Goal: Task Accomplishment & Management: Use online tool/utility

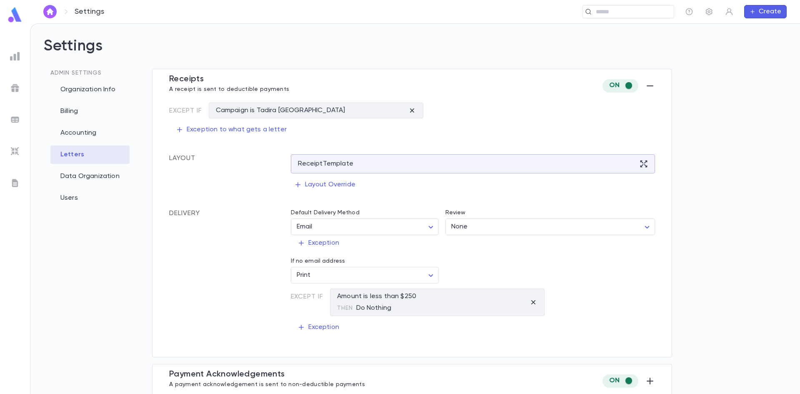
drag, startPoint x: 30, startPoint y: 216, endPoint x: 30, endPoint y: 187, distance: 29.2
click at [30, 216] on div "Settings Admin Settings Organization Info Billing Accounting Letters Data Organ…" at bounding box center [415, 209] width 770 height 370
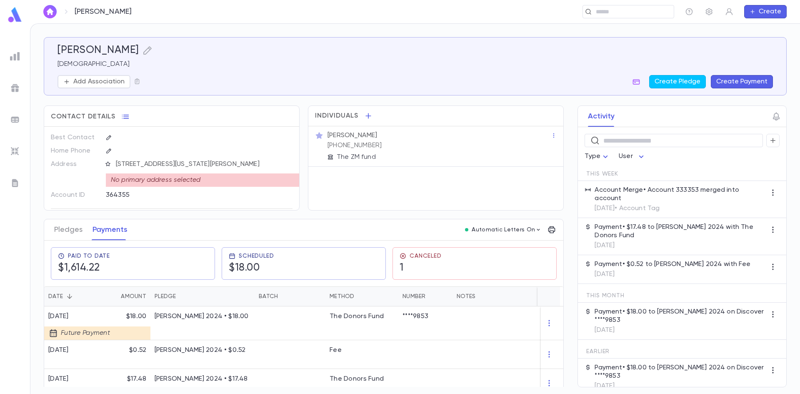
scroll to position [29, 0]
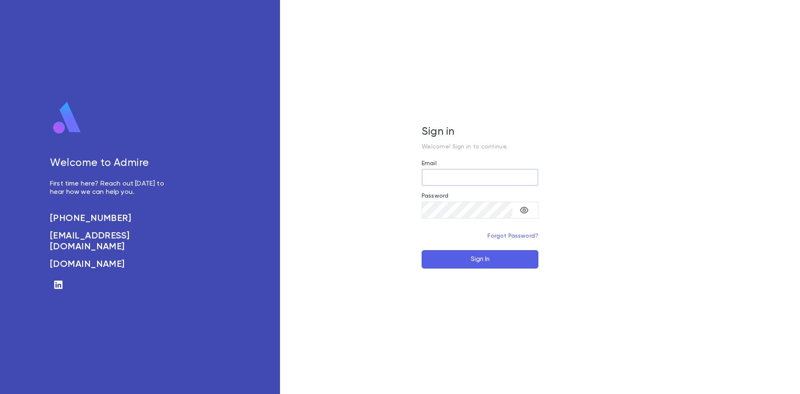
type input "**********"
click at [459, 250] on button "Sign In" at bounding box center [480, 259] width 117 height 18
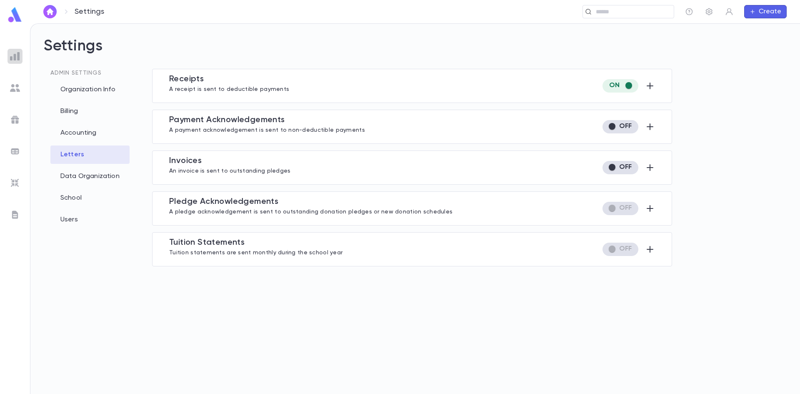
click at [10, 55] on img at bounding box center [15, 56] width 10 height 10
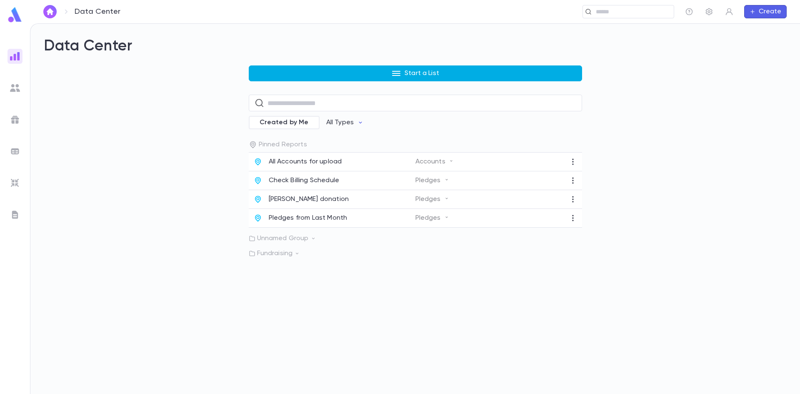
click at [353, 77] on button "Start a List" at bounding box center [415, 73] width 333 height 16
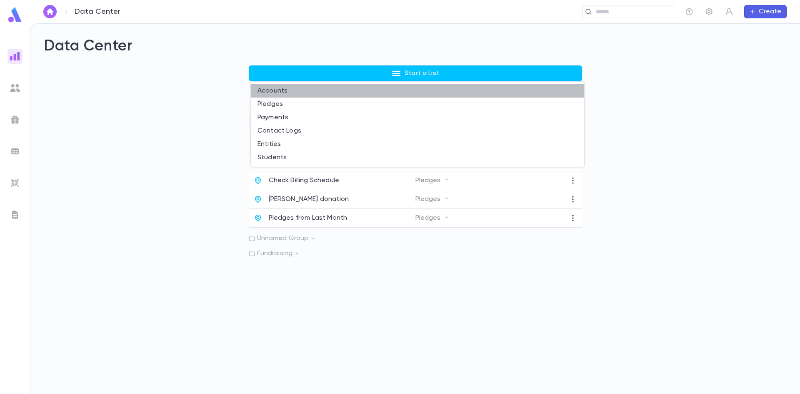
click at [300, 89] on li "Accounts" at bounding box center [417, 90] width 333 height 13
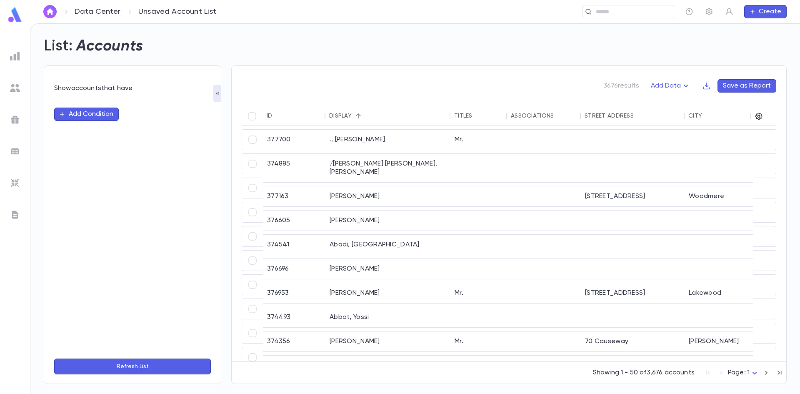
click at [65, 109] on button "Add Condition" at bounding box center [86, 114] width 65 height 13
click at [135, 114] on input "text" at bounding box center [128, 114] width 131 height 12
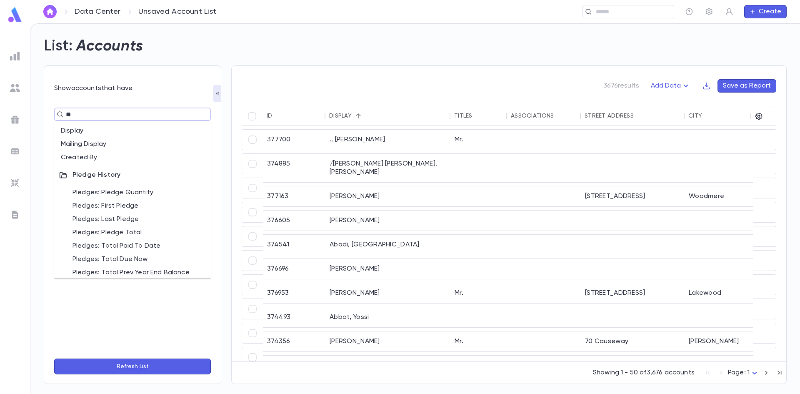
type input "**"
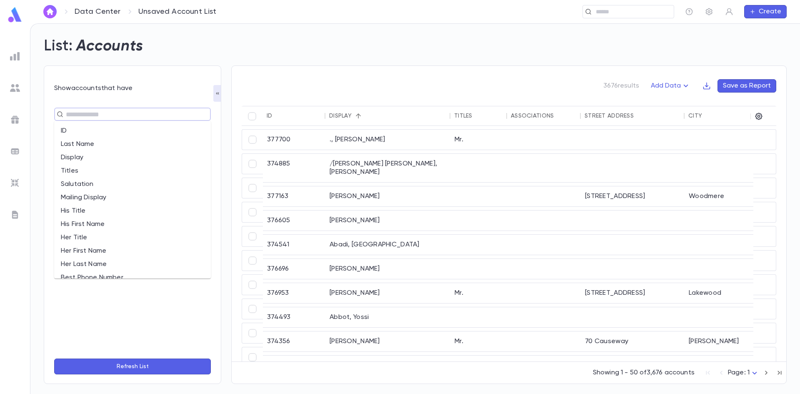
click at [108, 114] on input "text" at bounding box center [128, 114] width 131 height 12
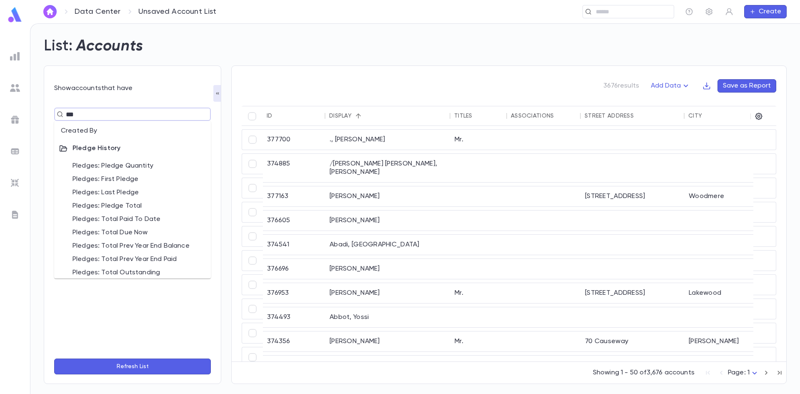
type input "****"
click at [155, 270] on li "Pledges: Total Outstanding" at bounding box center [132, 268] width 157 height 13
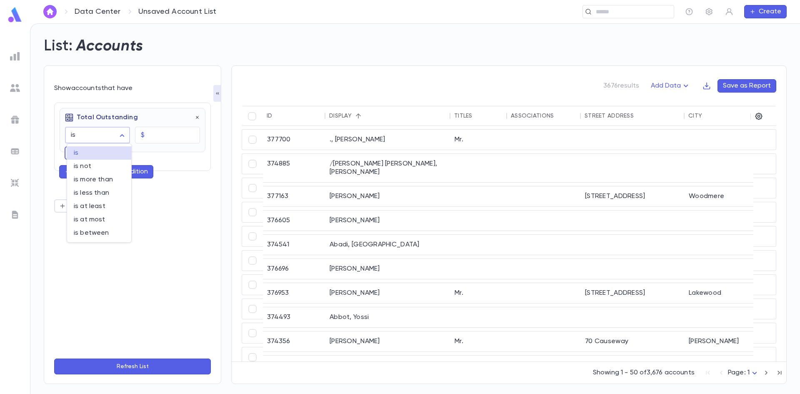
click at [120, 136] on body "Data Center Unsaved Account List ​ Create List: Accounts Show accounts that hav…" at bounding box center [400, 208] width 800 height 370
click at [186, 120] on div at bounding box center [400, 197] width 800 height 394
click at [193, 116] on div "Total Outstanding" at bounding box center [130, 114] width 140 height 13
click at [206, 90] on div "Show accounts that have" at bounding box center [132, 88] width 157 height 8
drag, startPoint x: 213, startPoint y: 95, endPoint x: 207, endPoint y: 95, distance: 6.3
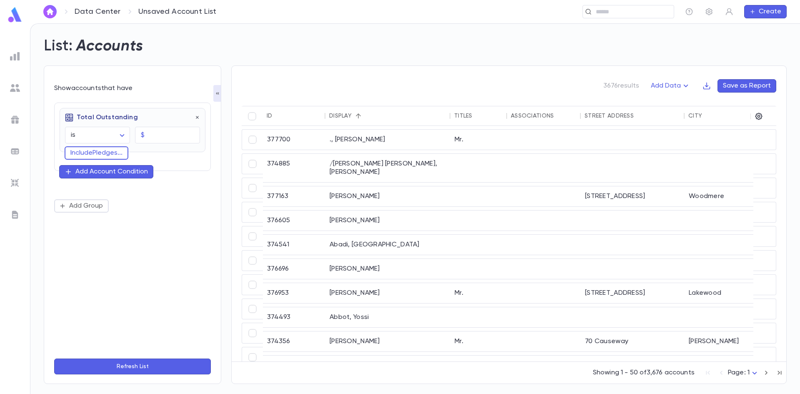
click at [214, 95] on button "button" at bounding box center [217, 93] width 8 height 17
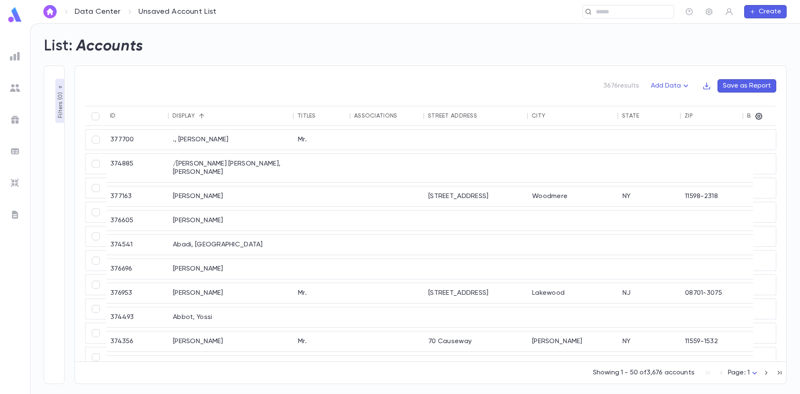
click at [55, 92] on button "Filters ( 0 )" at bounding box center [60, 101] width 10 height 44
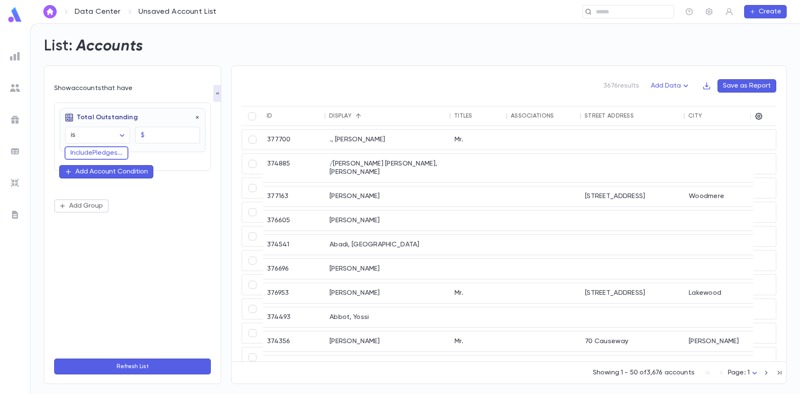
click at [198, 118] on icon "button" at bounding box center [197, 117] width 3 height 3
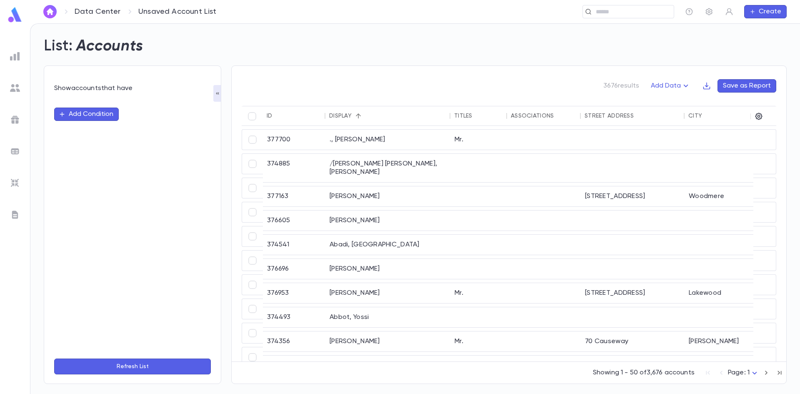
click at [98, 112] on button "Add Condition" at bounding box center [86, 114] width 65 height 13
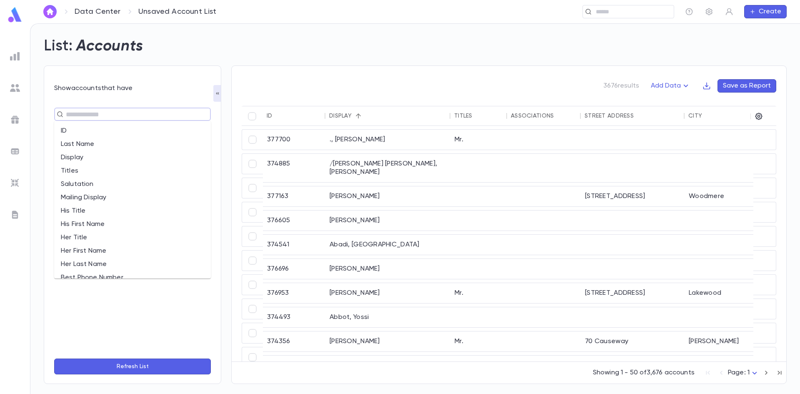
click at [115, 118] on input "text" at bounding box center [128, 114] width 131 height 12
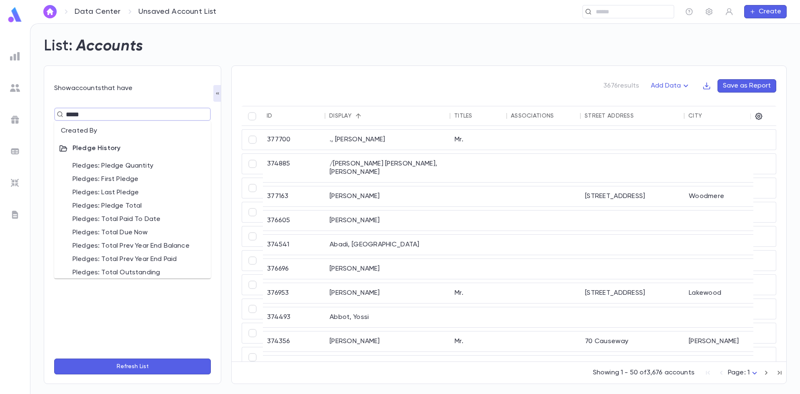
type input "******"
click at [138, 164] on li "Pledges: Pledge Quantity" at bounding box center [132, 165] width 157 height 13
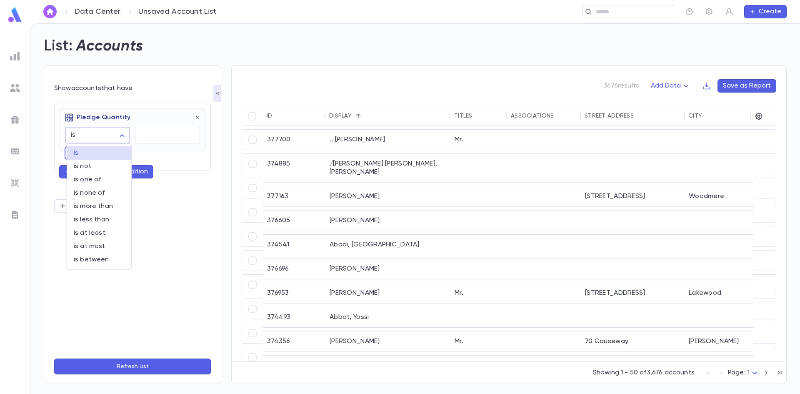
click at [120, 137] on body "Data Center Unsaved Account List ​ Create List: Accounts Show accounts that hav…" at bounding box center [400, 208] width 800 height 370
click at [94, 208] on span "is more than" at bounding box center [99, 206] width 51 height 8
type input "**********"
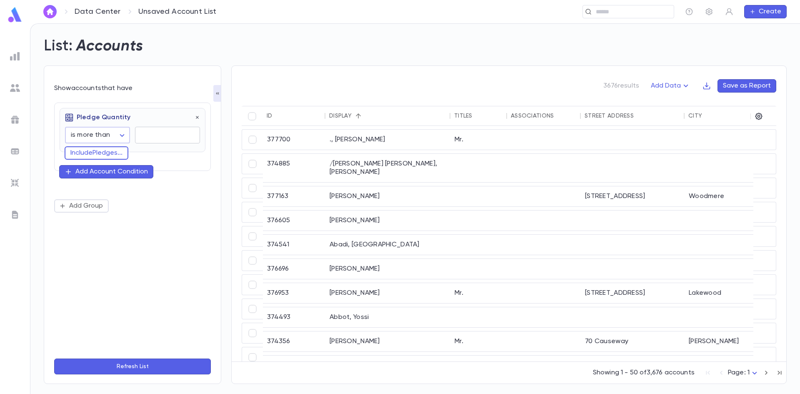
click at [162, 140] on input "text" at bounding box center [167, 135] width 65 height 16
type input "*"
click at [104, 150] on button "Include Pledges ..." at bounding box center [97, 152] width 64 height 13
click at [105, 153] on input "text" at bounding box center [129, 152] width 110 height 12
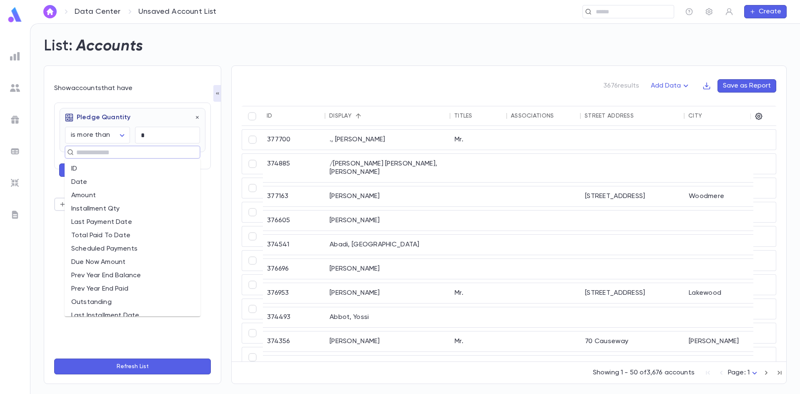
click at [98, 175] on li "Date" at bounding box center [133, 181] width 136 height 13
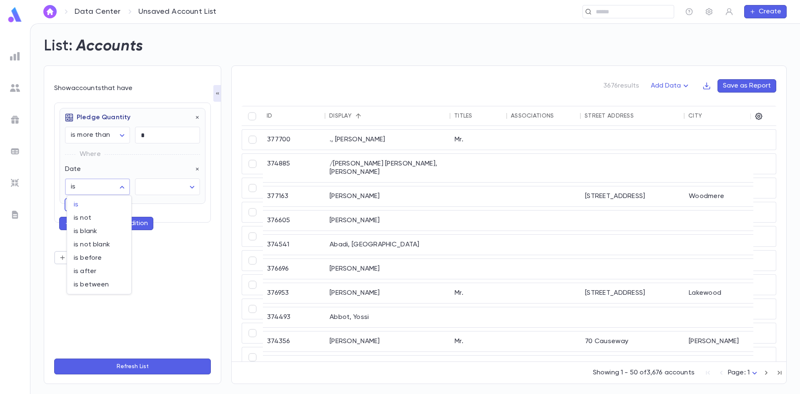
drag, startPoint x: 95, startPoint y: 179, endPoint x: 94, endPoint y: 187, distance: 8.4
click at [95, 179] on body "**********" at bounding box center [400, 208] width 800 height 370
click at [141, 187] on div at bounding box center [400, 197] width 800 height 394
click at [165, 188] on div "is is not is blank is not blank is before is after is between" at bounding box center [400, 197] width 800 height 394
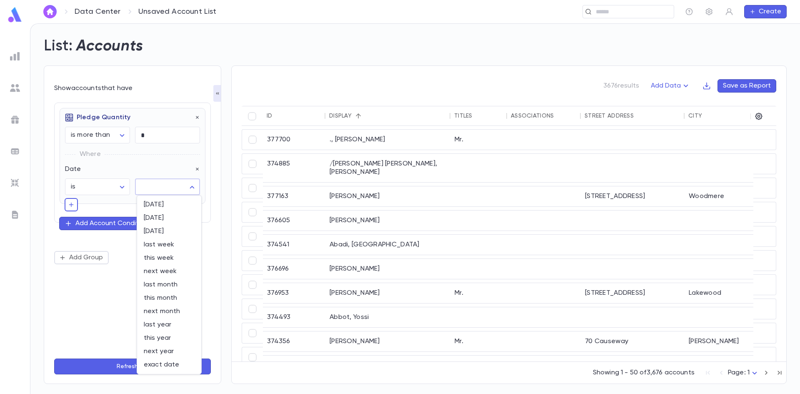
click at [194, 191] on body "**********" at bounding box center [400, 208] width 800 height 370
click at [162, 256] on span "this week" at bounding box center [169, 258] width 51 height 8
type input "********"
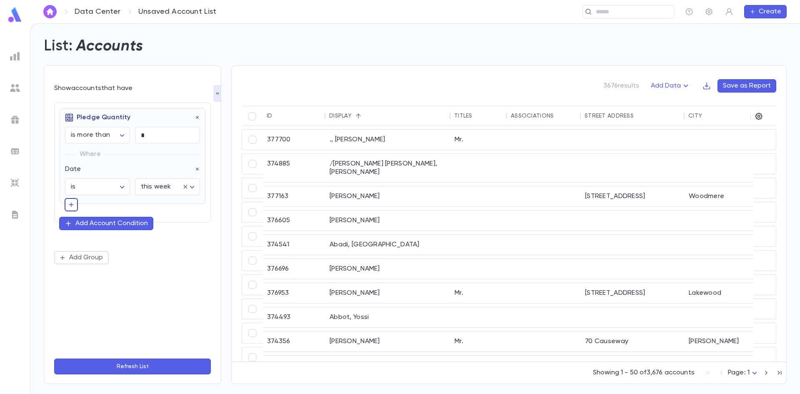
click at [73, 207] on icon "button" at bounding box center [71, 204] width 7 height 8
type input "*"
type input "***"
click at [90, 215] on li "Fundraiser" at bounding box center [133, 220] width 136 height 13
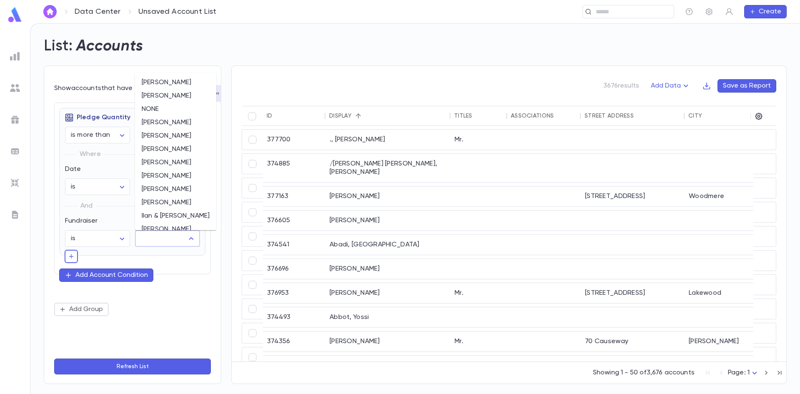
click at [183, 233] on input "text" at bounding box center [161, 238] width 45 height 16
click at [164, 95] on li "[PERSON_NAME]" at bounding box center [175, 95] width 81 height 13
type input "**********"
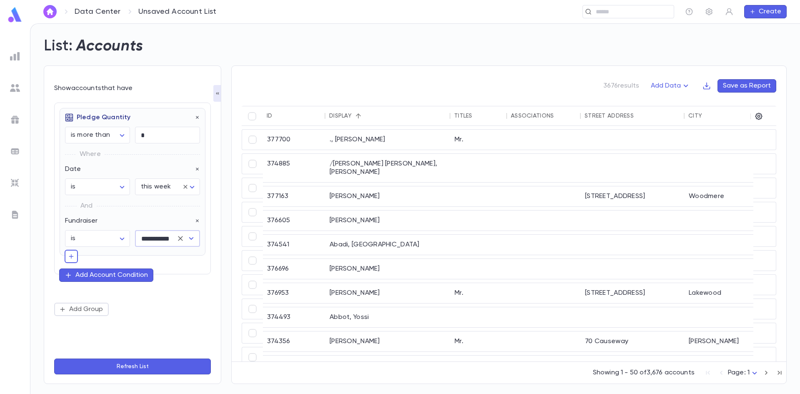
click at [151, 363] on button "Refresh List" at bounding box center [132, 366] width 157 height 16
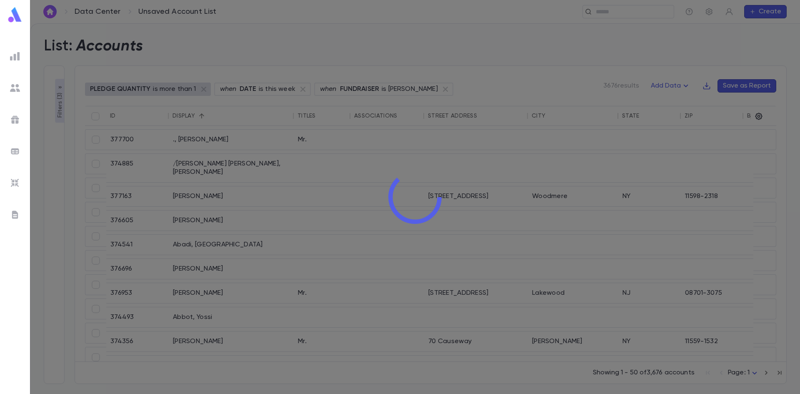
type input "**********"
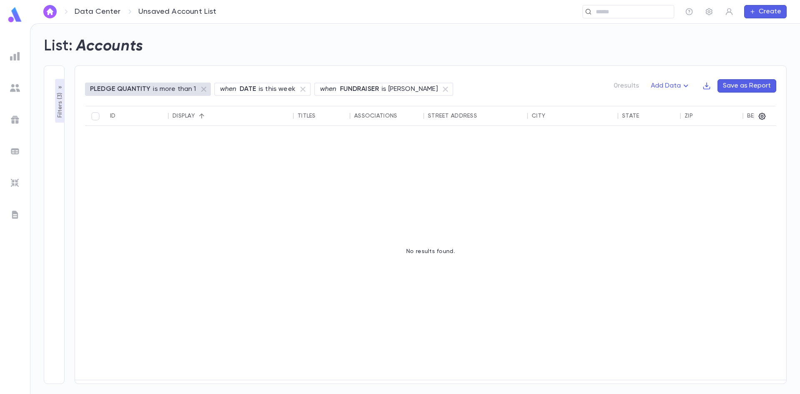
click at [60, 86] on icon "button" at bounding box center [60, 87] width 7 height 7
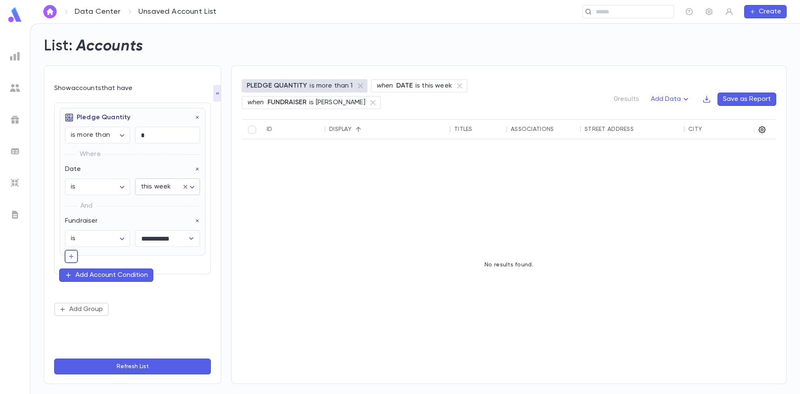
click at [163, 182] on body "**********" at bounding box center [400, 208] width 800 height 370
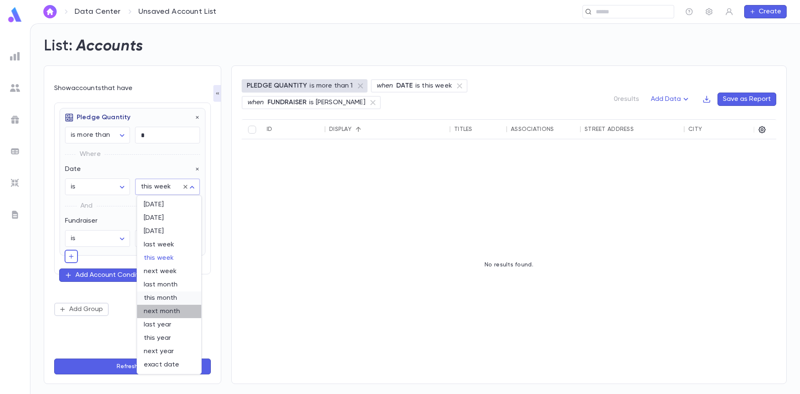
drag, startPoint x: 164, startPoint y: 313, endPoint x: 167, endPoint y: 302, distance: 11.7
click at [167, 304] on ul "today yesterday tomorrow last week this week next week last month this month ne…" at bounding box center [169, 284] width 64 height 178
click at [167, 298] on span "this month" at bounding box center [169, 298] width 51 height 8
type input "*********"
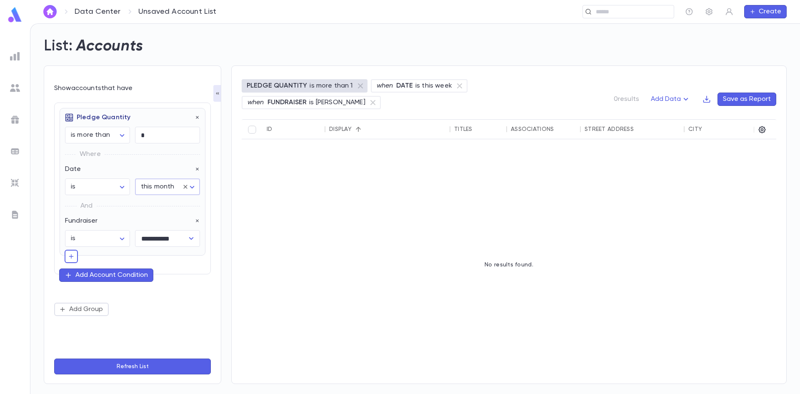
click at [135, 359] on button "Refresh List" at bounding box center [132, 366] width 157 height 16
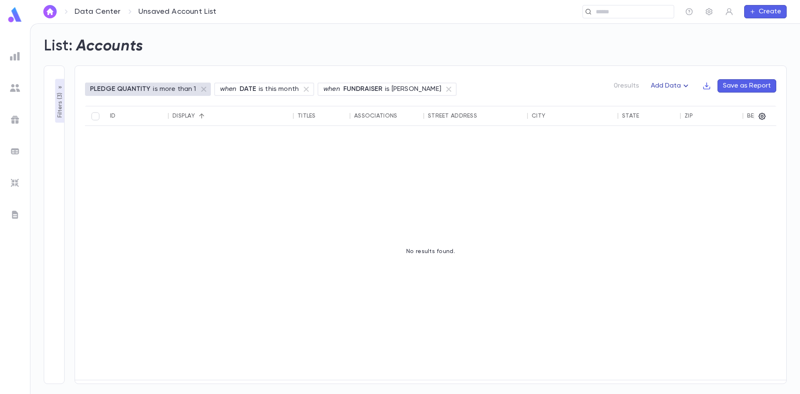
click at [690, 88] on icon "button" at bounding box center [686, 86] width 10 height 10
click at [672, 103] on li "Lapsed Donors" at bounding box center [679, 101] width 61 height 13
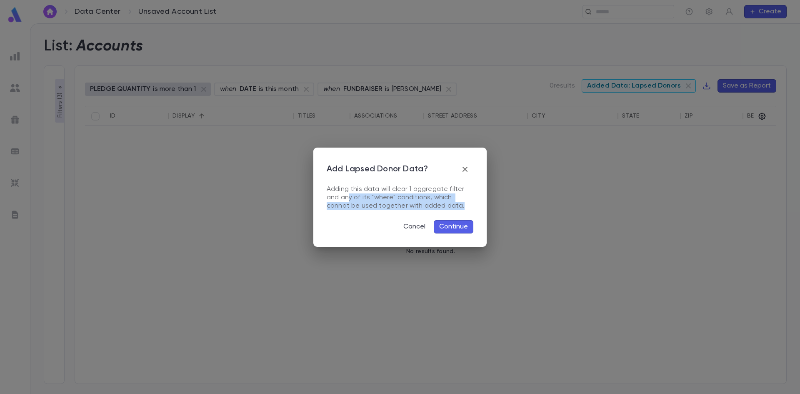
drag, startPoint x: 349, startPoint y: 200, endPoint x: 440, endPoint y: 228, distance: 95.6
click at [440, 228] on div "Add Lapsed Donor Data? Adding this data will clear 1 aggregate filter and any o…" at bounding box center [400, 197] width 147 height 73
click at [455, 228] on button "Continue" at bounding box center [454, 226] width 40 height 13
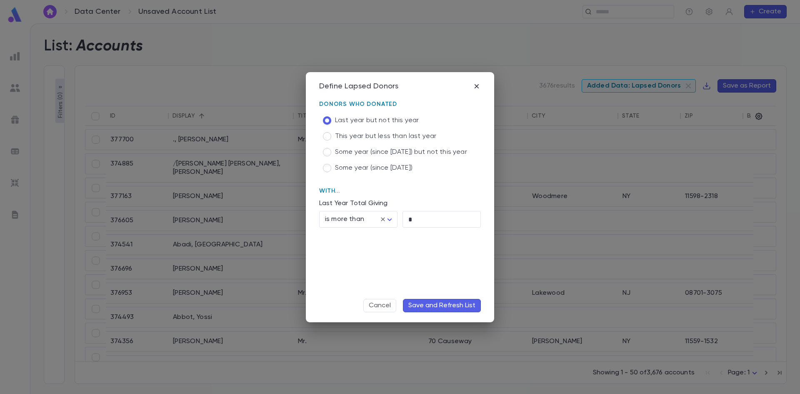
click at [365, 136] on span "This year but less than last year" at bounding box center [385, 136] width 101 height 8
click at [346, 158] on label "Some year (since 2021) but not this year" at bounding box center [393, 152] width 148 height 16
click at [342, 170] on span "Some year (since 2021)" at bounding box center [374, 168] width 78 height 8
click at [339, 121] on span "Last year but not this year" at bounding box center [377, 120] width 84 height 8
click at [420, 220] on input "*" at bounding box center [442, 219] width 78 height 16
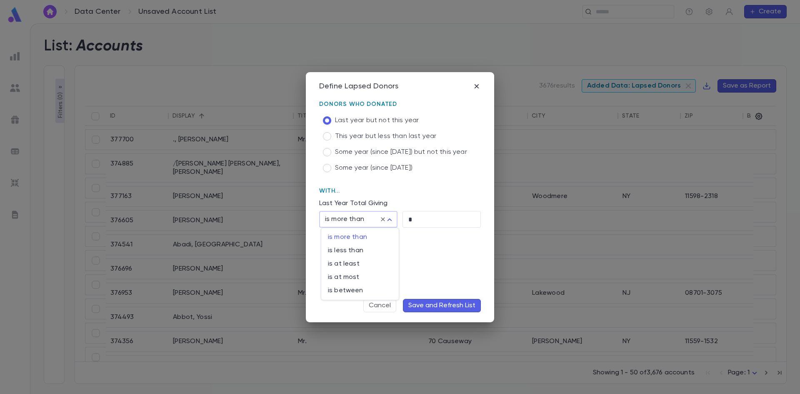
click at [390, 219] on body "Data Center Unsaved Account List ​ Create List: Accounts Filters ( 0 ) Show acc…" at bounding box center [400, 208] width 800 height 370
click at [431, 175] on div at bounding box center [400, 197] width 800 height 394
click at [322, 191] on p "With..." at bounding box center [400, 191] width 162 height 7
click at [382, 183] on div "**********" at bounding box center [400, 163] width 162 height 130
click at [457, 301] on button "Save and Refresh List" at bounding box center [442, 305] width 78 height 13
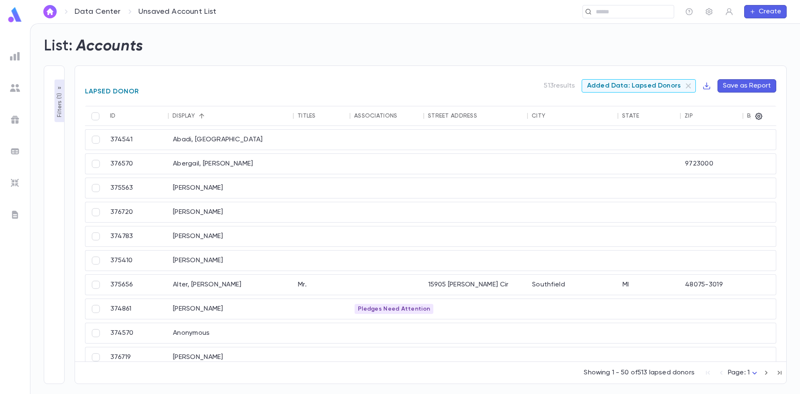
click at [562, 45] on div "List: Accounts" at bounding box center [410, 41] width 753 height 28
drag, startPoint x: 4, startPoint y: 274, endPoint x: 8, endPoint y: 209, distance: 65.1
click at [3, 274] on ul at bounding box center [15, 219] width 30 height 348
click at [58, 88] on icon "button" at bounding box center [59, 88] width 7 height 7
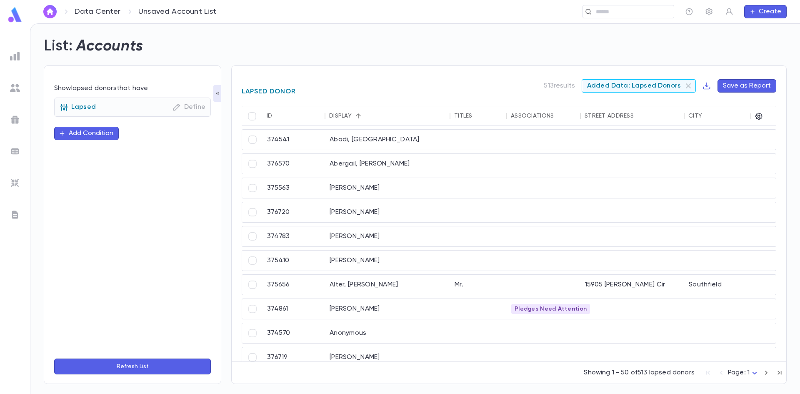
click at [184, 108] on p "Define" at bounding box center [189, 107] width 33 height 8
drag, startPoint x: 196, startPoint y: 106, endPoint x: 192, endPoint y: 111, distance: 5.9
click at [196, 108] on p "Define" at bounding box center [189, 107] width 33 height 8
click at [68, 110] on p "Lapsed" at bounding box center [78, 107] width 36 height 8
click at [76, 107] on p "Lapsed" at bounding box center [78, 107] width 36 height 8
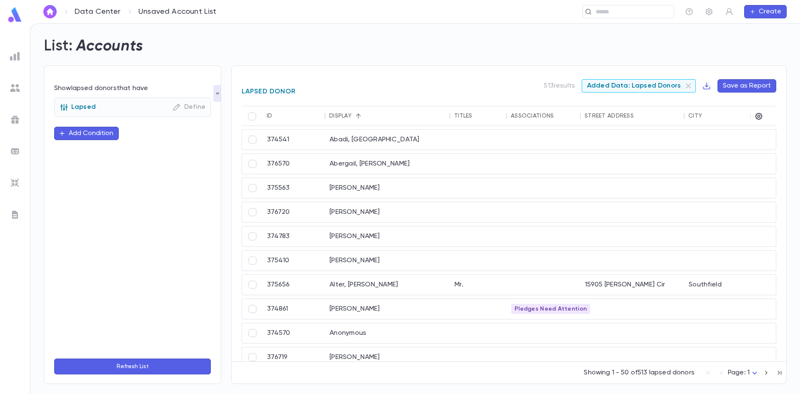
click at [82, 138] on button "Add Condition" at bounding box center [86, 133] width 65 height 13
click at [92, 133] on input "text" at bounding box center [128, 134] width 131 height 12
type input "*"
click at [200, 109] on p "Define" at bounding box center [189, 107] width 33 height 8
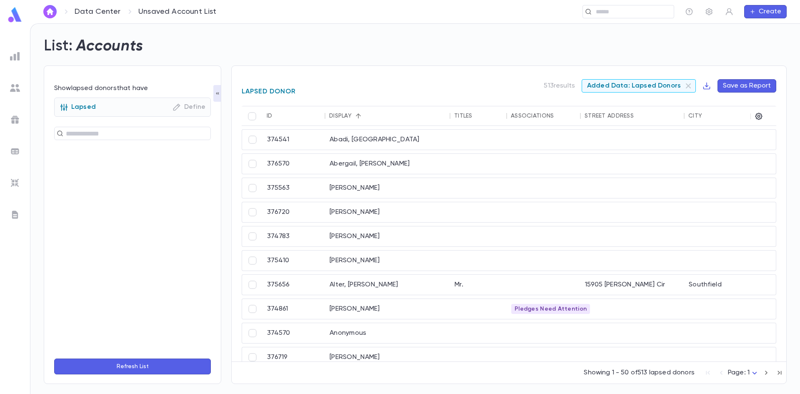
drag, startPoint x: 172, startPoint y: 111, endPoint x: 178, endPoint y: 107, distance: 7.3
click at [177, 108] on div "Lapsed Define" at bounding box center [133, 107] width 146 height 8
click at [178, 107] on icon "button" at bounding box center [177, 107] width 8 height 8
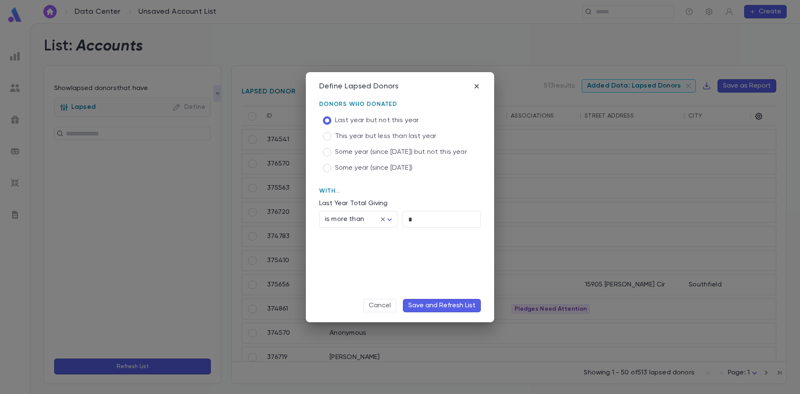
click at [386, 102] on p "Donors Who Donated" at bounding box center [400, 104] width 162 height 7
drag, startPoint x: 380, startPoint y: 134, endPoint x: 394, endPoint y: 188, distance: 55.6
click at [394, 188] on div "**********" at bounding box center [400, 163] width 162 height 130
click at [466, 88] on div "Define Lapsed Donors" at bounding box center [400, 86] width 162 height 9
click at [473, 83] on icon "button" at bounding box center [477, 86] width 8 height 8
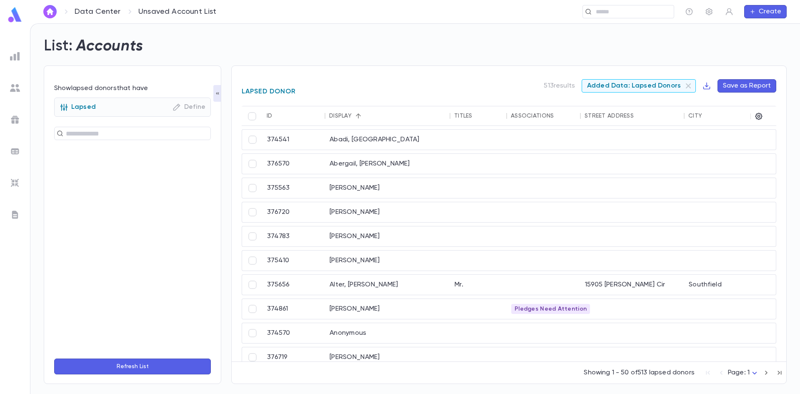
click at [0, 49] on ul at bounding box center [15, 219] width 30 height 348
click at [7, 57] on ul at bounding box center [15, 219] width 30 height 348
click at [215, 97] on button "button" at bounding box center [217, 93] width 8 height 17
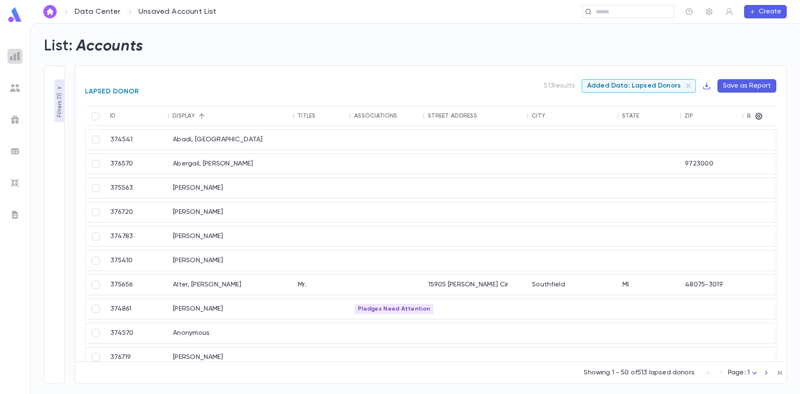
click at [15, 54] on img at bounding box center [15, 56] width 10 height 10
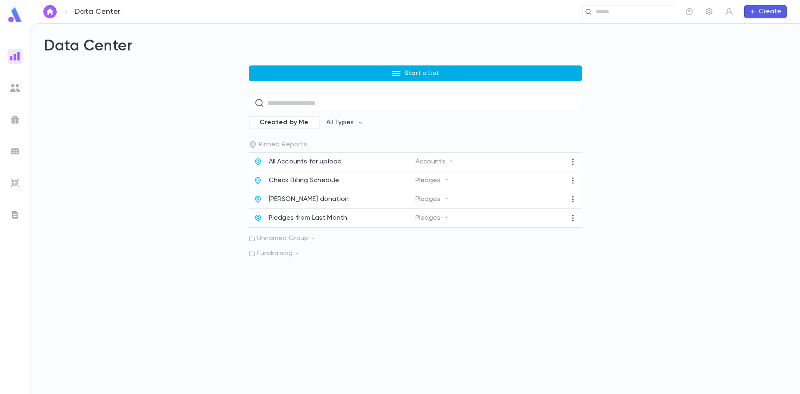
click at [327, 71] on button "Start a List" at bounding box center [415, 73] width 333 height 16
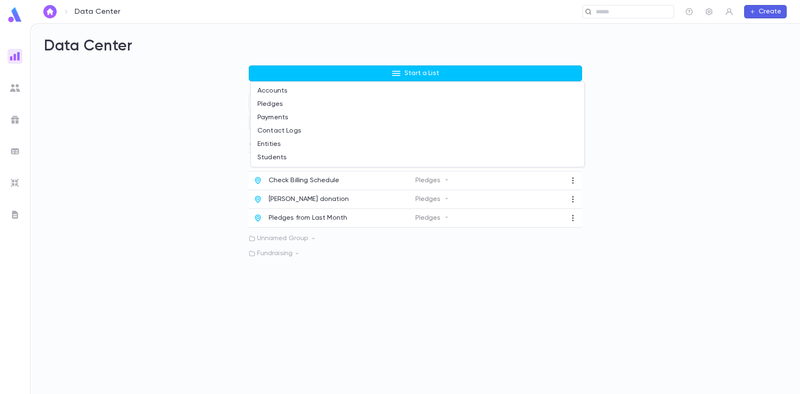
click at [100, 115] on div at bounding box center [400, 197] width 800 height 394
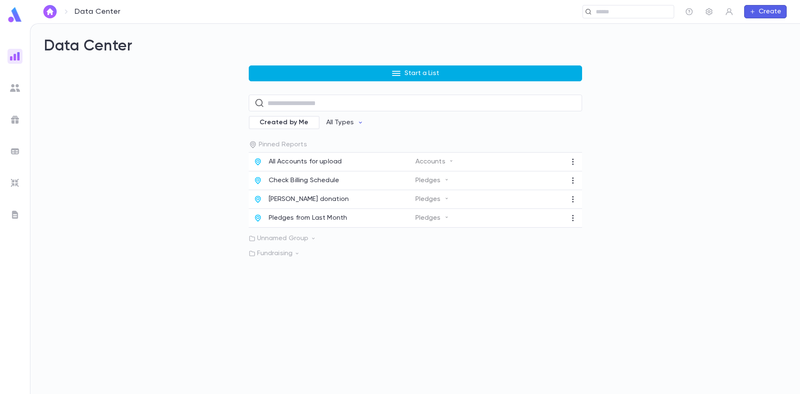
click at [309, 67] on button "Start a List" at bounding box center [415, 73] width 333 height 16
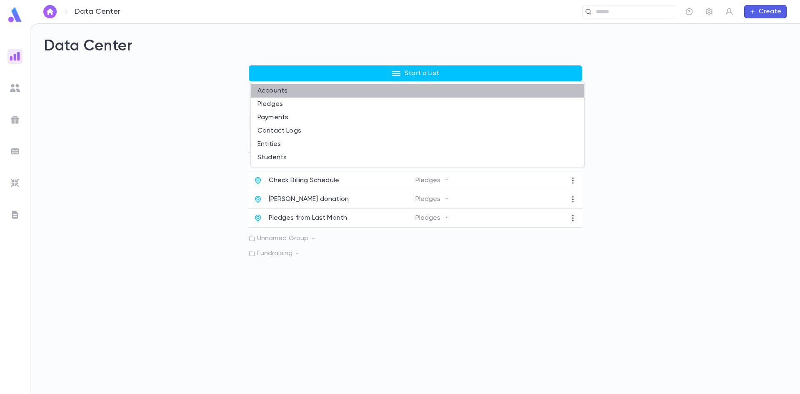
click at [319, 93] on li "Accounts" at bounding box center [417, 90] width 333 height 13
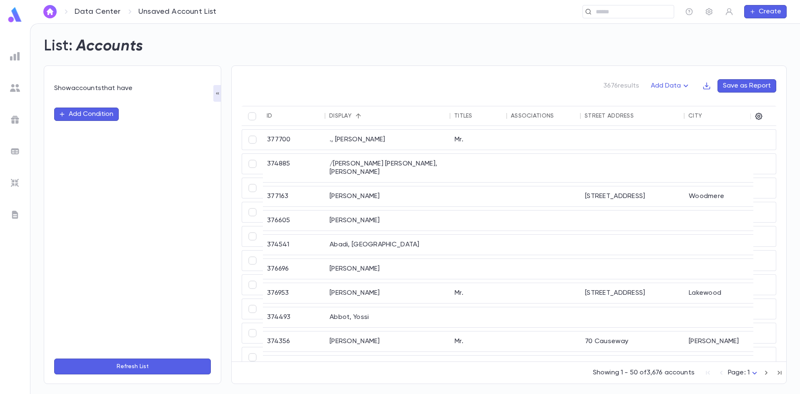
click at [89, 111] on button "Add Condition" at bounding box center [86, 114] width 65 height 13
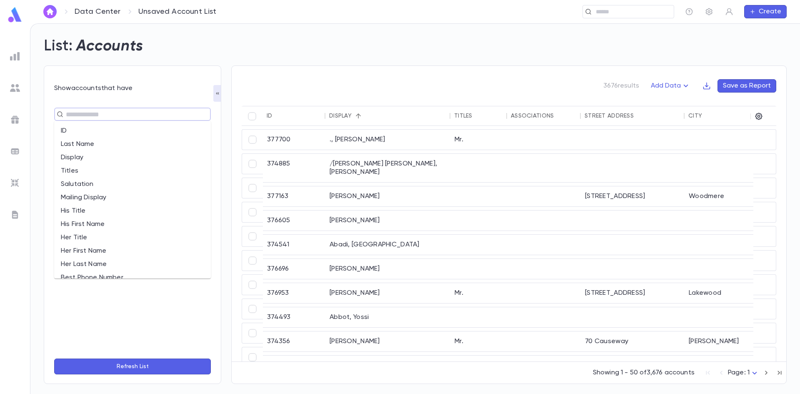
click at [115, 117] on input "text" at bounding box center [128, 114] width 131 height 12
type input "**"
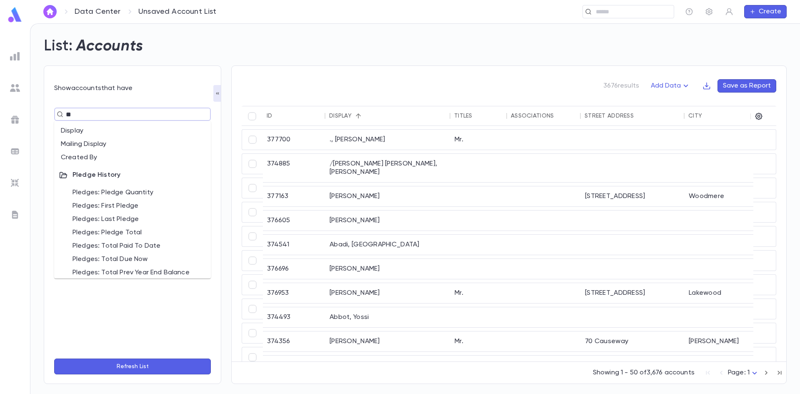
click at [118, 229] on li "Pledges: Pledge Total" at bounding box center [132, 232] width 157 height 13
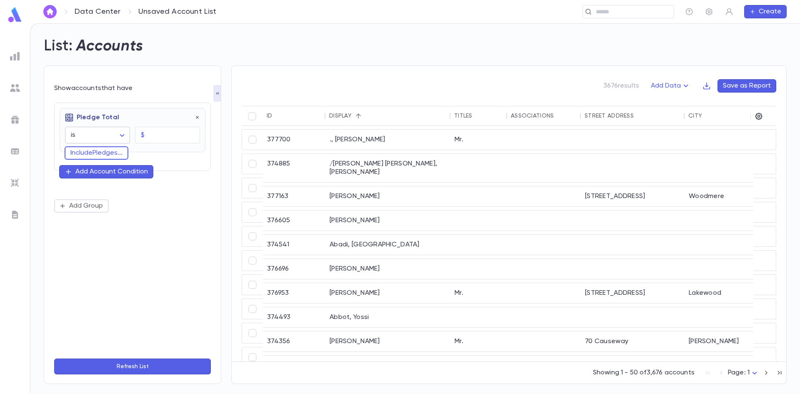
click at [125, 133] on body "Data Center Unsaved Account List ​ Create List: Accounts Show accounts that hav…" at bounding box center [400, 208] width 800 height 370
click at [113, 183] on span "is more than" at bounding box center [99, 179] width 51 height 8
type input "**********"
click at [181, 137] on input "text" at bounding box center [174, 135] width 52 height 16
type input "****"
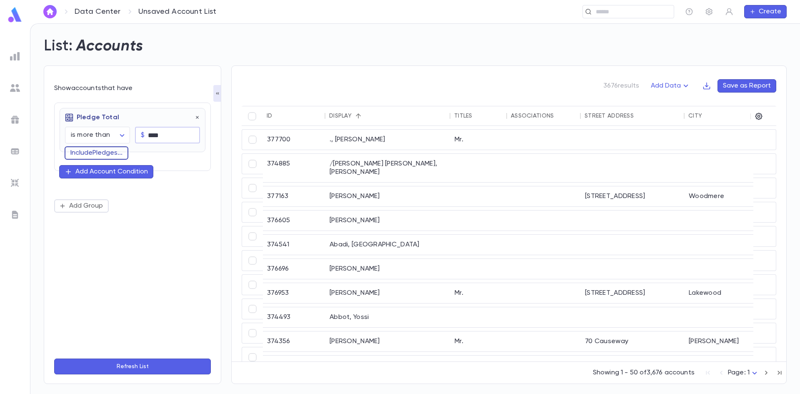
click at [83, 156] on button "Include Pledges ..." at bounding box center [97, 152] width 64 height 13
type input "*"
type input "***"
click at [146, 171] on li "Fundraiser" at bounding box center [133, 168] width 136 height 13
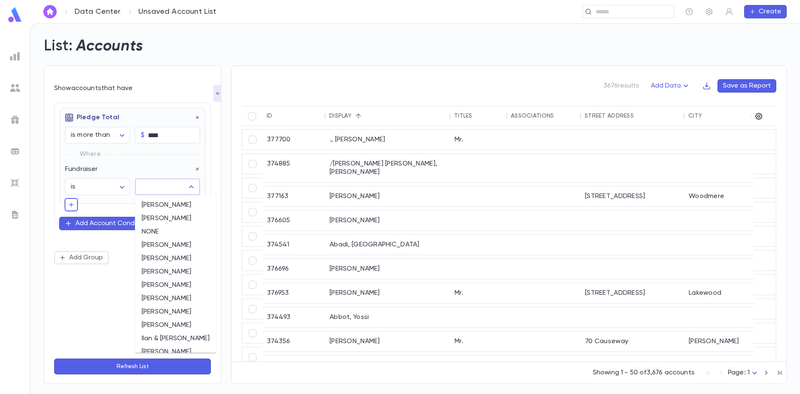
click at [169, 192] on input "text" at bounding box center [161, 187] width 45 height 16
click at [181, 218] on li "[PERSON_NAME]" at bounding box center [175, 218] width 81 height 13
type input "**********"
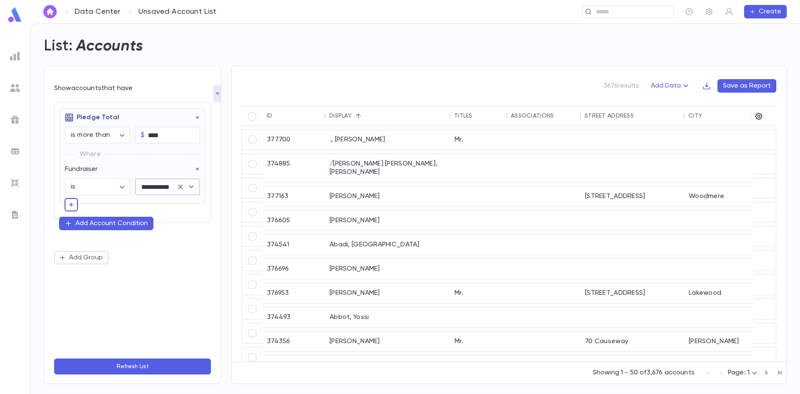
click at [68, 207] on icon "button" at bounding box center [71, 204] width 7 height 8
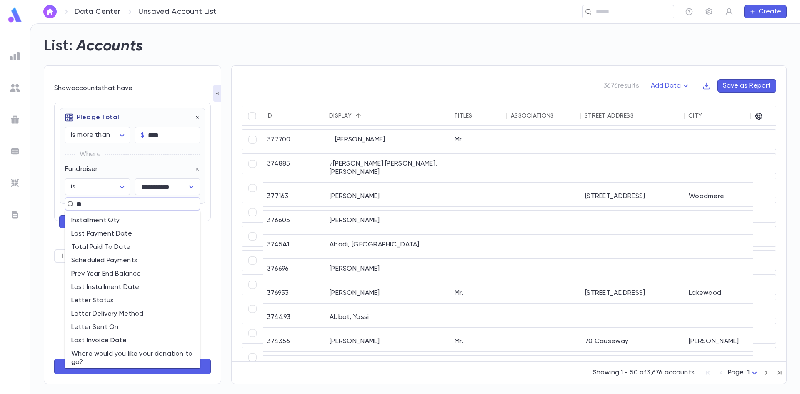
type input "***"
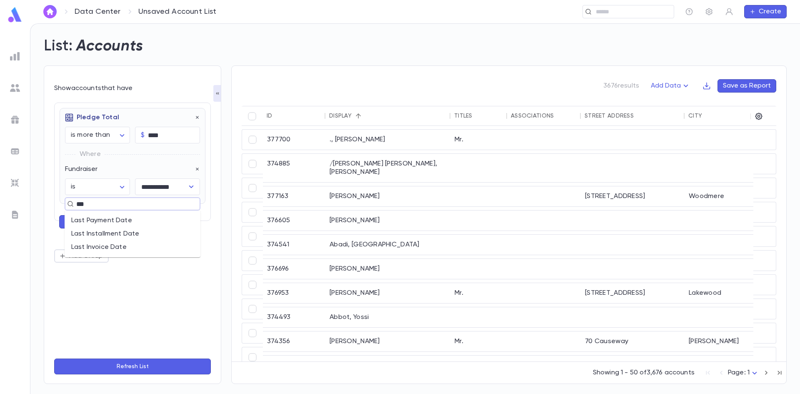
click at [116, 225] on li "Last Payment Date" at bounding box center [133, 220] width 136 height 13
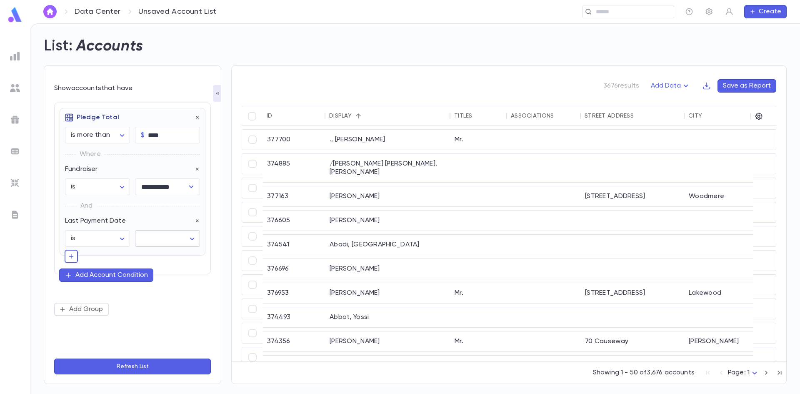
click at [160, 243] on body "**********" at bounding box center [400, 208] width 800 height 370
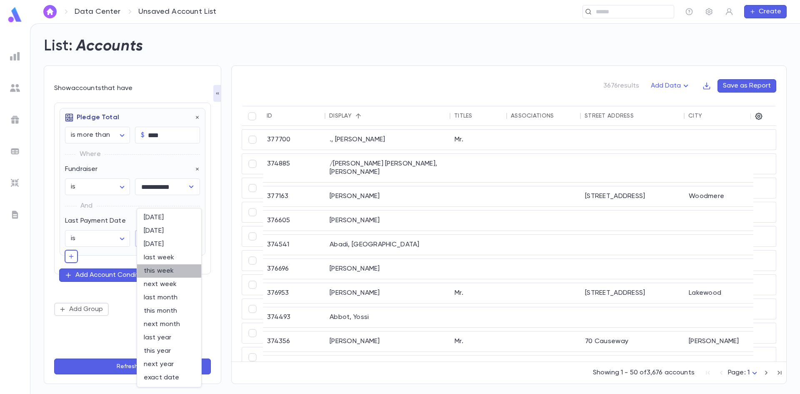
drag, startPoint x: 159, startPoint y: 275, endPoint x: 154, endPoint y: 287, distance: 12.7
click at [158, 275] on li "this week" at bounding box center [169, 270] width 64 height 13
type input "********"
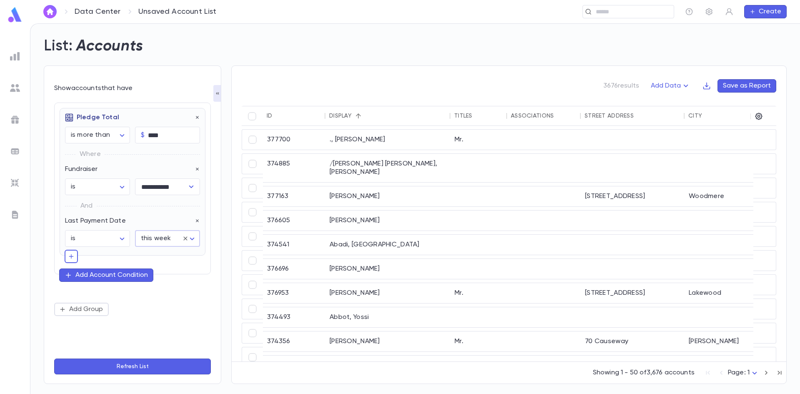
click at [136, 373] on button "Refresh List" at bounding box center [132, 366] width 157 height 16
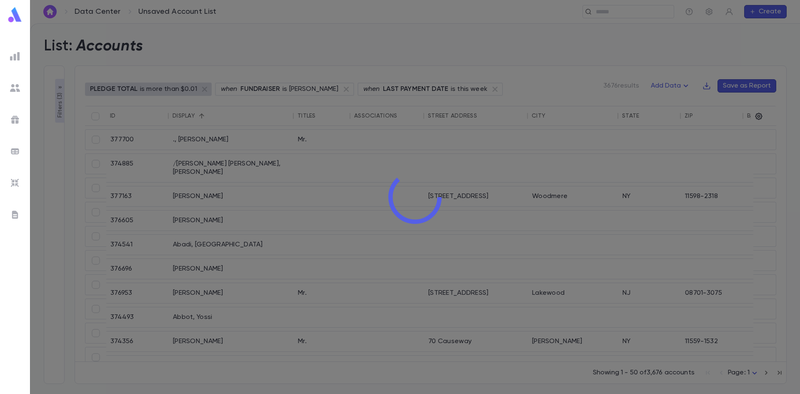
type input "**********"
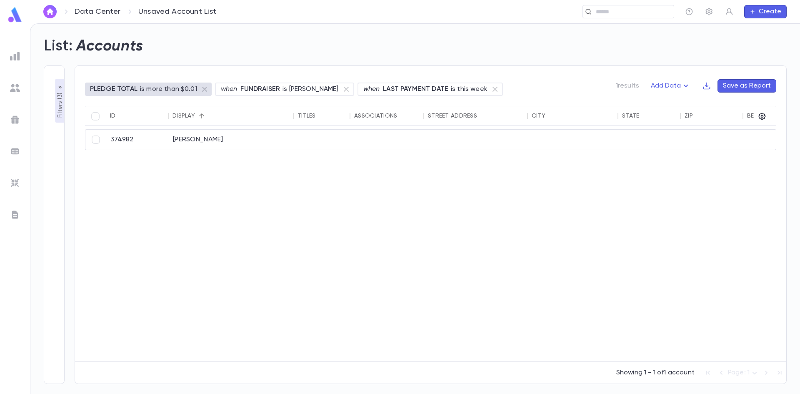
click at [62, 88] on icon "button" at bounding box center [60, 87] width 7 height 7
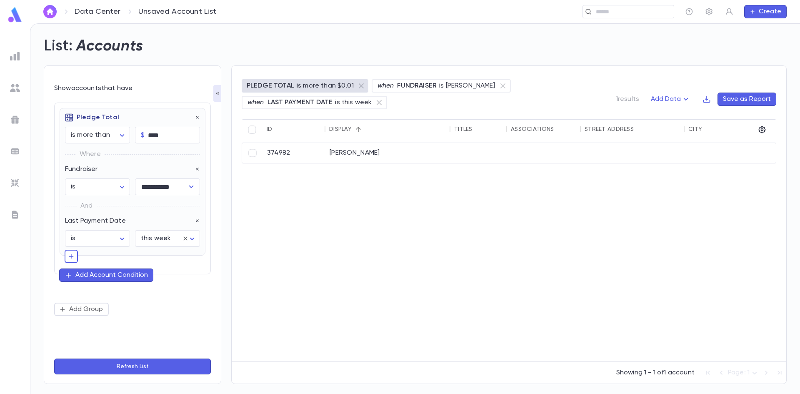
drag, startPoint x: 438, startPoint y: 356, endPoint x: 646, endPoint y: 340, distance: 208.6
click at [646, 340] on div "374982 Miller, Dovid (848) 480-3552" at bounding box center [676, 250] width 868 height 222
click at [759, 130] on icon "button" at bounding box center [762, 129] width 7 height 7
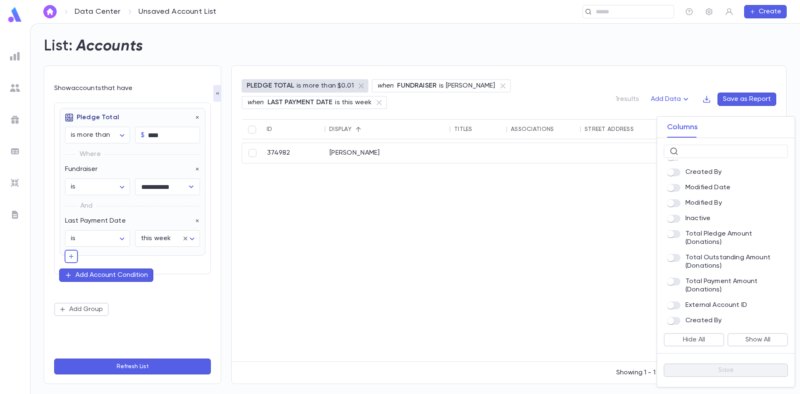
scroll to position [475, 0]
click at [674, 261] on div at bounding box center [676, 261] width 18 height 17
click at [695, 373] on button "Save" at bounding box center [726, 369] width 124 height 13
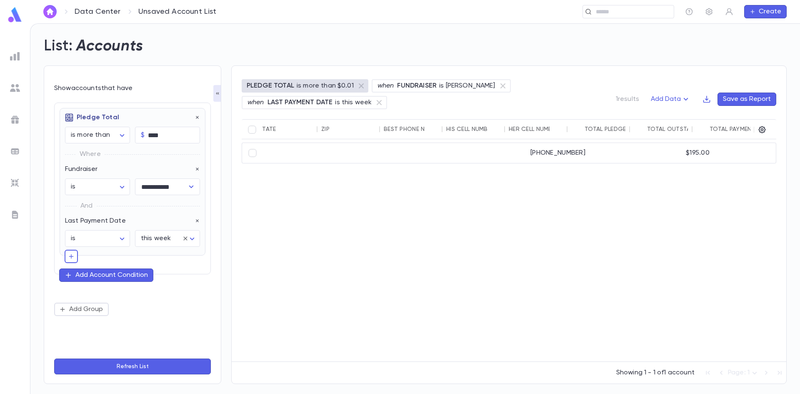
scroll to position [0, 521]
click at [59, 350] on div "**********" at bounding box center [133, 224] width 178 height 318
click at [711, 195] on div "374982 Miller, Dovid (848) 480-3552 $195.00 $0.00 $195.00" at bounding box center [249, 250] width 1056 height 222
drag, startPoint x: 404, startPoint y: 155, endPoint x: 575, endPoint y: 160, distance: 170.5
click at [575, 160] on div "$195.00" at bounding box center [598, 153] width 63 height 20
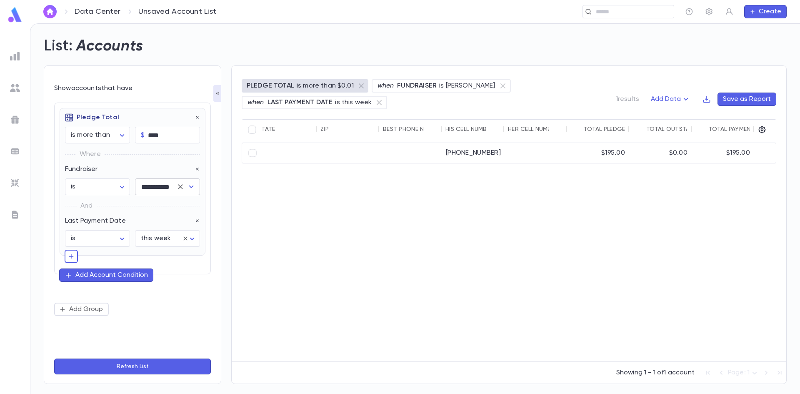
click at [178, 190] on icon "Clear" at bounding box center [180, 187] width 8 height 8
click at [191, 187] on icon "Open" at bounding box center [191, 186] width 5 height 3
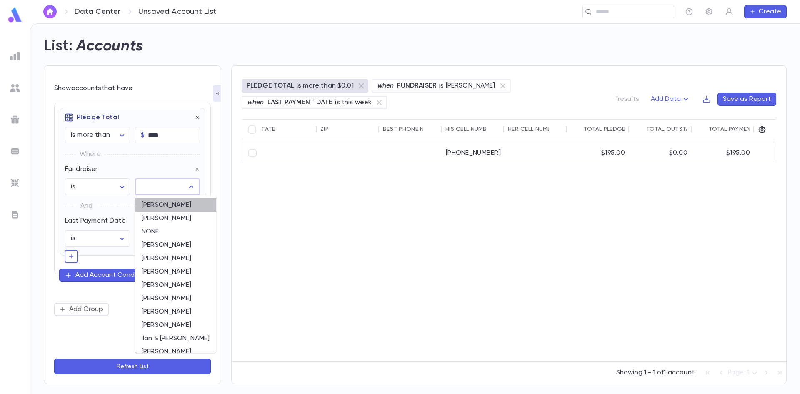
click at [187, 210] on li "[PERSON_NAME]" at bounding box center [175, 204] width 81 height 13
type input "**********"
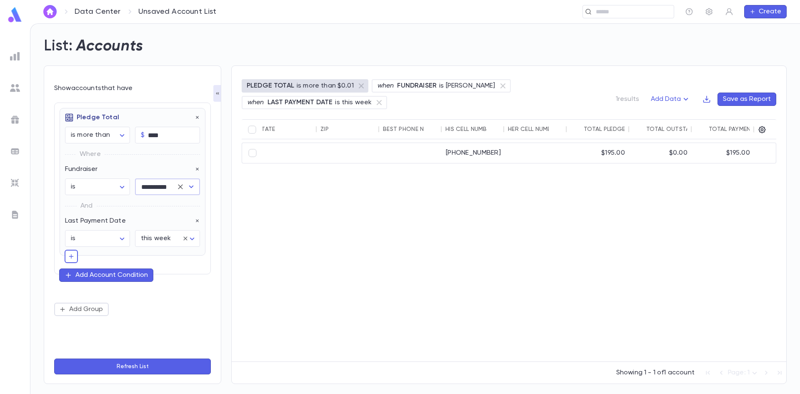
click at [174, 364] on button "Refresh List" at bounding box center [132, 366] width 157 height 16
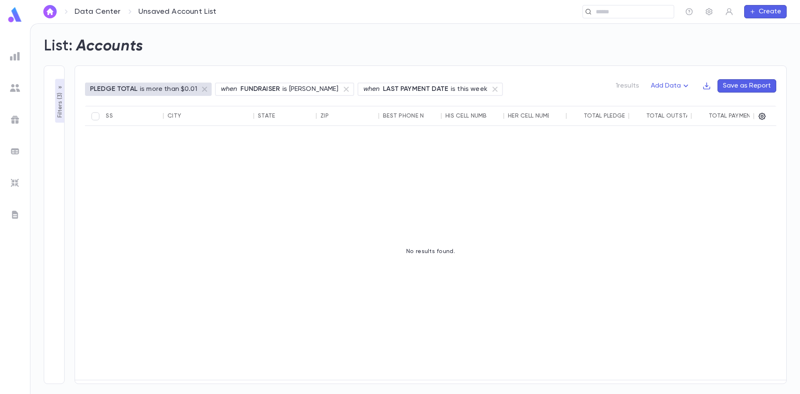
click at [58, 84] on button "Filters ( 3 )" at bounding box center [60, 101] width 10 height 44
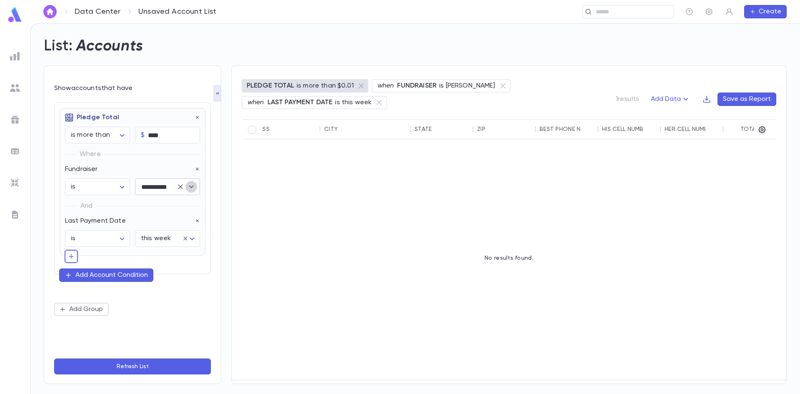
click at [192, 189] on icon "Open" at bounding box center [191, 187] width 10 height 10
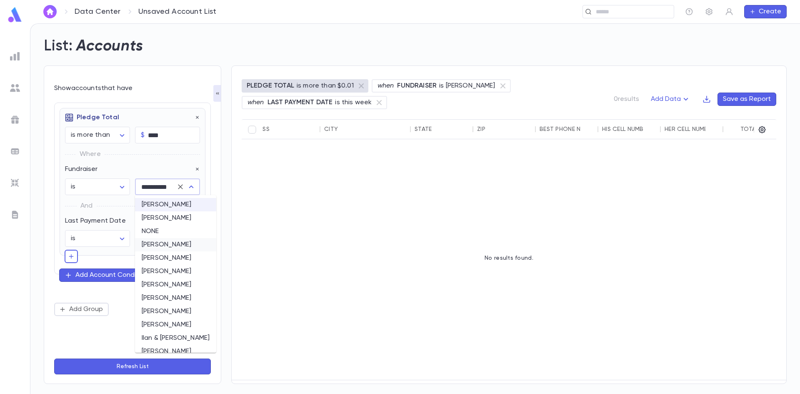
scroll to position [0, 0]
click at [186, 219] on li "[PERSON_NAME]" at bounding box center [175, 218] width 81 height 13
type input "**********"
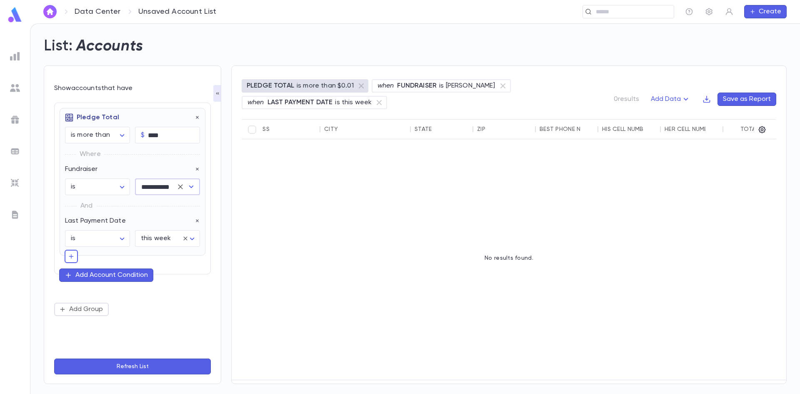
click at [144, 374] on button "Refresh List" at bounding box center [132, 366] width 157 height 16
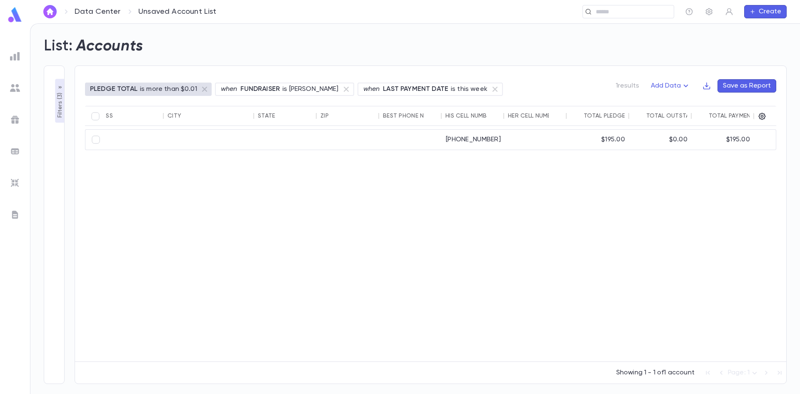
click at [128, 297] on div "374982 Miller, Dovid (848) 480-3552 $195.00 $0.00 $195.00" at bounding box center [249, 243] width 1056 height 235
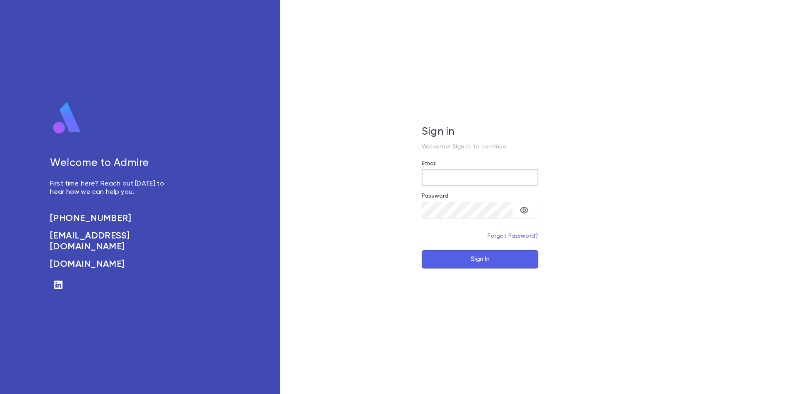
type input "**********"
click at [510, 267] on button "Sign In" at bounding box center [480, 259] width 117 height 18
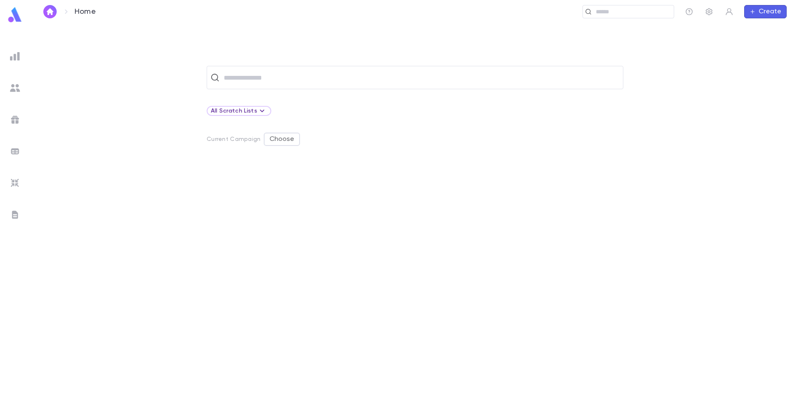
click at [613, 231] on div at bounding box center [415, 278] width 417 height 231
click at [621, 236] on div at bounding box center [415, 278] width 417 height 231
click at [238, 85] on input "text" at bounding box center [420, 78] width 398 height 16
click at [288, 80] on input "text" at bounding box center [420, 78] width 398 height 16
type input "*"
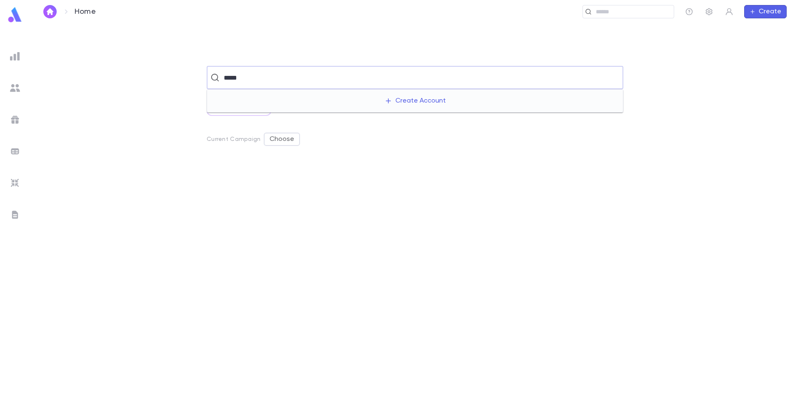
type input "*****"
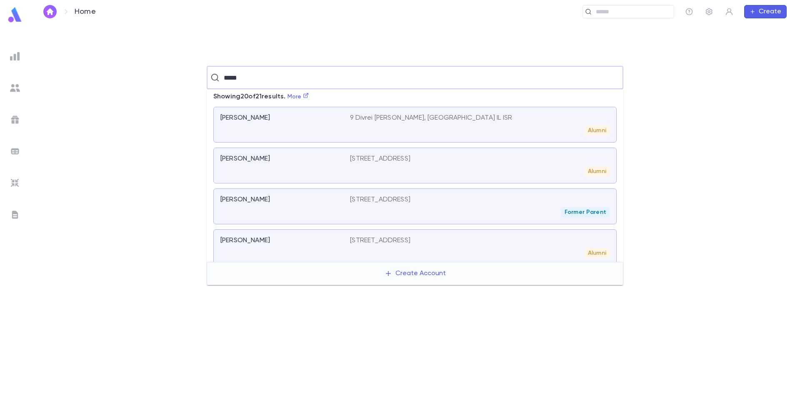
click at [306, 112] on div "Cohen, Avrohom Abba 9 Divrei Chaim, Jerusalem IL ISR Alumni" at bounding box center [414, 125] width 403 height 36
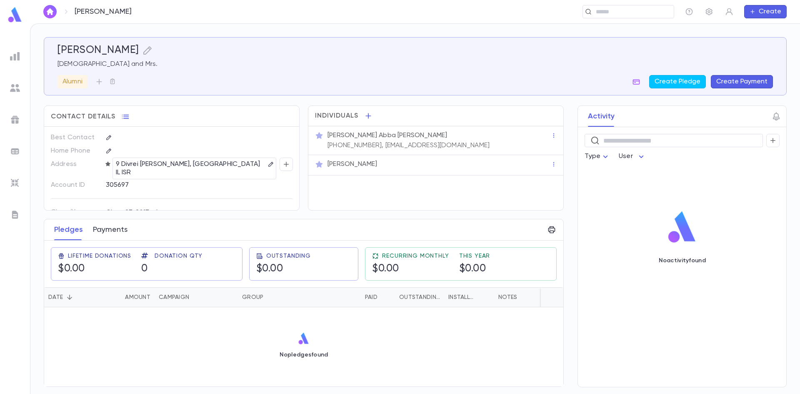
click at [109, 232] on button "Payments" at bounding box center [110, 229] width 35 height 21
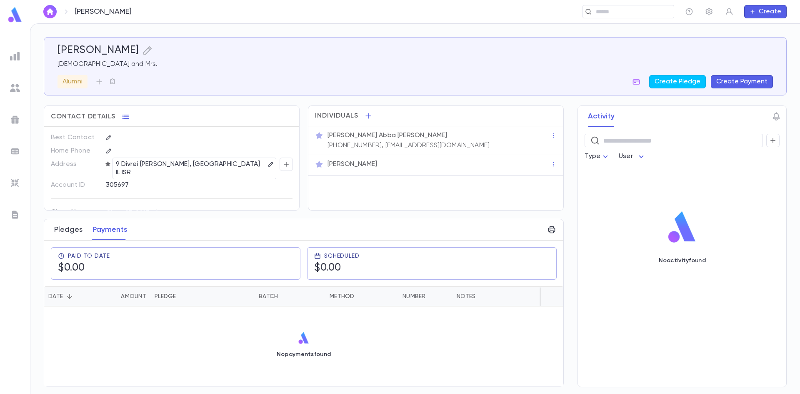
click at [70, 232] on button "Pledges" at bounding box center [68, 229] width 28 height 21
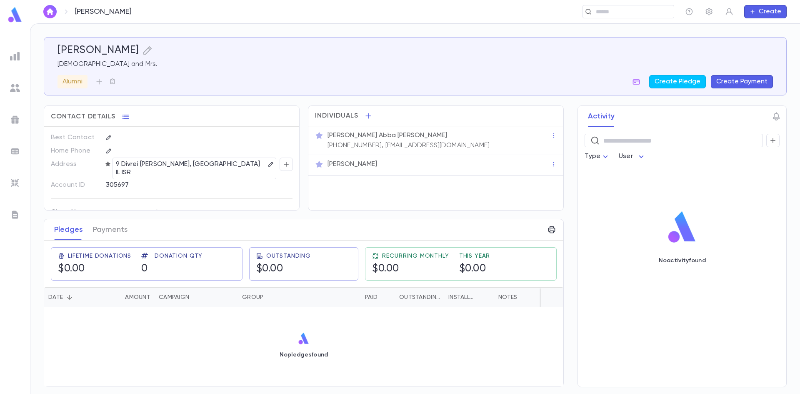
click at [738, 80] on button "Create Payment" at bounding box center [742, 81] width 62 height 13
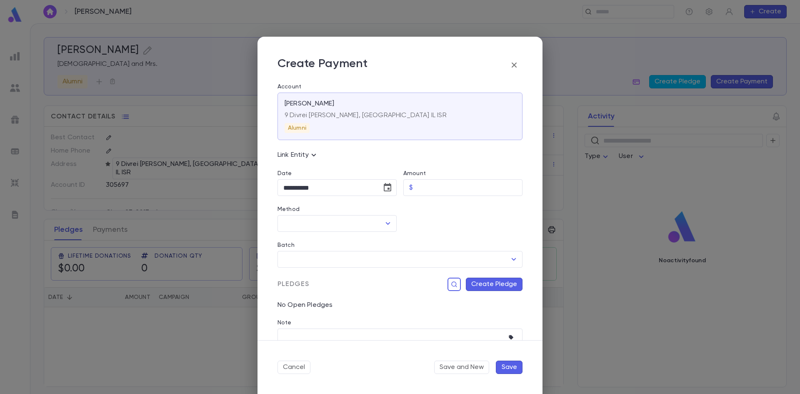
scroll to position [34, 0]
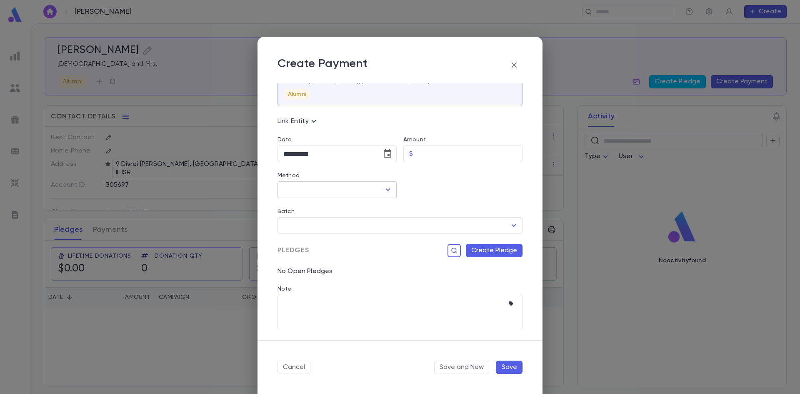
click at [361, 190] on input "Method" at bounding box center [330, 190] width 99 height 16
click at [330, 235] on li "Credit Card" at bounding box center [337, 234] width 118 height 13
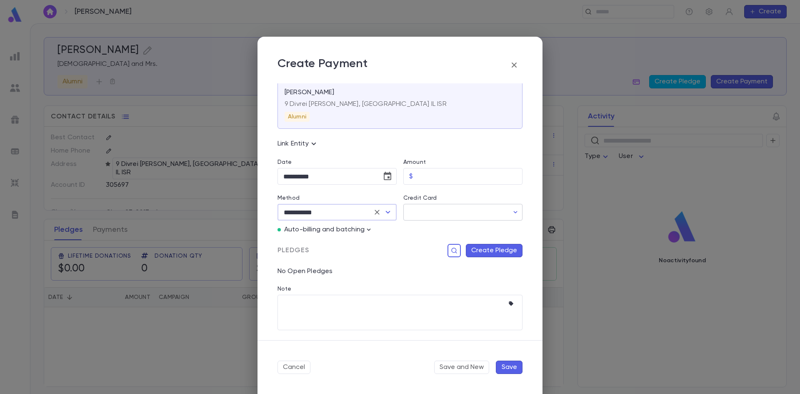
click at [457, 208] on input "Credit Card" at bounding box center [455, 212] width 105 height 16
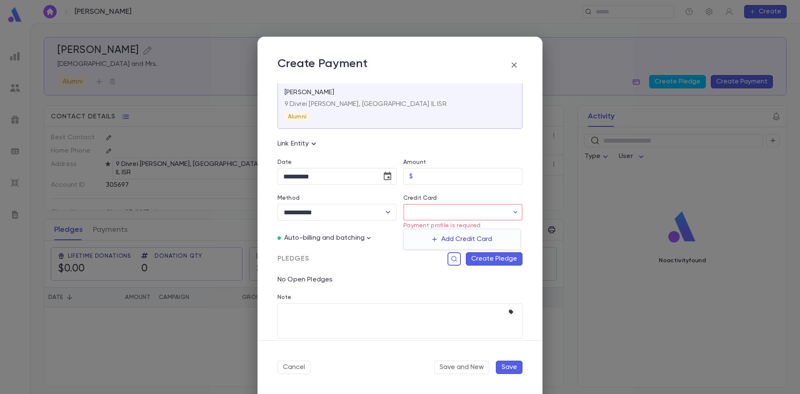
click at [477, 236] on button "Add Credit Card" at bounding box center [462, 239] width 70 height 13
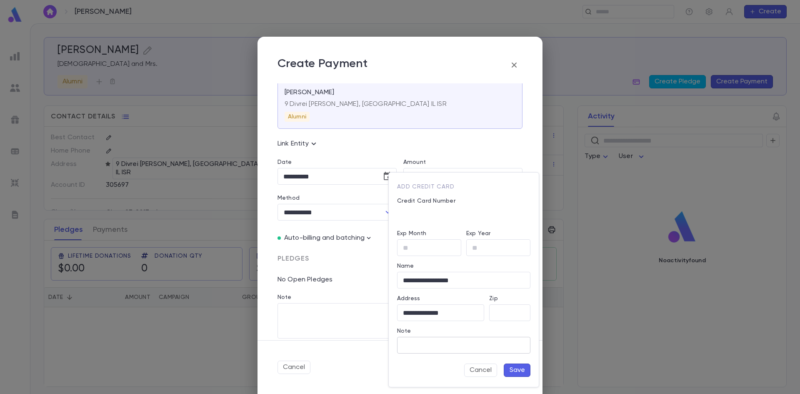
click at [435, 339] on input "Note" at bounding box center [463, 345] width 133 height 16
drag, startPoint x: 182, startPoint y: 105, endPoint x: 253, endPoint y: 246, distance: 158.0
click at [183, 111] on div at bounding box center [400, 197] width 800 height 394
click at [597, 143] on div at bounding box center [400, 197] width 800 height 394
click at [466, 148] on div at bounding box center [400, 197] width 800 height 394
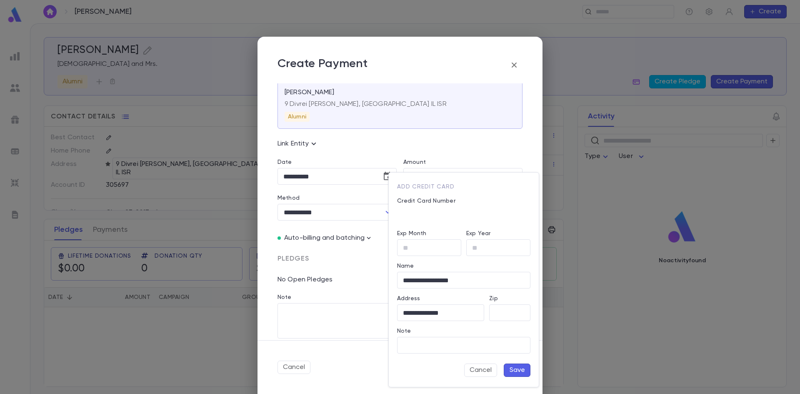
click at [330, 212] on div at bounding box center [400, 197] width 800 height 394
click at [361, 213] on div at bounding box center [400, 197] width 800 height 394
drag, startPoint x: 467, startPoint y: 145, endPoint x: 491, endPoint y: 349, distance: 204.7
click at [468, 148] on div at bounding box center [400, 197] width 800 height 394
click at [483, 373] on button "Cancel" at bounding box center [480, 369] width 33 height 13
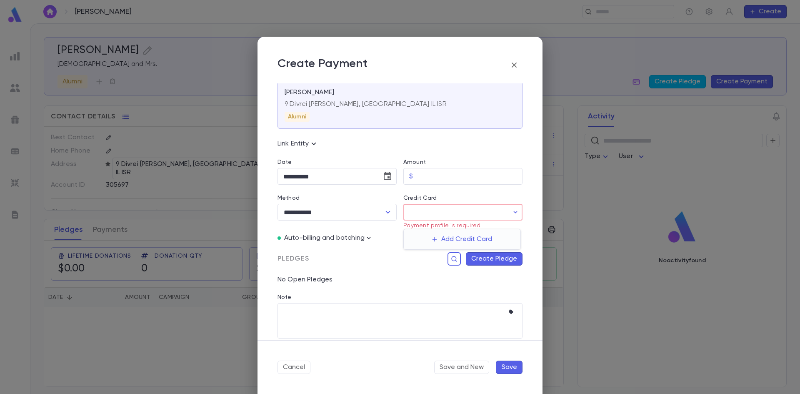
click at [383, 214] on div at bounding box center [400, 197] width 800 height 394
click at [388, 212] on icon "Open" at bounding box center [388, 212] width 10 height 10
click at [320, 283] on li "Donor Fund Card" at bounding box center [337, 283] width 118 height 13
type input "**********"
click at [514, 213] on icon "button" at bounding box center [516, 212] width 4 height 2
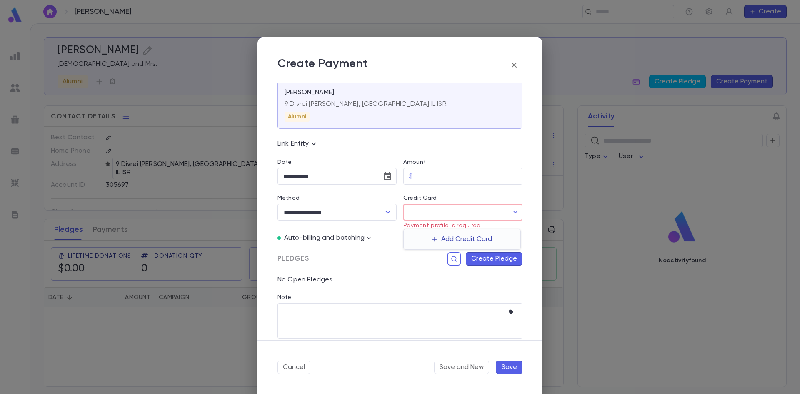
click at [438, 239] on button "Add Credit Card" at bounding box center [462, 239] width 70 height 13
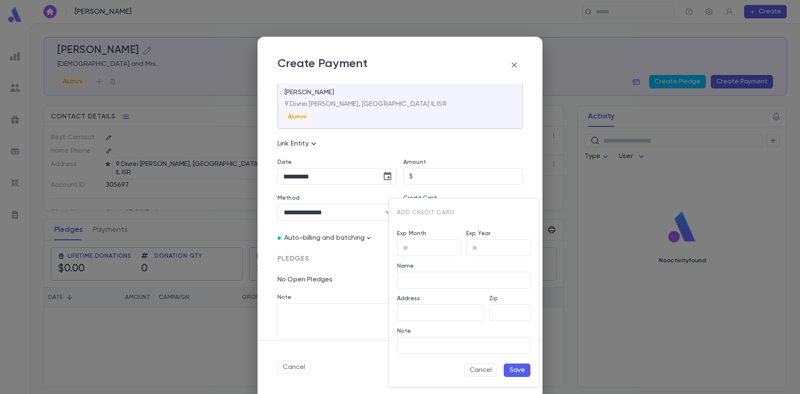
type input "**********"
click at [473, 169] on div at bounding box center [400, 197] width 800 height 394
click at [369, 201] on div at bounding box center [400, 197] width 800 height 394
drag, startPoint x: 370, startPoint y: 211, endPoint x: 374, endPoint y: 213, distance: 4.3
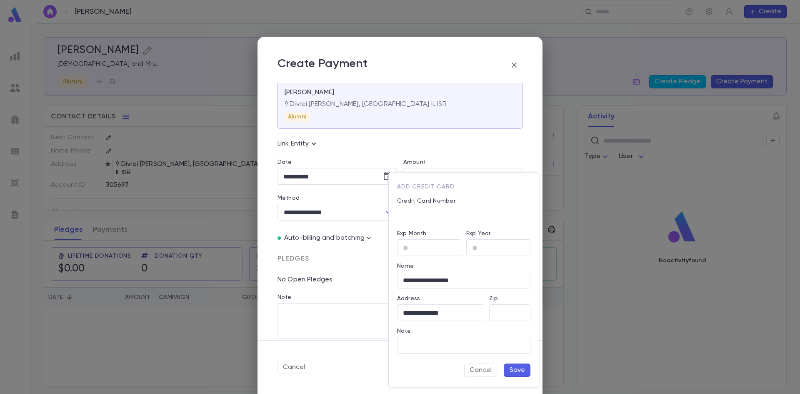
click at [371, 212] on div at bounding box center [400, 197] width 800 height 394
drag, startPoint x: 386, startPoint y: 215, endPoint x: 400, endPoint y: 220, distance: 14.1
click at [387, 216] on div at bounding box center [400, 197] width 800 height 394
click at [469, 367] on button "Cancel" at bounding box center [480, 369] width 33 height 13
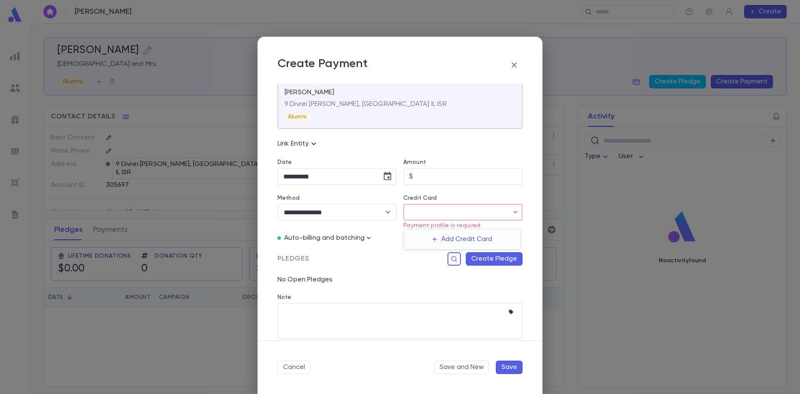
click at [386, 210] on div at bounding box center [400, 197] width 800 height 394
click at [386, 213] on icon "Open" at bounding box center [388, 212] width 5 height 3
click at [416, 277] on div "No Open Pledges" at bounding box center [397, 274] width 252 height 18
click at [525, 80] on h2 "Create Payment" at bounding box center [400, 60] width 285 height 47
click at [608, 70] on div "**********" at bounding box center [400, 197] width 800 height 394
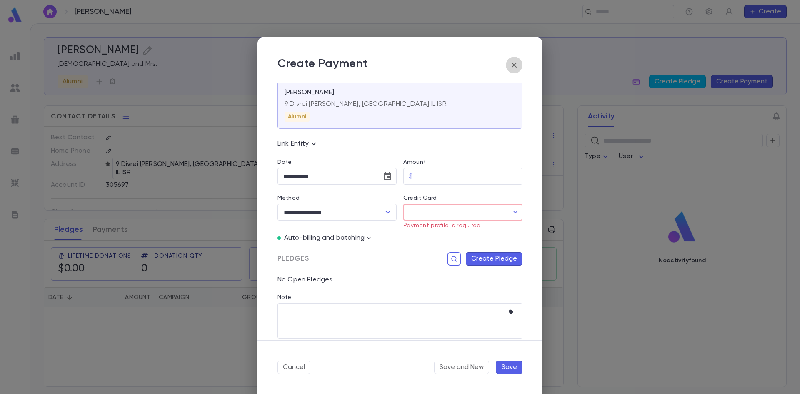
click at [522, 63] on button "button" at bounding box center [514, 65] width 17 height 17
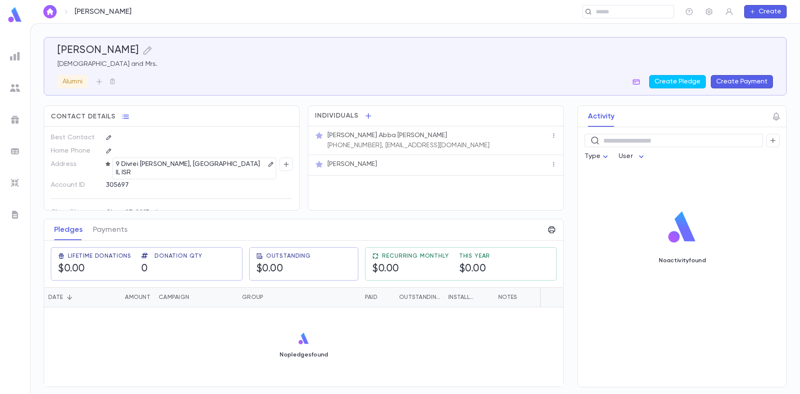
click at [603, 60] on div "Cohen, Avrohom Abba Rabbi and Mrs. Alumni Create Pledge Create Payment" at bounding box center [415, 66] width 715 height 44
click at [710, 12] on icon "button" at bounding box center [709, 11] width 7 height 7
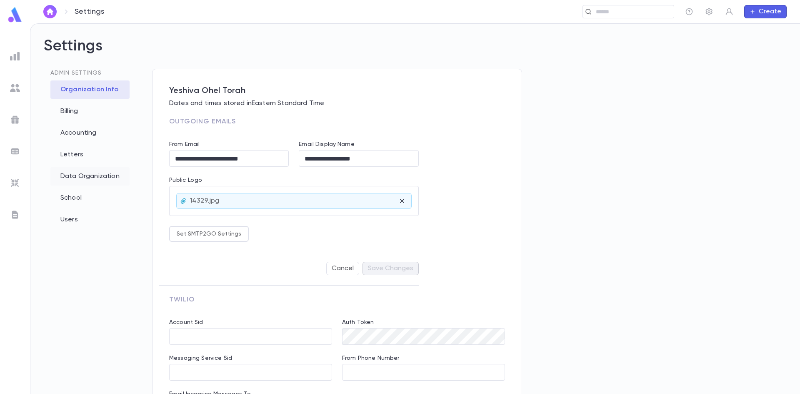
type input "**********"
click at [111, 135] on div "Accounting" at bounding box center [89, 133] width 79 height 18
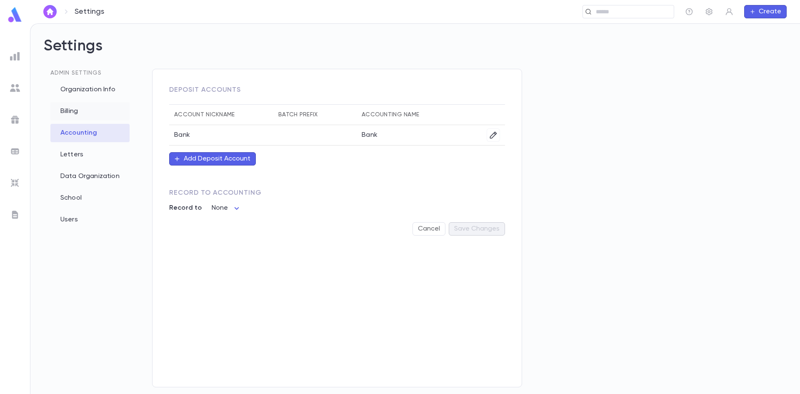
click at [62, 115] on div "Billing" at bounding box center [89, 111] width 79 height 18
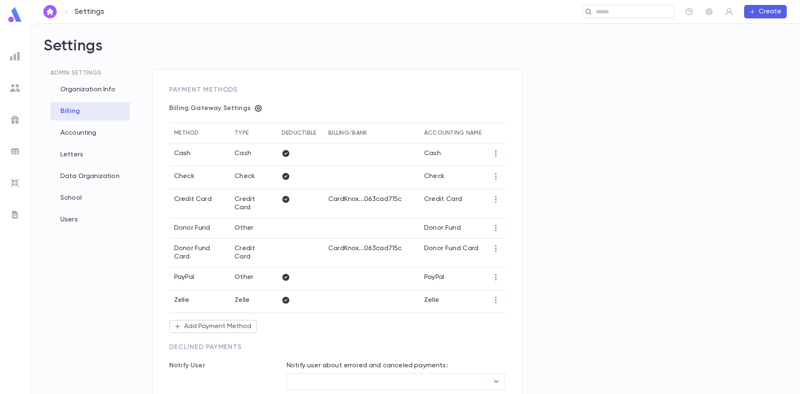
click at [246, 106] on p "Billing Gateway Settings" at bounding box center [210, 108] width 82 height 8
click at [249, 108] on div "Billing Gateway Settings" at bounding box center [337, 108] width 336 height 8
drag, startPoint x: 749, startPoint y: 145, endPoint x: 429, endPoint y: 101, distance: 322.7
click at [747, 146] on div "Admin Settings Organization Info Billing Accounting Letters Data Organization S…" at bounding box center [415, 247] width 743 height 357
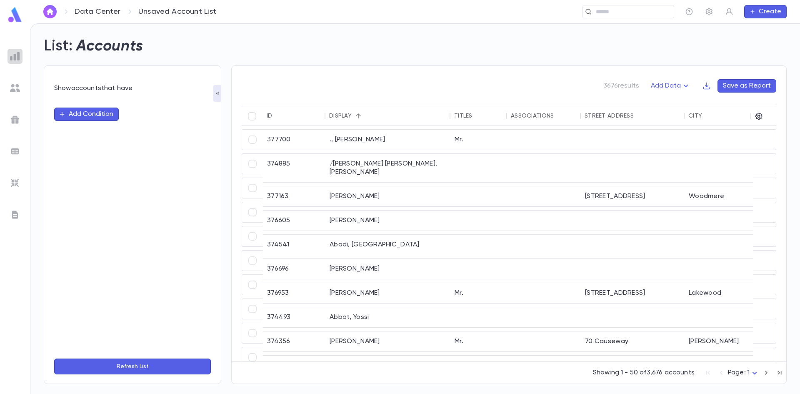
click at [14, 61] on div at bounding box center [15, 56] width 15 height 15
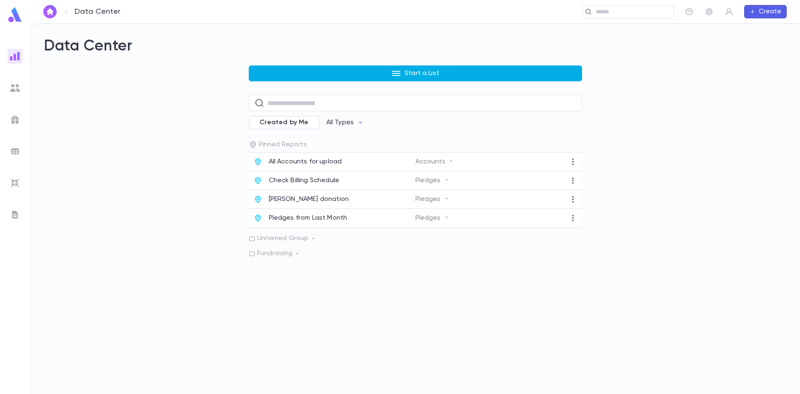
click at [357, 73] on button "Start a List" at bounding box center [415, 73] width 333 height 16
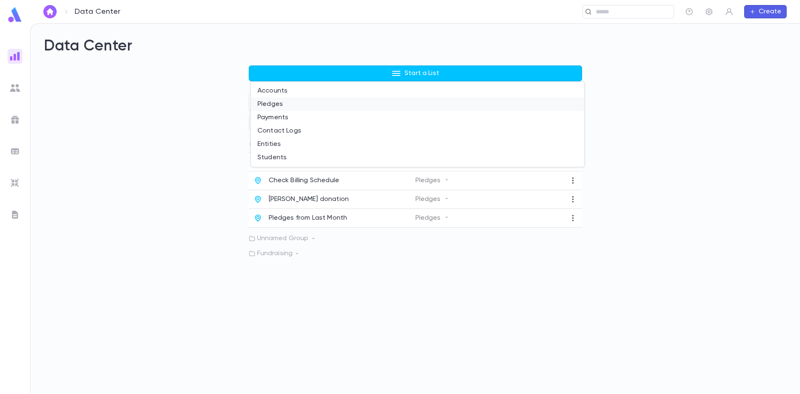
click at [348, 107] on li "Pledges" at bounding box center [417, 104] width 333 height 13
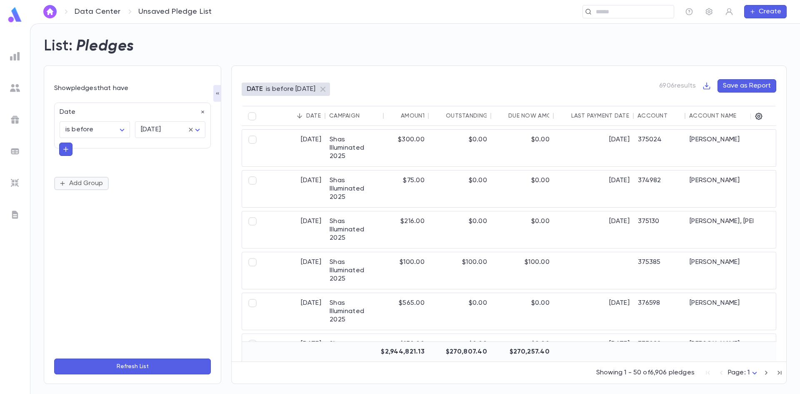
drag, startPoint x: 93, startPoint y: 218, endPoint x: 101, endPoint y: 179, distance: 39.2
click at [94, 212] on div "Date is before ******** ​ tomorrow ******** ​ Add Group" at bounding box center [132, 225] width 157 height 254
click at [198, 129] on body "Data Center Unsaved Pledge List ​ Create List: Pledges Show pledges that have D…" at bounding box center [400, 208] width 800 height 370
click at [101, 131] on div at bounding box center [400, 197] width 800 height 394
click at [121, 130] on body "Data Center Unsaved Pledge List ​ Create List: Pledges Show pledges that have D…" at bounding box center [400, 208] width 800 height 370
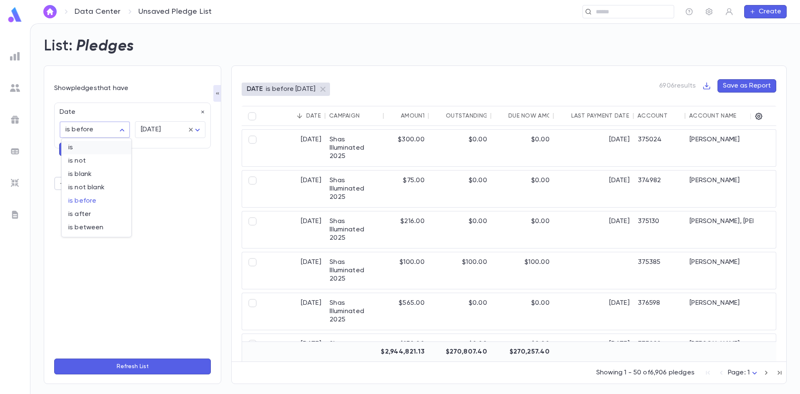
click at [100, 150] on span "is" at bounding box center [96, 147] width 56 height 8
type input "******"
click at [178, 135] on body "Data Center Unsaved Pledge List ​ Create List: Pledges Show pledges that have D…" at bounding box center [400, 208] width 800 height 370
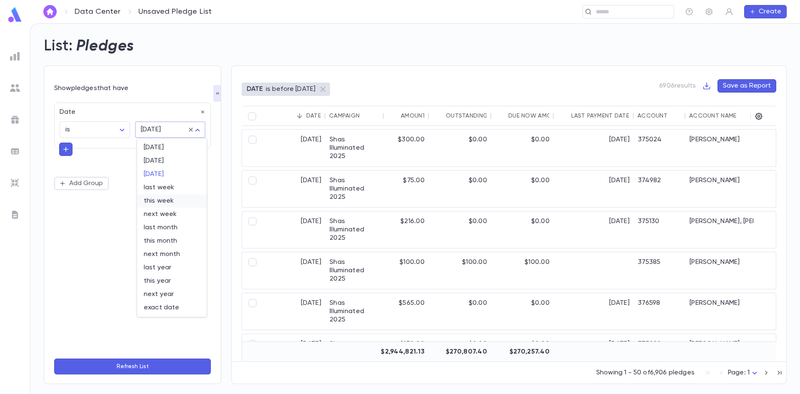
click at [152, 200] on span "this week" at bounding box center [172, 201] width 56 height 8
type input "********"
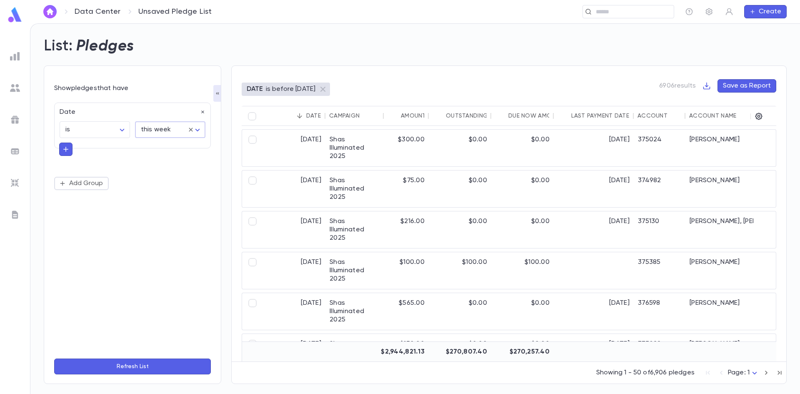
click at [117, 369] on button "Refresh List" at bounding box center [132, 366] width 157 height 16
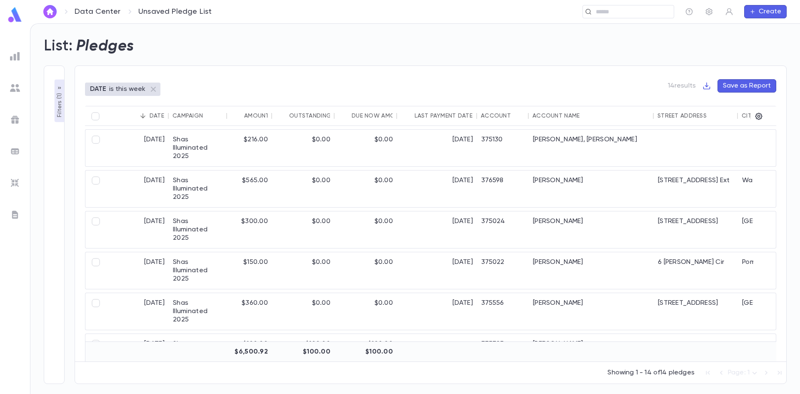
click at [61, 83] on button "Filters ( 1 )" at bounding box center [60, 101] width 10 height 43
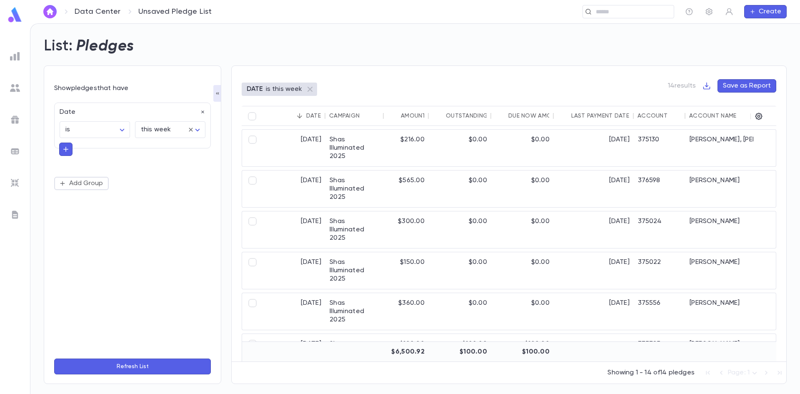
click at [63, 149] on icon "button" at bounding box center [66, 149] width 8 height 8
type input "****"
click at [87, 162] on li "Fundraiser" at bounding box center [132, 164] width 147 height 13
click at [154, 184] on input "text" at bounding box center [164, 181] width 50 height 16
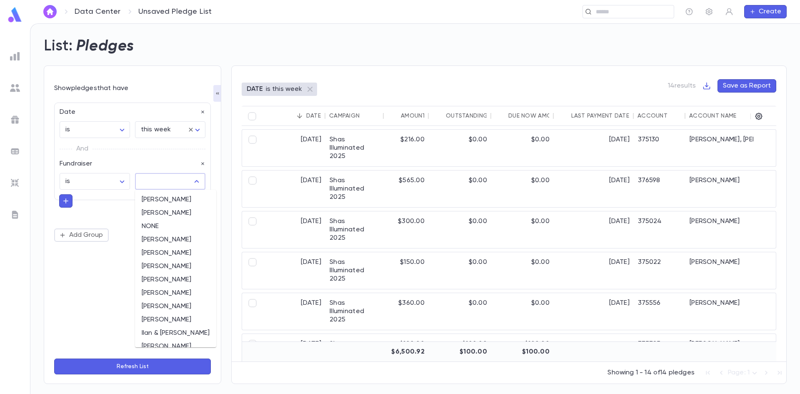
drag, startPoint x: 160, startPoint y: 214, endPoint x: 149, endPoint y: 229, distance: 18.4
click at [160, 215] on li "Dovid Stein" at bounding box center [175, 212] width 81 height 13
type input "**********"
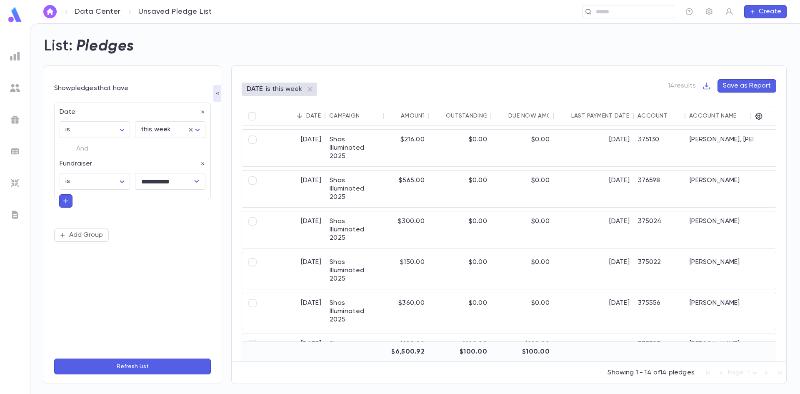
click at [118, 365] on button "Refresh List" at bounding box center [132, 366] width 157 height 16
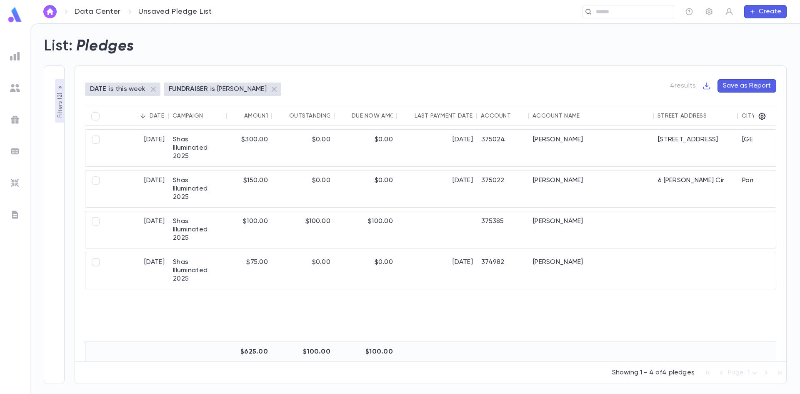
click at [561, 117] on div "Account Name" at bounding box center [556, 116] width 47 height 7
click at [5, 174] on ul at bounding box center [15, 219] width 30 height 348
click at [10, 183] on img at bounding box center [15, 183] width 10 height 10
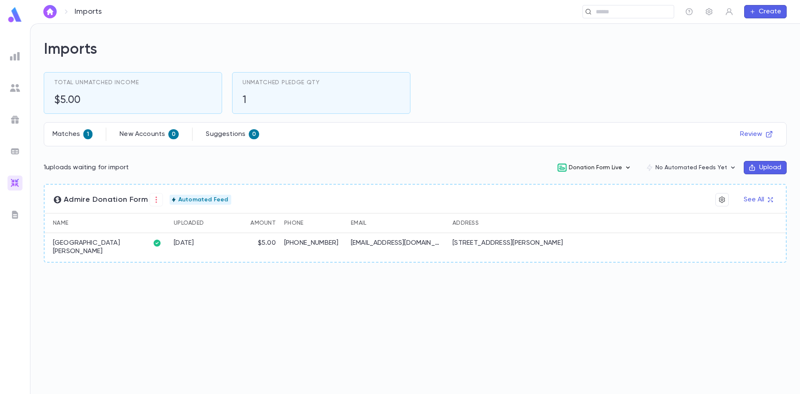
click at [611, 172] on button "Donation Form Live" at bounding box center [594, 168] width 88 height 16
click at [583, 210] on li "Edit" at bounding box center [602, 211] width 87 height 13
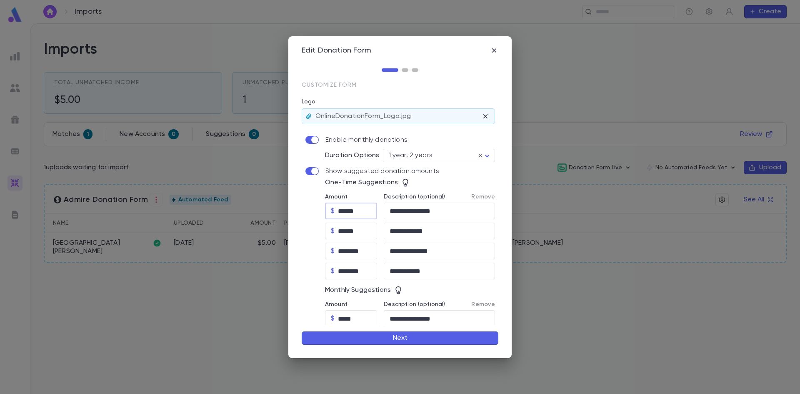
drag, startPoint x: 338, startPoint y: 208, endPoint x: 349, endPoint y: 213, distance: 12.7
click at [349, 213] on input "******" at bounding box center [357, 211] width 39 height 16
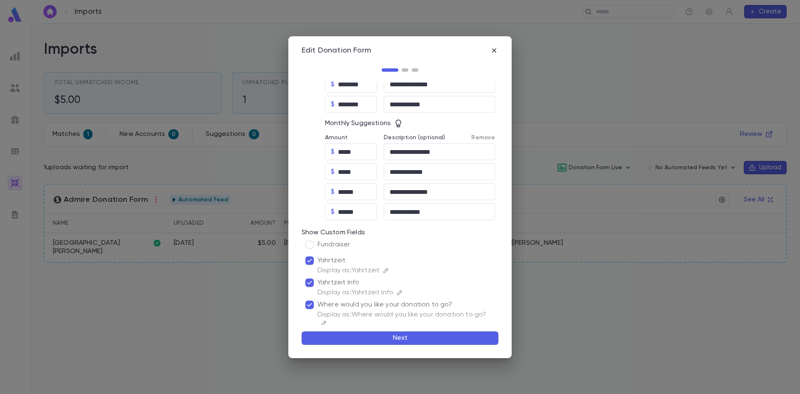
scroll to position [203, 0]
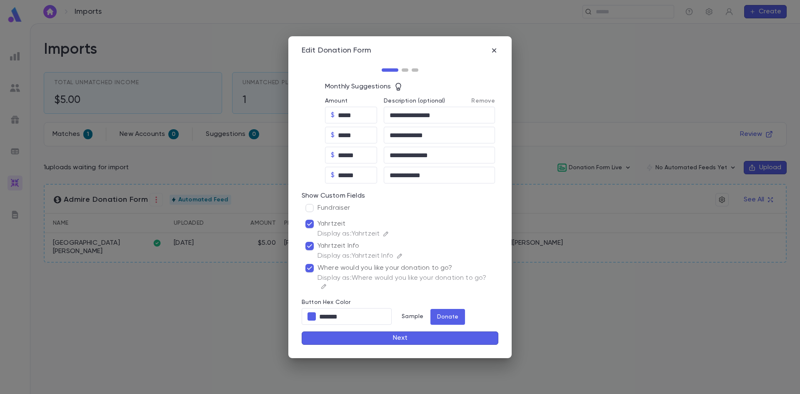
type input "******"
click at [430, 337] on button "Next" at bounding box center [400, 337] width 197 height 13
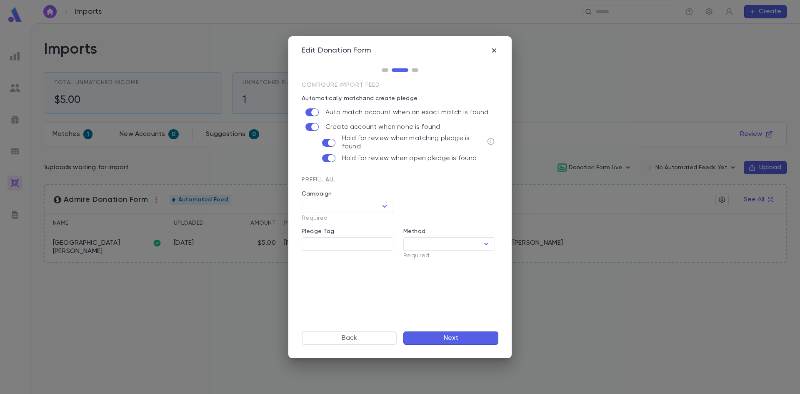
type input "**********"
click at [431, 335] on button "Next" at bounding box center [450, 337] width 95 height 13
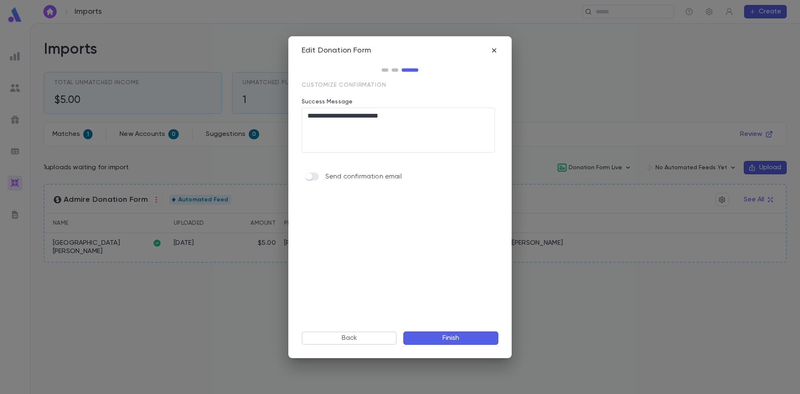
click at [434, 336] on button "Finish" at bounding box center [450, 337] width 95 height 13
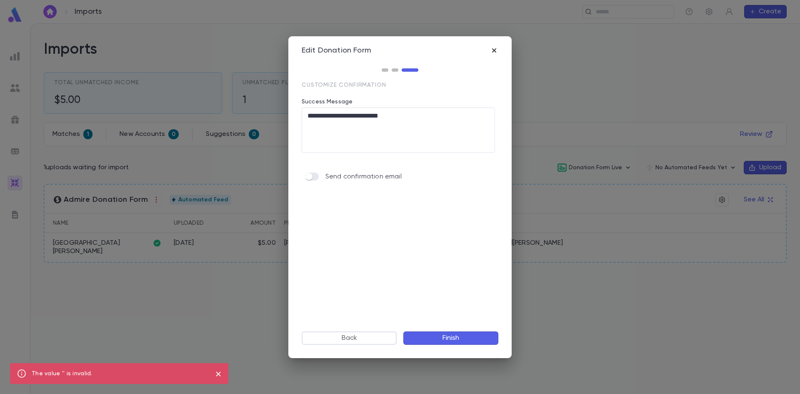
click at [495, 49] on icon "button" at bounding box center [494, 50] width 4 height 4
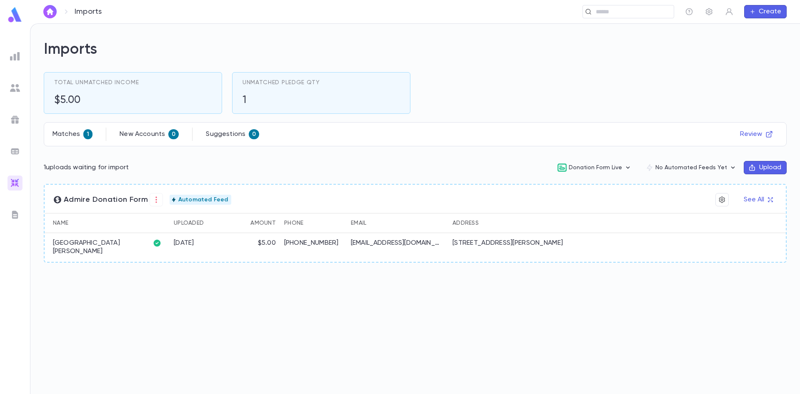
click at [534, 81] on div "Total Unmatched Income $5.00 Unmatched Pledge Qty 1" at bounding box center [410, 88] width 753 height 52
click at [203, 340] on div "Imports Total Unmatched Income $5.00 Unmatched Pledge Qty 1 Matches 1 New Accou…" at bounding box center [415, 209] width 770 height 370
click at [606, 170] on button "Donation Form Live" at bounding box center [594, 168] width 88 height 16
click at [588, 207] on li "Edit" at bounding box center [602, 211] width 87 height 13
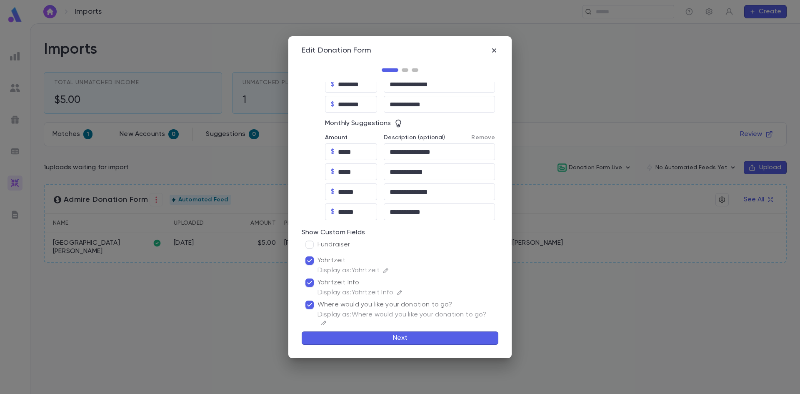
scroll to position [42, 0]
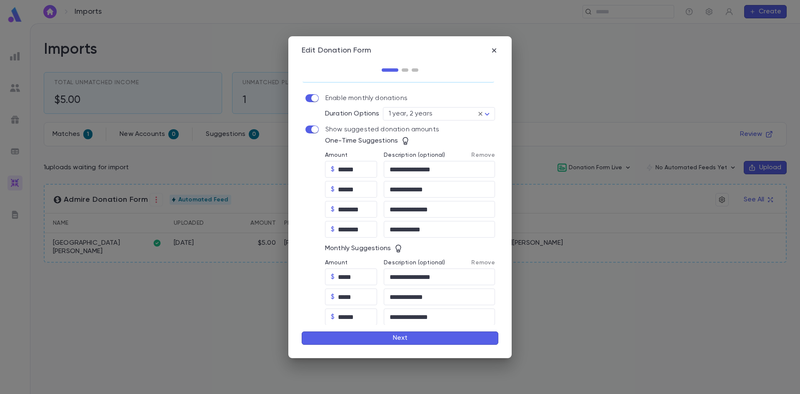
drag, startPoint x: 502, startPoint y: 48, endPoint x: 534, endPoint y: 22, distance: 41.8
click at [503, 46] on div "**********" at bounding box center [399, 197] width 223 height 322
click at [493, 47] on icon "button" at bounding box center [494, 50] width 8 height 8
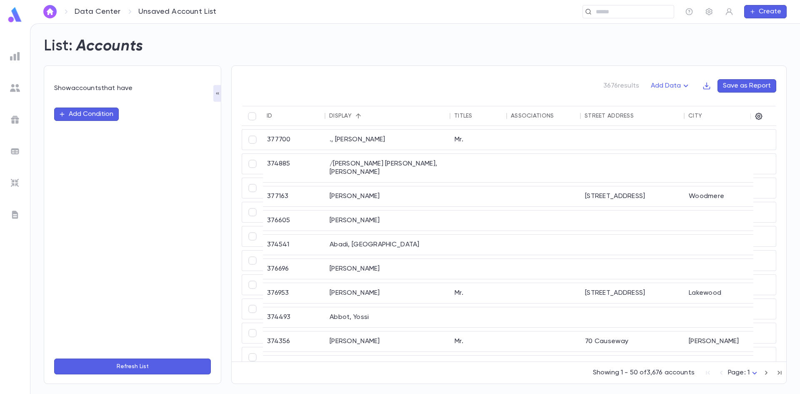
drag, startPoint x: 4, startPoint y: 55, endPoint x: 24, endPoint y: 54, distance: 20.0
click at [9, 54] on ul at bounding box center [15, 219] width 30 height 348
click at [25, 55] on ul at bounding box center [15, 219] width 30 height 348
click at [15, 61] on div at bounding box center [15, 56] width 15 height 15
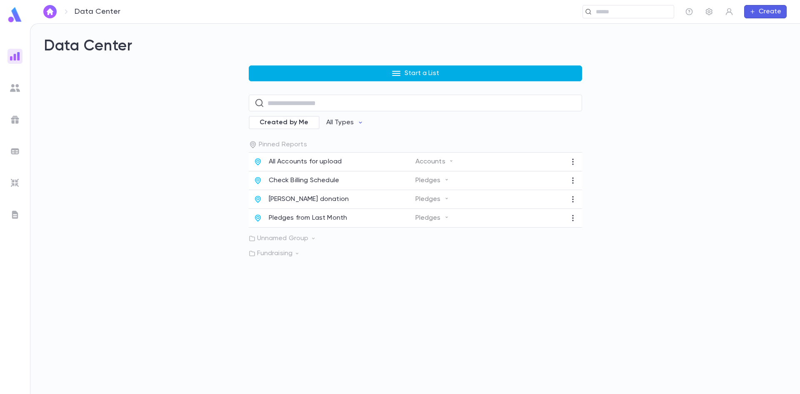
click at [353, 73] on button "Start a List" at bounding box center [415, 73] width 333 height 16
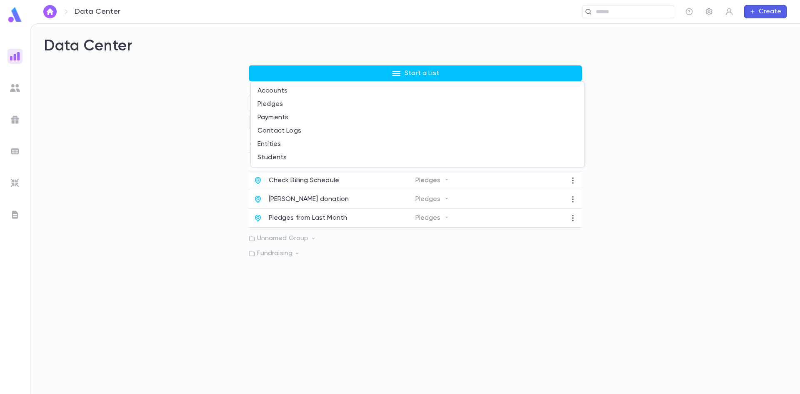
click at [310, 197] on div at bounding box center [400, 197] width 800 height 394
click at [305, 203] on p "[PERSON_NAME] donation" at bounding box center [309, 199] width 80 height 8
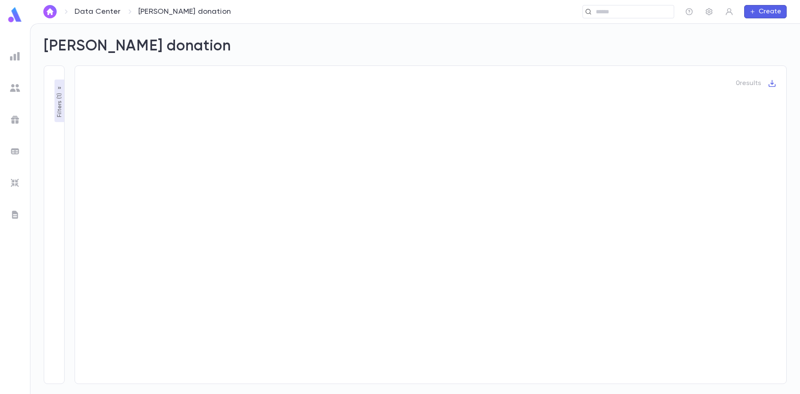
type input "**********"
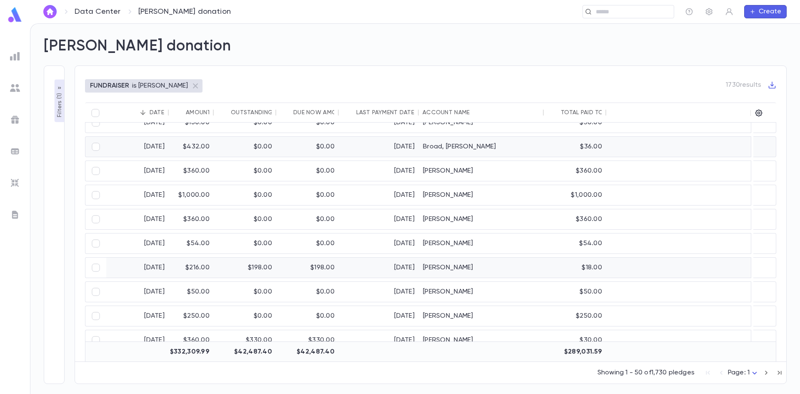
scroll to position [42, 0]
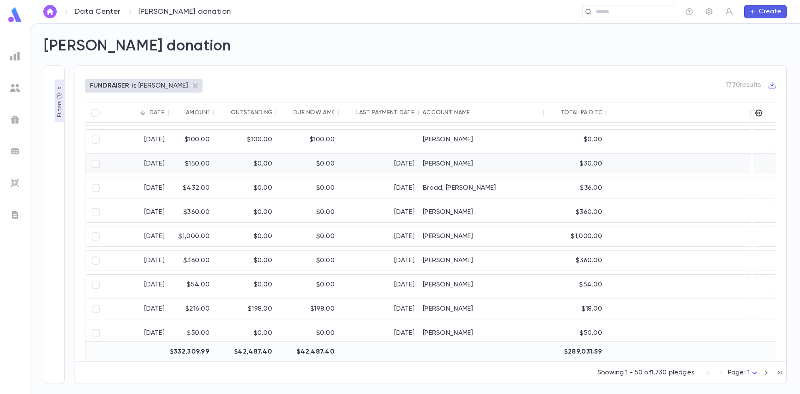
click at [228, 163] on div "$0.00" at bounding box center [245, 164] width 63 height 20
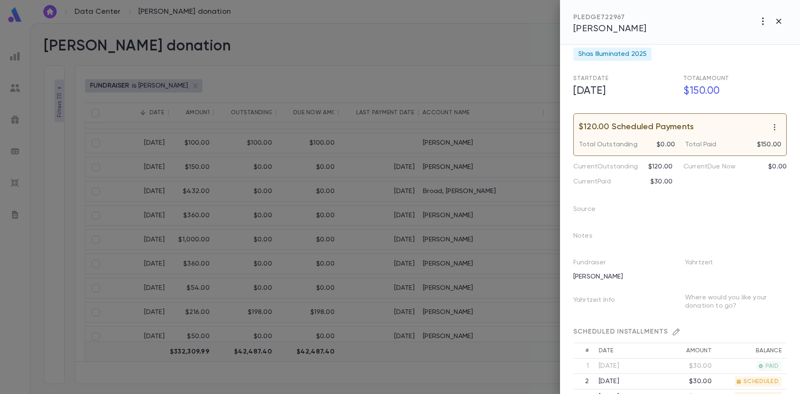
drag, startPoint x: 239, startPoint y: 162, endPoint x: 240, endPoint y: 154, distance: 7.7
click at [239, 162] on div at bounding box center [400, 197] width 800 height 394
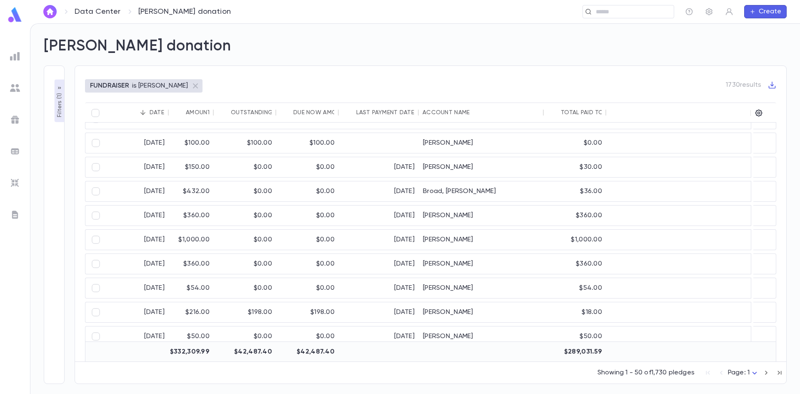
click at [246, 121] on div "Outstanding" at bounding box center [245, 113] width 54 height 20
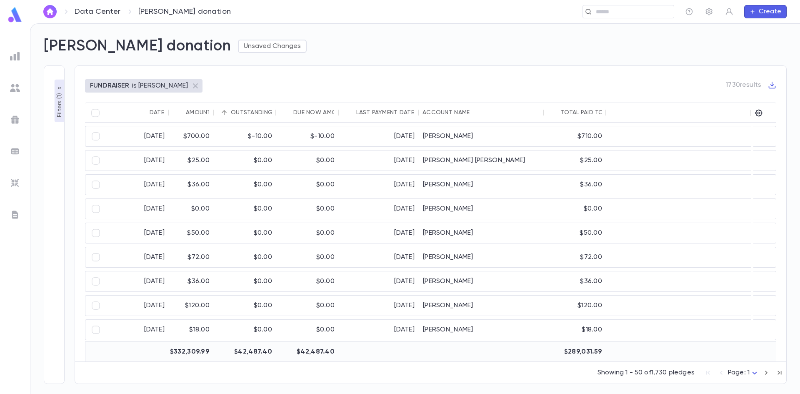
click at [253, 113] on div "Outstanding" at bounding box center [252, 112] width 42 height 7
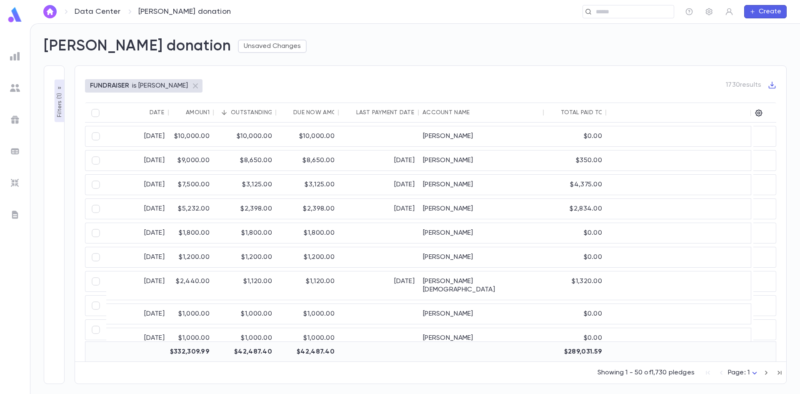
click at [321, 109] on div "Due Now Amount" at bounding box center [307, 113] width 54 height 20
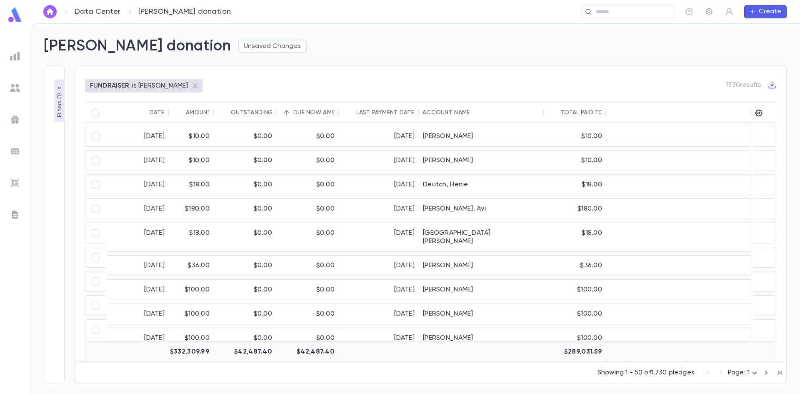
scroll to position [866, 0]
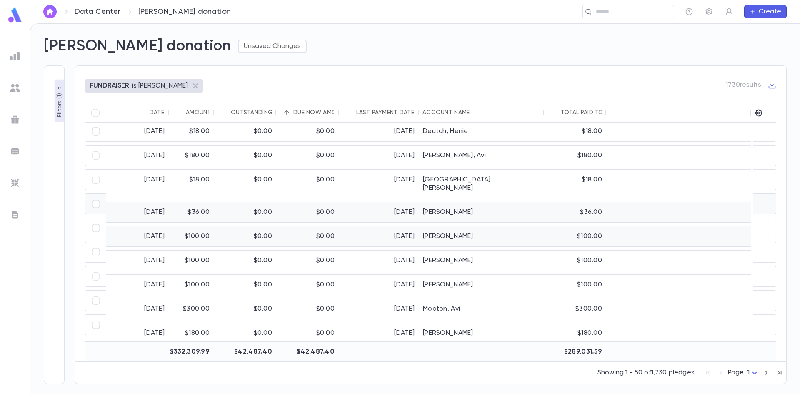
click at [294, 238] on div "$0.00" at bounding box center [307, 236] width 63 height 20
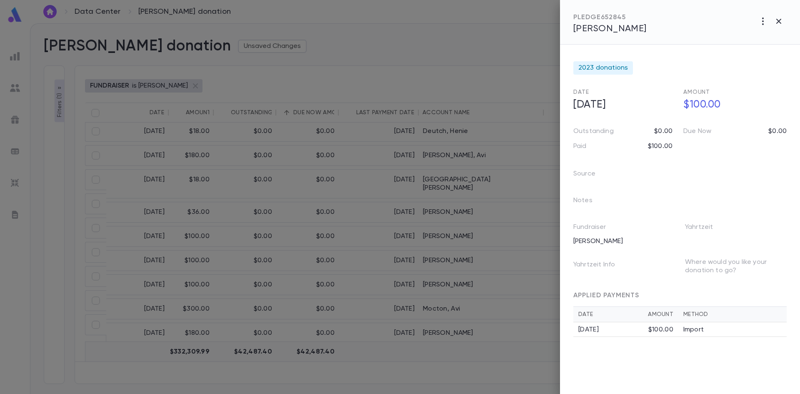
click at [279, 237] on div at bounding box center [400, 197] width 800 height 394
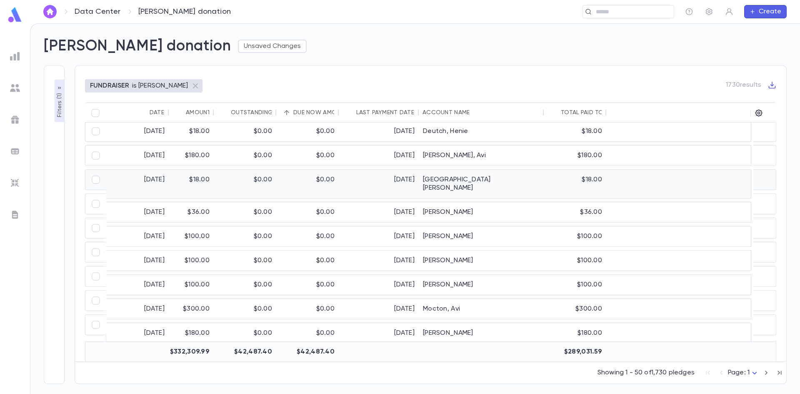
click at [241, 177] on div "$0.00" at bounding box center [245, 184] width 63 height 28
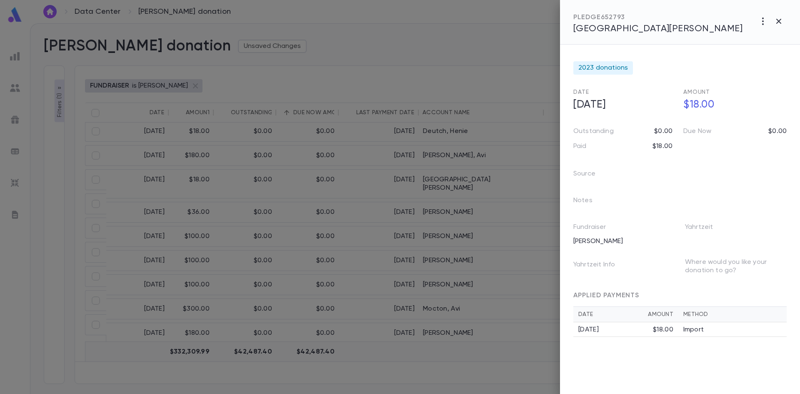
click at [392, 137] on div at bounding box center [400, 197] width 800 height 394
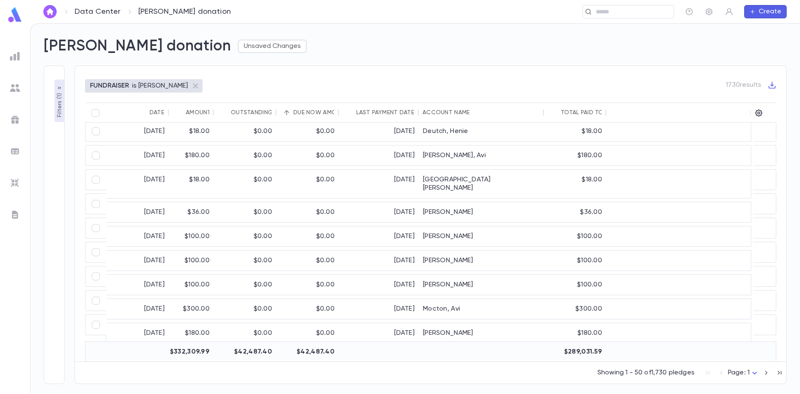
click at [456, 112] on div "Account Name" at bounding box center [446, 112] width 47 height 7
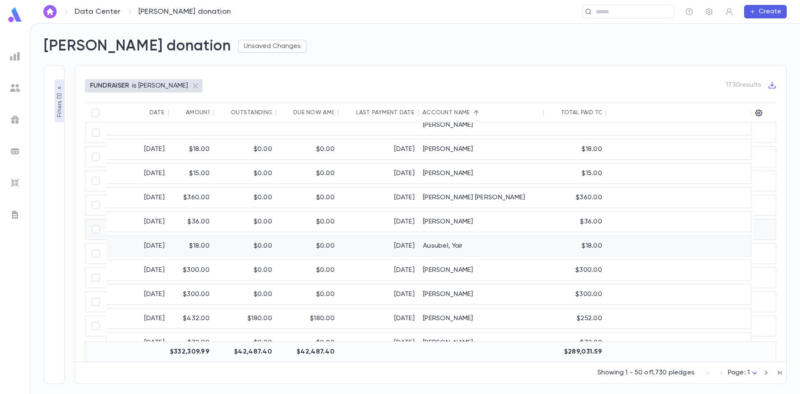
scroll to position [838, 0]
click at [767, 371] on icon "button" at bounding box center [766, 373] width 9 height 10
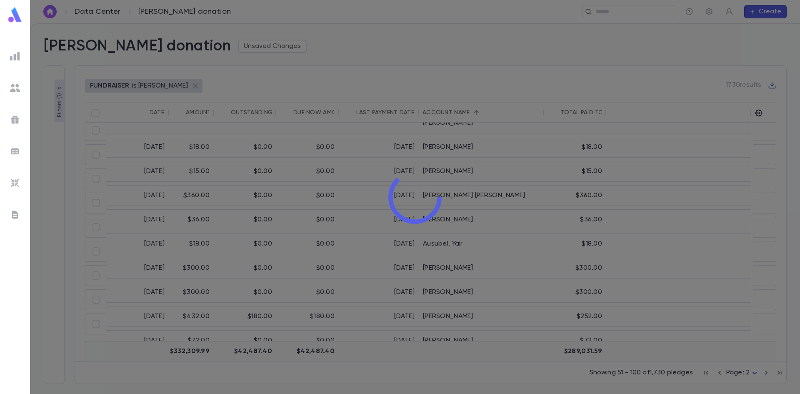
scroll to position [828, 0]
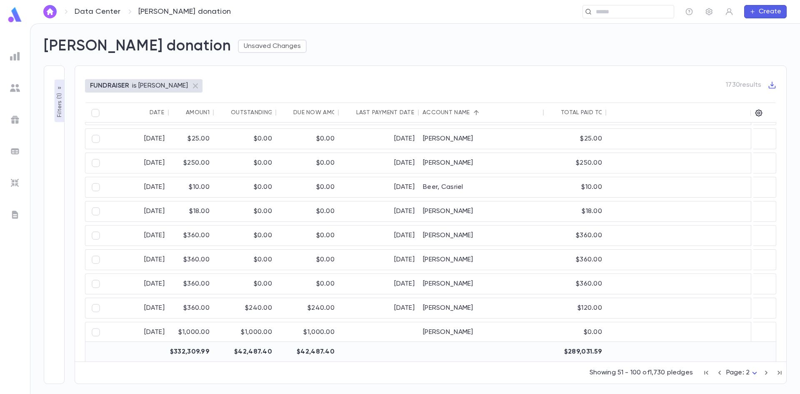
click at [55, 91] on button "Filters ( 1 )" at bounding box center [60, 101] width 10 height 43
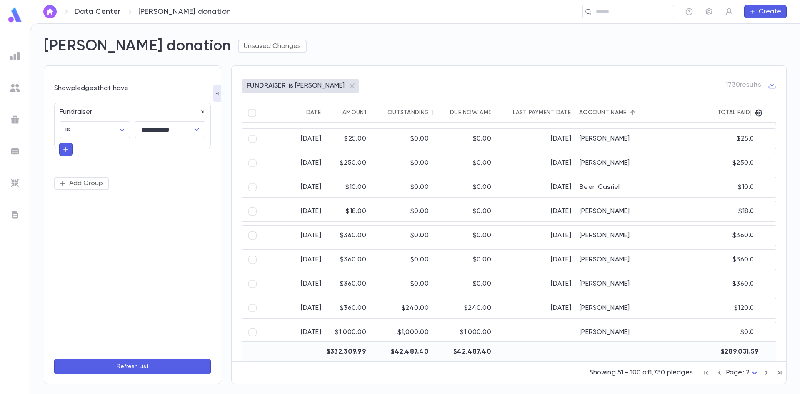
click at [68, 154] on button "button" at bounding box center [65, 149] width 13 height 13
type input "*"
click at [124, 328] on div "**********" at bounding box center [132, 225] width 157 height 254
click at [68, 178] on button "Add Group" at bounding box center [81, 181] width 55 height 13
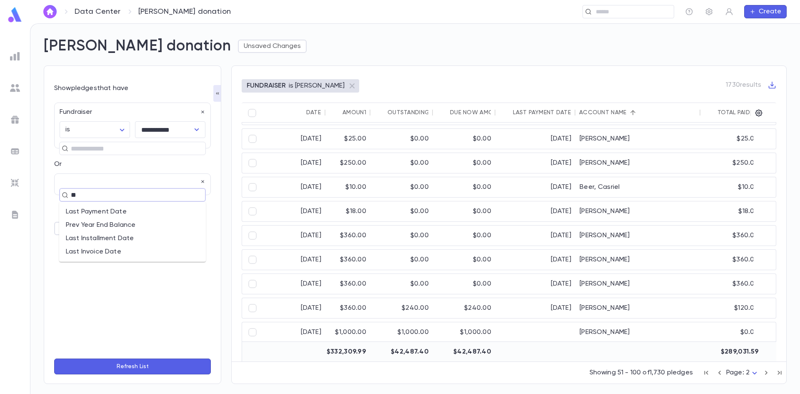
type input "***"
click at [93, 197] on input "***" at bounding box center [128, 195] width 121 height 12
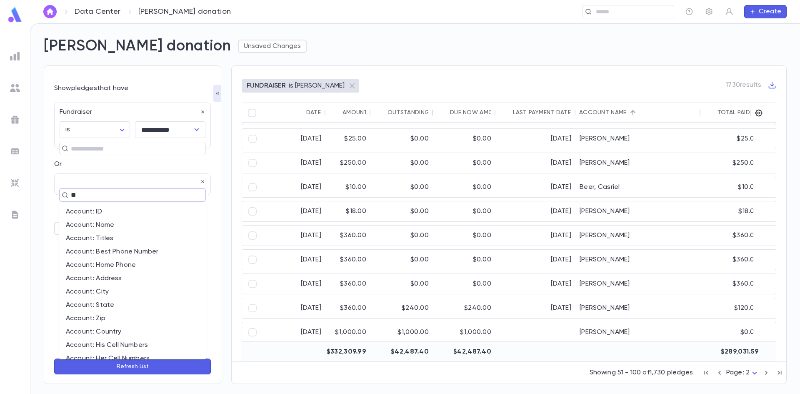
type input "***"
click at [123, 223] on li "Account: Name" at bounding box center [132, 224] width 147 height 13
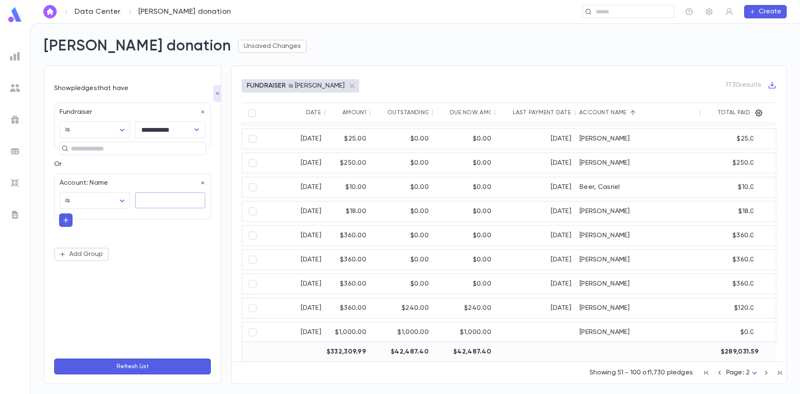
click at [162, 205] on textarea at bounding box center [170, 200] width 59 height 16
type textarea "******"
drag, startPoint x: 128, startPoint y: 358, endPoint x: 188, endPoint y: 309, distance: 78.2
click at [128, 358] on form "**********" at bounding box center [132, 229] width 157 height 291
click at [127, 361] on button "Refresh List" at bounding box center [132, 366] width 157 height 16
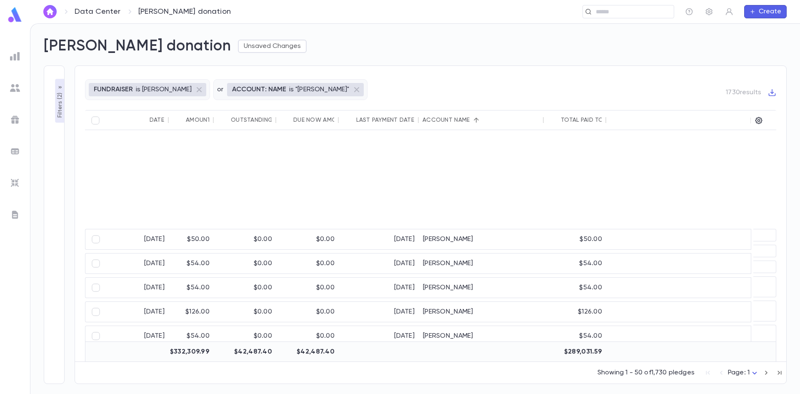
scroll to position [119, 0]
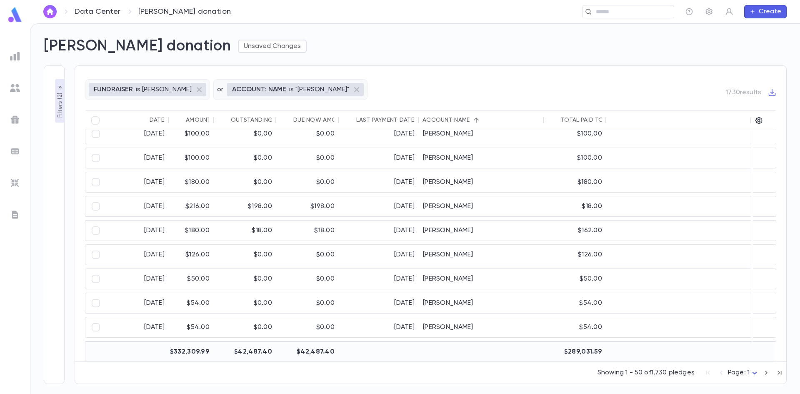
click at [63, 85] on button "Filters ( 2 )" at bounding box center [60, 101] width 10 height 44
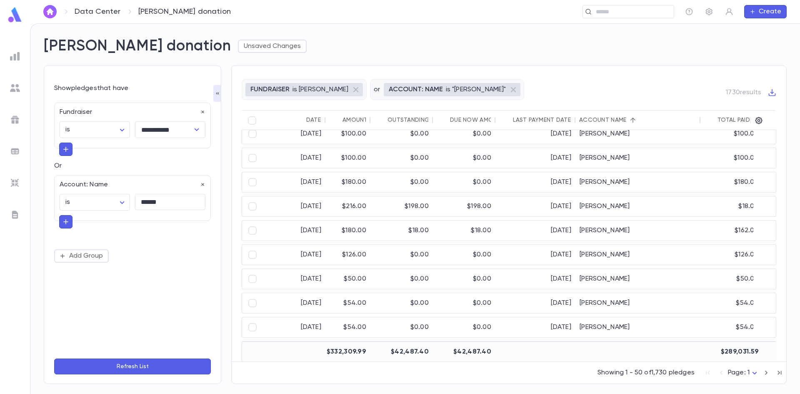
click at [205, 183] on div "Account: Name is ****** ​ ****** * ​" at bounding box center [132, 198] width 157 height 46
click at [201, 185] on icon "button" at bounding box center [203, 185] width 6 height 6
click at [67, 147] on icon "button" at bounding box center [66, 149] width 8 height 8
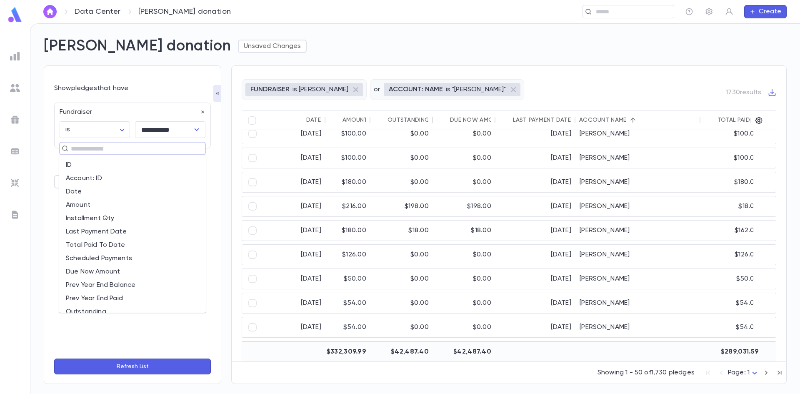
click at [75, 147] on input "text" at bounding box center [128, 149] width 121 height 12
type input "***"
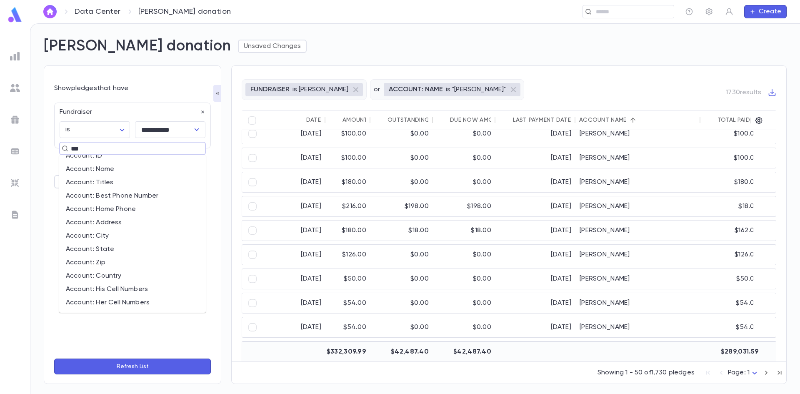
scroll to position [0, 0]
click at [107, 179] on li "Account: Name" at bounding box center [132, 178] width 147 height 13
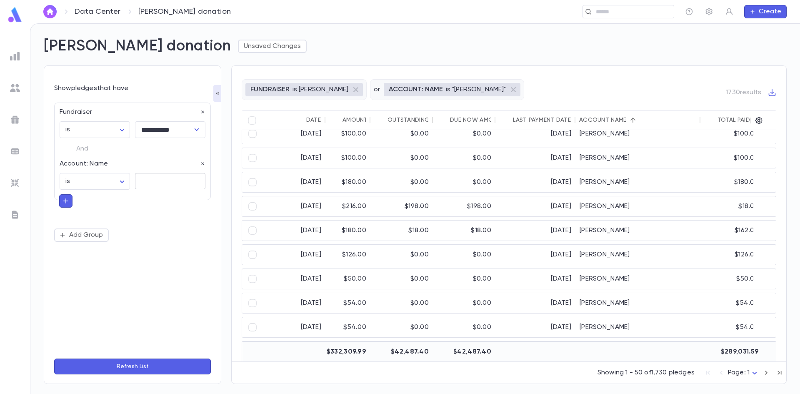
click at [149, 177] on textarea at bounding box center [170, 181] width 59 height 16
type textarea "******"
click at [143, 365] on button "Refresh List" at bounding box center [132, 366] width 157 height 16
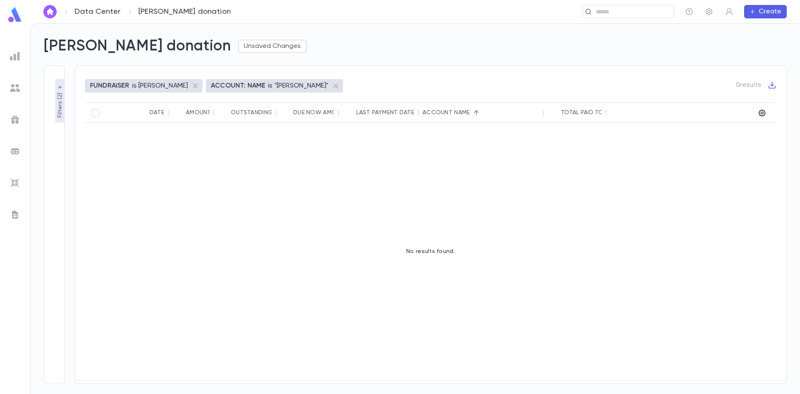
click at [55, 87] on button "Filters ( 2 )" at bounding box center [60, 101] width 10 height 44
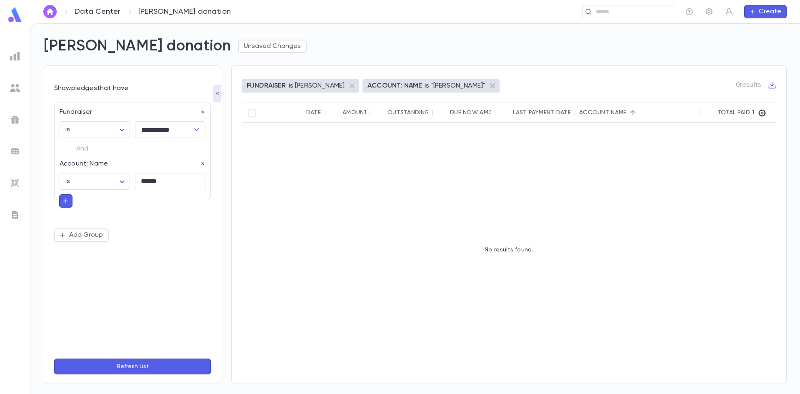
click at [206, 162] on div "**********" at bounding box center [132, 152] width 157 height 98
click at [203, 164] on icon "button" at bounding box center [202, 164] width 3 height 3
click at [607, 13] on input "text" at bounding box center [469, 12] width 402 height 8
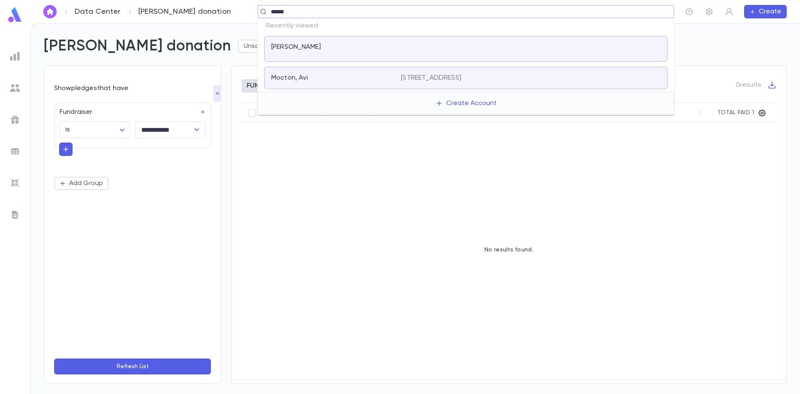
type input "******"
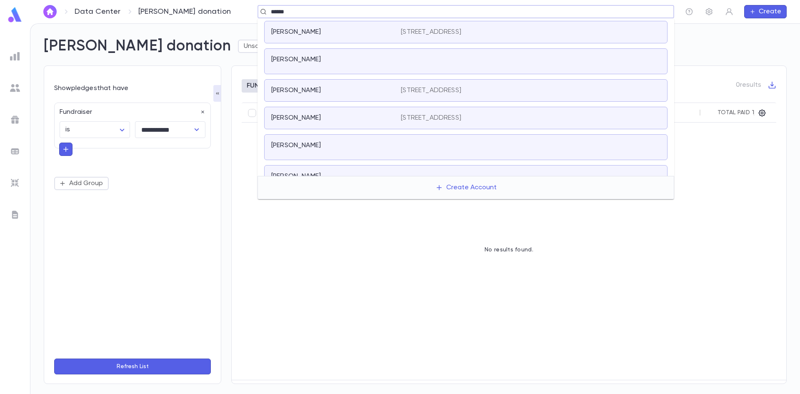
click at [449, 27] on div "Schron, Eliezer 1391 E 19th St, Brooklyn NY 11230" at bounding box center [465, 32] width 403 height 23
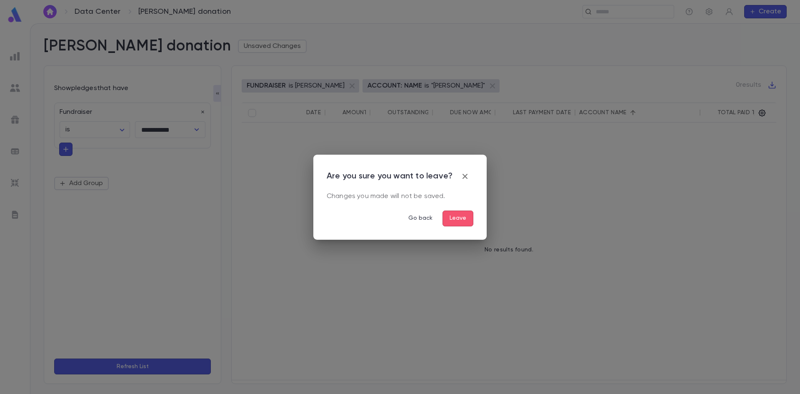
click at [456, 223] on button "Leave" at bounding box center [458, 218] width 31 height 16
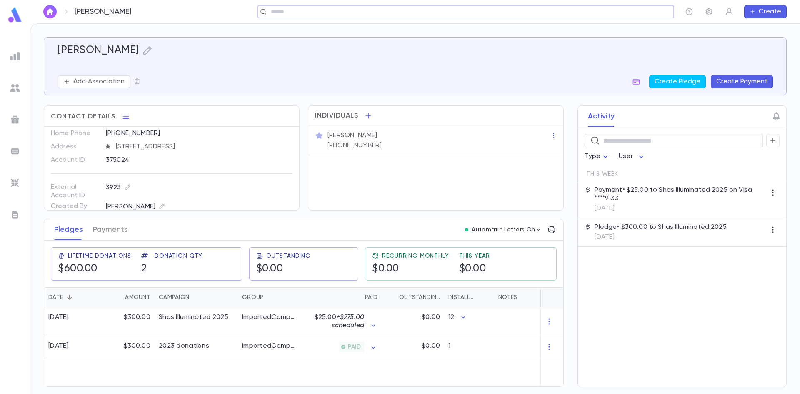
scroll to position [27, 0]
click at [123, 311] on div "$300.00" at bounding box center [127, 321] width 54 height 29
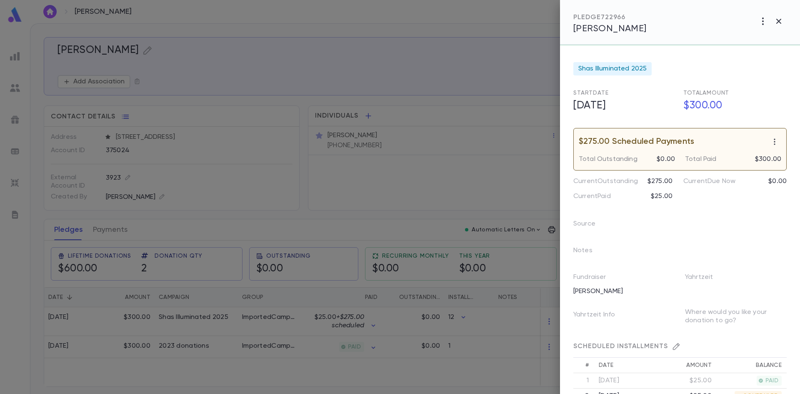
scroll to position [42, 0]
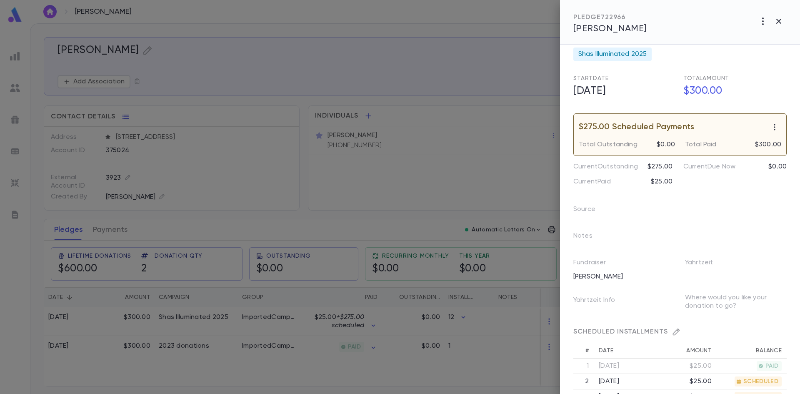
click at [416, 310] on div at bounding box center [400, 197] width 800 height 394
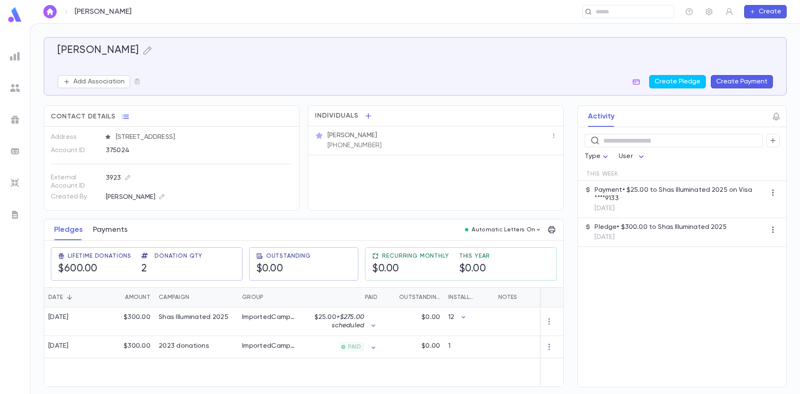
click at [104, 227] on button "Payments" at bounding box center [110, 229] width 35 height 21
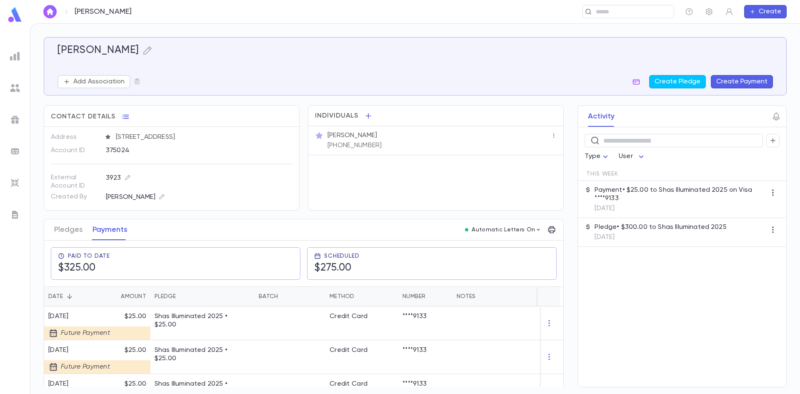
click at [49, 230] on div "Pledges Payments" at bounding box center [90, 229] width 83 height 21
click at [51, 230] on div "Pledges Payments" at bounding box center [90, 229] width 83 height 21
click at [81, 225] on button "Pledges" at bounding box center [68, 229] width 28 height 21
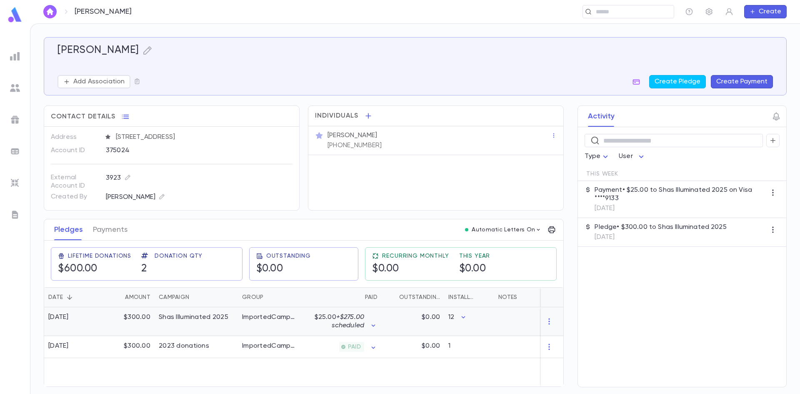
click at [282, 318] on div "ImportedCampaigns" at bounding box center [269, 317] width 54 height 8
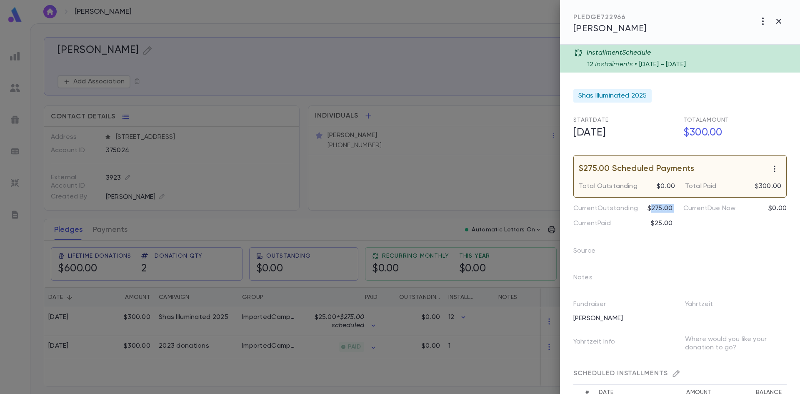
drag, startPoint x: 652, startPoint y: 208, endPoint x: 682, endPoint y: 208, distance: 30.0
click at [682, 208] on div "Current Outstanding $275.00 Current Due Now $0.00 Current Paid $25.00" at bounding box center [677, 213] width 220 height 30
drag, startPoint x: 654, startPoint y: 227, endPoint x: 637, endPoint y: 236, distance: 19.6
click at [670, 241] on div "Source" at bounding box center [619, 247] width 112 height 27
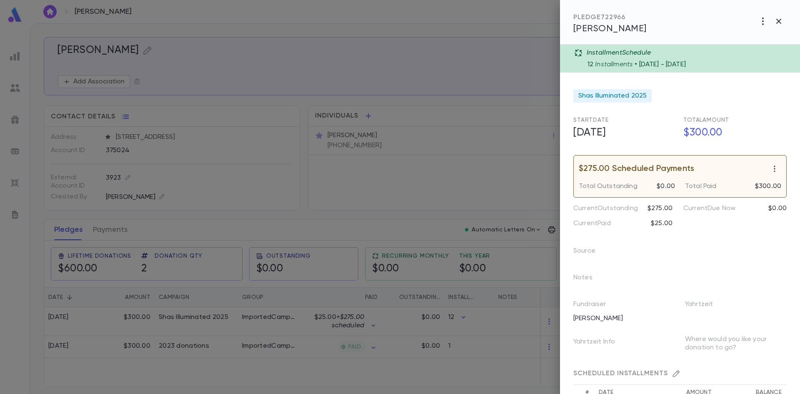
click at [284, 180] on div at bounding box center [400, 197] width 800 height 394
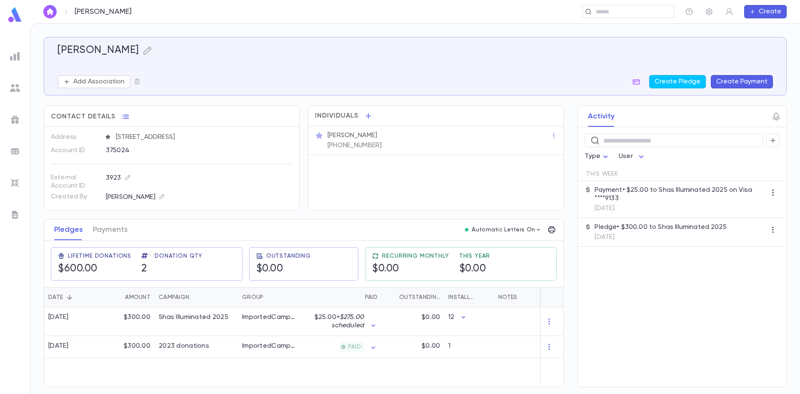
click at [17, 58] on img at bounding box center [15, 56] width 10 height 10
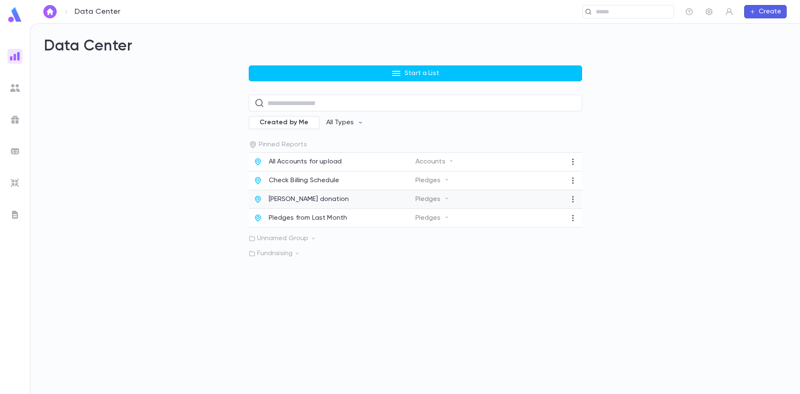
click at [284, 200] on p "Dovid Stein donation" at bounding box center [309, 199] width 80 height 8
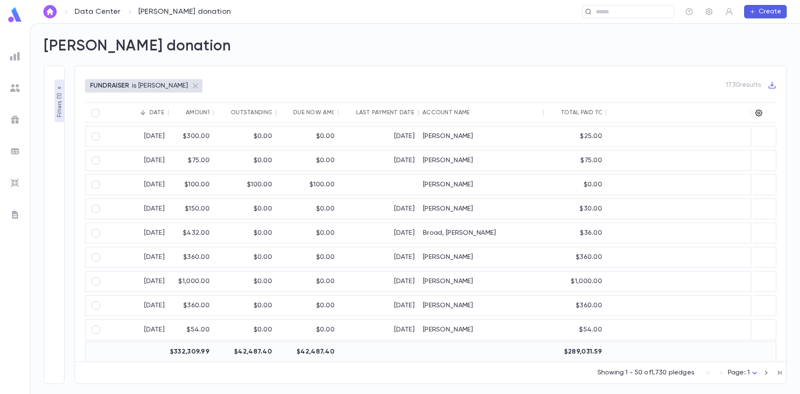
click at [57, 90] on icon "button" at bounding box center [59, 88] width 7 height 7
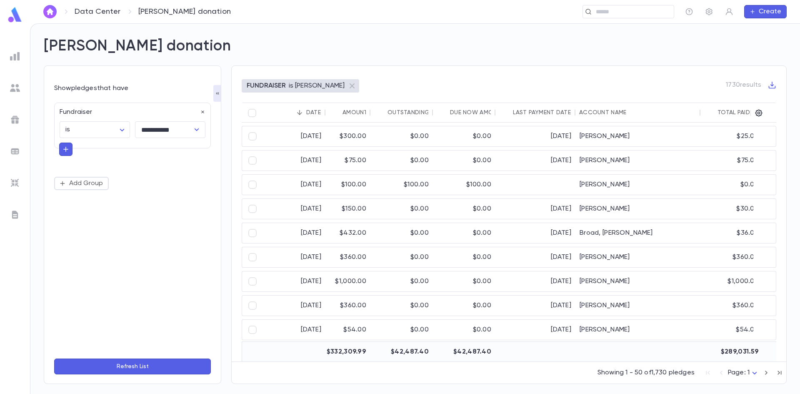
click at [70, 152] on button "button" at bounding box center [65, 149] width 13 height 13
click at [491, 268] on div "8/13/2025 $300.00 $0.00 $0.00 7/13/2026 Schron, Eliezer $25.00 8/13/2025 $75.00…" at bounding box center [513, 316] width 501 height 387
click at [486, 281] on div "$0.00" at bounding box center [464, 281] width 63 height 20
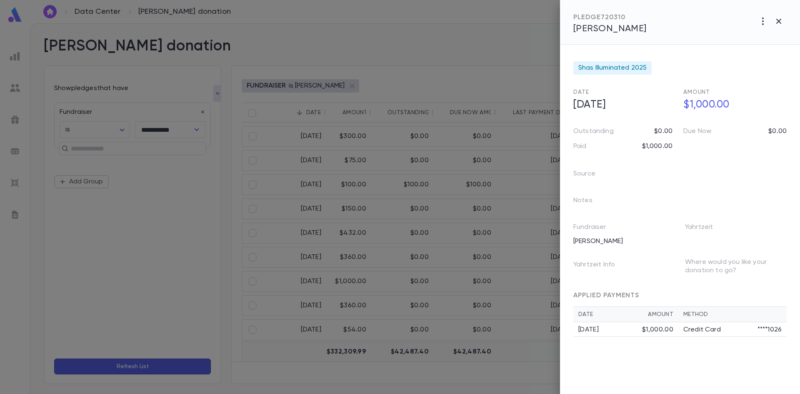
click at [707, 45] on div "Shas Illuminated 2025 Date 8/6/2025 Amount $1,000.00 Outstanding $0.00 Due Now …" at bounding box center [680, 219] width 240 height 349
click at [595, 18] on div "PLEDGE 720310" at bounding box center [609, 17] width 73 height 8
drag, startPoint x: 605, startPoint y: 21, endPoint x: 601, endPoint y: 33, distance: 13.1
click at [605, 21] on div "PLEDGE 720310" at bounding box center [609, 17] width 73 height 8
drag, startPoint x: 596, startPoint y: 107, endPoint x: 611, endPoint y: 133, distance: 30.8
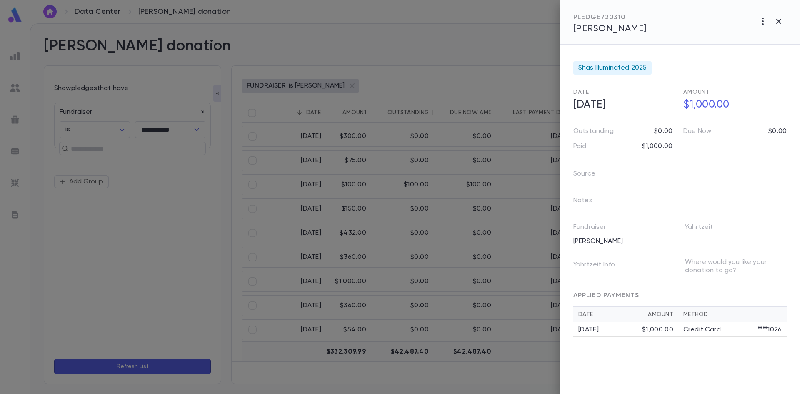
click at [596, 108] on h5 "8/6/2025" at bounding box center [622, 105] width 108 height 18
click at [665, 180] on div "Source" at bounding box center [619, 170] width 112 height 27
click at [765, 20] on icon "button" at bounding box center [763, 21] width 10 height 10
click at [380, 313] on div at bounding box center [400, 197] width 800 height 394
click at [600, 30] on span "Singer, Elliott" at bounding box center [609, 28] width 73 height 9
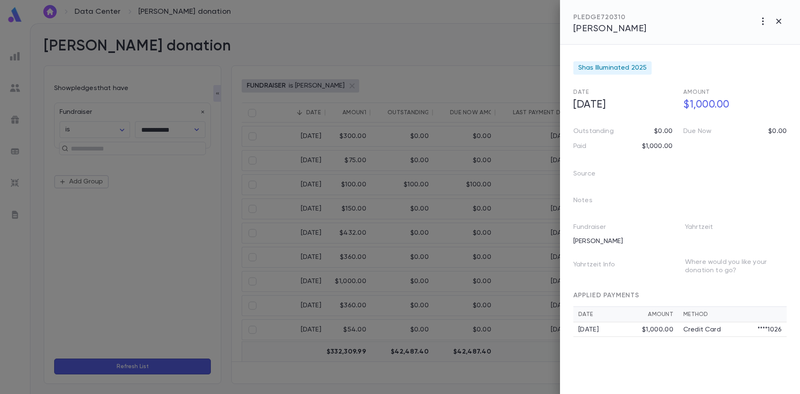
click at [406, 202] on div at bounding box center [400, 197] width 800 height 394
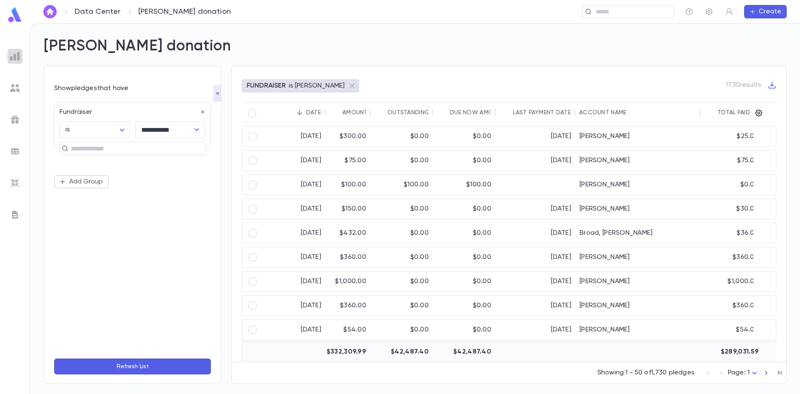
click at [19, 60] on img at bounding box center [15, 56] width 10 height 10
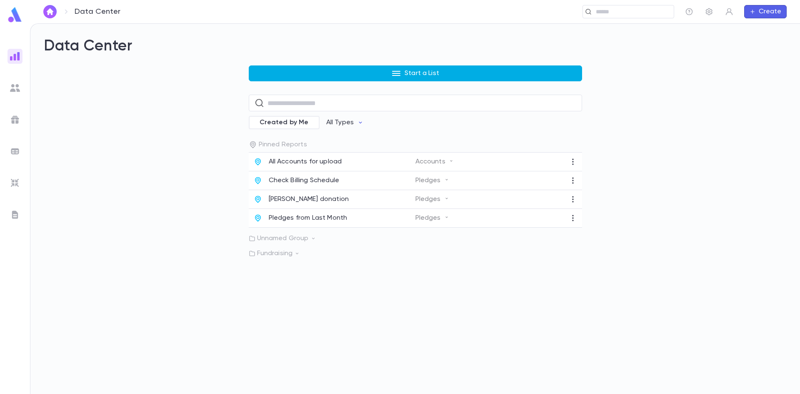
click at [395, 72] on icon "button" at bounding box center [396, 73] width 10 height 10
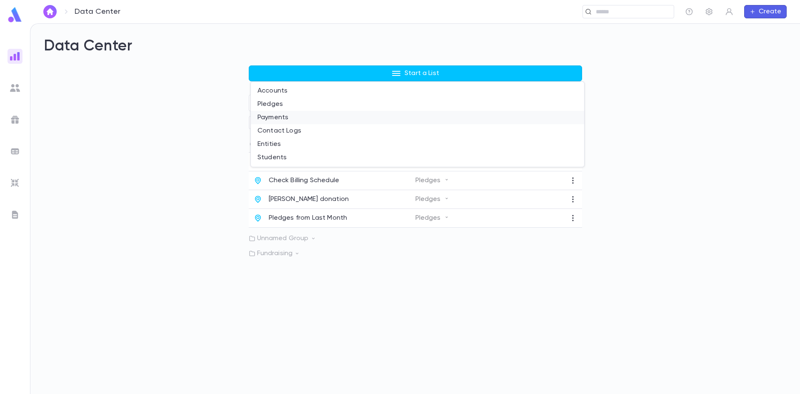
click at [311, 115] on li "Payments" at bounding box center [417, 117] width 333 height 13
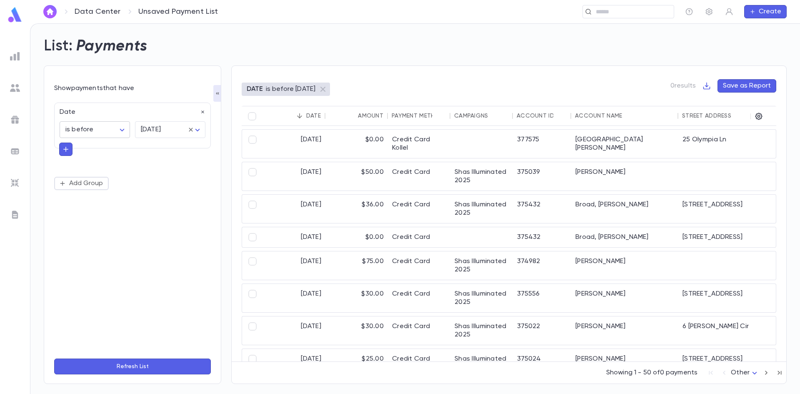
click at [110, 134] on body "Data Center Unsaved Payment List ​ Create List: Payments Show payments that hav…" at bounding box center [400, 208] width 800 height 370
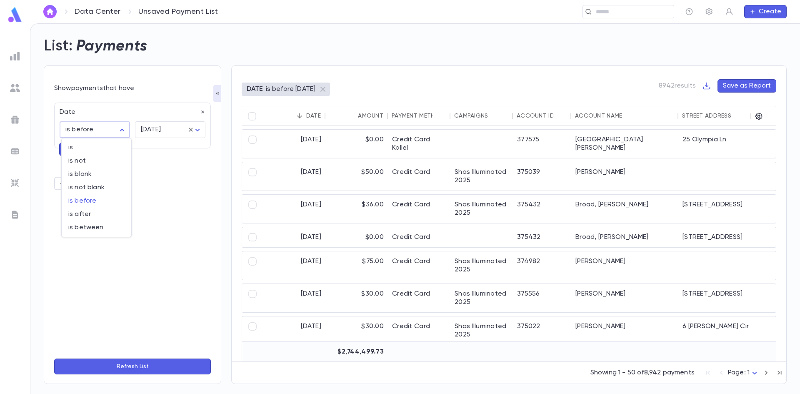
click at [206, 112] on div at bounding box center [400, 197] width 800 height 394
click at [108, 133] on body "Data Center Unsaved Payment List ​ Create List: Payments Show payments that hav…" at bounding box center [400, 208] width 800 height 370
click at [104, 152] on li "is" at bounding box center [97, 147] width 70 height 13
type input "******"
click at [200, 130] on body "Data Center Unsaved Payment List ​ Create List: Payments Show payments that hav…" at bounding box center [400, 208] width 800 height 370
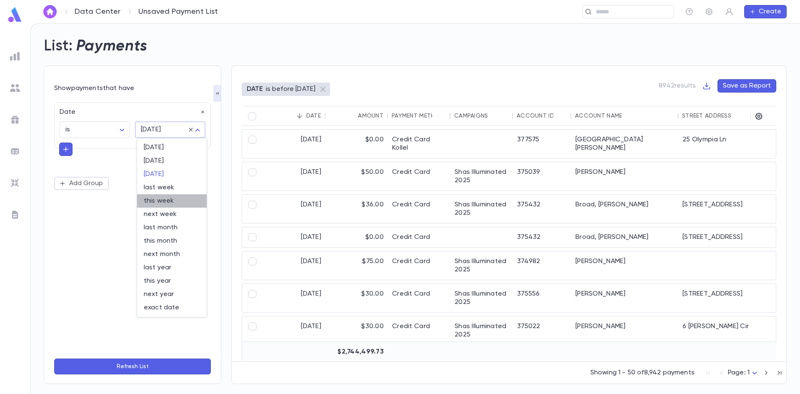
click at [178, 198] on span "this week" at bounding box center [172, 201] width 56 height 8
type input "********"
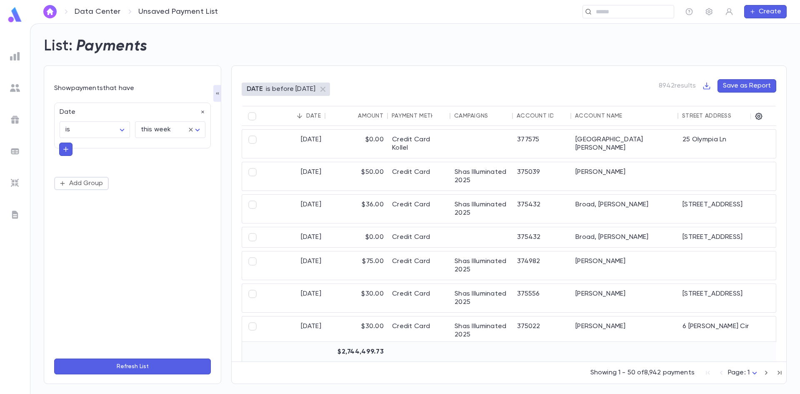
drag, startPoint x: 62, startPoint y: 151, endPoint x: 102, endPoint y: 164, distance: 41.9
click at [63, 151] on icon "button" at bounding box center [66, 149] width 8 height 8
type input "*"
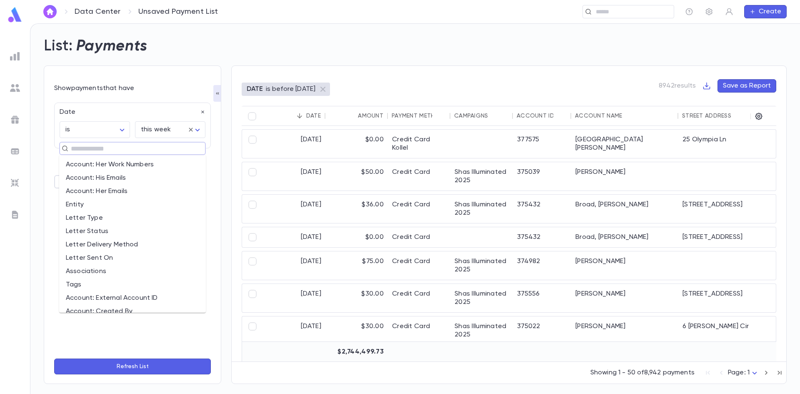
scroll to position [476, 0]
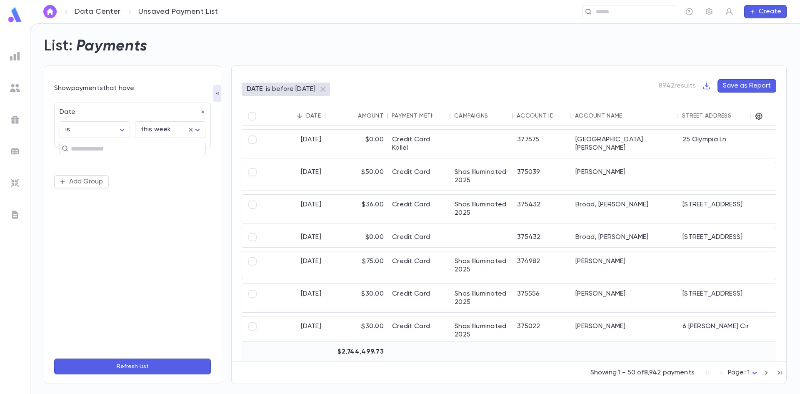
click at [114, 332] on div "Date is ****** ​ this week ******** ​ ​ Add Group" at bounding box center [132, 225] width 157 height 254
click at [11, 67] on ul at bounding box center [15, 219] width 30 height 348
click at [17, 58] on img at bounding box center [15, 56] width 10 height 10
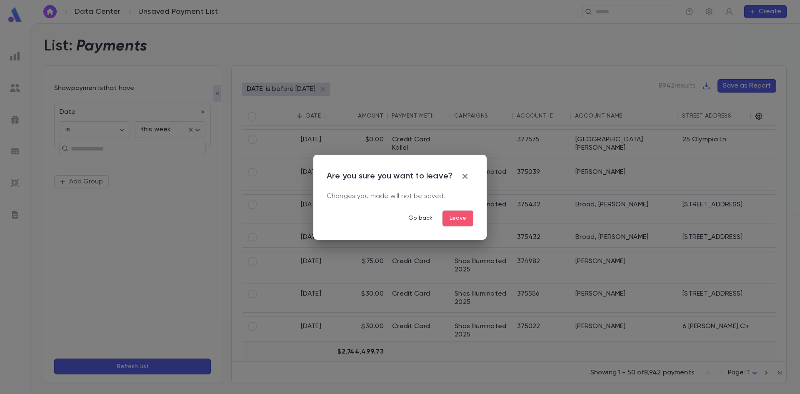
click at [455, 213] on button "Leave" at bounding box center [458, 218] width 31 height 16
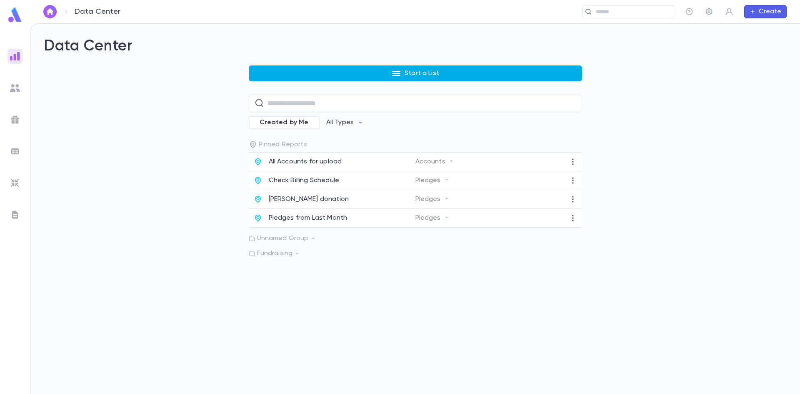
click at [297, 75] on button "Start a List" at bounding box center [415, 73] width 333 height 16
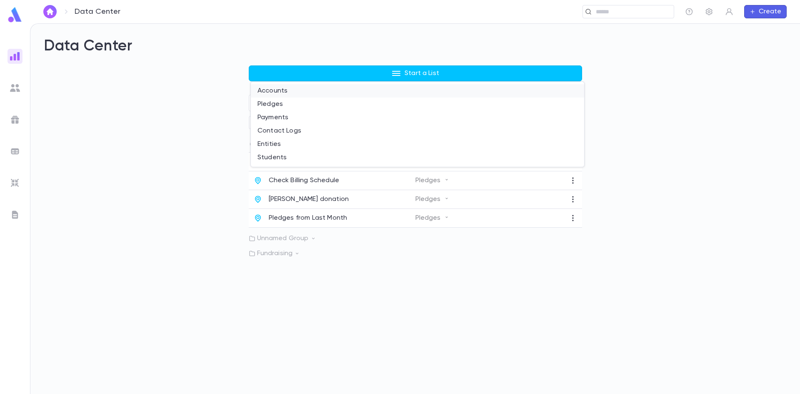
click at [307, 93] on li "Accounts" at bounding box center [417, 90] width 333 height 13
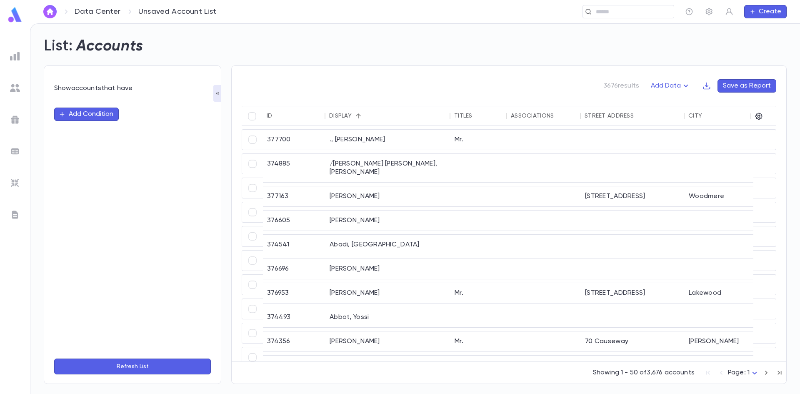
drag, startPoint x: 124, startPoint y: 113, endPoint x: 105, endPoint y: 114, distance: 18.8
click at [110, 114] on div "Add Condition" at bounding box center [132, 114] width 157 height 13
click at [79, 110] on button "Add Condition" at bounding box center [86, 114] width 65 height 13
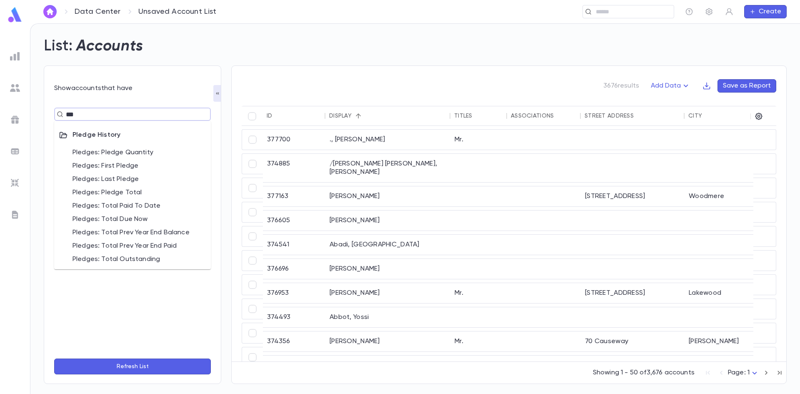
type input "****"
click at [132, 194] on li "Pledges: Pledge Total" at bounding box center [132, 192] width 157 height 13
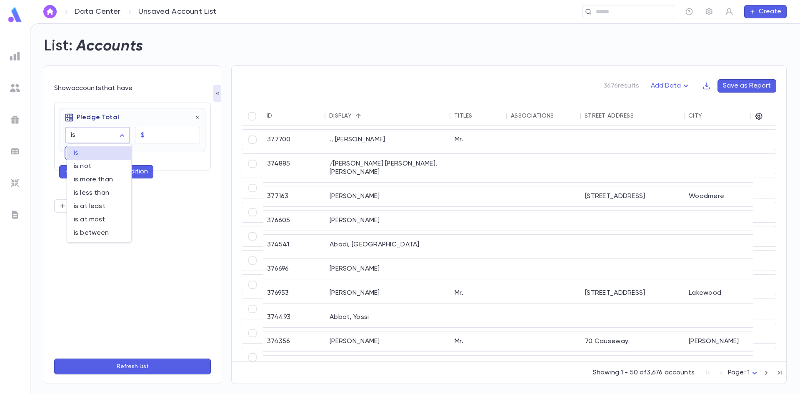
click at [125, 137] on body "Data Center Unsaved Account List ​ Create List: Accounts Show accounts that hav…" at bounding box center [400, 208] width 800 height 370
click at [114, 178] on span "is more than" at bounding box center [99, 179] width 51 height 8
type input "**********"
click at [165, 134] on input "text" at bounding box center [174, 135] width 52 height 16
type input "****"
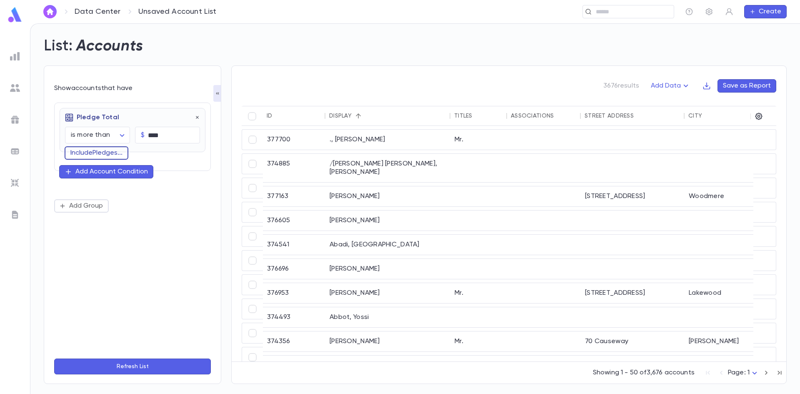
click at [123, 159] on button "Include Pledges ..." at bounding box center [97, 152] width 64 height 13
click at [137, 154] on input "text" at bounding box center [129, 152] width 110 height 12
type input "*"
click at [118, 199] on li "Fundraiser" at bounding box center [133, 195] width 136 height 13
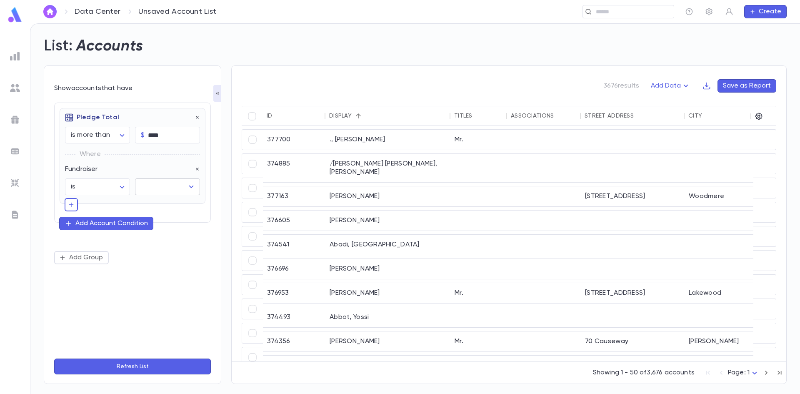
click at [180, 188] on input "text" at bounding box center [161, 187] width 45 height 16
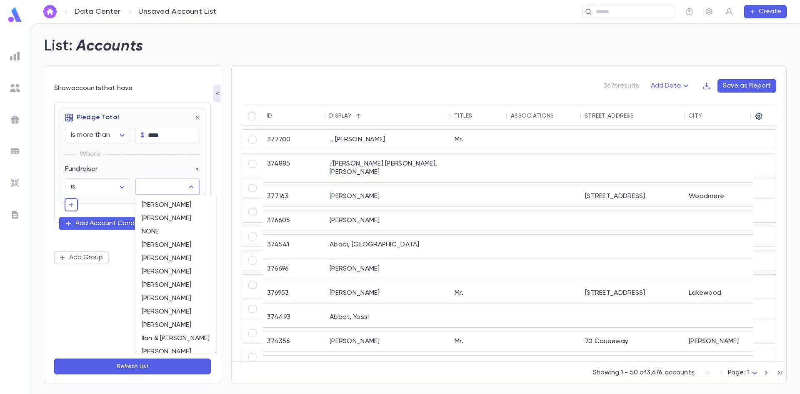
drag, startPoint x: 185, startPoint y: 219, endPoint x: 102, endPoint y: 211, distance: 83.3
click at [184, 218] on li "Dovid Stein" at bounding box center [175, 218] width 81 height 13
type input "**********"
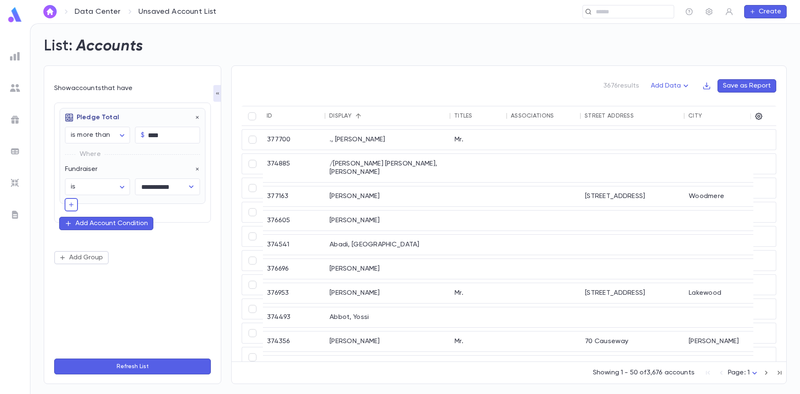
drag, startPoint x: 73, startPoint y: 206, endPoint x: 144, endPoint y: 199, distance: 71.6
click at [79, 205] on div "**********" at bounding box center [133, 160] width 146 height 104
click at [69, 202] on icon "button" at bounding box center [71, 204] width 7 height 8
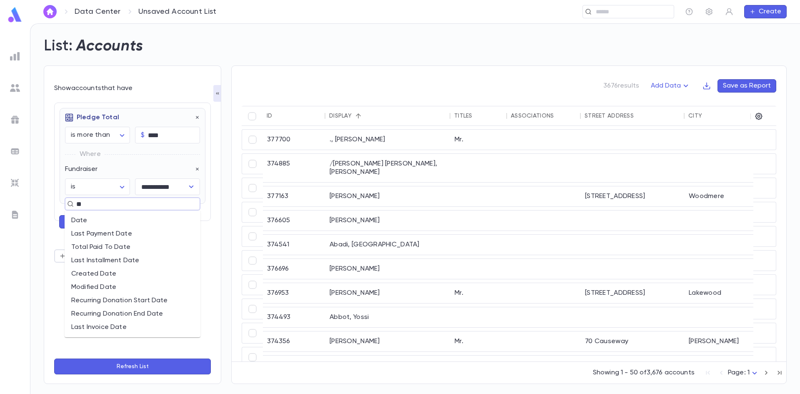
type input "***"
click at [93, 218] on li "Date" at bounding box center [133, 220] width 136 height 13
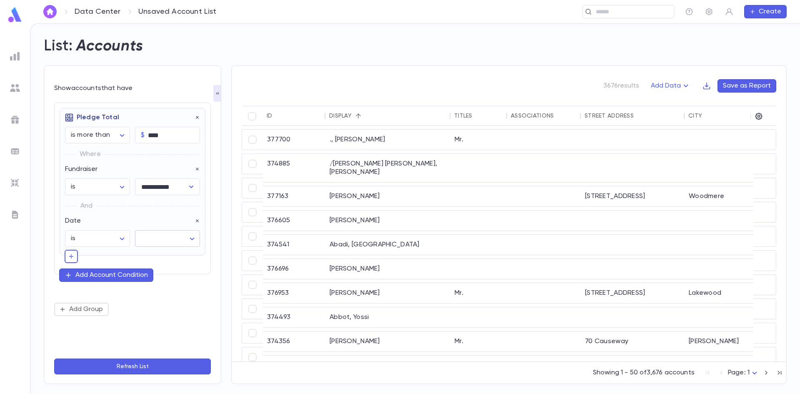
click at [172, 233] on body "**********" at bounding box center [400, 208] width 800 height 370
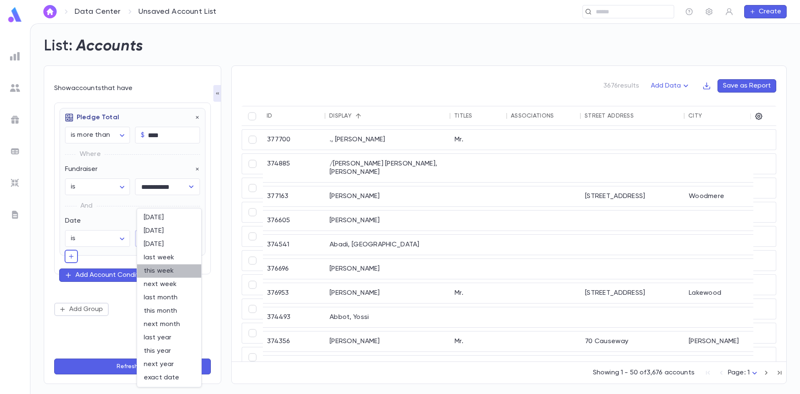
drag, startPoint x: 168, startPoint y: 268, endPoint x: 153, endPoint y: 276, distance: 18.1
click at [168, 267] on span "this week" at bounding box center [169, 271] width 51 height 8
type input "********"
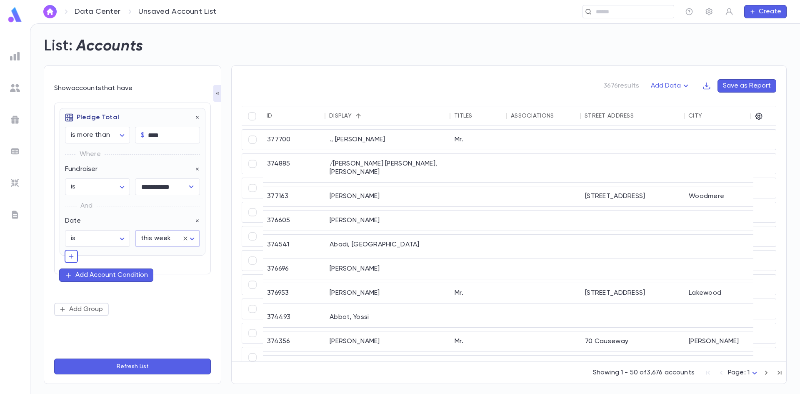
click at [119, 364] on button "Refresh List" at bounding box center [132, 366] width 157 height 16
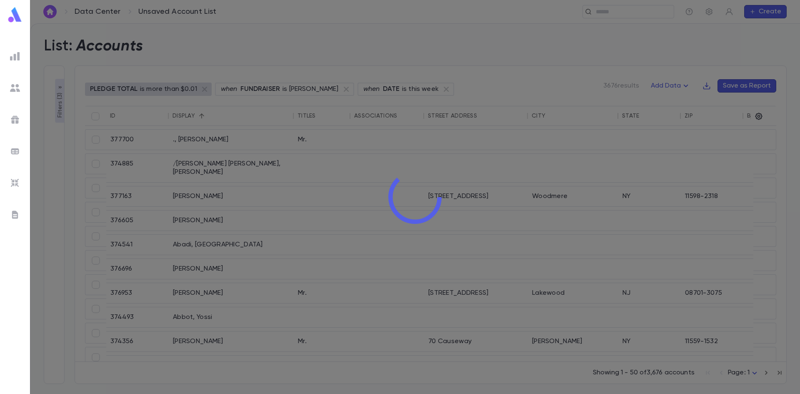
type input "**********"
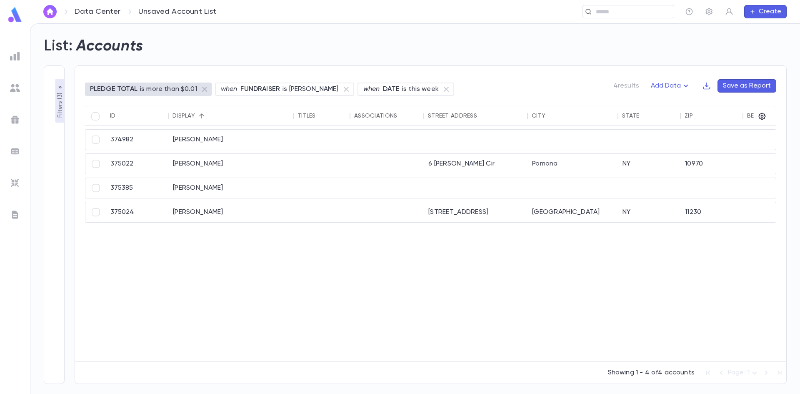
drag, startPoint x: 257, startPoint y: 353, endPoint x: 194, endPoint y: 354, distance: 62.9
click at [194, 354] on div "374982 Miller, Dovid (848) 480-3552 375022 Mittel, Eliezer 6 Baisley Cir Pomona…" at bounding box center [519, 243] width 868 height 235
click at [191, 115] on div "Display" at bounding box center [184, 116] width 23 height 7
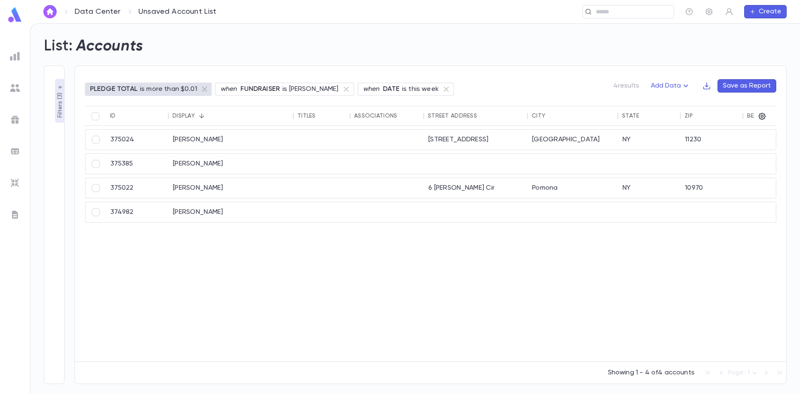
drag, startPoint x: 369, startPoint y: 355, endPoint x: 282, endPoint y: 341, distance: 88.3
click at [291, 341] on div "375024 Schron, Eliezer 1391 E 19th St Brooklyn NY 11230 (917) 932-6341 375385 M…" at bounding box center [519, 243] width 868 height 235
drag, startPoint x: 269, startPoint y: 344, endPoint x: 309, endPoint y: 343, distance: 40.5
click at [309, 343] on div "375024 Schron, Eliezer 1391 E 19th St Brooklyn NY 11230 (917) 932-6341 375385 M…" at bounding box center [519, 243] width 868 height 235
drag, startPoint x: 265, startPoint y: 357, endPoint x: 316, endPoint y: 354, distance: 50.9
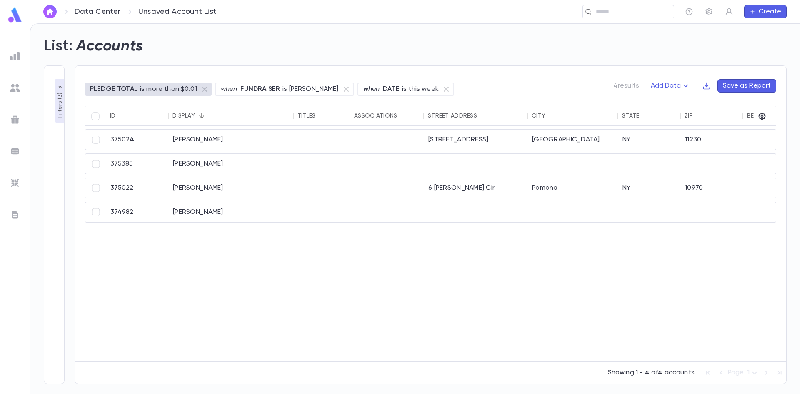
click at [316, 355] on div "375024 Schron, Eliezer 1391 E 19th St Brooklyn NY 11230 (917) 932-6341 375385 M…" at bounding box center [519, 243] width 868 height 235
click at [283, 136] on div "Schron, Eliezer" at bounding box center [231, 140] width 125 height 20
click at [61, 86] on icon "button" at bounding box center [60, 87] width 7 height 7
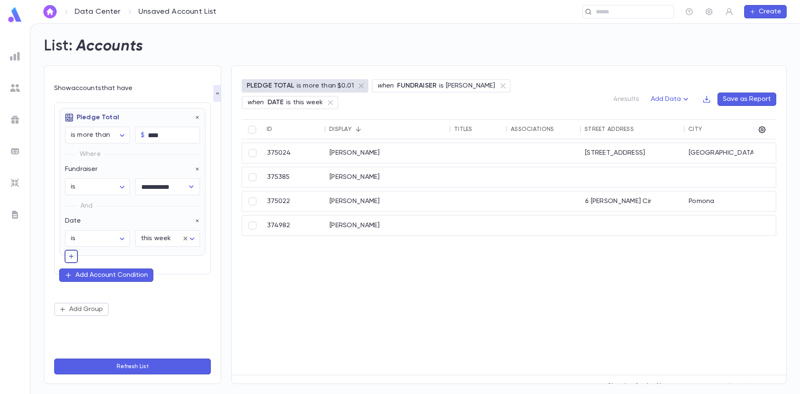
click at [68, 260] on button "button" at bounding box center [71, 256] width 13 height 13
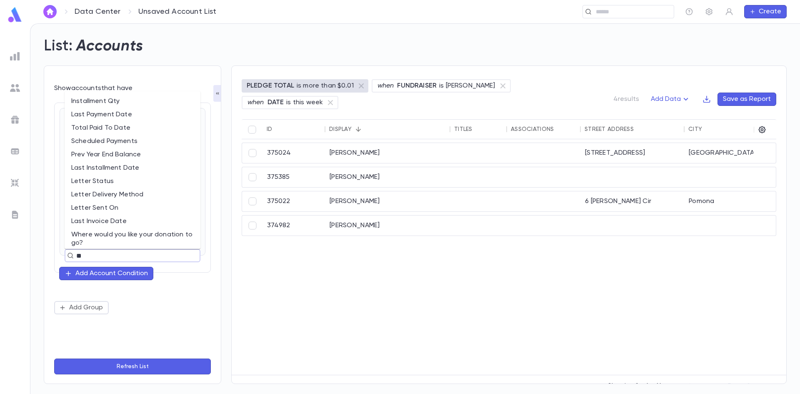
type input "***"
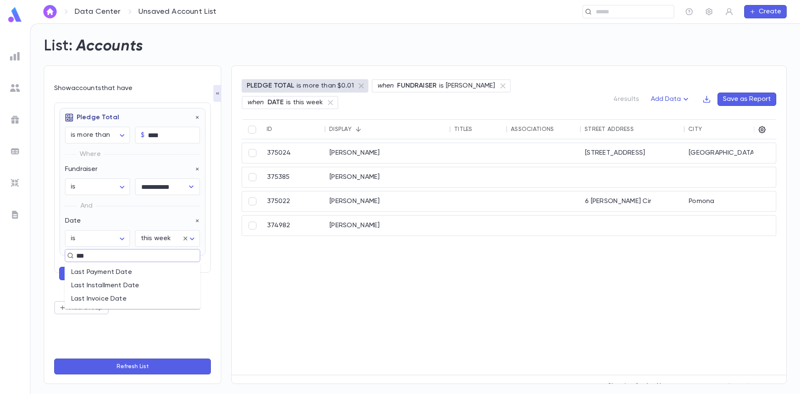
click at [124, 255] on input "***" at bounding box center [129, 256] width 110 height 12
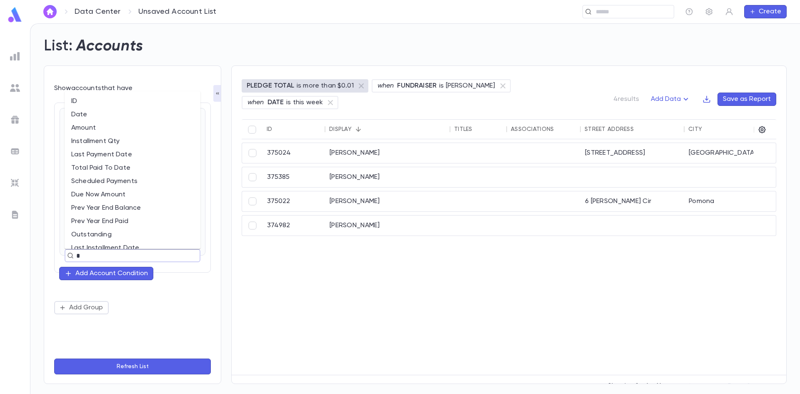
type input "**"
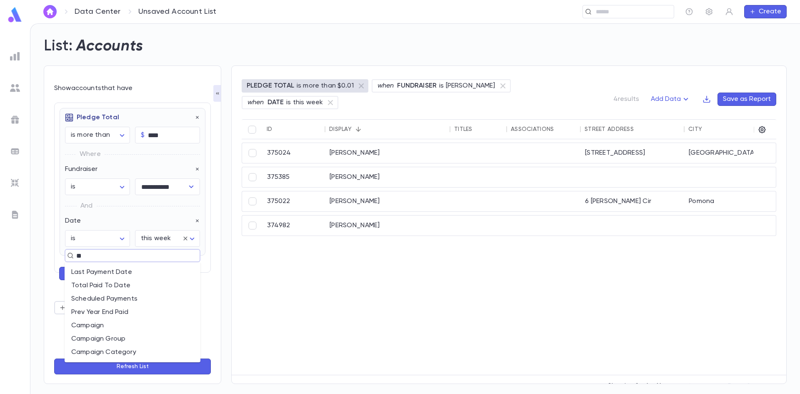
click at [102, 294] on li "Scheduled Payments" at bounding box center [133, 298] width 136 height 13
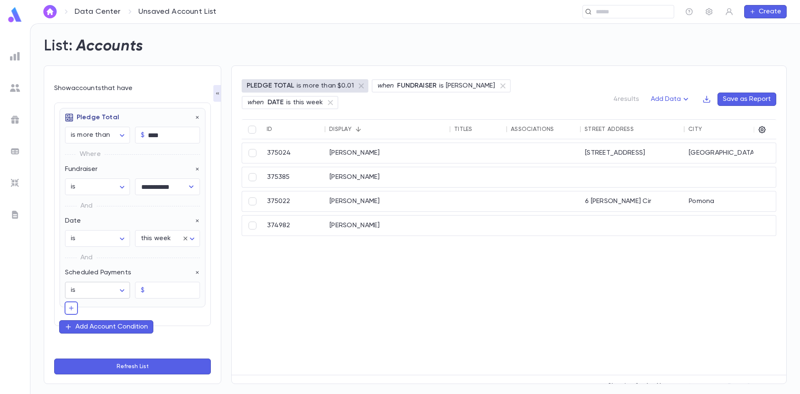
click at [102, 288] on body "**********" at bounding box center [400, 208] width 800 height 370
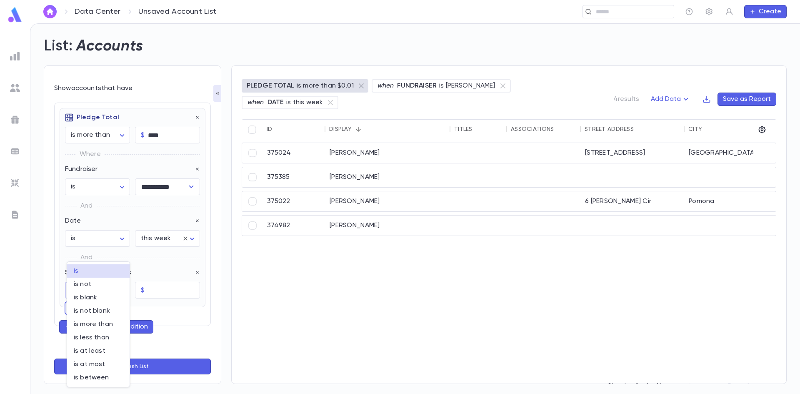
click at [159, 271] on div at bounding box center [400, 197] width 800 height 394
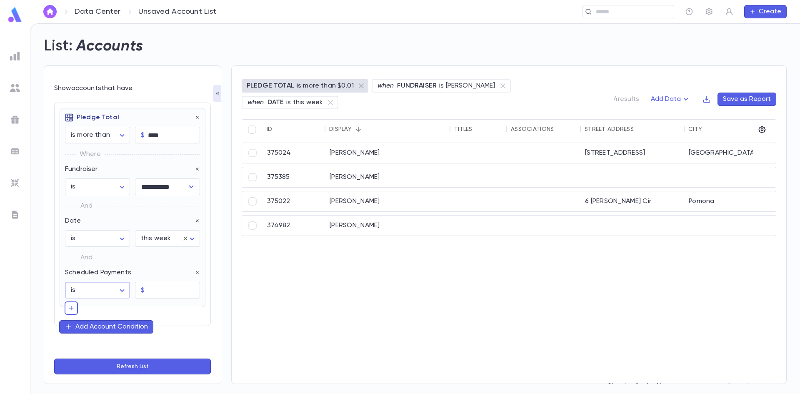
click at [115, 295] on body "**********" at bounding box center [400, 208] width 800 height 370
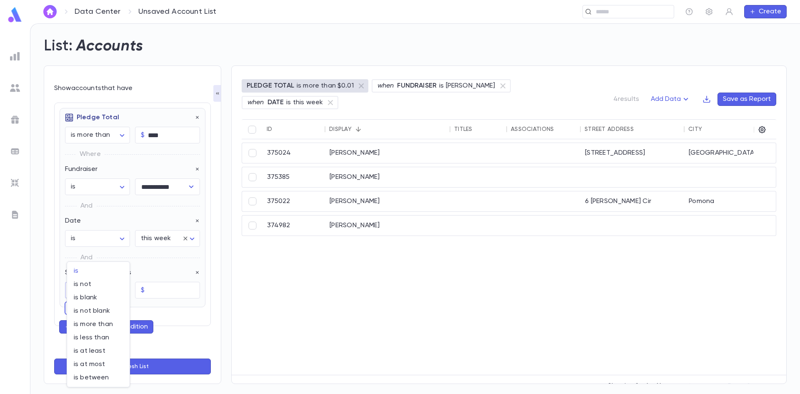
click at [159, 277] on div at bounding box center [400, 197] width 800 height 394
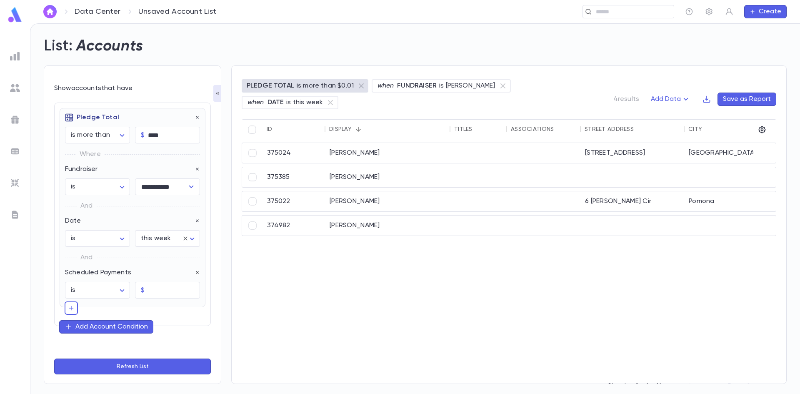
click at [196, 272] on icon "button" at bounding box center [197, 272] width 3 height 3
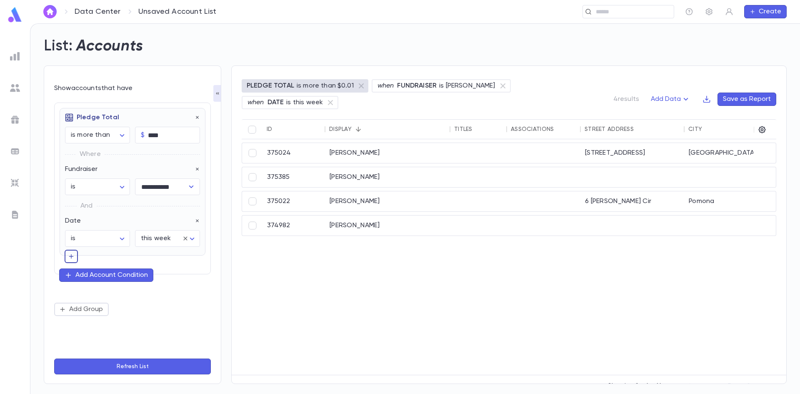
click at [66, 258] on button "button" at bounding box center [71, 256] width 13 height 13
type input "**"
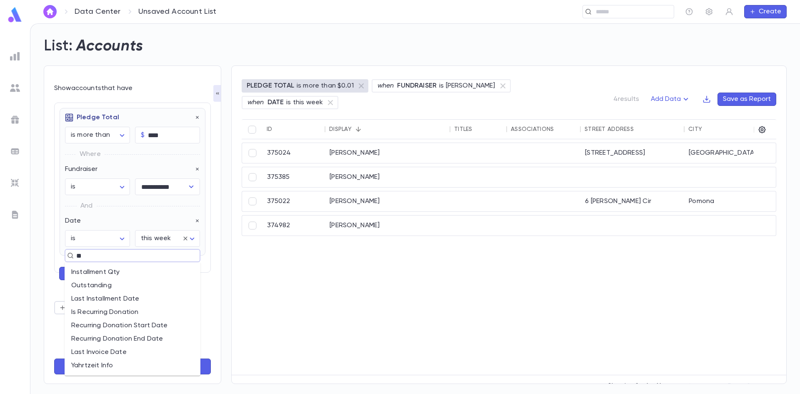
click at [88, 293] on li "Last Installment Date" at bounding box center [133, 298] width 136 height 13
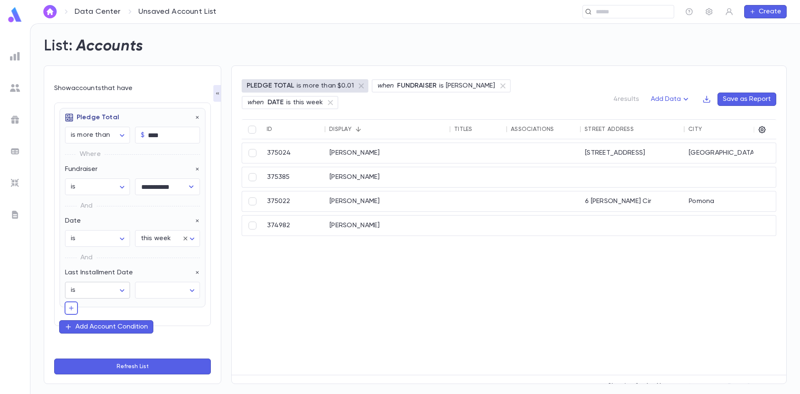
click at [118, 298] on body "**********" at bounding box center [400, 208] width 800 height 370
click at [163, 272] on div at bounding box center [400, 197] width 800 height 394
click at [197, 273] on div "**********" at bounding box center [133, 207] width 146 height 199
click at [196, 272] on icon "button" at bounding box center [197, 272] width 3 height 3
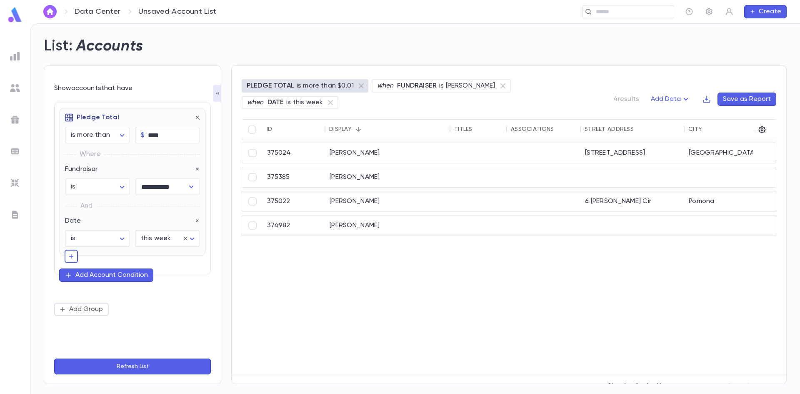
click at [63, 258] on div "**********" at bounding box center [133, 186] width 146 height 156
click at [69, 257] on icon "button" at bounding box center [71, 256] width 7 height 8
click at [88, 251] on input "text" at bounding box center [129, 256] width 110 height 12
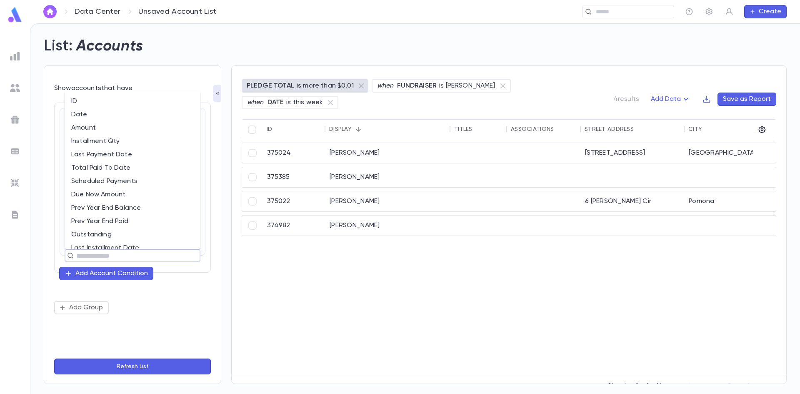
click at [110, 185] on li "Scheduled Payments" at bounding box center [133, 181] width 136 height 13
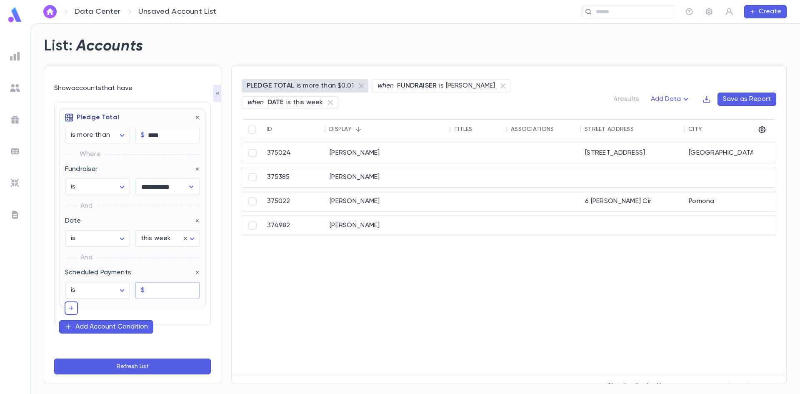
click at [160, 292] on input "text" at bounding box center [174, 290] width 52 height 16
click at [121, 293] on body "**********" at bounding box center [400, 208] width 800 height 370
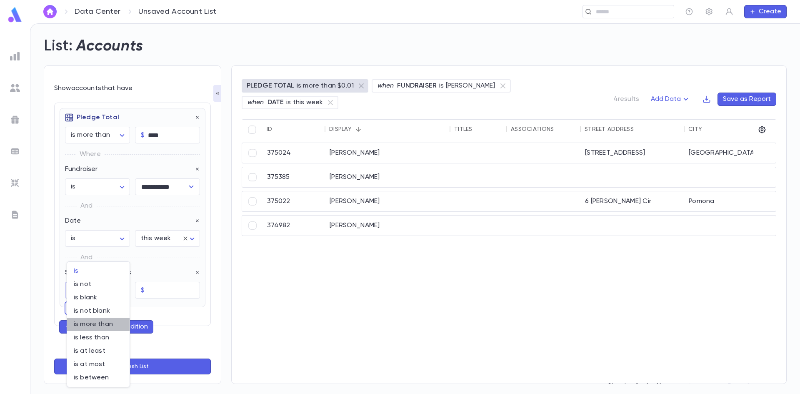
click at [99, 323] on span "is more than" at bounding box center [98, 324] width 49 height 8
type input "**********"
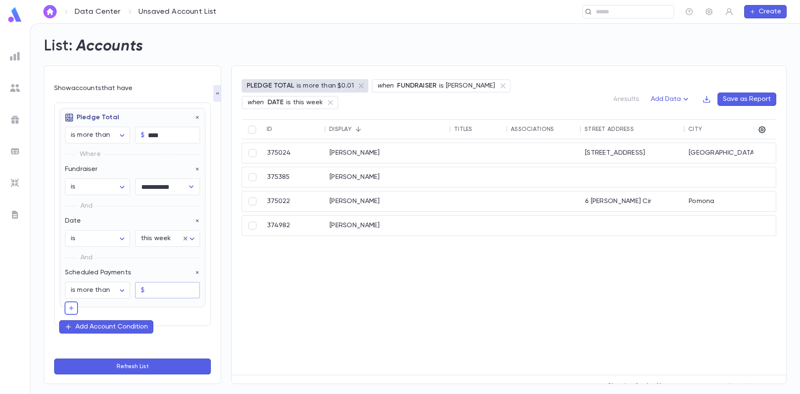
click at [160, 290] on input "text" at bounding box center [174, 290] width 52 height 16
type input "****"
click at [130, 363] on button "Refresh List" at bounding box center [132, 366] width 157 height 16
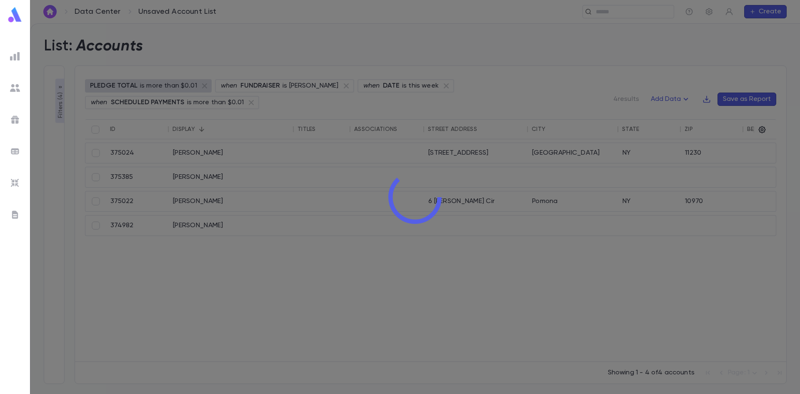
type input "**********"
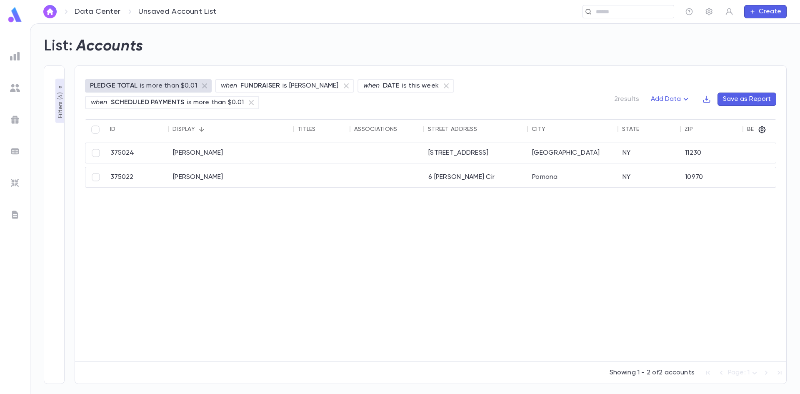
click at [59, 86] on icon "button" at bounding box center [60, 87] width 7 height 7
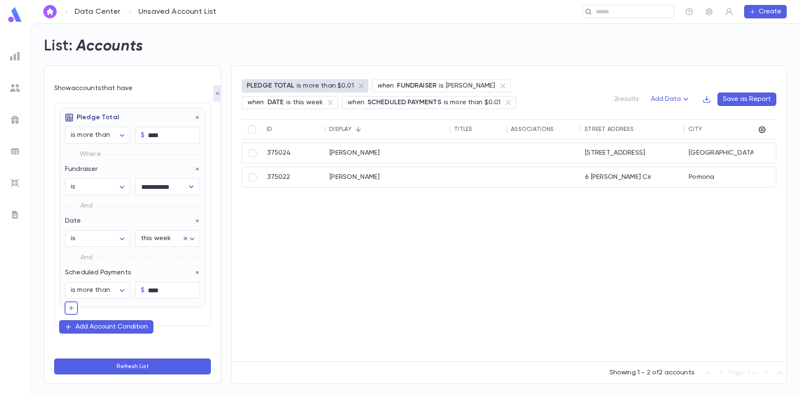
click at [96, 329] on div "Add Account Condition" at bounding box center [111, 327] width 73 height 8
click at [110, 326] on input "text" at bounding box center [128, 326] width 121 height 12
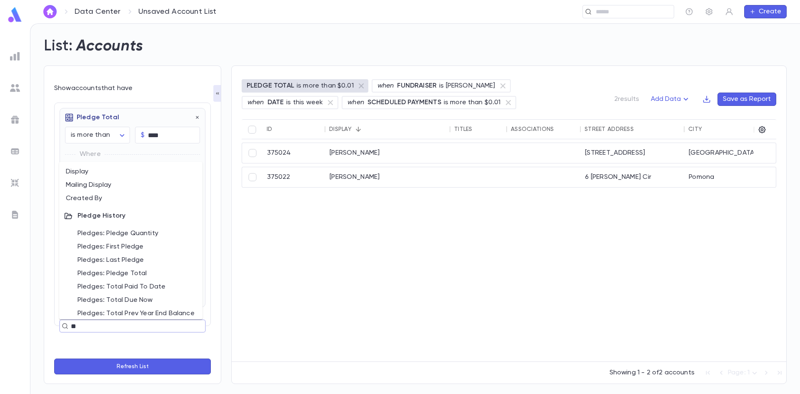
type input "*"
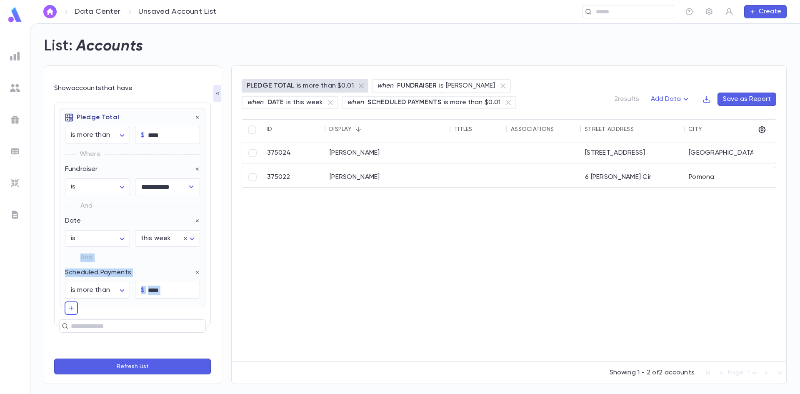
drag, startPoint x: 211, startPoint y: 236, endPoint x: 205, endPoint y: 314, distance: 77.7
click at [205, 314] on div "**********" at bounding box center [133, 224] width 178 height 318
click at [90, 384] on div "**********" at bounding box center [415, 209] width 770 height 370
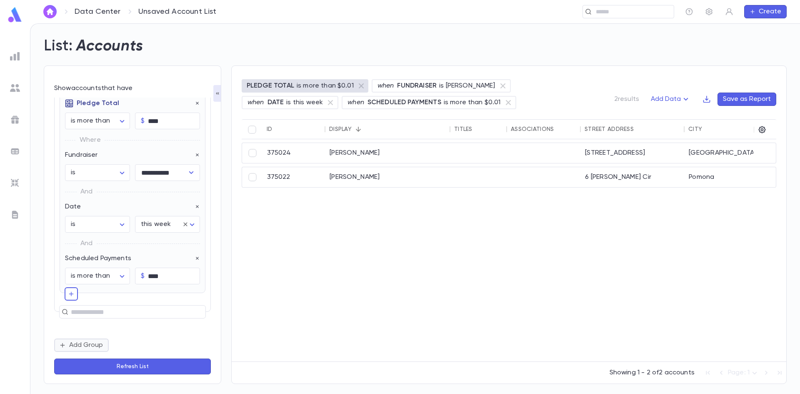
click at [98, 347] on button "Add Group" at bounding box center [81, 344] width 55 height 13
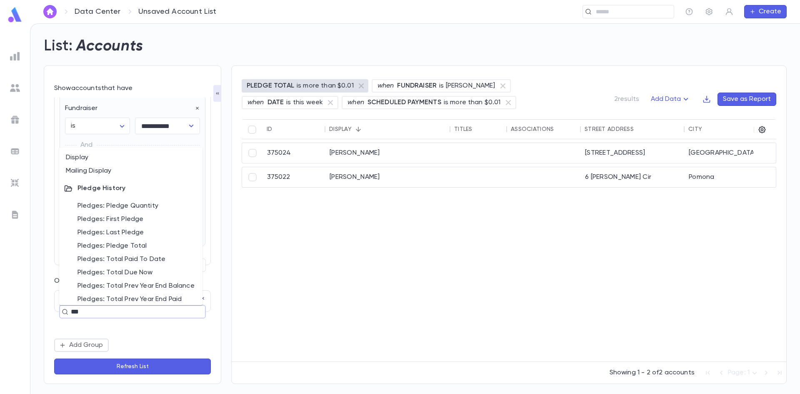
type input "****"
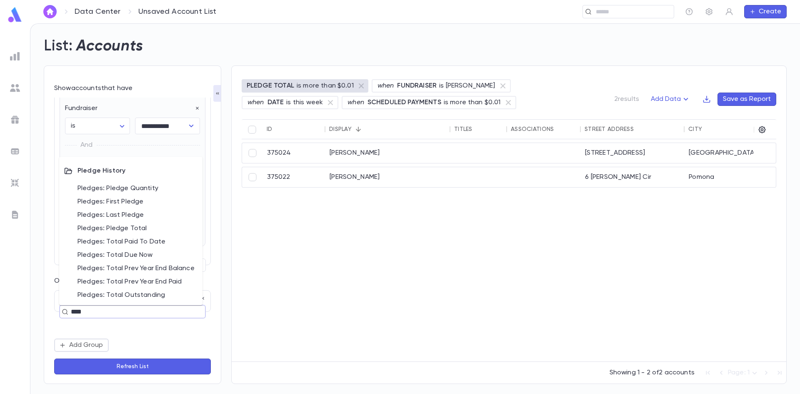
click at [157, 229] on li "Pledges: Pledge Total" at bounding box center [130, 228] width 143 height 13
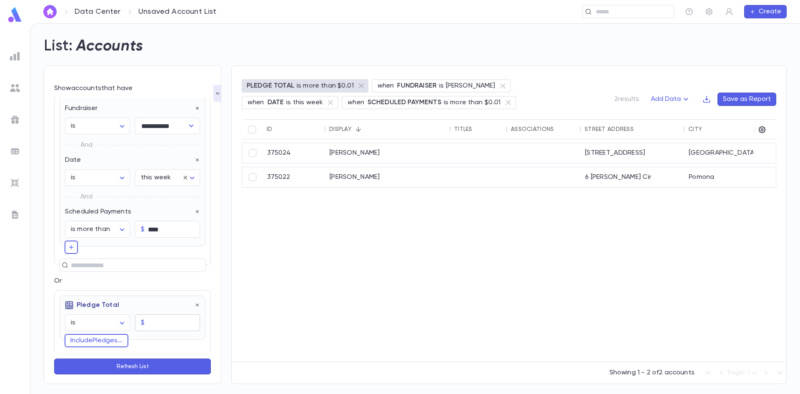
click at [150, 322] on input "text" at bounding box center [174, 323] width 52 height 16
click at [118, 318] on body "**********" at bounding box center [400, 208] width 800 height 370
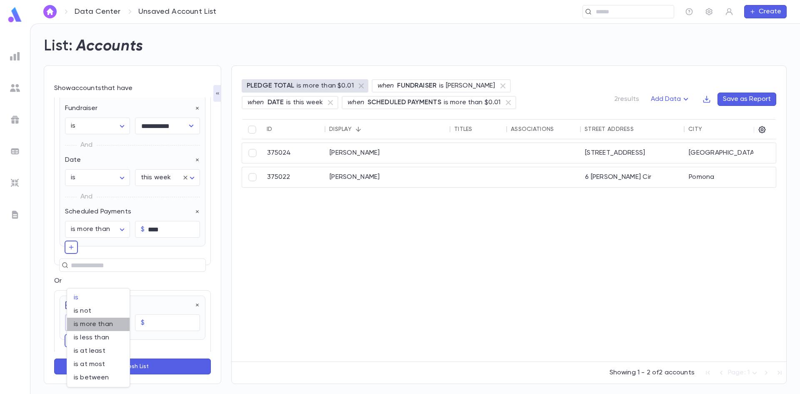
drag, startPoint x: 108, startPoint y: 325, endPoint x: 140, endPoint y: 324, distance: 31.7
click at [108, 325] on span "is more than" at bounding box center [98, 324] width 49 height 8
type input "**********"
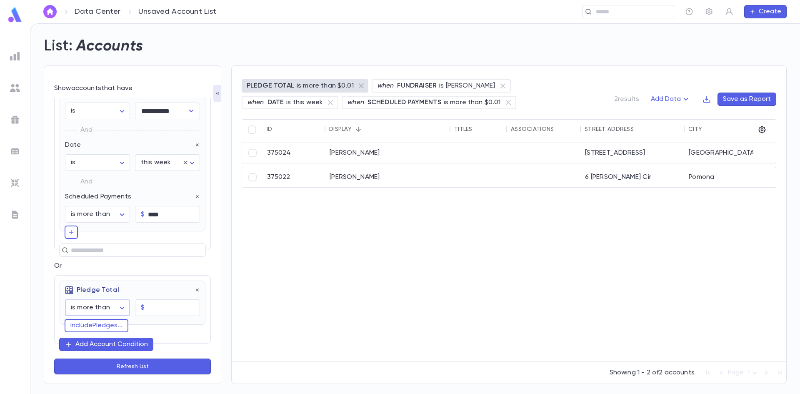
scroll to position [103, 0]
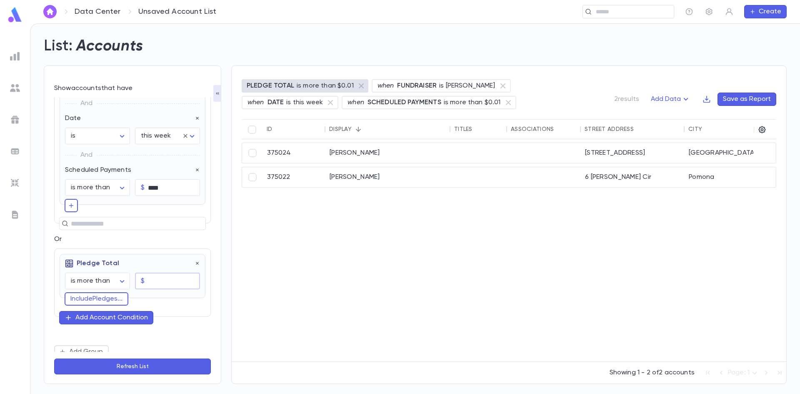
click at [160, 279] on input "text" at bounding box center [174, 281] width 52 height 16
type input "****"
click at [88, 298] on button "Include Pledges ..." at bounding box center [97, 298] width 64 height 13
type input "*"
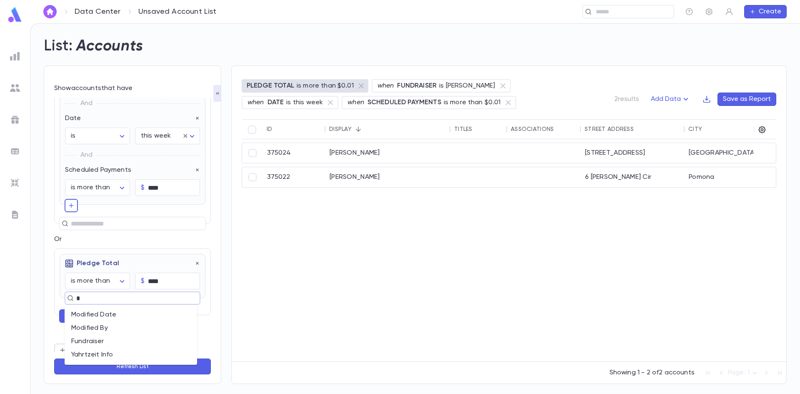
click at [85, 330] on li "Modified By" at bounding box center [131, 327] width 133 height 13
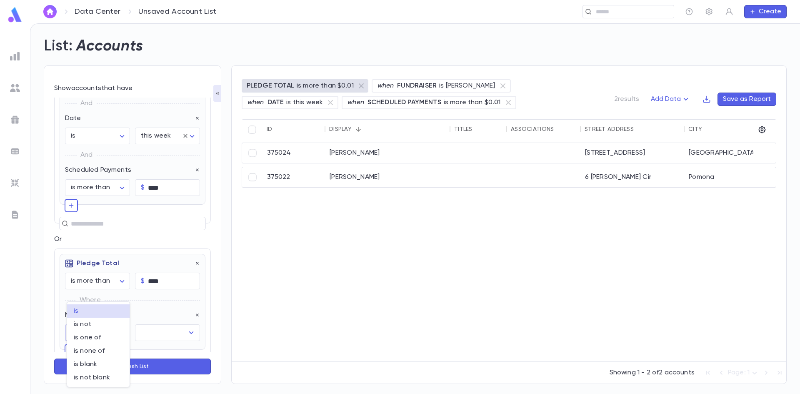
click at [110, 335] on body "**********" at bounding box center [400, 208] width 800 height 370
drag, startPoint x: 177, startPoint y: 309, endPoint x: 188, endPoint y: 314, distance: 12.5
click at [178, 310] on div at bounding box center [400, 197] width 800 height 394
click at [196, 315] on icon "button" at bounding box center [197, 315] width 3 height 3
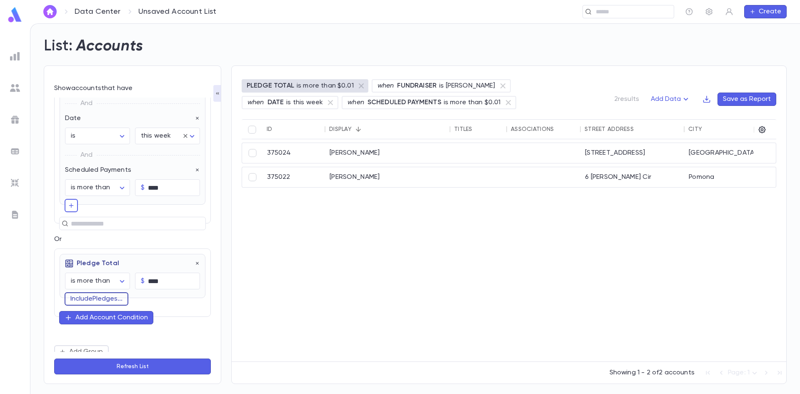
click at [101, 298] on button "Include Pledges ..." at bounding box center [97, 298] width 64 height 13
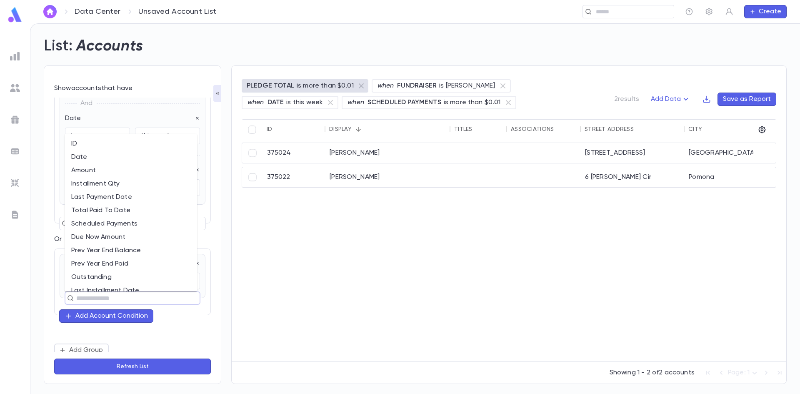
click at [110, 300] on input "text" at bounding box center [129, 298] width 110 height 12
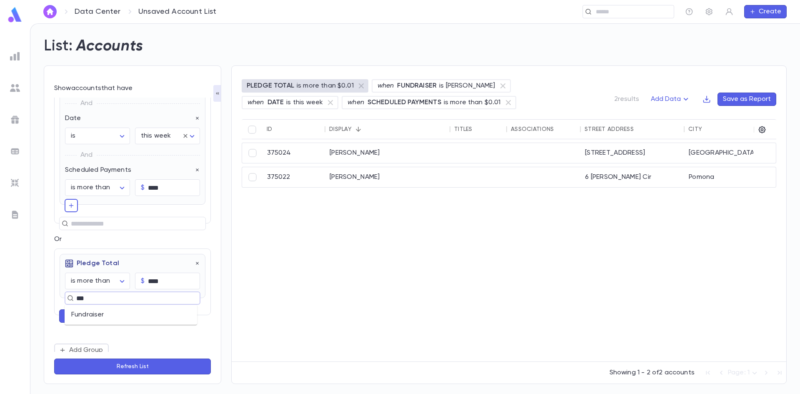
type input "****"
click at [110, 313] on li "Fundraiser" at bounding box center [131, 314] width 133 height 13
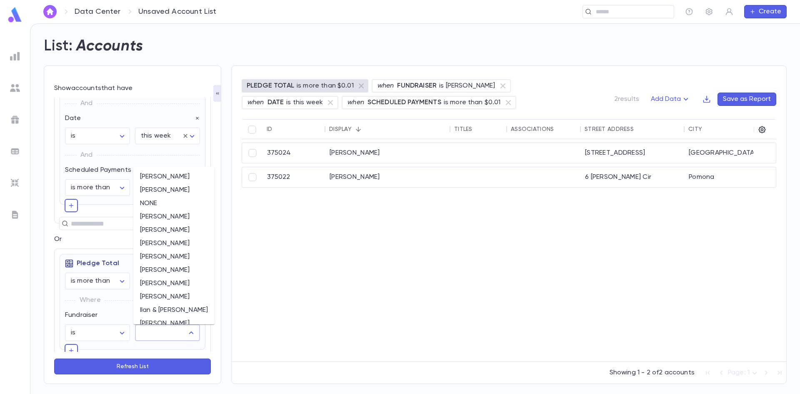
click at [160, 333] on input "text" at bounding box center [161, 333] width 45 height 16
click at [162, 188] on li "Dovid Stein" at bounding box center [173, 189] width 81 height 13
type input "**********"
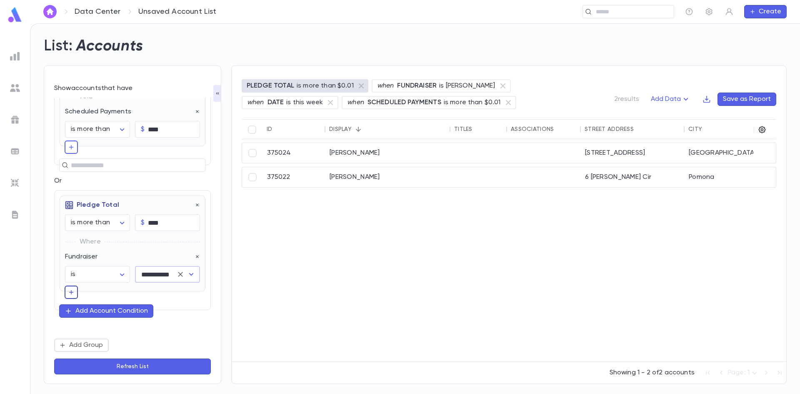
click at [74, 297] on button "button" at bounding box center [71, 291] width 13 height 13
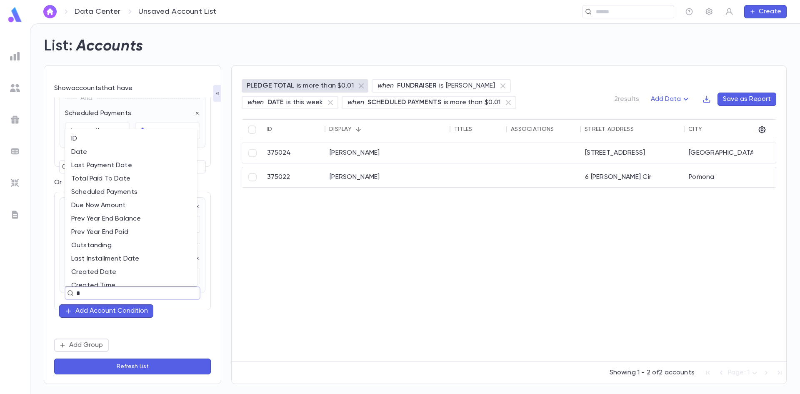
type input "**"
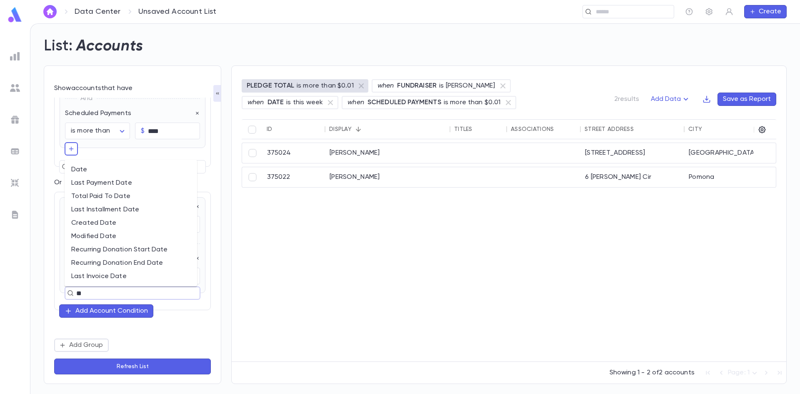
click at [81, 170] on li "Date" at bounding box center [131, 169] width 133 height 13
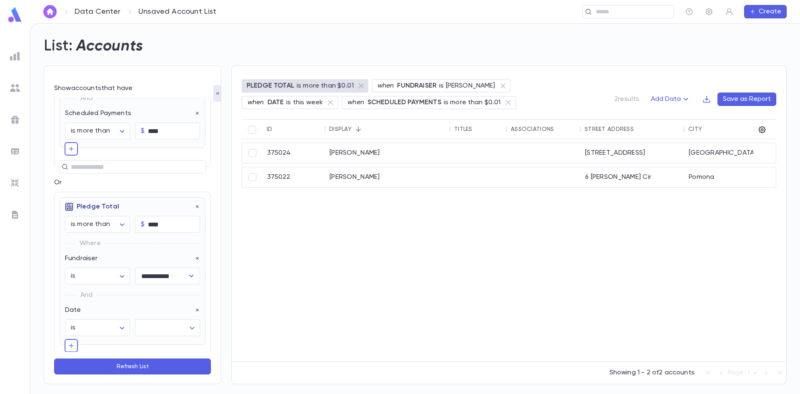
click at [158, 338] on div "**********" at bounding box center [133, 271] width 146 height 148
click at [170, 328] on body "**********" at bounding box center [400, 208] width 800 height 370
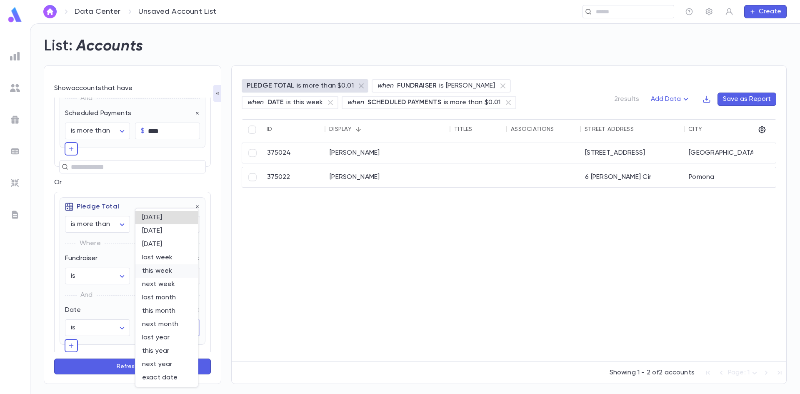
click at [175, 265] on li "this week" at bounding box center [166, 270] width 63 height 13
type input "********"
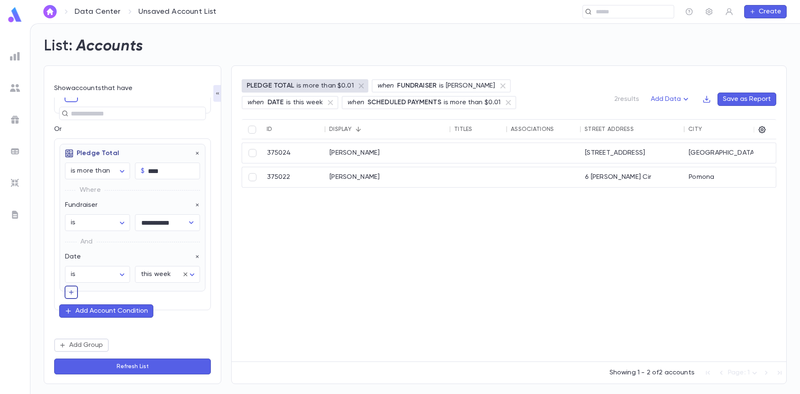
click at [76, 287] on button "button" at bounding box center [71, 291] width 13 height 13
type input "****"
click at [158, 310] on li "Outstanding" at bounding box center [131, 309] width 133 height 13
click at [116, 326] on body "**********" at bounding box center [400, 208] width 800 height 370
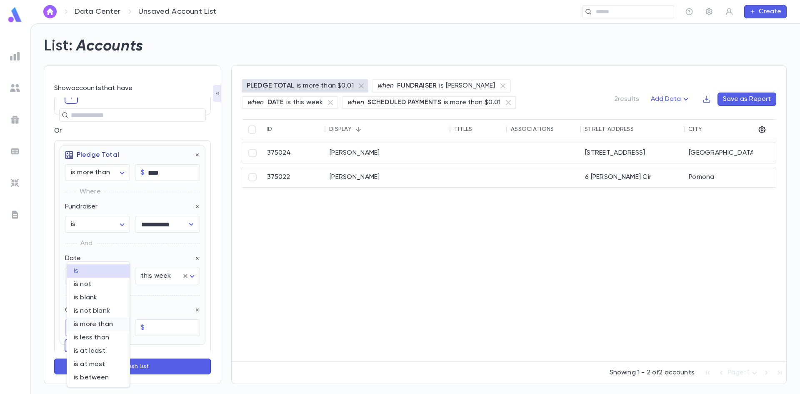
click at [104, 321] on span "is more than" at bounding box center [98, 324] width 49 height 8
type input "**********"
click at [163, 328] on input "text" at bounding box center [174, 328] width 52 height 16
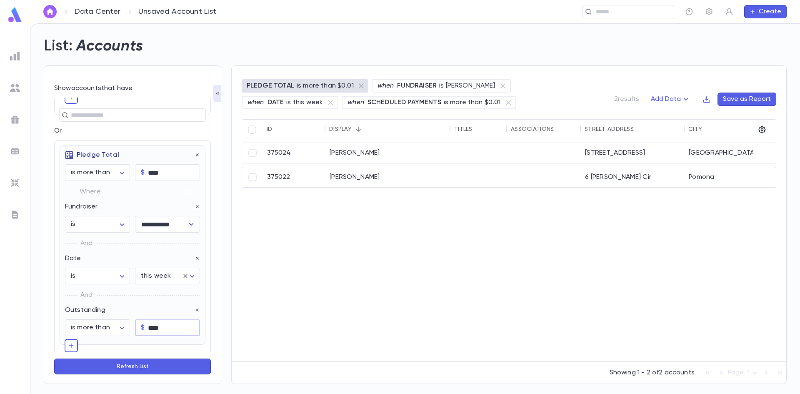
type input "****"
click at [191, 358] on form "**********" at bounding box center [132, 229] width 157 height 291
click at [180, 365] on button "Refresh List" at bounding box center [132, 366] width 157 height 16
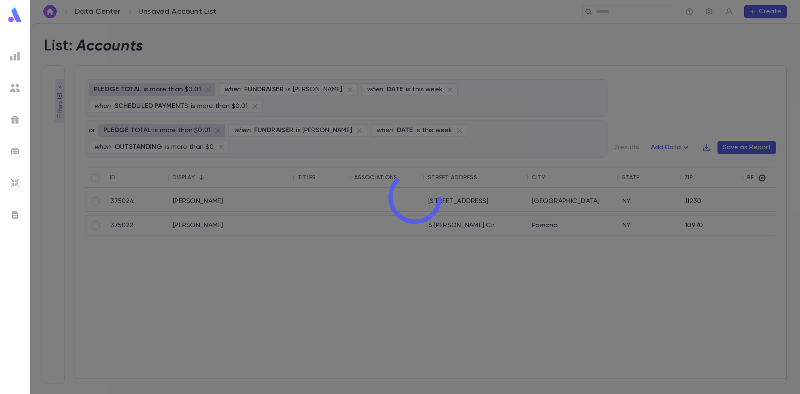
scroll to position [314, 0]
type input "**********"
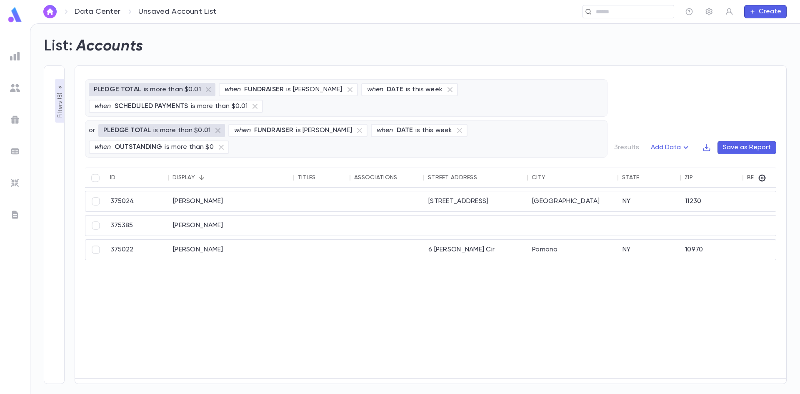
click at [137, 287] on div "375024 Schron, Eliezer 1391 E 19th St Brooklyn NY 11230 (917) 932-6341 375385 M…" at bounding box center [519, 283] width 868 height 190
click at [64, 83] on button "Filters ( 8 )" at bounding box center [60, 101] width 10 height 44
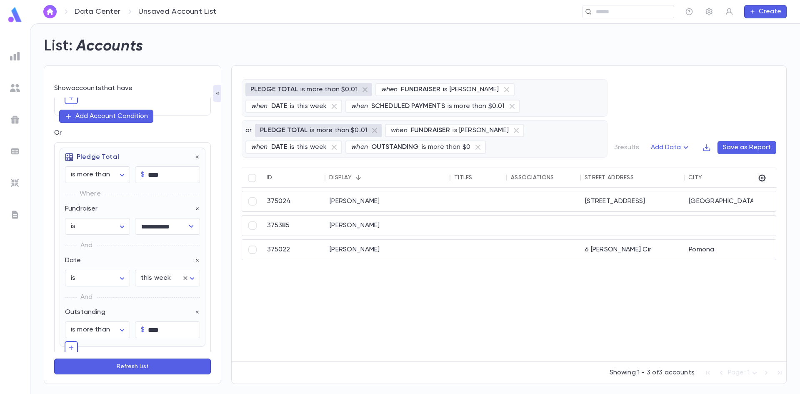
scroll to position [224, 0]
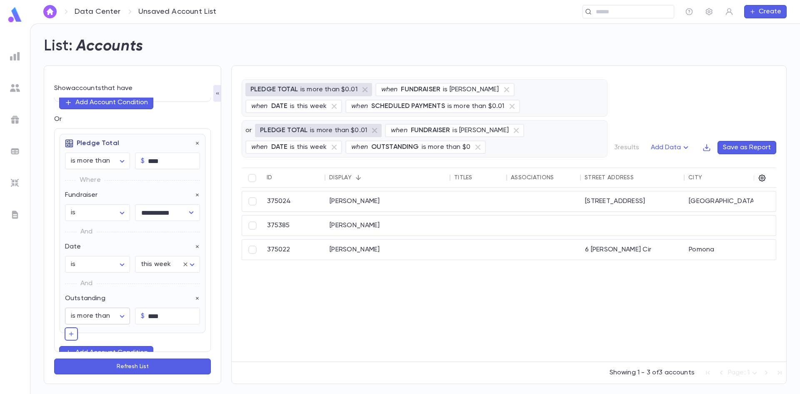
click at [125, 318] on body "**********" at bounding box center [400, 208] width 800 height 370
click at [100, 337] on span "is less than" at bounding box center [98, 337] width 49 height 8
click at [115, 318] on body "**********" at bounding box center [400, 208] width 800 height 370
click at [174, 340] on div at bounding box center [400, 197] width 800 height 394
drag, startPoint x: 173, startPoint y: 317, endPoint x: 104, endPoint y: 322, distance: 68.5
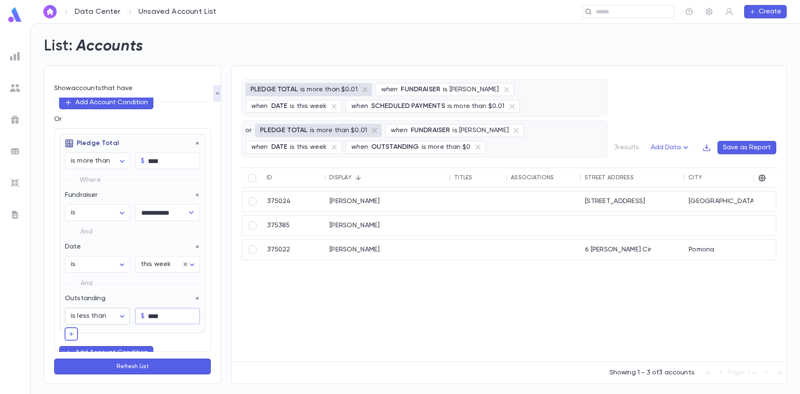
click at [130, 318] on div "$ **** ​" at bounding box center [165, 314] width 70 height 22
click at [118, 316] on body "**********" at bounding box center [400, 208] width 800 height 370
drag, startPoint x: 77, startPoint y: 270, endPoint x: 96, endPoint y: 270, distance: 19.2
click at [79, 270] on span "is" at bounding box center [98, 271] width 49 height 8
type input "******"
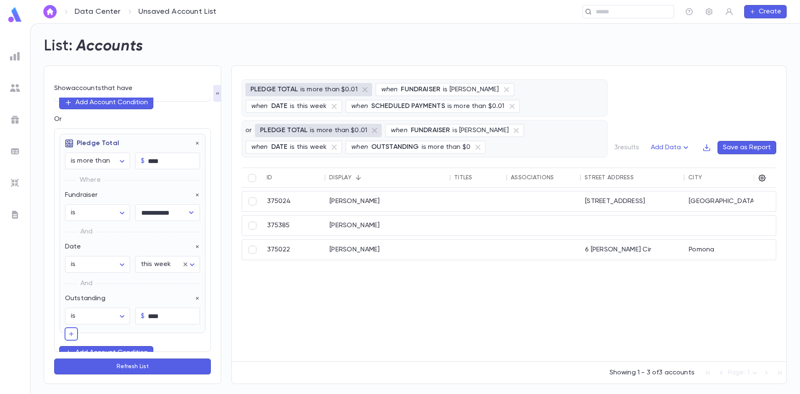
click at [155, 363] on button "Refresh List" at bounding box center [132, 366] width 157 height 16
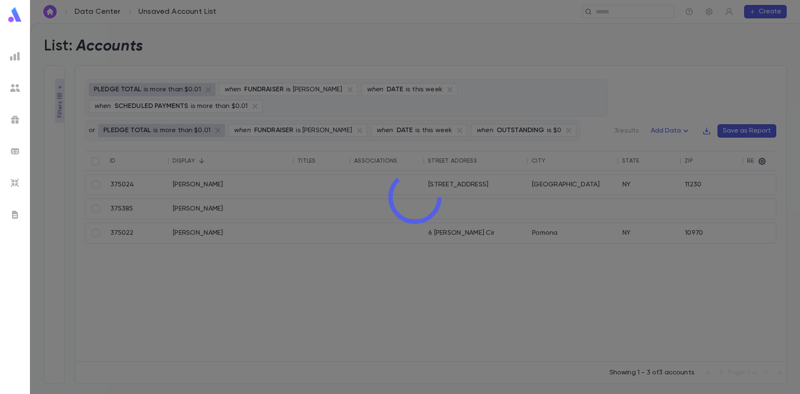
type input "**********"
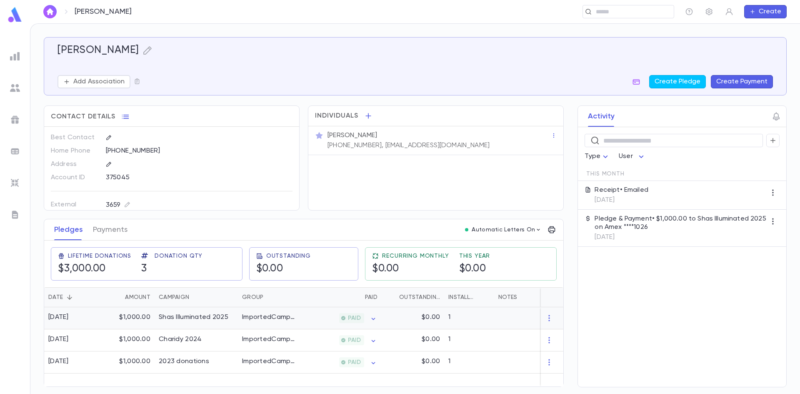
click at [306, 313] on div "PAID" at bounding box center [340, 318] width 81 height 22
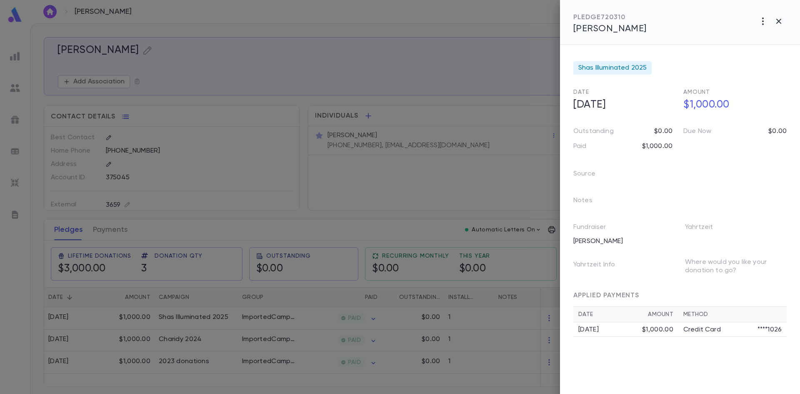
click at [296, 184] on div at bounding box center [400, 197] width 800 height 394
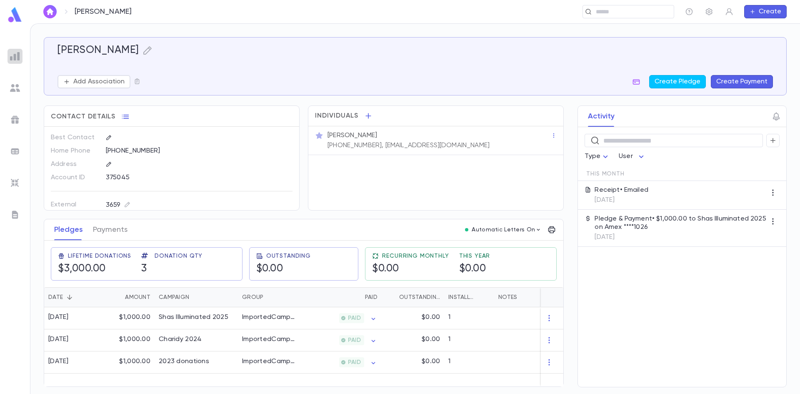
click at [9, 55] on div at bounding box center [15, 56] width 15 height 15
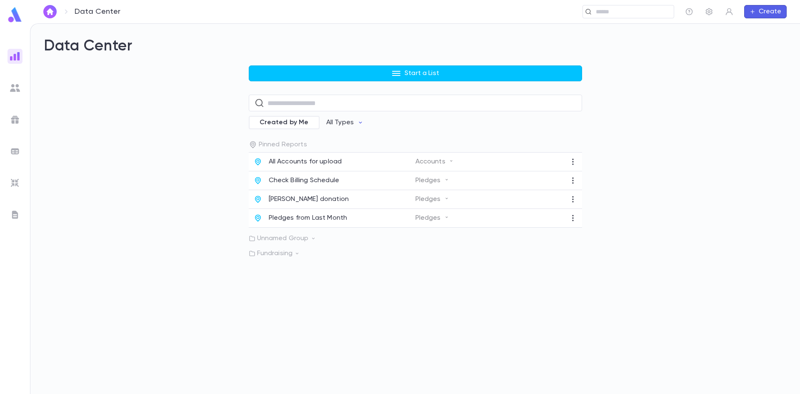
drag, startPoint x: 52, startPoint y: 180, endPoint x: 57, endPoint y: 169, distance: 12.5
click at [52, 180] on div "Start a List ​ Created by Me All Types Pinned Reports All Accounts for upload A…" at bounding box center [415, 161] width 743 height 192
drag, startPoint x: 679, startPoint y: 105, endPoint x: 654, endPoint y: 95, distance: 26.5
click at [678, 103] on div "Start a List ​ Created by Me All Types Pinned Reports All Accounts for upload A…" at bounding box center [415, 161] width 743 height 192
click at [122, 129] on div "Start a List ​ Created by Me All Types Pinned Reports All Accounts for upload A…" at bounding box center [415, 161] width 743 height 192
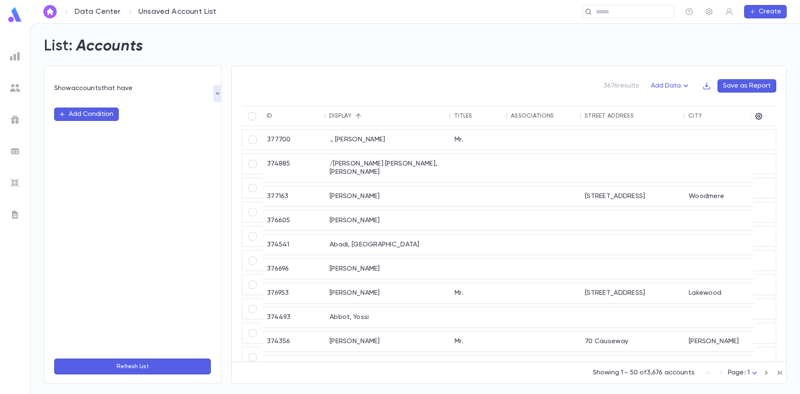
click at [108, 185] on div "Add Condition" at bounding box center [132, 225] width 157 height 254
click at [64, 113] on icon "button" at bounding box center [62, 114] width 7 height 7
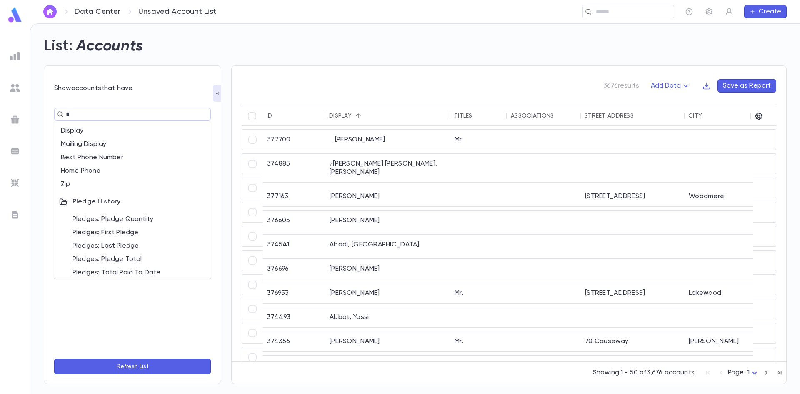
type input "**"
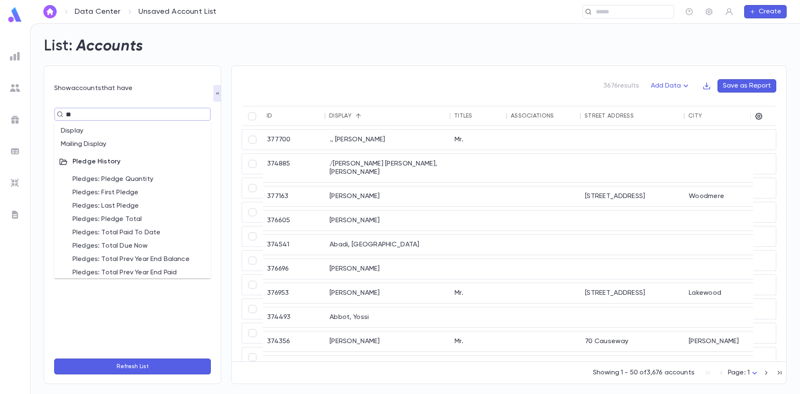
click at [116, 220] on li "Pledges: Pledge Total" at bounding box center [132, 219] width 157 height 13
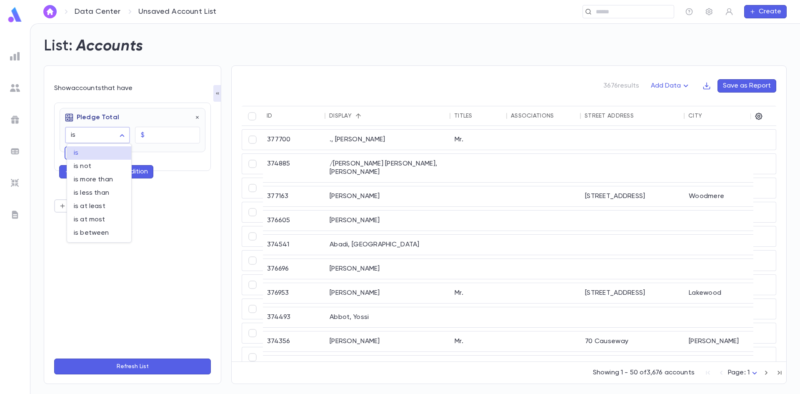
click at [126, 134] on body "Data Center Unsaved Account List ​ Create List: Accounts Show accounts that hav…" at bounding box center [400, 208] width 800 height 370
click at [113, 184] on li "is more than" at bounding box center [99, 179] width 64 height 13
type input "**********"
click at [162, 136] on input "text" at bounding box center [174, 135] width 52 height 16
type input "****"
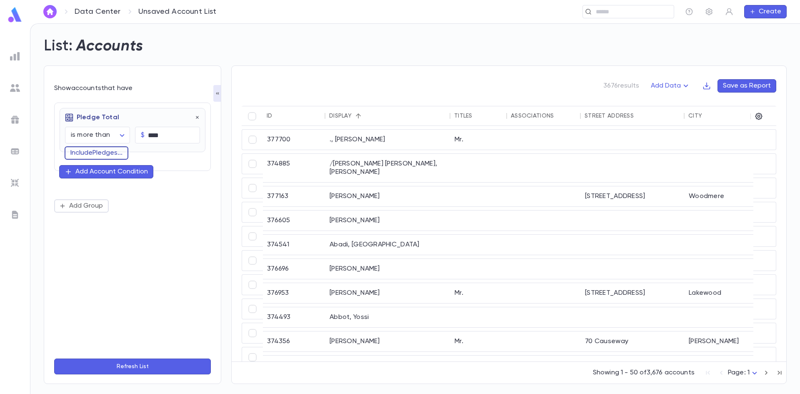
click at [96, 152] on button "Include Pledges ..." at bounding box center [97, 152] width 64 height 13
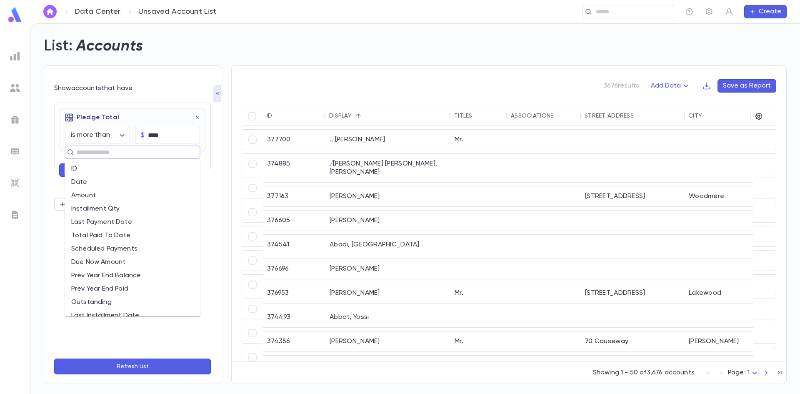
click at [119, 150] on input "text" at bounding box center [129, 152] width 110 height 12
type input "*"
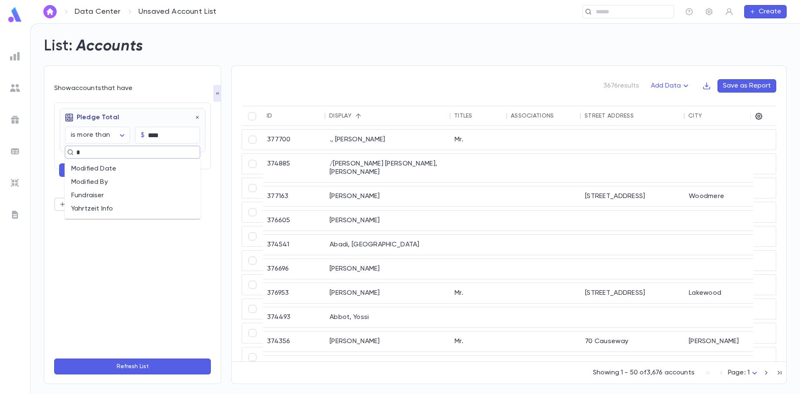
click at [119, 193] on li "Fundraiser" at bounding box center [133, 195] width 136 height 13
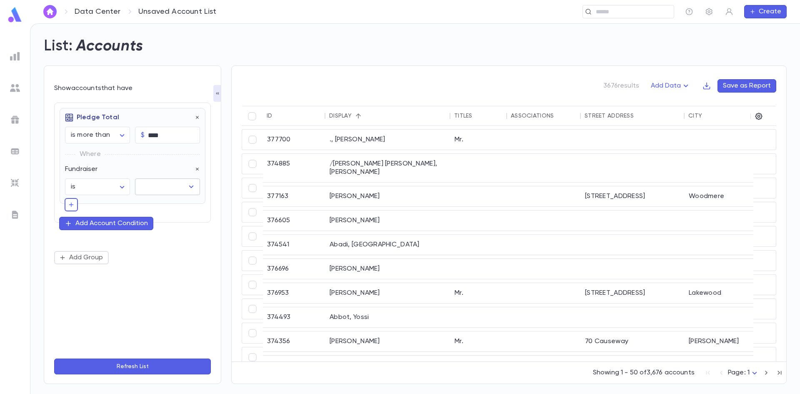
click at [160, 186] on input "text" at bounding box center [161, 187] width 45 height 16
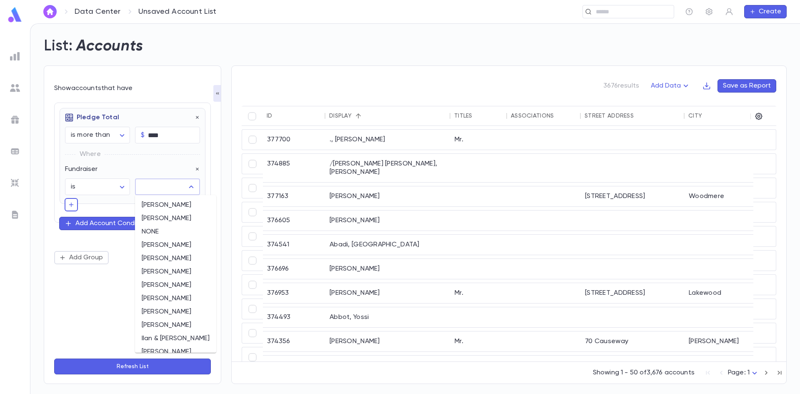
click at [168, 213] on li "[PERSON_NAME]" at bounding box center [175, 218] width 81 height 13
type input "**********"
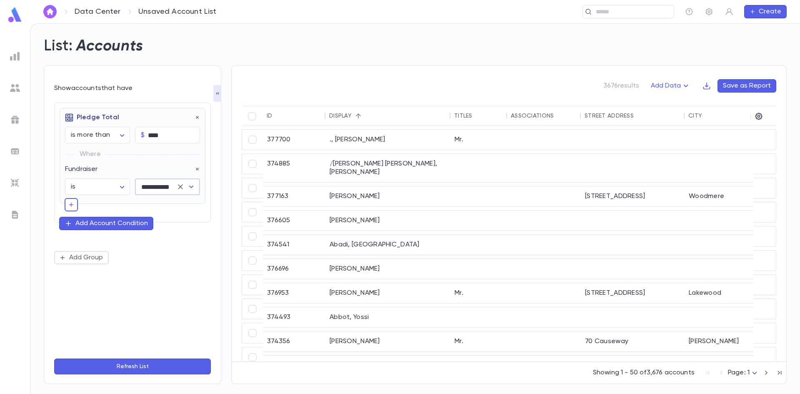
drag, startPoint x: 77, startPoint y: 203, endPoint x: 107, endPoint y: 206, distance: 30.5
click at [78, 204] on div "**********" at bounding box center [133, 160] width 146 height 104
click at [72, 208] on icon "button" at bounding box center [71, 204] width 7 height 8
click at [113, 206] on input "text" at bounding box center [129, 204] width 110 height 12
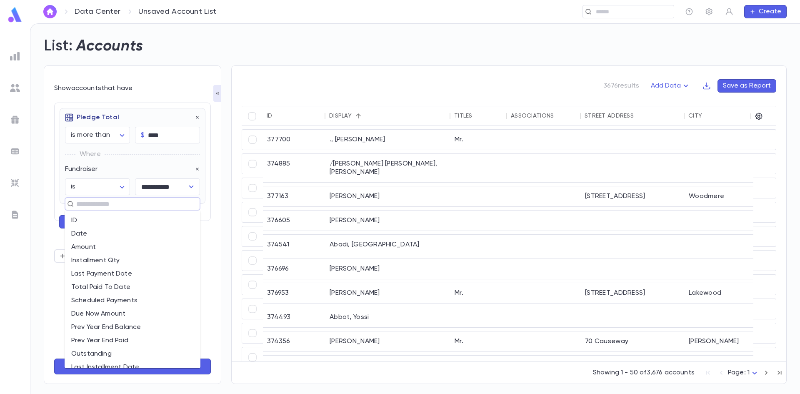
click at [102, 230] on li "Date" at bounding box center [133, 233] width 136 height 13
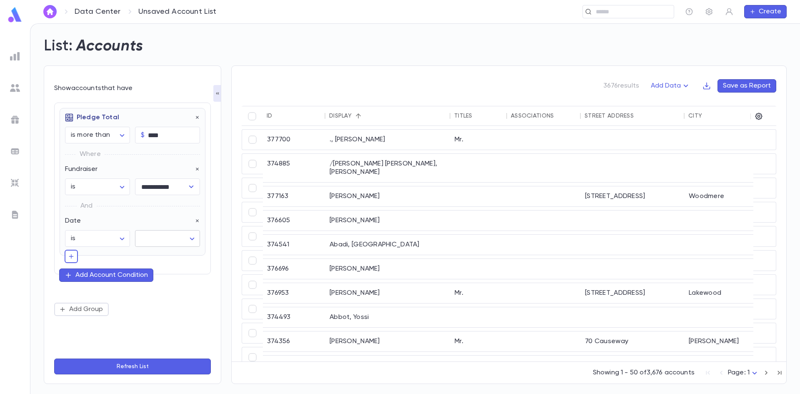
click at [176, 242] on body "**********" at bounding box center [400, 208] width 800 height 370
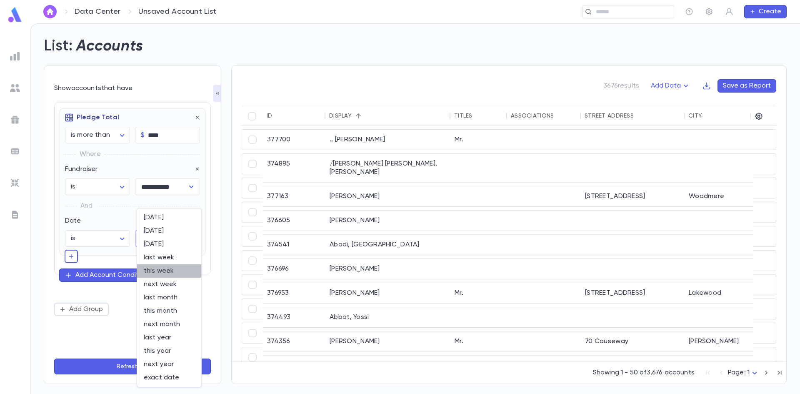
click at [162, 271] on span "this week" at bounding box center [169, 271] width 51 height 8
type input "********"
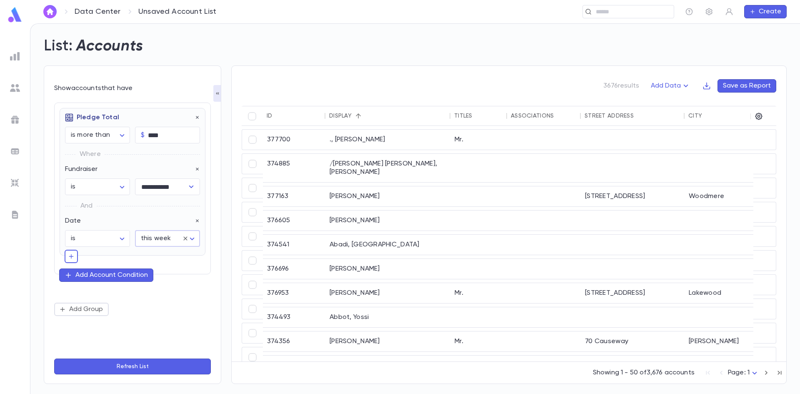
click at [127, 359] on button "Refresh List" at bounding box center [132, 366] width 157 height 16
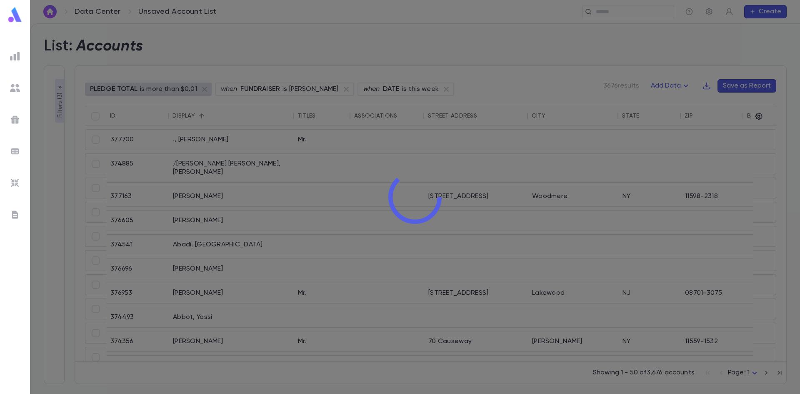
type input "**********"
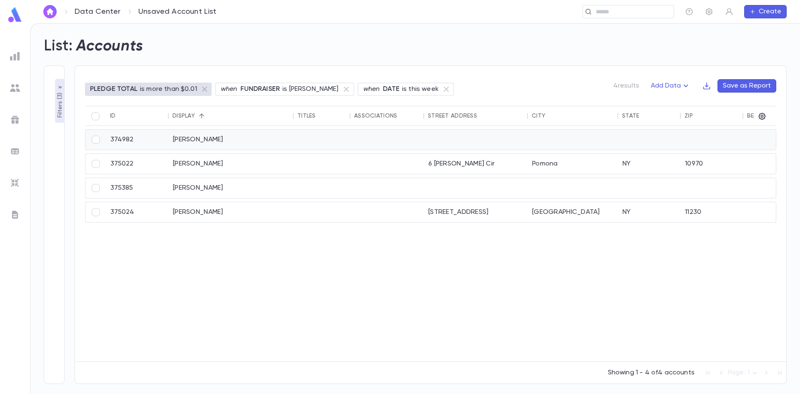
click at [193, 141] on div "[PERSON_NAME]" at bounding box center [231, 140] width 125 height 20
click at [58, 85] on icon "button" at bounding box center [60, 87] width 7 height 7
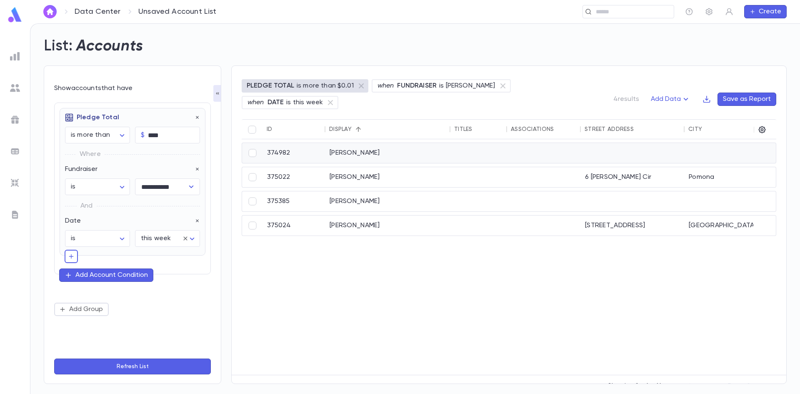
click at [403, 143] on div "[PERSON_NAME]" at bounding box center [387, 153] width 125 height 20
click at [72, 258] on icon "button" at bounding box center [71, 256] width 7 height 8
type input "*"
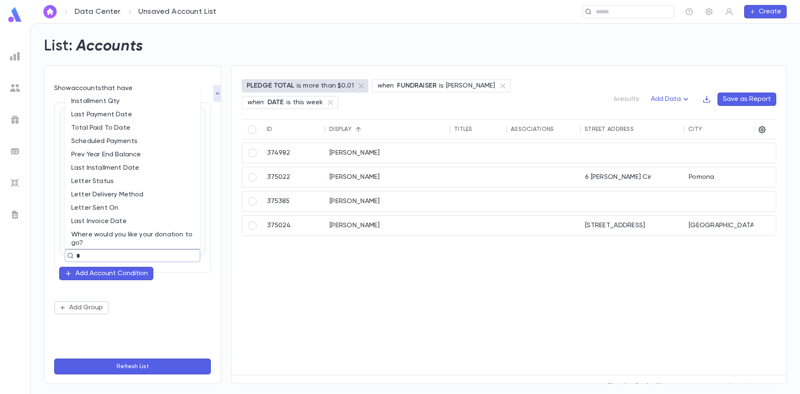
click at [130, 131] on li "Total Paid To Date" at bounding box center [133, 127] width 136 height 13
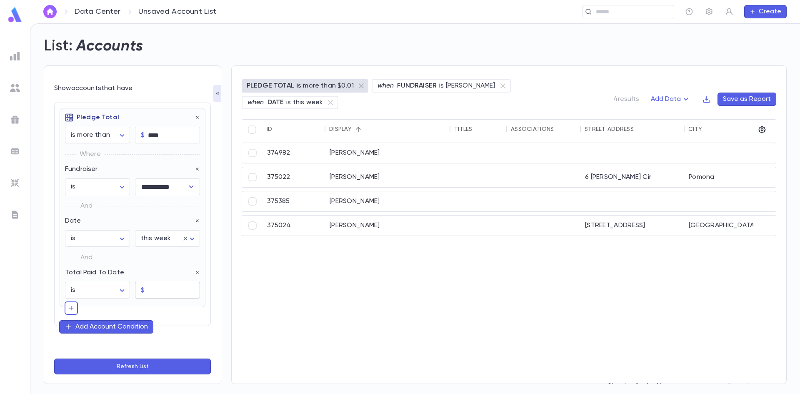
click at [145, 289] on div "$ ​" at bounding box center [167, 290] width 65 height 17
click at [98, 292] on body "**********" at bounding box center [400, 208] width 800 height 370
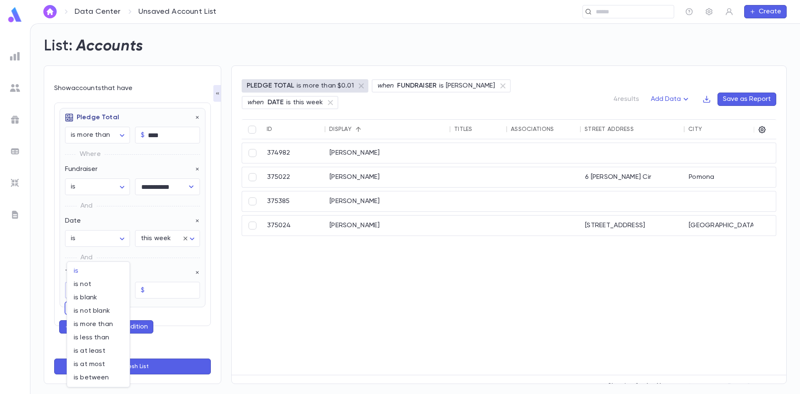
click at [192, 272] on div at bounding box center [400, 197] width 800 height 394
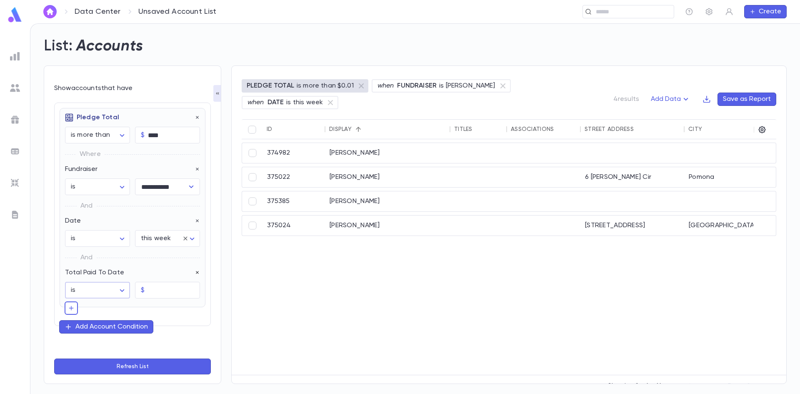
click at [196, 274] on icon "button" at bounding box center [198, 273] width 6 height 6
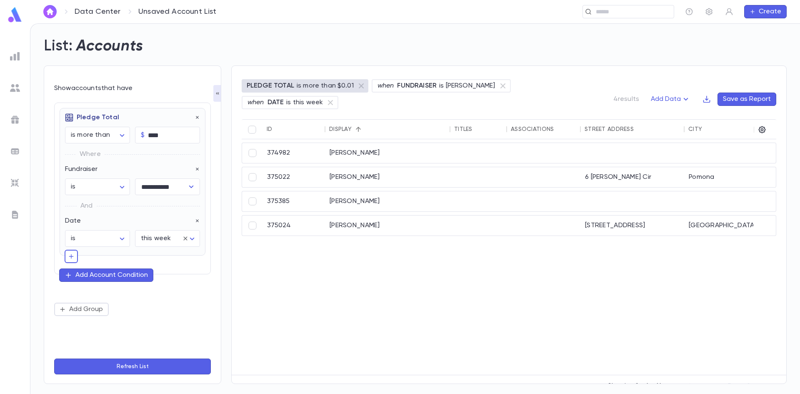
click at [107, 277] on div "Add Account Condition" at bounding box center [111, 275] width 73 height 8
click at [73, 254] on icon "button" at bounding box center [71, 256] width 7 height 8
type input "*"
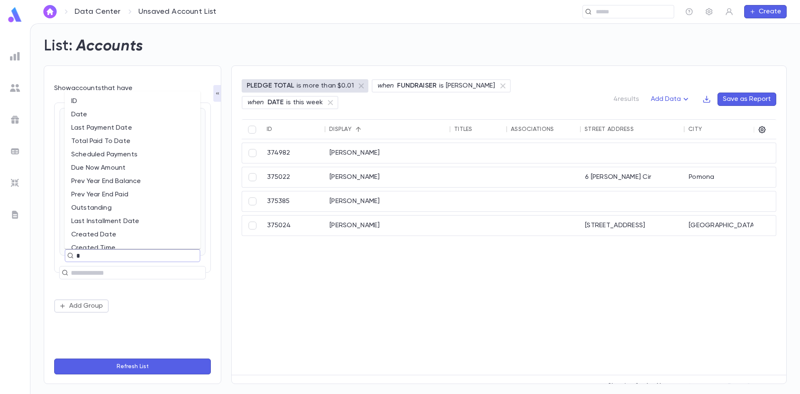
type input "**"
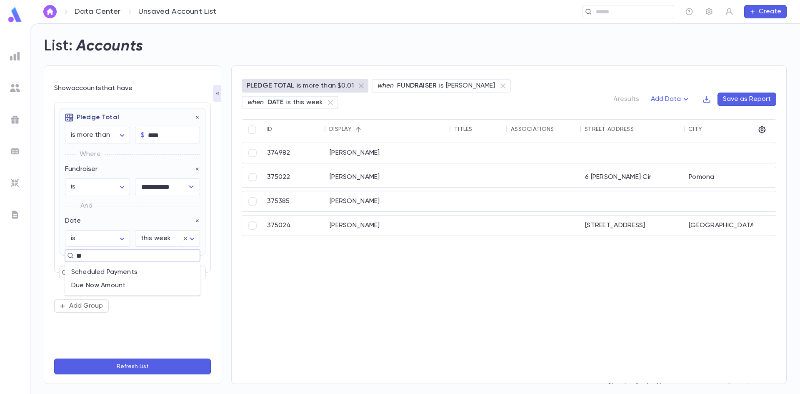
click at [107, 285] on li "Due Now Amount" at bounding box center [133, 285] width 136 height 13
click at [175, 283] on input "text" at bounding box center [174, 290] width 52 height 16
click at [114, 294] on body "**********" at bounding box center [400, 208] width 800 height 370
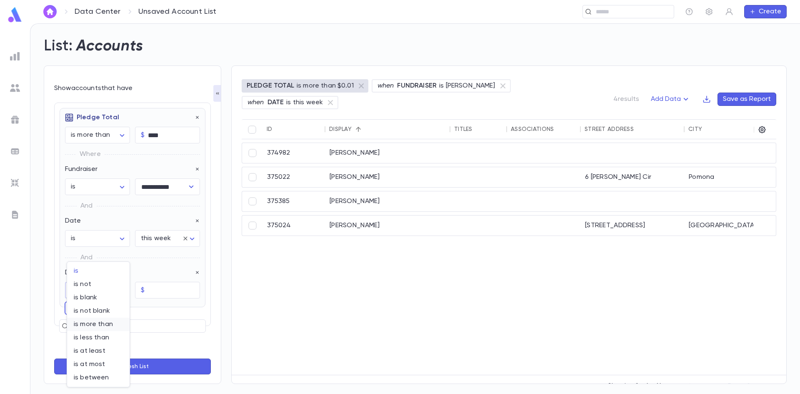
drag, startPoint x: 109, startPoint y: 337, endPoint x: 120, endPoint y: 326, distance: 15.3
click at [110, 337] on span "is less than" at bounding box center [98, 337] width 49 height 8
type input "********"
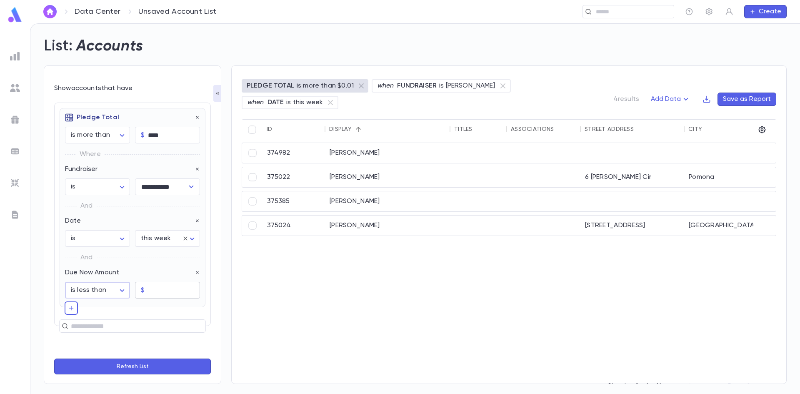
click at [181, 290] on input "text" at bounding box center [174, 290] width 52 height 16
type input "****"
click at [164, 364] on button "Refresh List" at bounding box center [132, 366] width 157 height 16
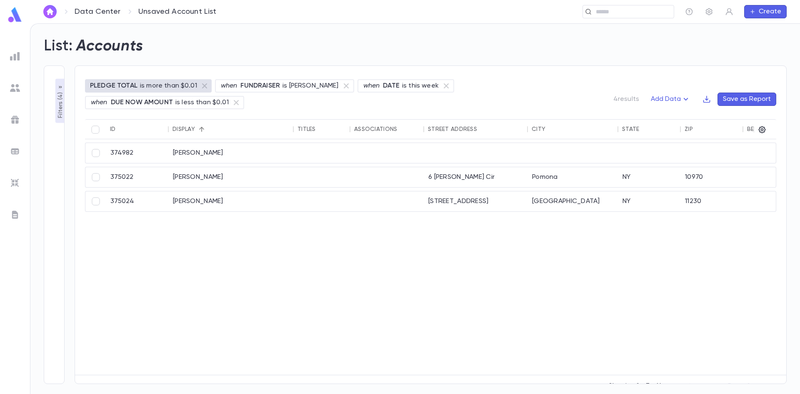
click at [60, 90] on icon "button" at bounding box center [60, 87] width 7 height 7
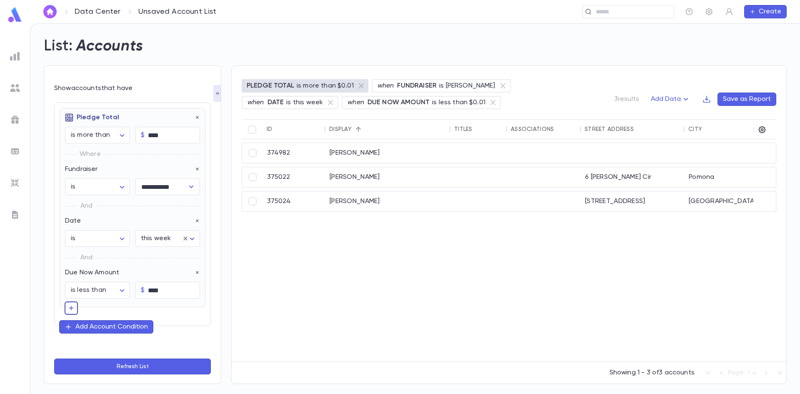
click at [73, 313] on button "button" at bounding box center [71, 307] width 13 height 13
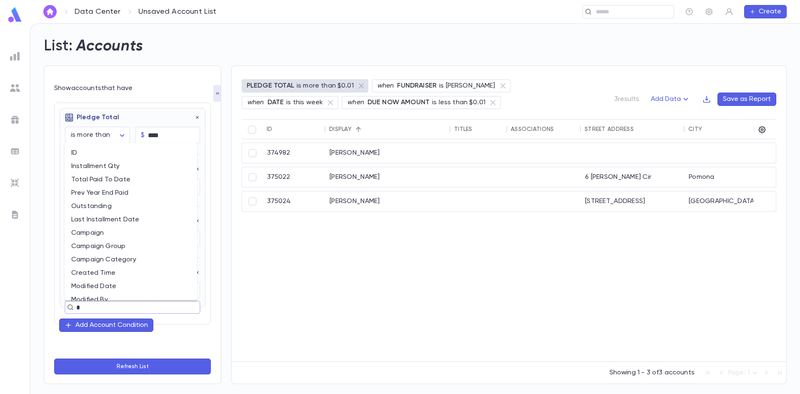
type input "**"
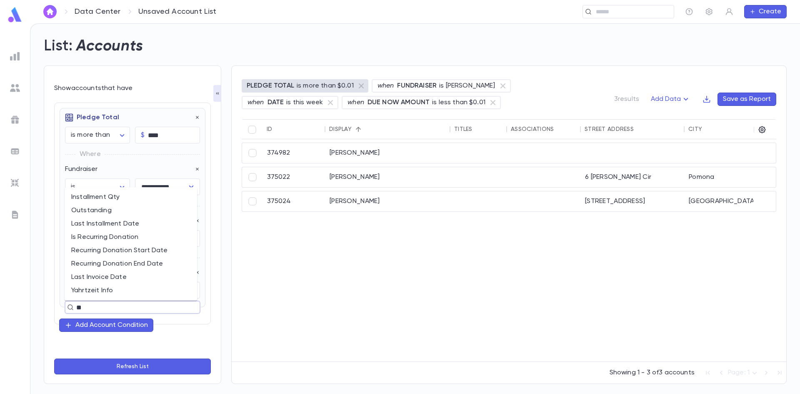
click at [103, 202] on li "Installment Qty" at bounding box center [131, 196] width 133 height 13
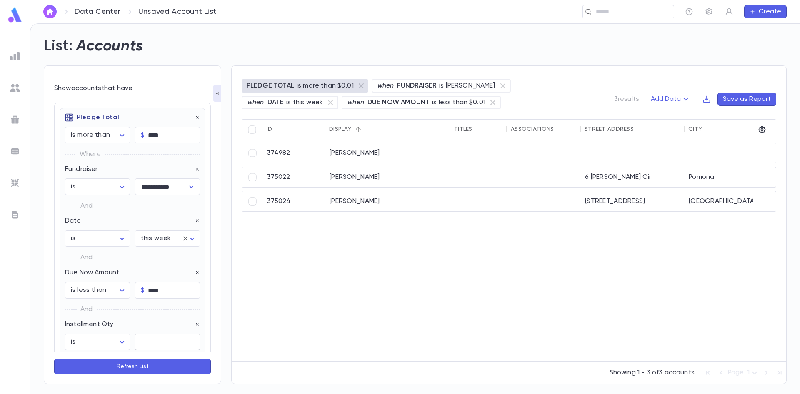
click at [153, 345] on input "text" at bounding box center [167, 342] width 65 height 16
click at [115, 344] on body "**********" at bounding box center [400, 208] width 800 height 370
click at [175, 318] on div at bounding box center [400, 197] width 800 height 394
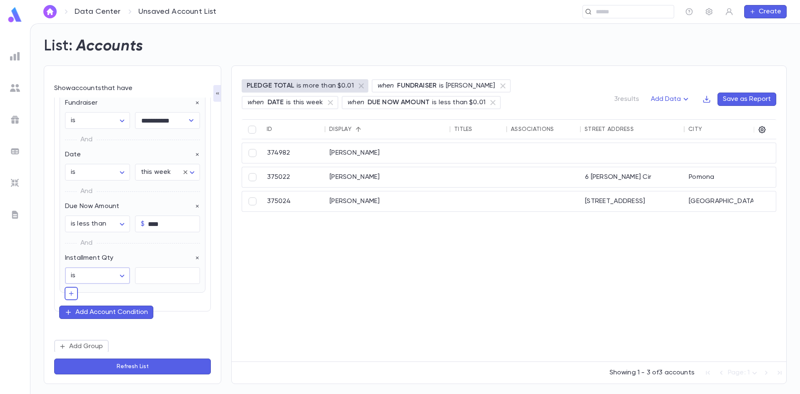
scroll to position [68, 0]
click at [118, 276] on body "**********" at bounding box center [400, 208] width 800 height 370
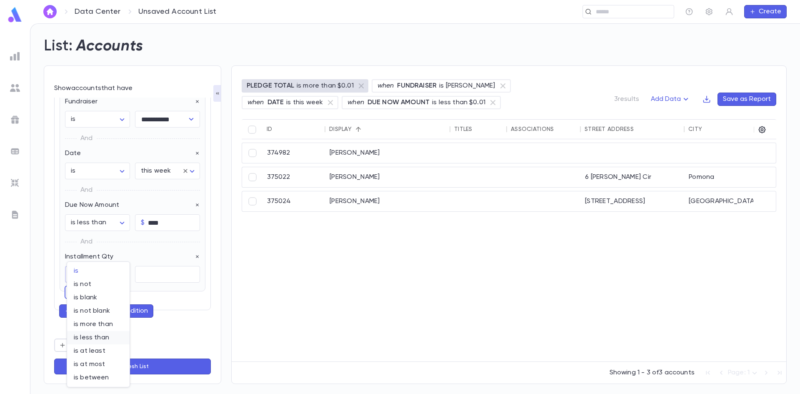
click at [100, 341] on span "is less than" at bounding box center [98, 337] width 49 height 8
type input "********"
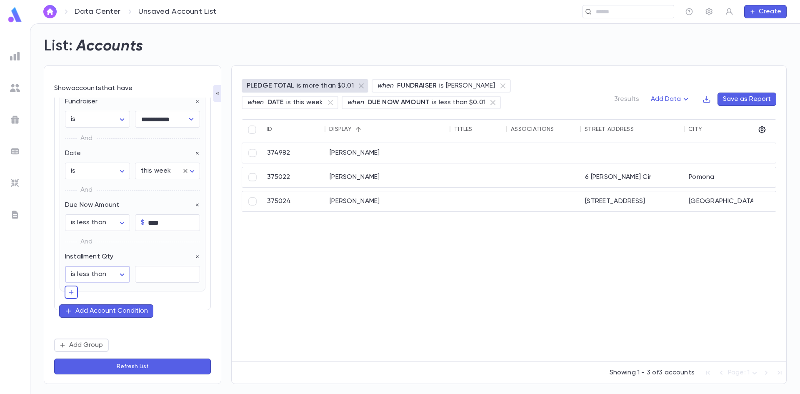
click at [166, 282] on input "text" at bounding box center [167, 274] width 65 height 16
type input "*"
click at [126, 364] on button "Refresh List" at bounding box center [132, 366] width 157 height 16
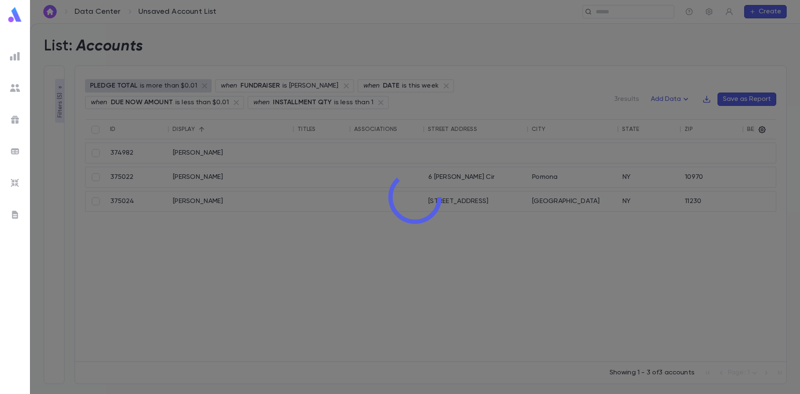
scroll to position [98, 0]
type input "**********"
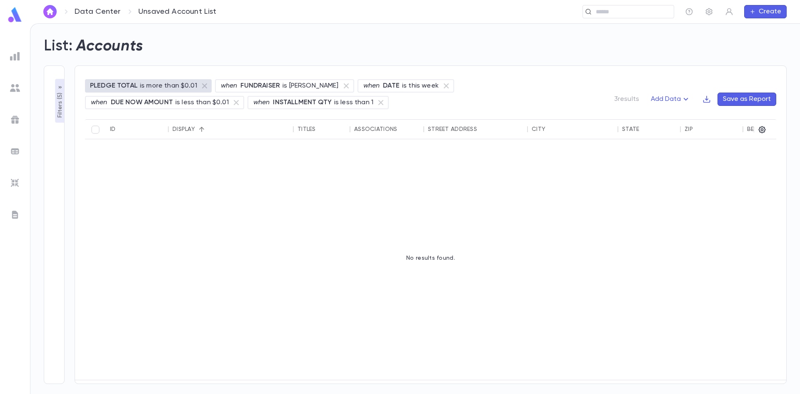
click at [61, 88] on icon "button" at bounding box center [60, 87] width 3 height 2
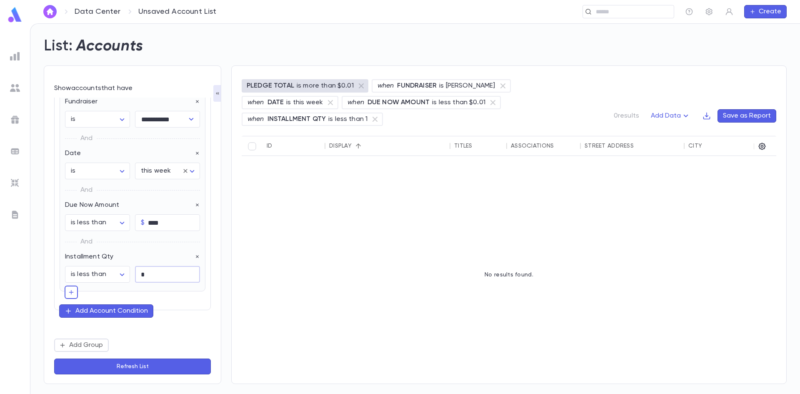
drag, startPoint x: 159, startPoint y: 278, endPoint x: 135, endPoint y: 277, distance: 24.6
click at [135, 277] on input "*" at bounding box center [167, 274] width 65 height 16
type input "*"
click at [129, 371] on button "Refresh List" at bounding box center [132, 366] width 157 height 16
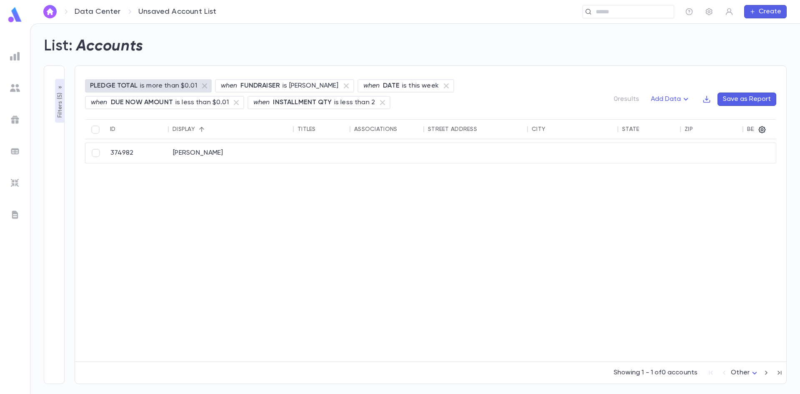
click at [58, 84] on button "Filters ( 5 )" at bounding box center [60, 101] width 10 height 44
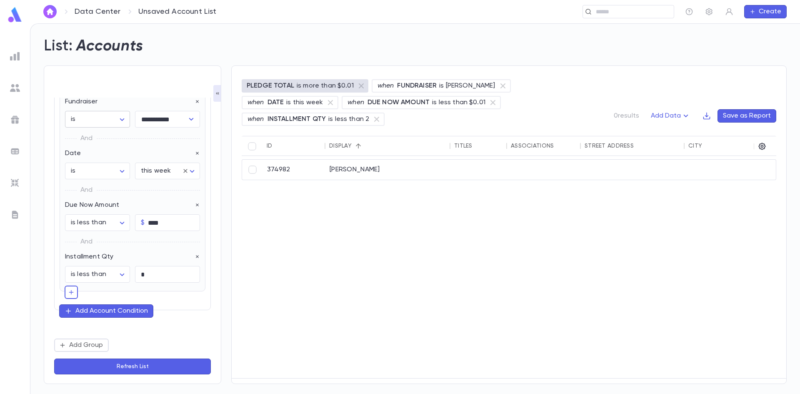
scroll to position [68, 0]
click at [81, 308] on div "Add Account Condition" at bounding box center [111, 311] width 73 height 8
type input "**"
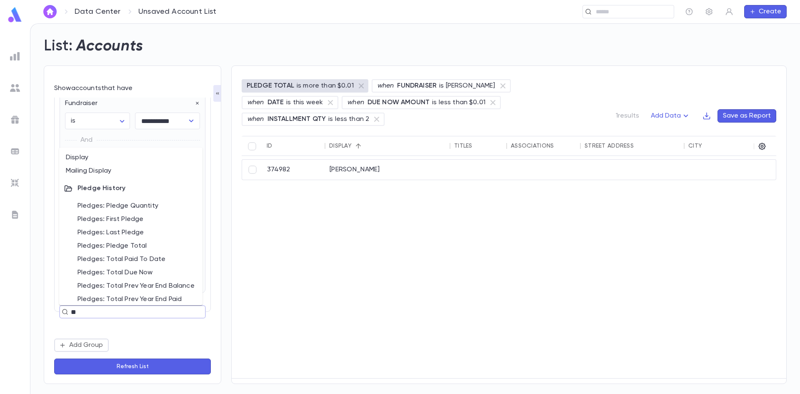
click at [149, 243] on li "Pledges: Pledge Total" at bounding box center [130, 245] width 143 height 13
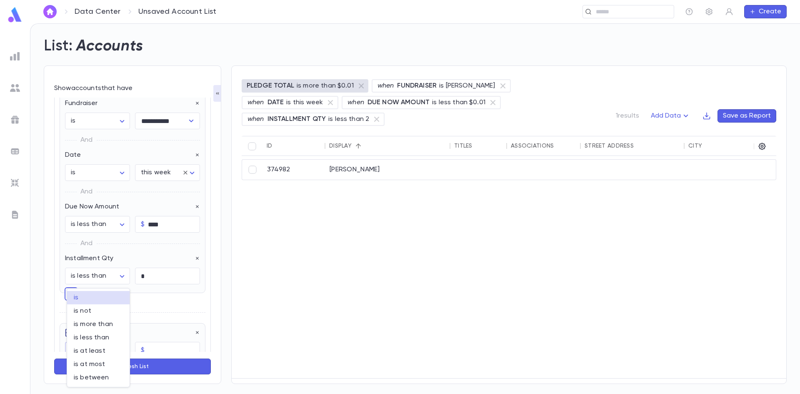
click at [119, 346] on body "**********" at bounding box center [400, 208] width 800 height 370
click at [97, 328] on li "is more than" at bounding box center [98, 324] width 63 height 13
type input "**********"
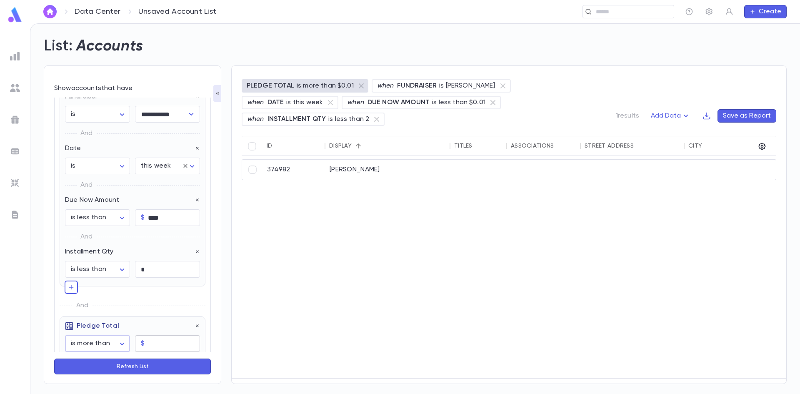
click at [158, 339] on input "text" at bounding box center [174, 343] width 52 height 16
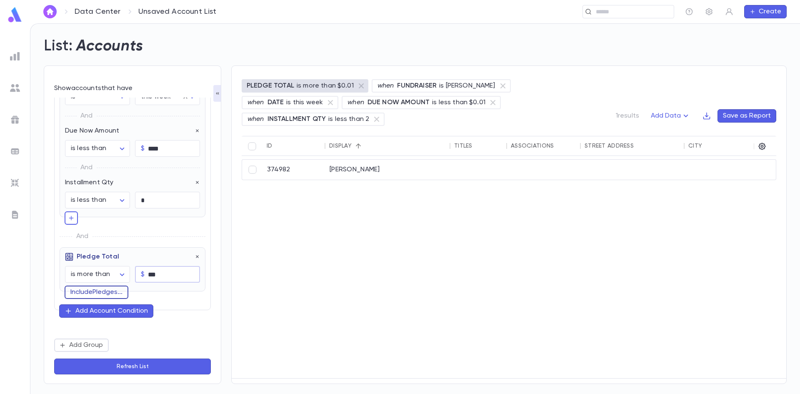
type input "****"
click at [107, 288] on button "Include Pledges ..." at bounding box center [97, 291] width 64 height 13
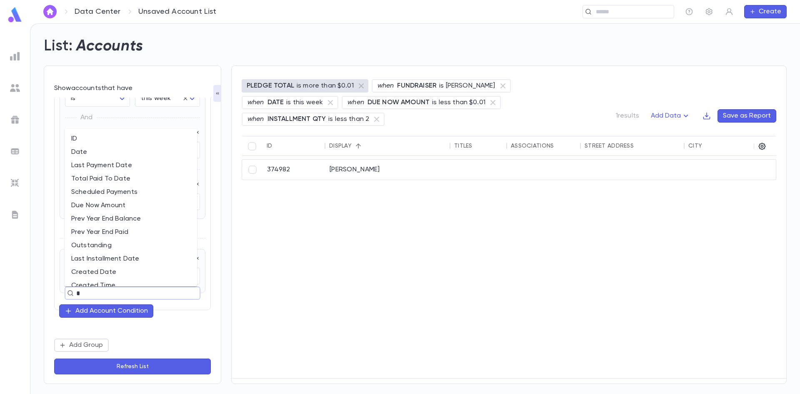
type input "**"
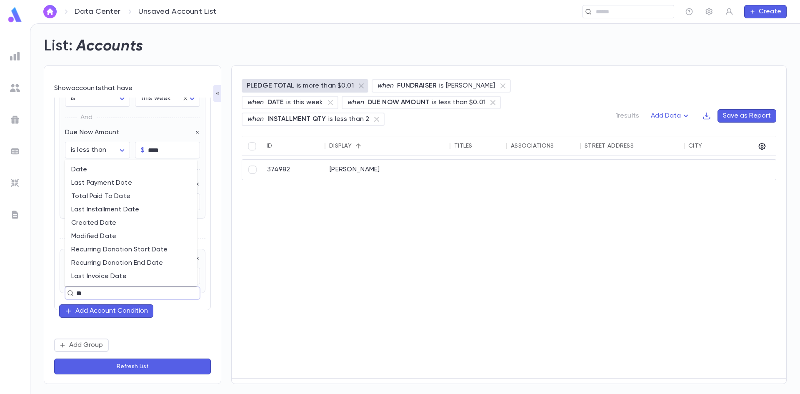
click at [96, 168] on li "Date" at bounding box center [131, 169] width 133 height 13
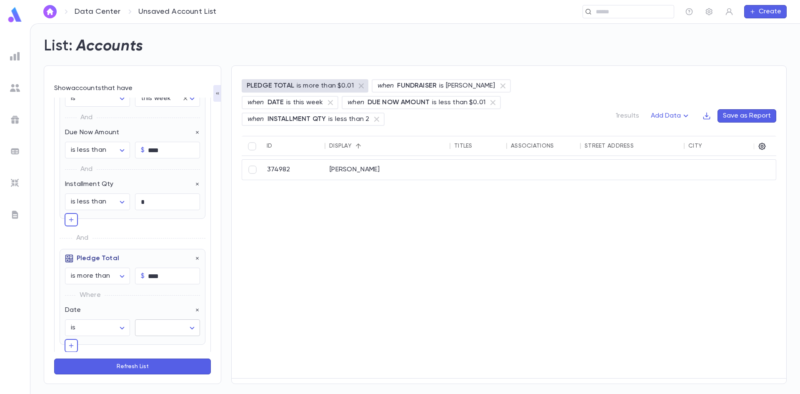
click at [152, 323] on body "**********" at bounding box center [400, 208] width 800 height 370
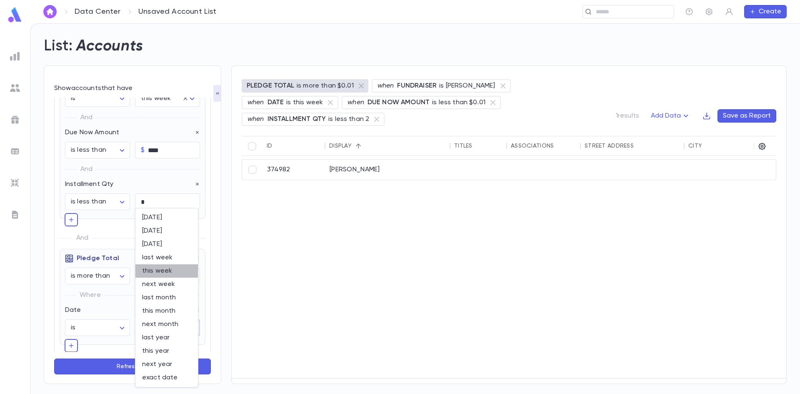
click at [152, 272] on span "this week" at bounding box center [166, 271] width 49 height 8
type input "********"
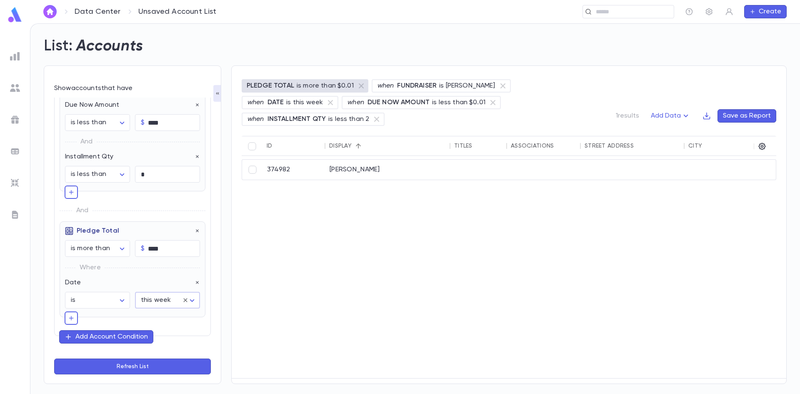
scroll to position [182, 0]
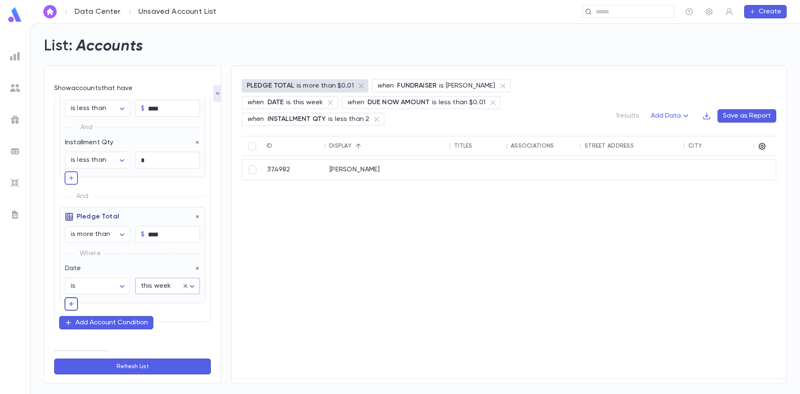
click at [71, 306] on icon "button" at bounding box center [71, 304] width 5 height 5
type input "*"
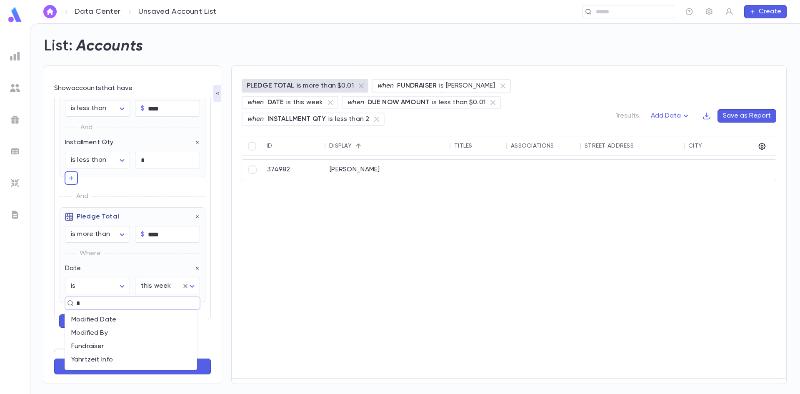
click at [76, 342] on li "Fundraiser" at bounding box center [131, 346] width 133 height 13
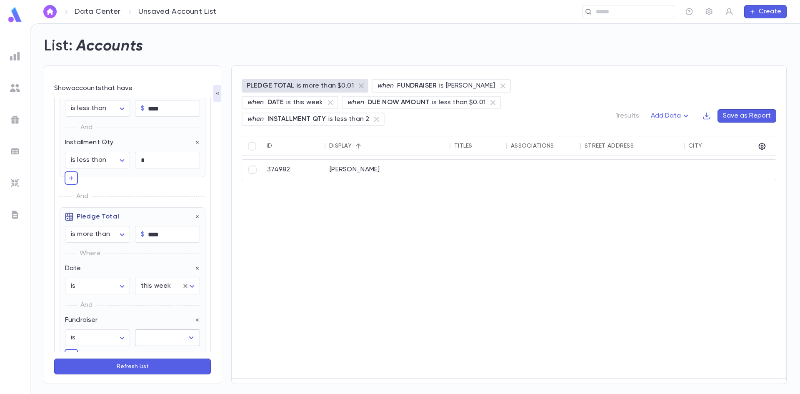
click at [158, 334] on input "text" at bounding box center [161, 338] width 45 height 16
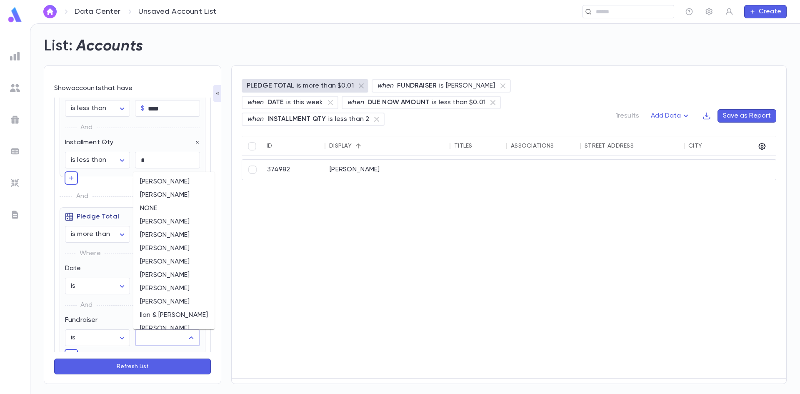
click at [166, 193] on li "Dovid Stein" at bounding box center [173, 194] width 81 height 13
type input "**********"
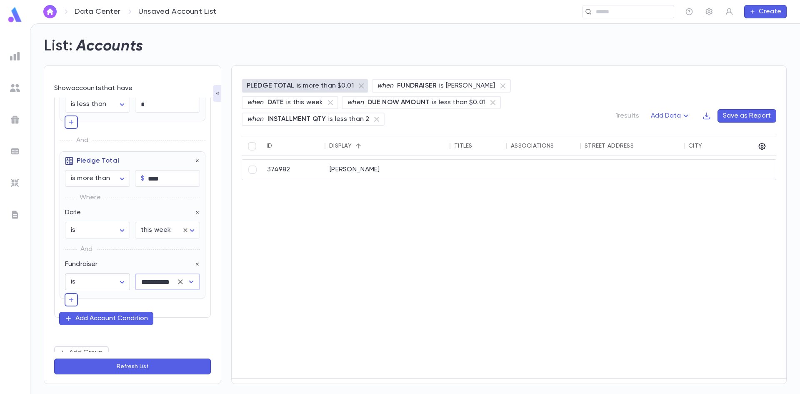
scroll to position [245, 0]
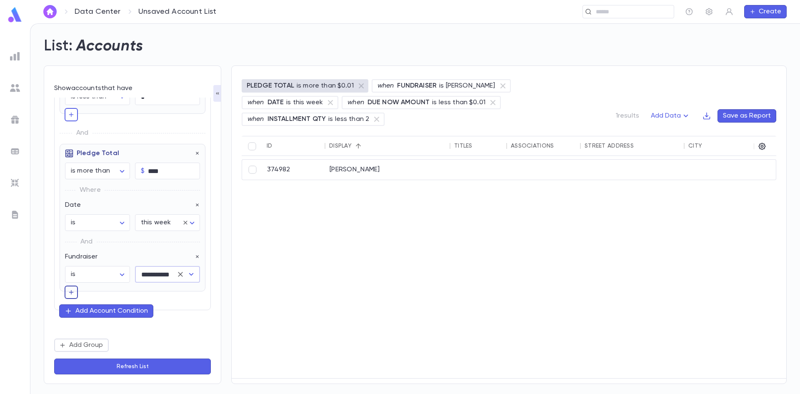
click at [70, 295] on icon "button" at bounding box center [71, 292] width 7 height 8
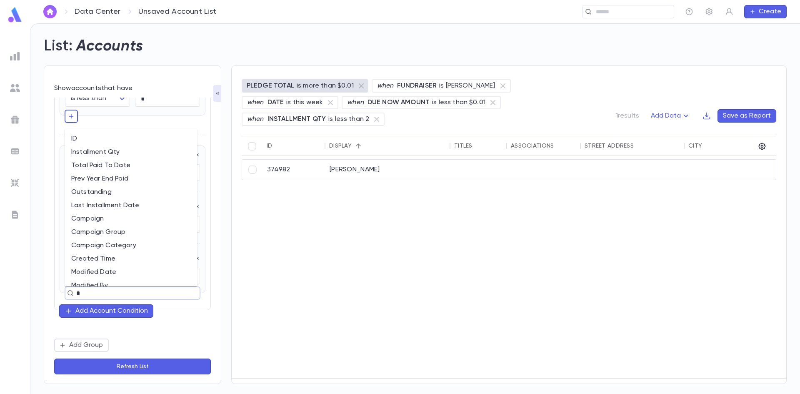
type input "**"
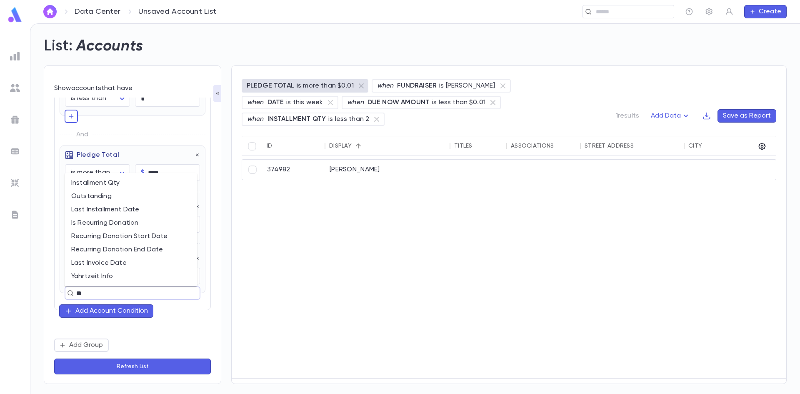
click at [110, 184] on li "Installment Qty" at bounding box center [131, 182] width 133 height 13
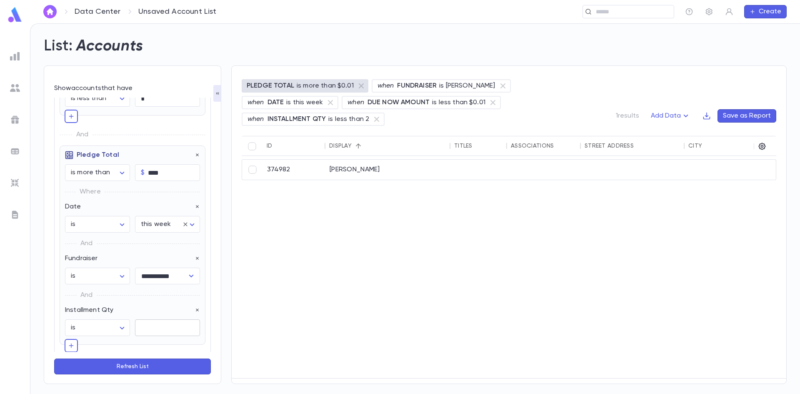
click at [149, 324] on input "text" at bounding box center [167, 328] width 65 height 16
click at [116, 327] on body "**********" at bounding box center [400, 208] width 800 height 370
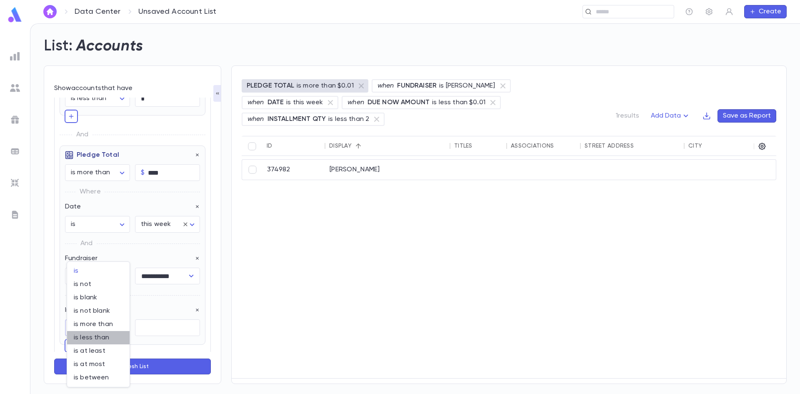
click at [109, 337] on span "is less than" at bounding box center [98, 337] width 49 height 8
type input "********"
click at [149, 328] on input "text" at bounding box center [167, 328] width 65 height 16
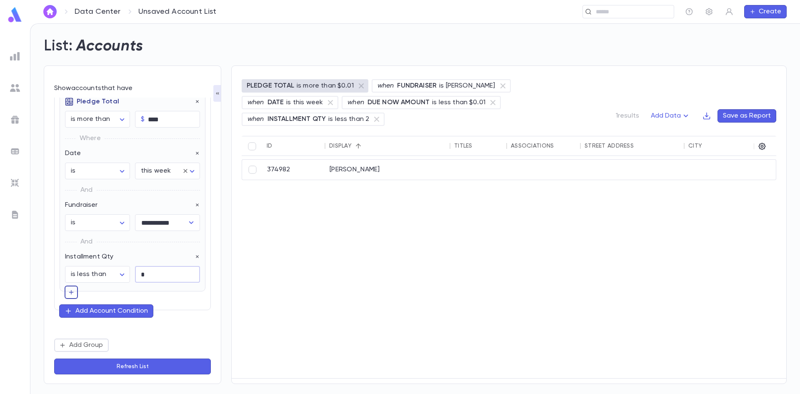
type input "*"
click at [70, 294] on icon "button" at bounding box center [71, 292] width 7 height 8
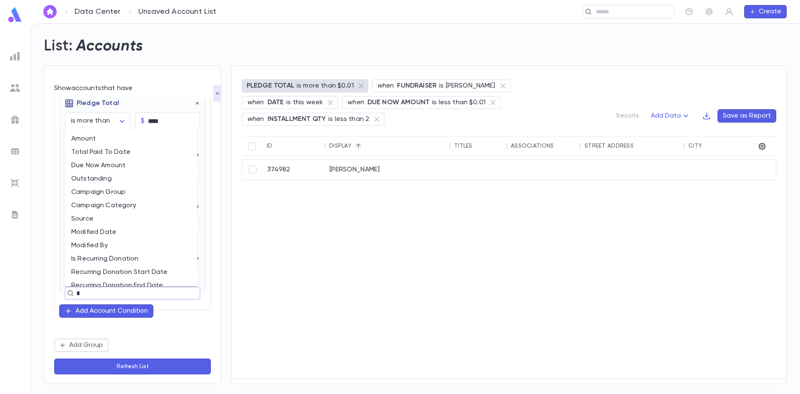
type input "**"
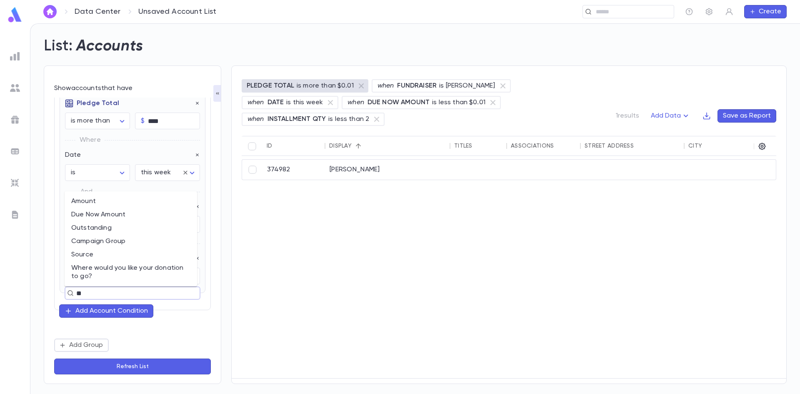
click at [93, 227] on li "Outstanding" at bounding box center [131, 227] width 133 height 13
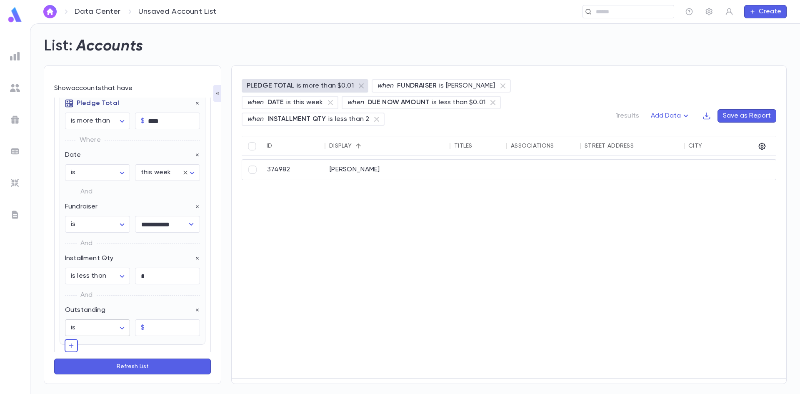
click at [107, 330] on body "**********" at bounding box center [400, 208] width 800 height 370
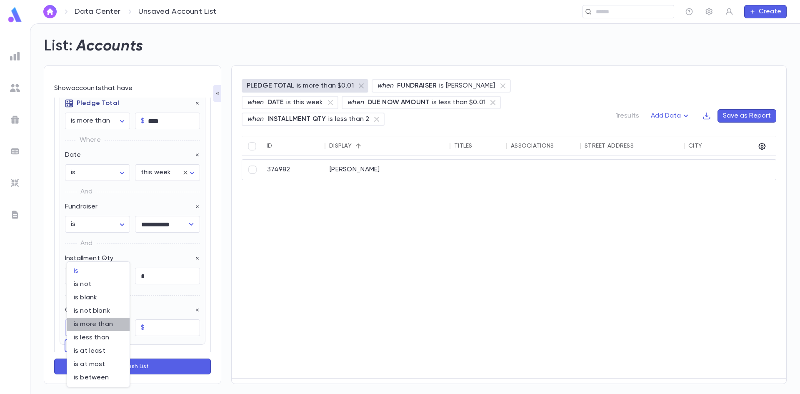
click at [111, 326] on span "is more than" at bounding box center [98, 324] width 49 height 8
type input "**********"
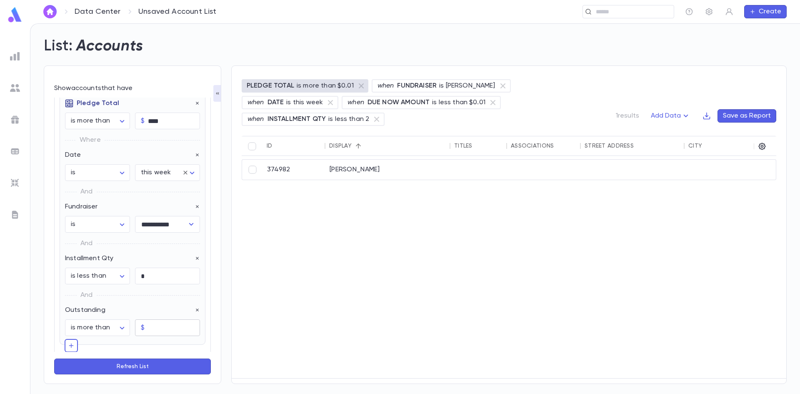
click at [176, 327] on input "text" at bounding box center [174, 328] width 52 height 16
type input "****"
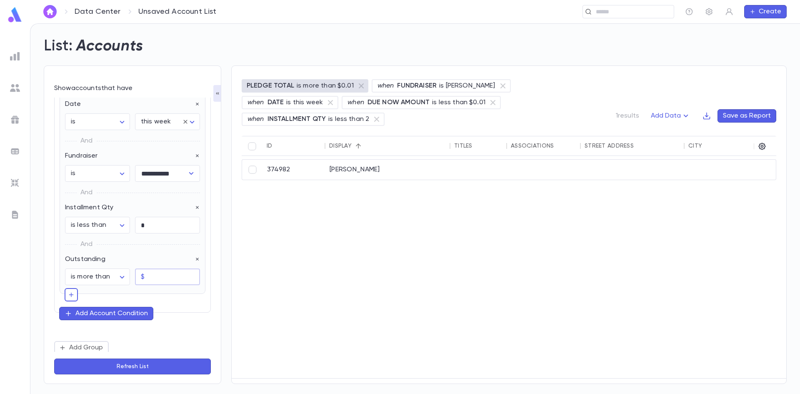
scroll to position [348, 0]
click at [195, 256] on icon "button" at bounding box center [198, 257] width 6 height 6
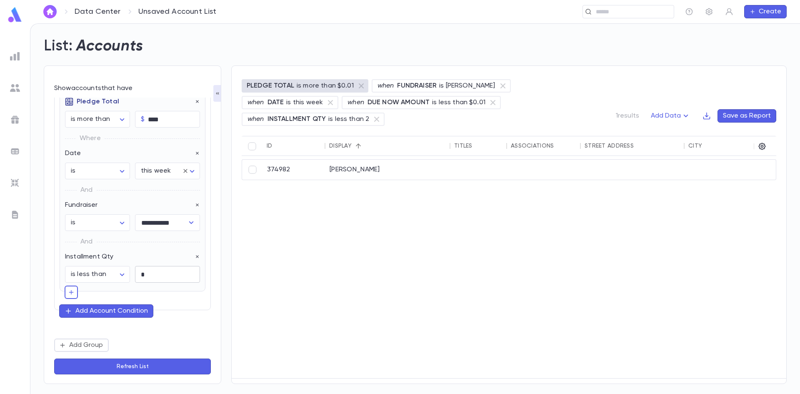
scroll to position [297, 0]
click at [67, 297] on button "button" at bounding box center [71, 291] width 13 height 13
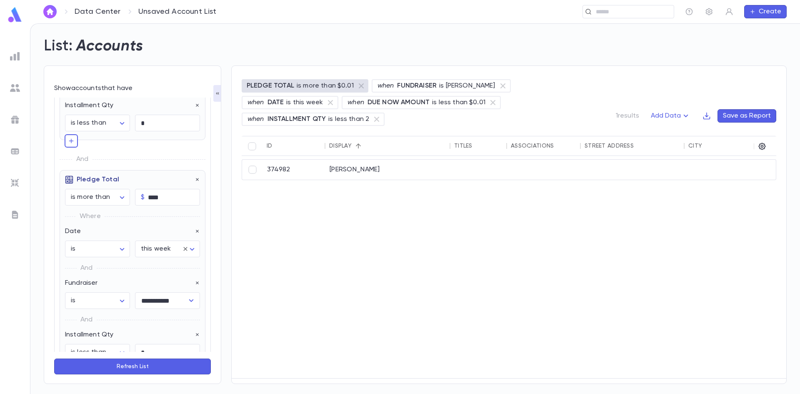
scroll to position [295, 0]
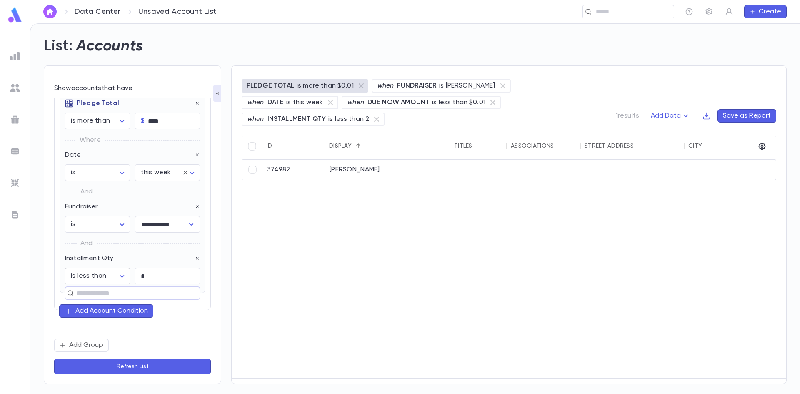
click at [122, 275] on body "**********" at bounding box center [400, 208] width 800 height 370
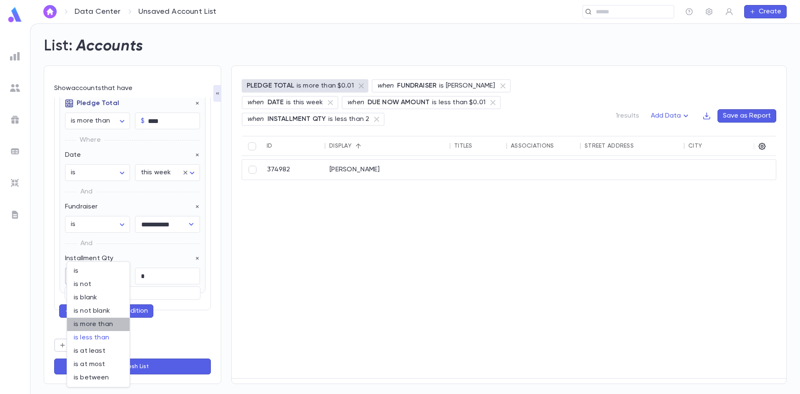
click at [93, 328] on span "is more than" at bounding box center [98, 324] width 49 height 8
type input "**********"
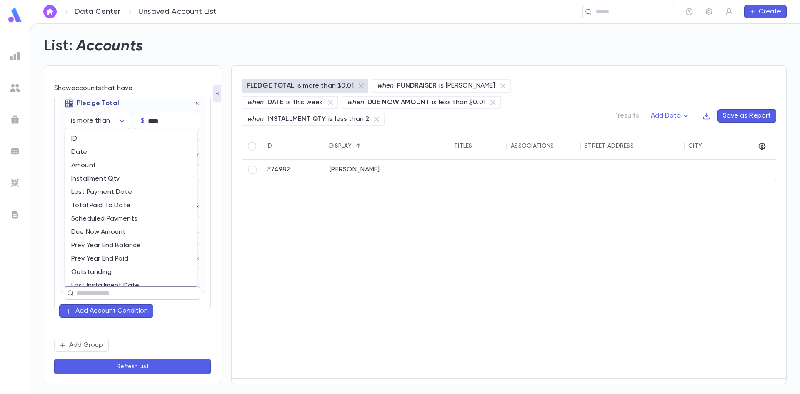
click at [105, 289] on input "text" at bounding box center [129, 293] width 110 height 12
type input "*"
click at [83, 206] on li "Due Now Amount" at bounding box center [131, 205] width 133 height 13
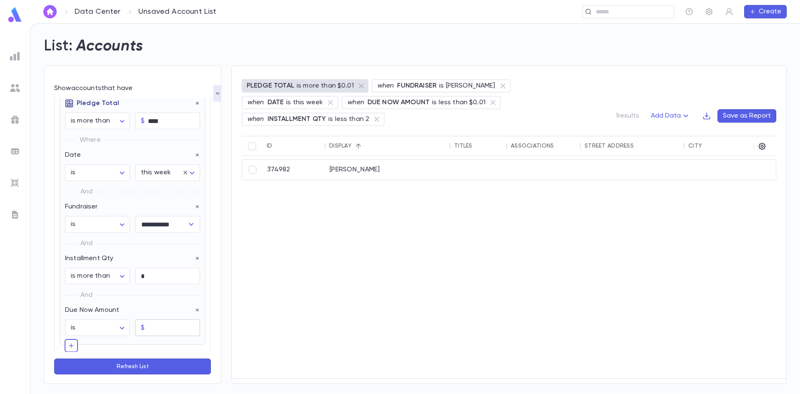
click at [153, 331] on input "text" at bounding box center [174, 328] width 52 height 16
type input "****"
click at [142, 362] on button "Refresh List" at bounding box center [132, 366] width 157 height 16
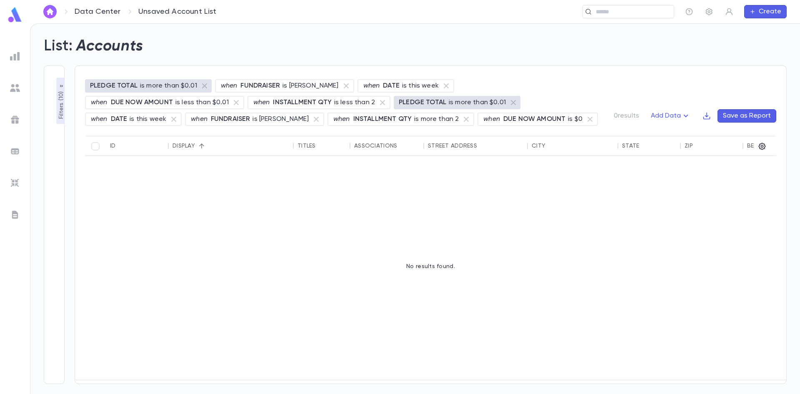
click at [58, 86] on icon "button" at bounding box center [61, 86] width 7 height 7
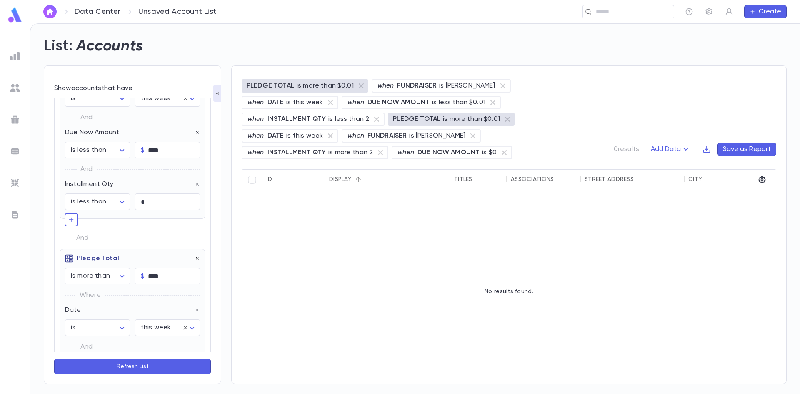
click at [196, 260] on icon "button" at bounding box center [197, 258] width 3 height 3
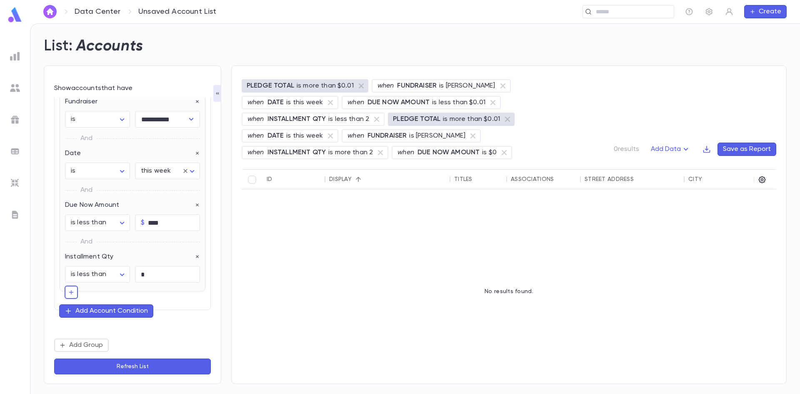
scroll to position [68, 0]
click at [154, 372] on button "Refresh List" at bounding box center [132, 366] width 157 height 16
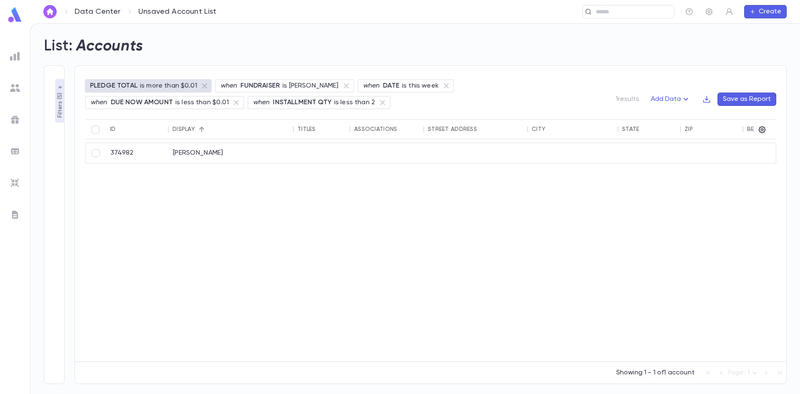
click at [57, 88] on icon "button" at bounding box center [60, 87] width 7 height 7
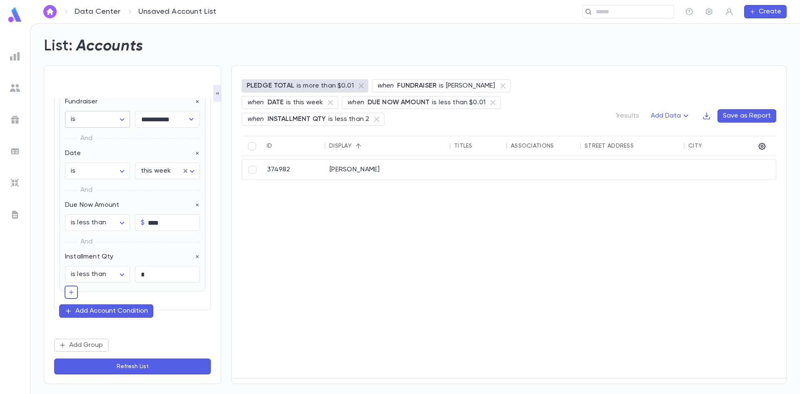
scroll to position [68, 0]
click at [74, 290] on icon "button" at bounding box center [71, 292] width 7 height 8
click at [100, 310] on div "Add Account Condition" at bounding box center [111, 311] width 73 height 8
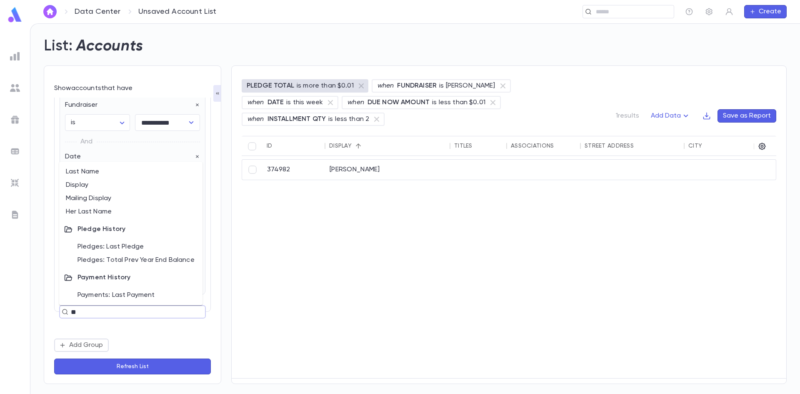
type input "***"
click at [135, 298] on li "Payments: Last Payment" at bounding box center [130, 294] width 143 height 13
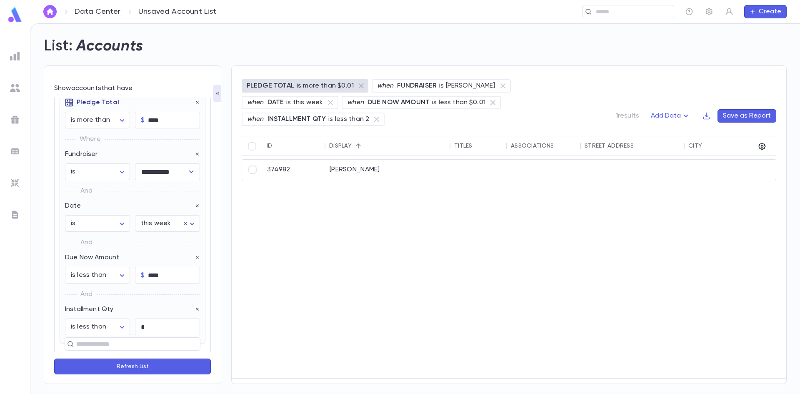
scroll to position [0, 0]
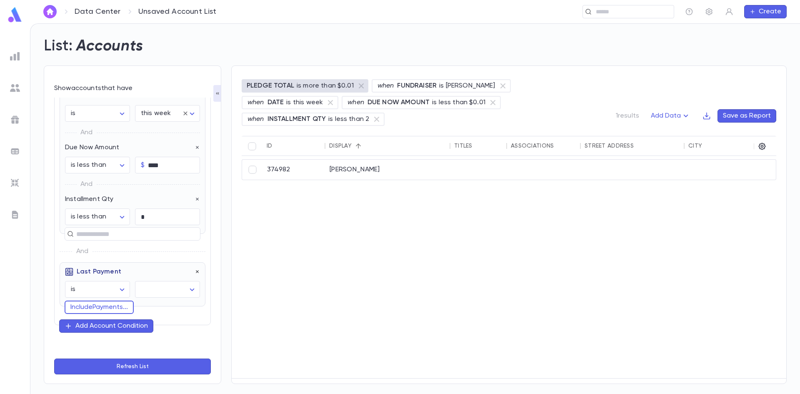
click at [195, 272] on icon "button" at bounding box center [198, 272] width 6 height 6
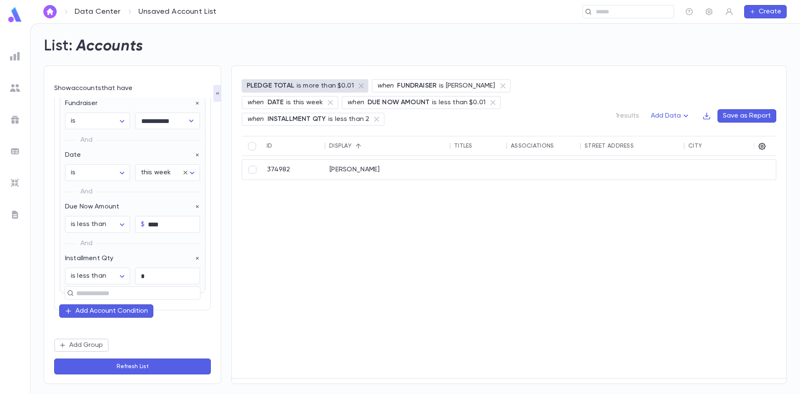
drag, startPoint x: 193, startPoint y: 258, endPoint x: 205, endPoint y: 266, distance: 14.4
click at [196, 258] on icon "button" at bounding box center [197, 258] width 3 height 3
click at [142, 366] on button "Refresh List" at bounding box center [132, 366] width 157 height 16
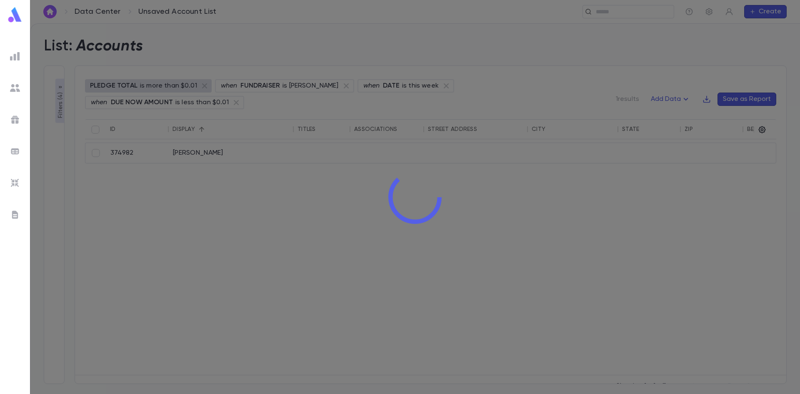
scroll to position [96, 0]
type input "**********"
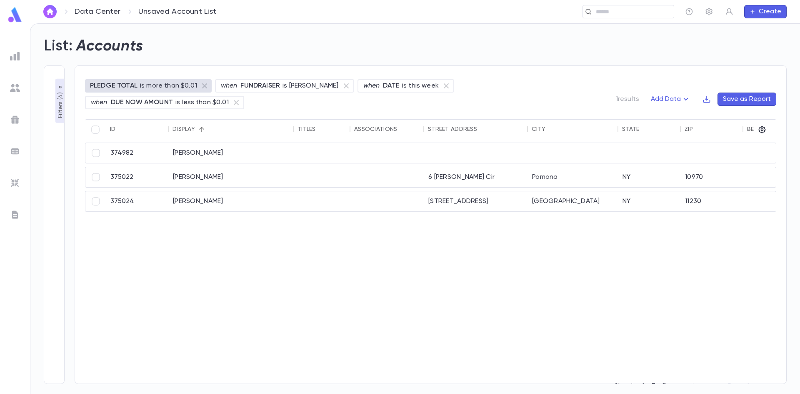
click at [53, 90] on div "**********" at bounding box center [54, 224] width 21 height 318
click at [58, 88] on icon "button" at bounding box center [60, 87] width 7 height 7
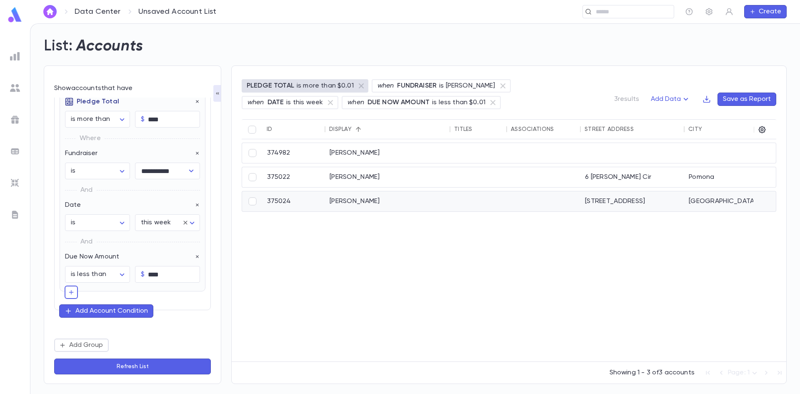
click at [361, 209] on div "Schron, Eliezer" at bounding box center [387, 201] width 125 height 20
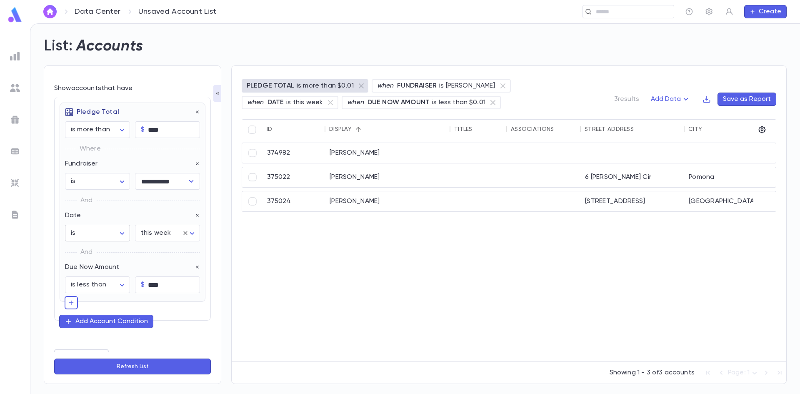
scroll to position [0, 0]
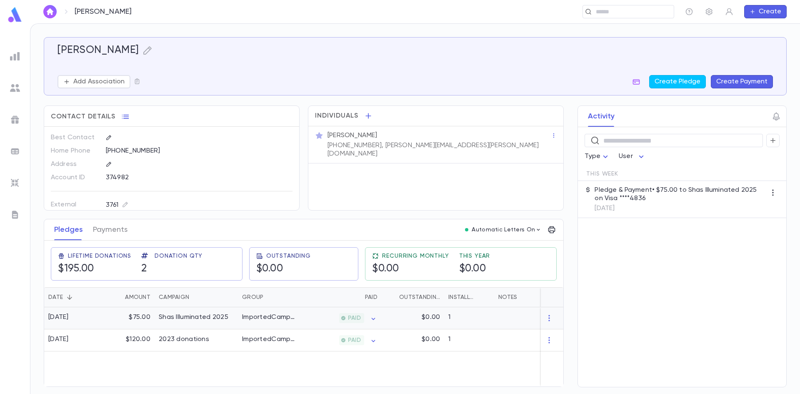
click at [253, 318] on div "ImportedCampaigns" at bounding box center [269, 317] width 54 height 8
click at [211, 318] on div "Shas Illuminated 2025" at bounding box center [194, 317] width 70 height 8
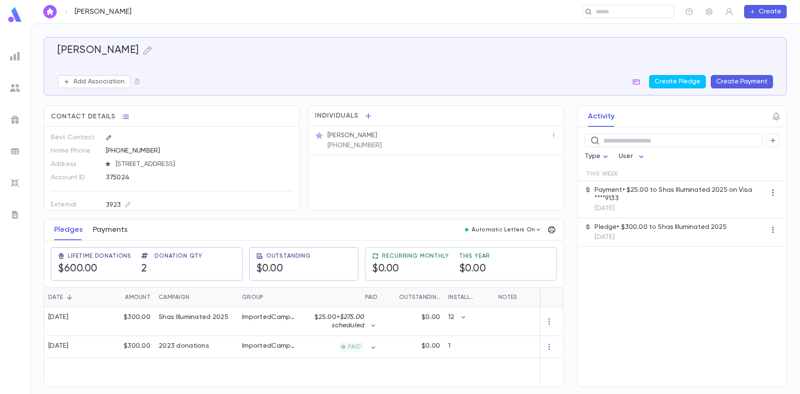
click at [107, 237] on button "Payments" at bounding box center [110, 229] width 35 height 21
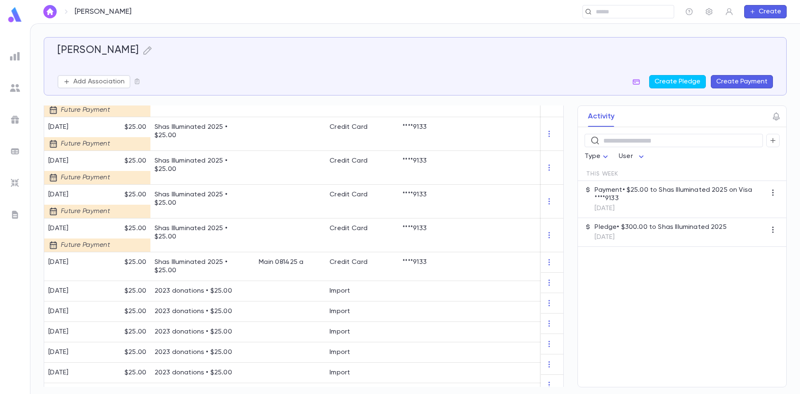
scroll to position [500, 0]
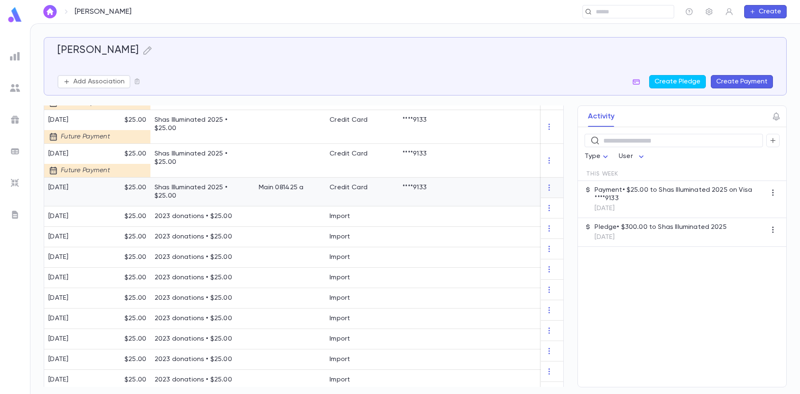
click at [154, 187] on div "Shas Illuminated 2025 • $25.00" at bounding box center [202, 192] width 104 height 29
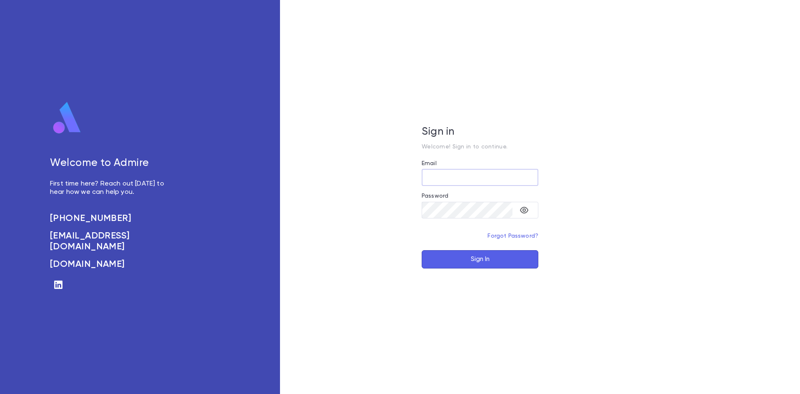
type input "**********"
click at [470, 247] on form "**********" at bounding box center [480, 214] width 117 height 108
click at [469, 254] on button "Sign In" at bounding box center [480, 259] width 117 height 18
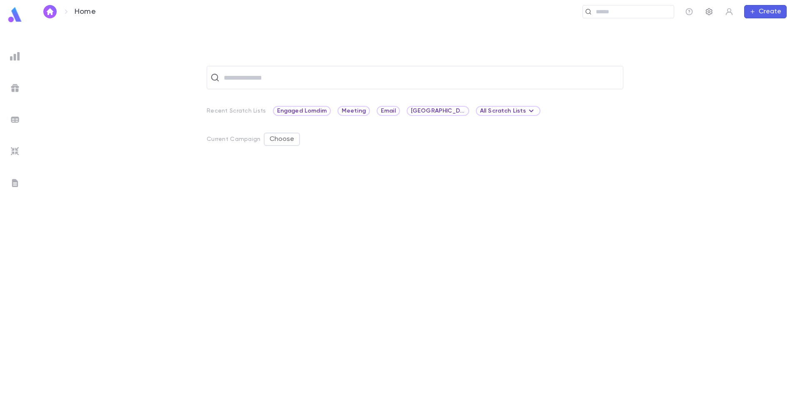
click at [705, 17] on button "button" at bounding box center [709, 11] width 13 height 13
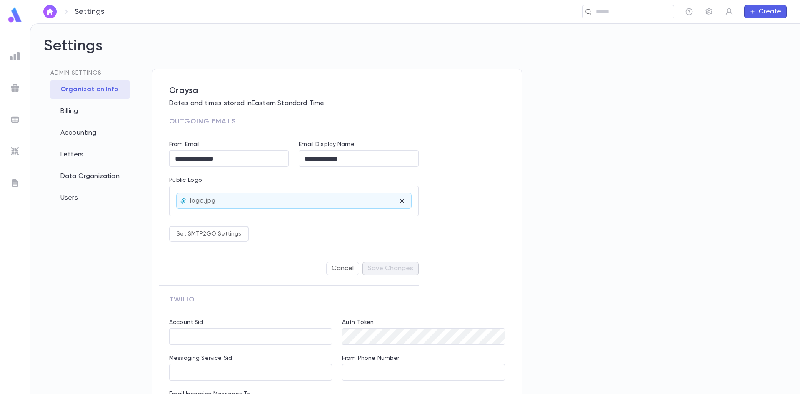
type input "**********"
click at [73, 155] on div "Letters" at bounding box center [89, 154] width 79 height 18
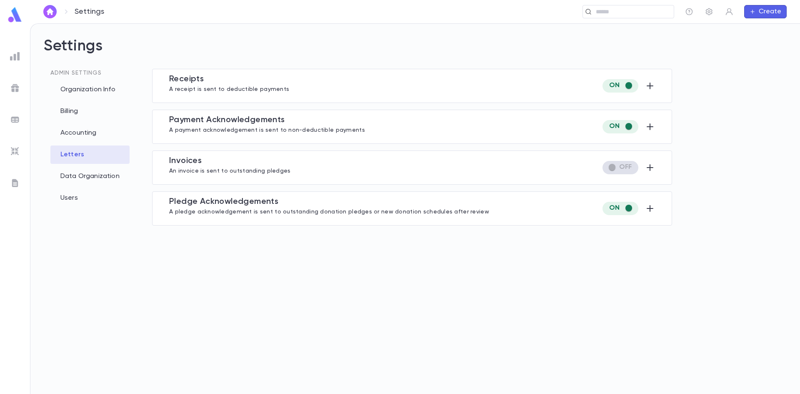
type input "**********"
click at [657, 82] on div "Receipt s A receipt is sent to deductible payments Except if Campaign is Tadira…" at bounding box center [412, 86] width 520 height 34
click at [648, 85] on icon "button" at bounding box center [650, 86] width 7 height 7
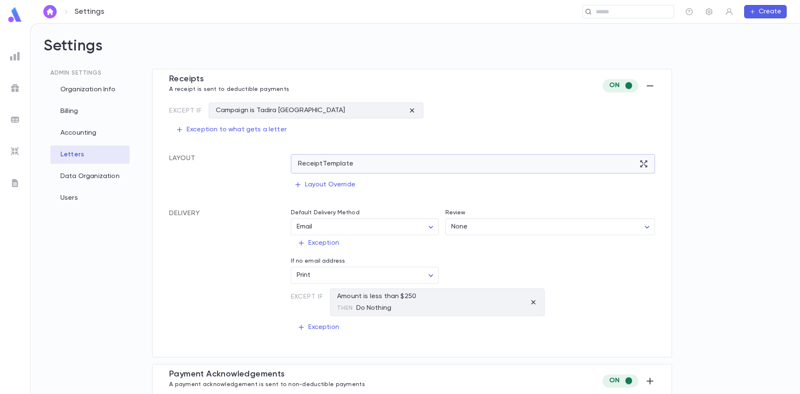
click at [473, 161] on div "Receipt Template" at bounding box center [473, 163] width 365 height 19
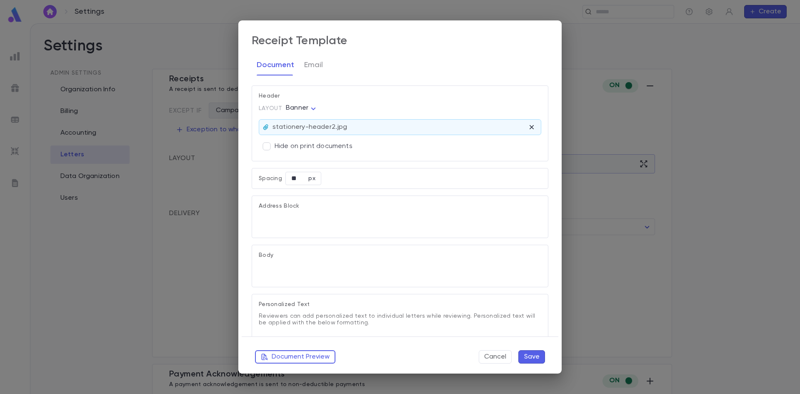
type textarea "**********"
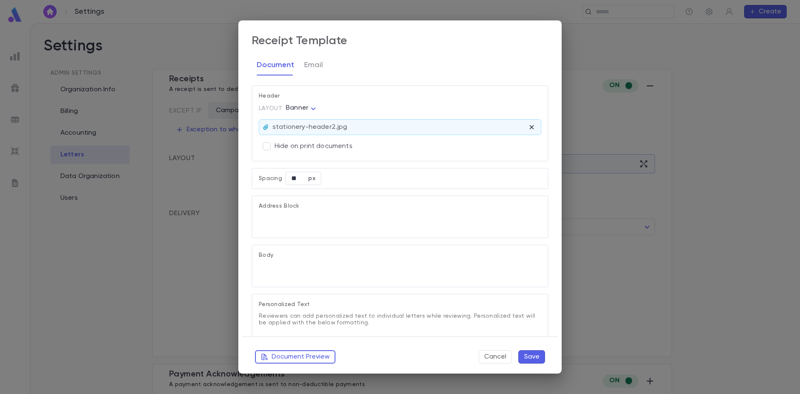
type textarea "**********"
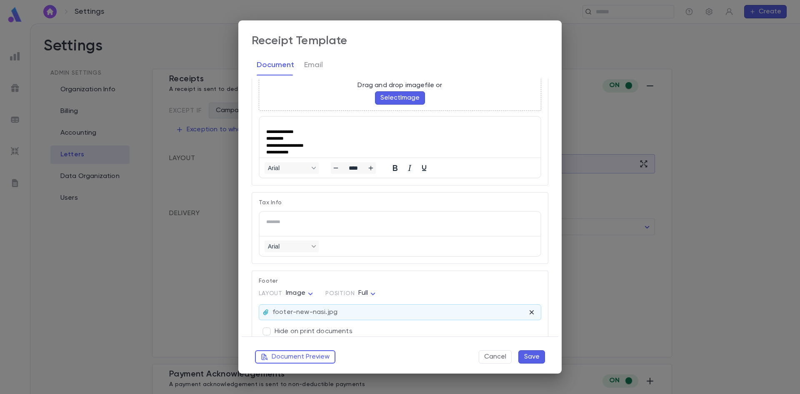
scroll to position [571, 0]
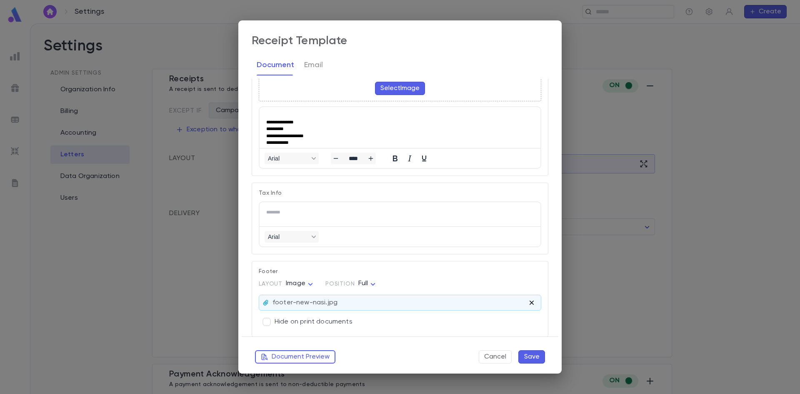
click at [528, 304] on icon "button" at bounding box center [532, 302] width 8 height 8
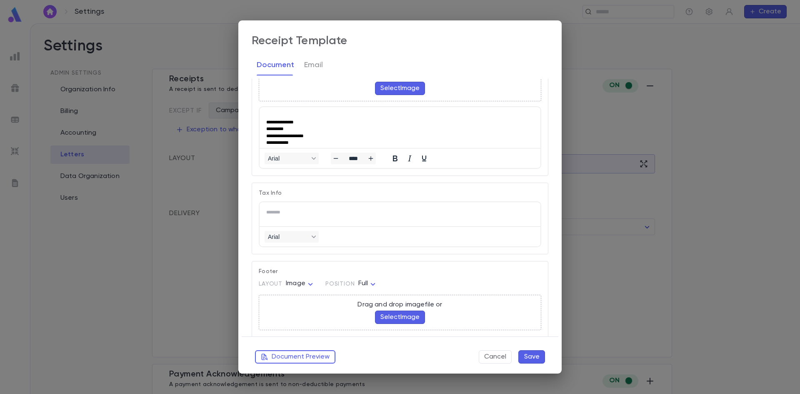
click at [398, 320] on button "Select Image" at bounding box center [400, 316] width 50 height 13
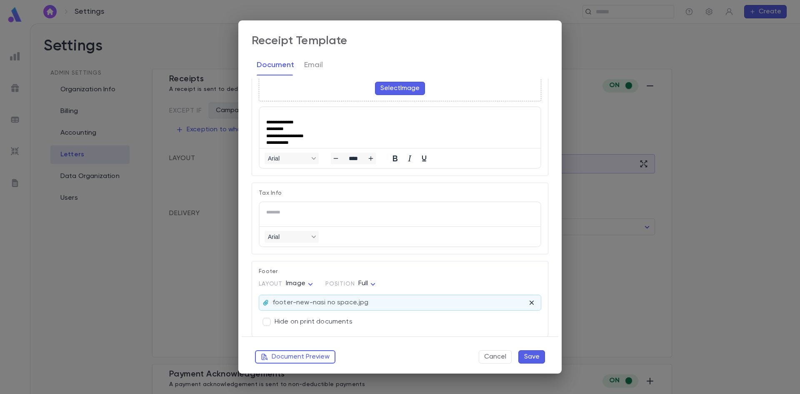
click at [542, 355] on button "Save" at bounding box center [531, 356] width 27 height 13
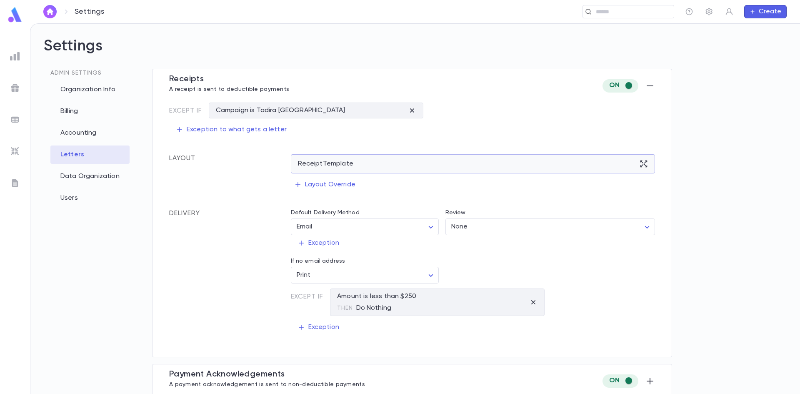
click at [511, 168] on div "Receipt Template" at bounding box center [473, 163] width 365 height 19
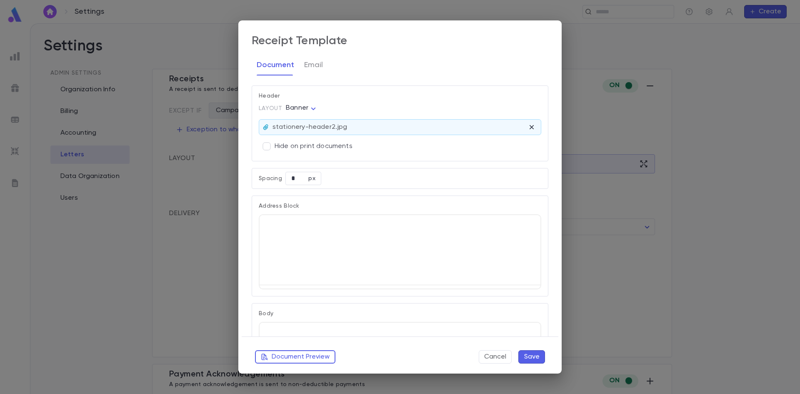
type input "**"
click at [278, 356] on button "Document Preview" at bounding box center [295, 356] width 80 height 13
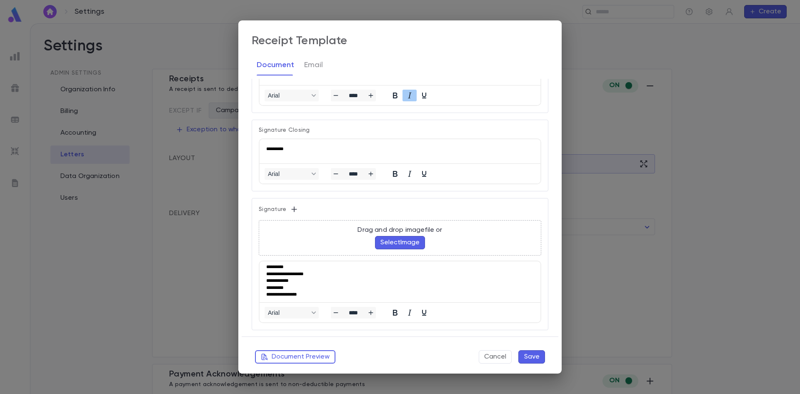
scroll to position [571, 0]
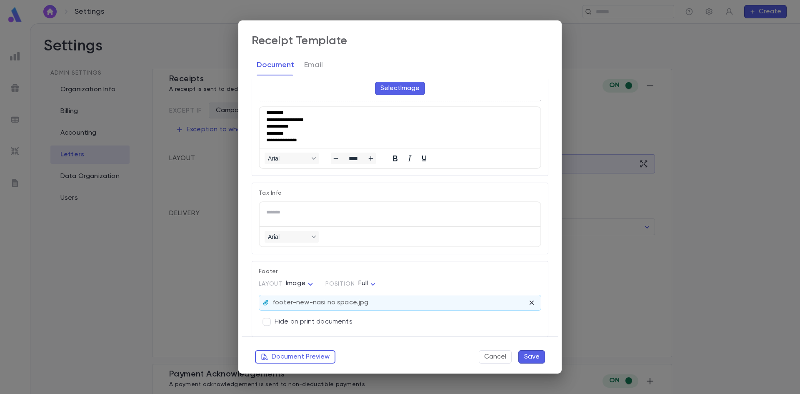
click at [541, 359] on button "Save" at bounding box center [531, 356] width 27 height 13
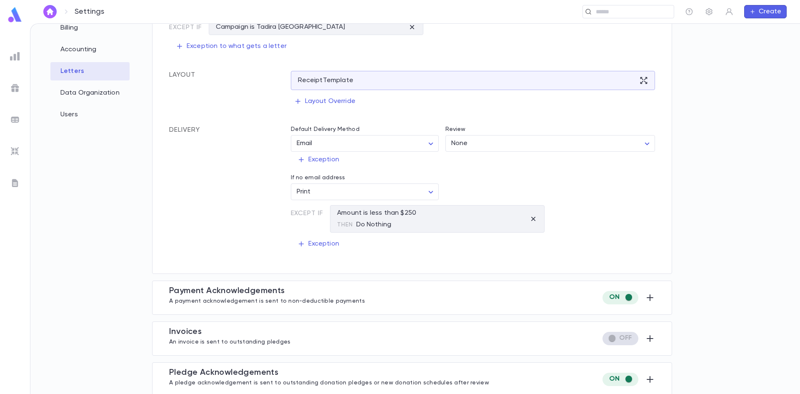
scroll to position [86, 0]
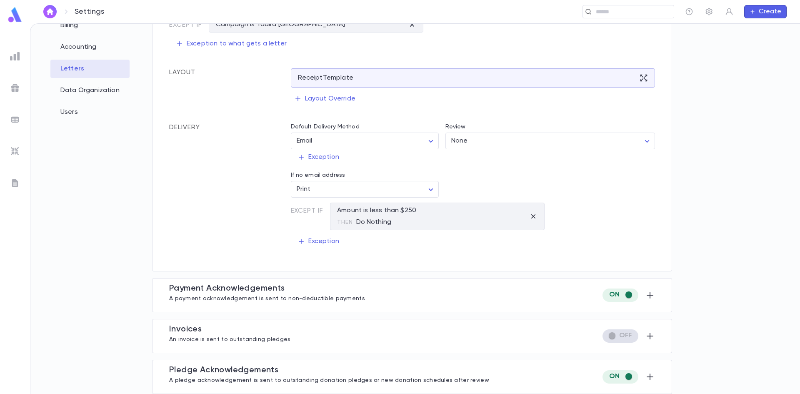
click at [645, 296] on icon "button" at bounding box center [650, 295] width 10 height 10
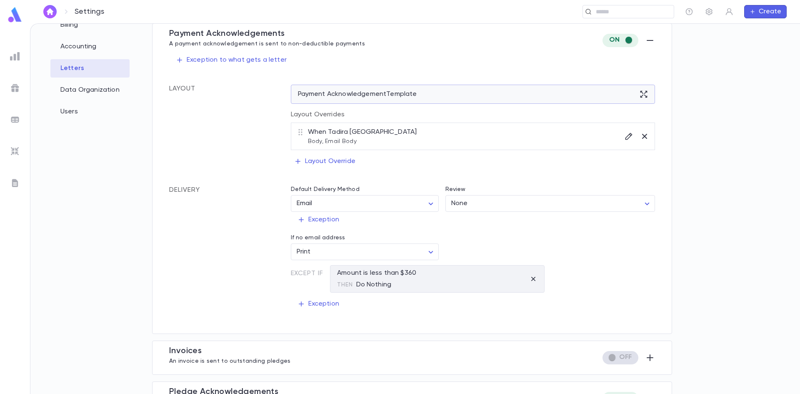
click at [645, 96] on icon at bounding box center [644, 94] width 8 height 8
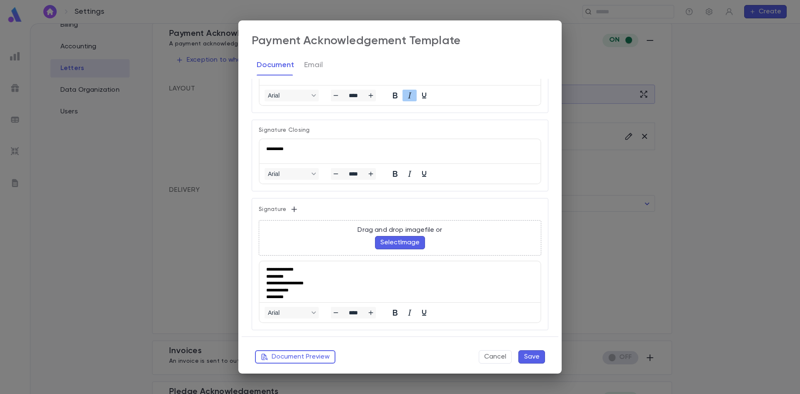
scroll to position [493, 0]
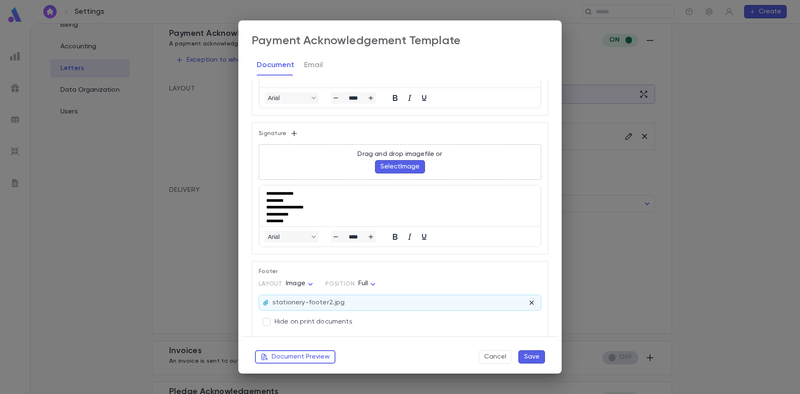
click at [527, 307] on div "stationery-footer2.jpg" at bounding box center [400, 302] width 282 height 15
click at [530, 303] on icon "button" at bounding box center [532, 302] width 4 height 4
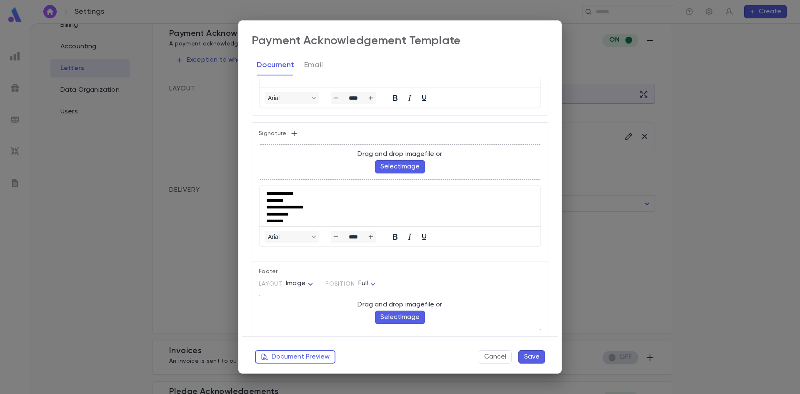
click at [410, 319] on button "Select Image" at bounding box center [400, 316] width 50 height 13
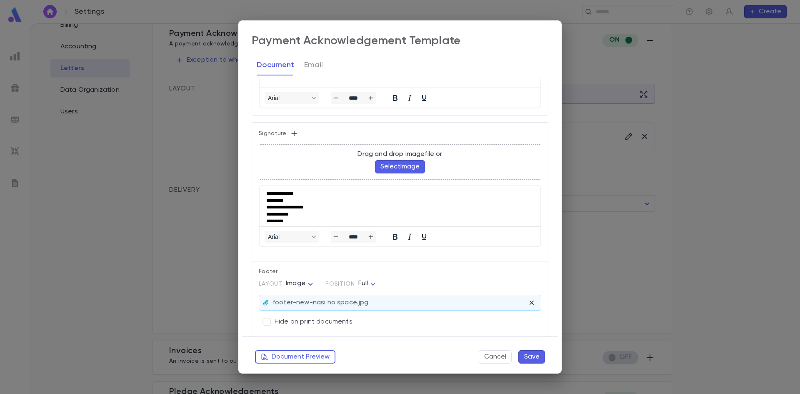
click at [538, 356] on button "Save" at bounding box center [531, 356] width 27 height 13
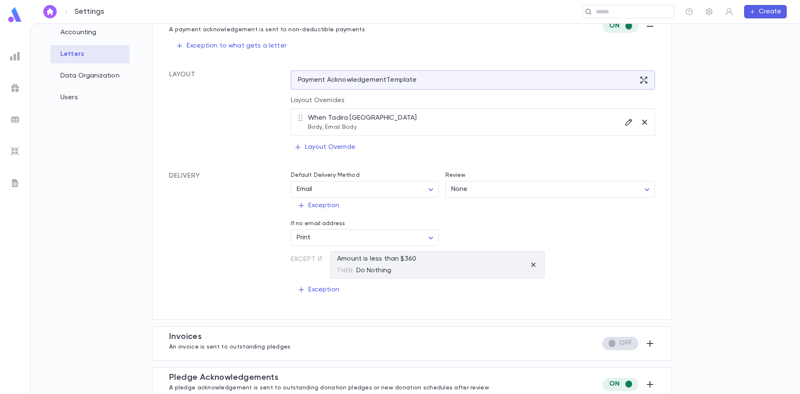
scroll to position [108, 0]
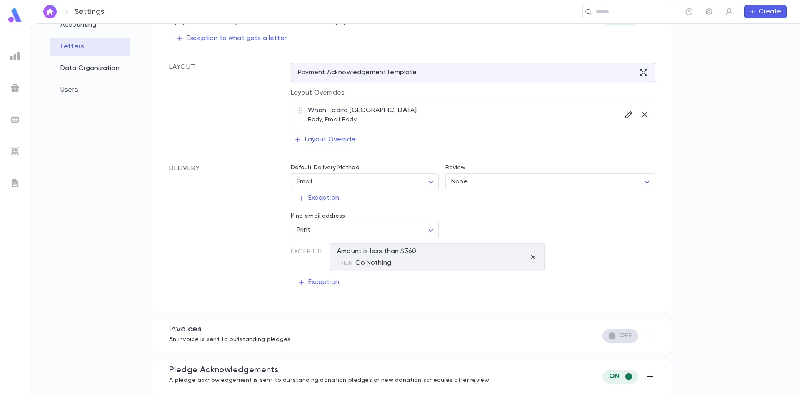
click at [648, 380] on icon "button" at bounding box center [650, 377] width 10 height 10
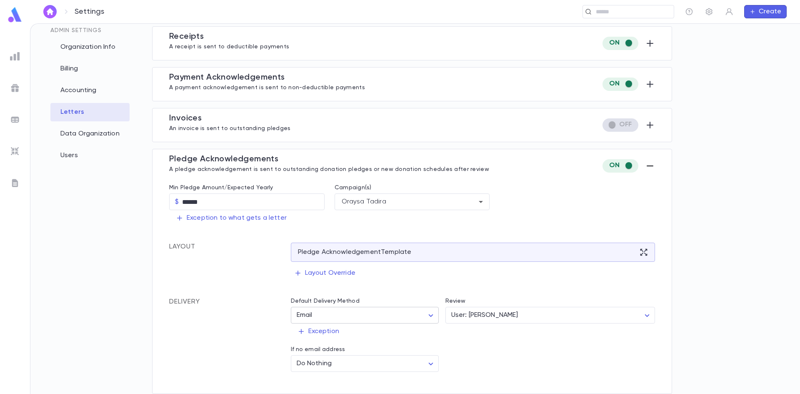
scroll to position [43, 0]
drag, startPoint x: 639, startPoint y: 247, endPoint x: 633, endPoint y: 249, distance: 6.2
click at [639, 248] on div "Pledge Acknowledgement Template" at bounding box center [473, 252] width 365 height 19
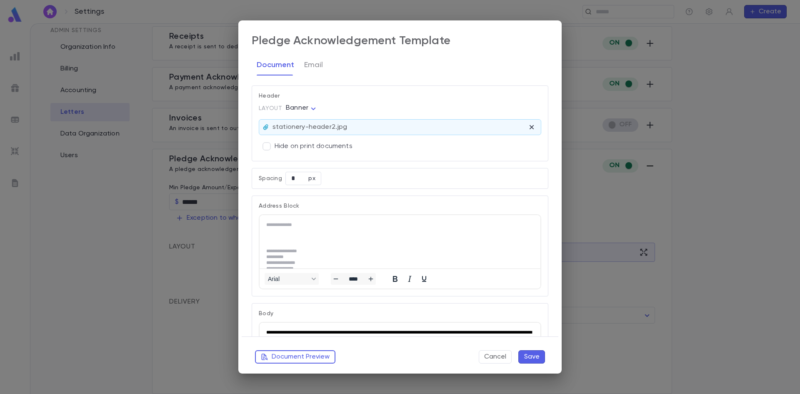
scroll to position [0, 0]
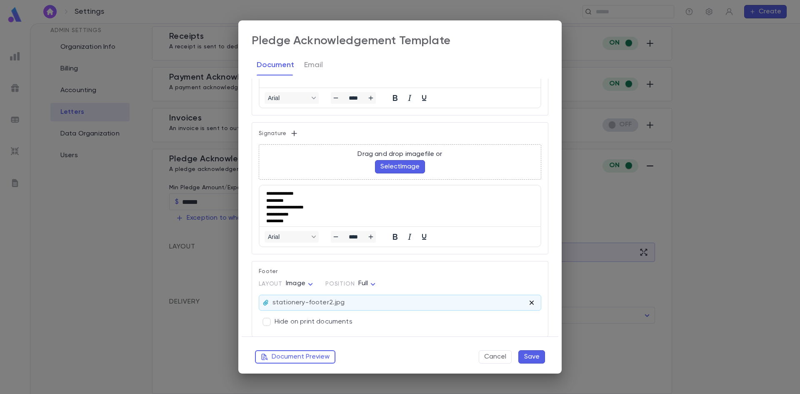
click at [530, 303] on icon "button" at bounding box center [532, 302] width 8 height 8
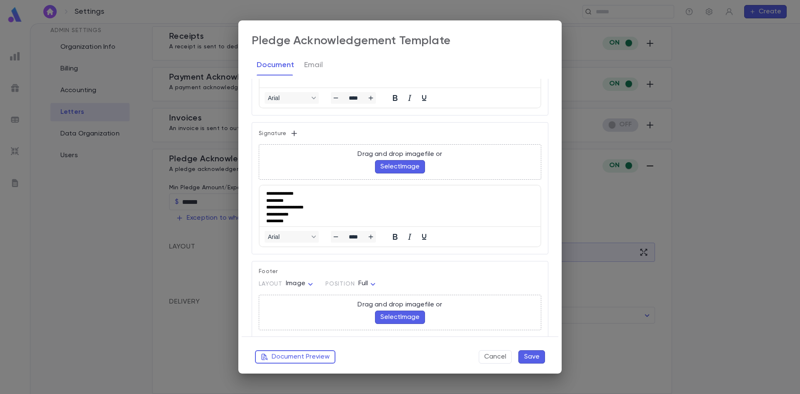
click at [404, 311] on button "Select Image" at bounding box center [400, 316] width 50 height 13
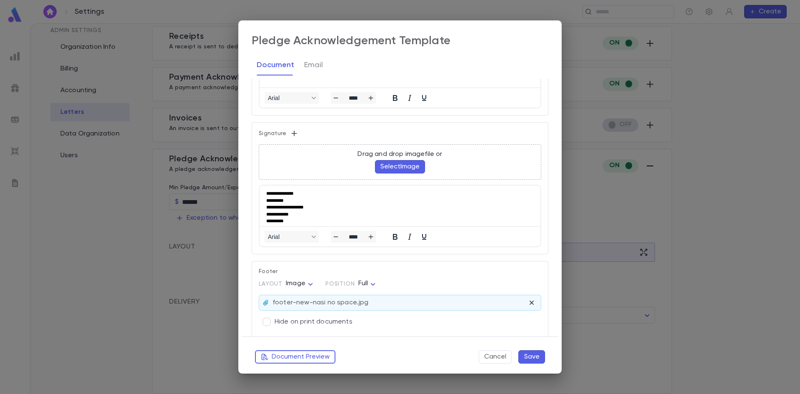
click at [529, 353] on button "Save" at bounding box center [531, 356] width 27 height 13
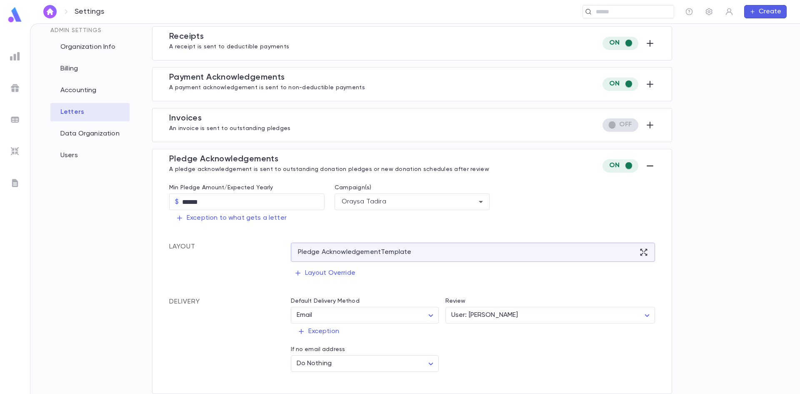
click at [130, 322] on div "Admin Settings Organization Info Billing Accounting Letters Data Organization U…" at bounding box center [91, 204] width 95 height 357
click at [61, 263] on div "Admin Settings Organization Info Billing Accounting Letters Data Organization U…" at bounding box center [91, 204] width 95 height 357
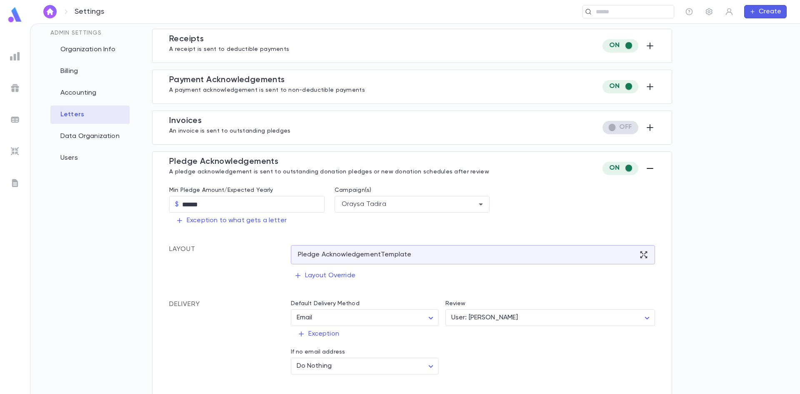
scroll to position [43, 0]
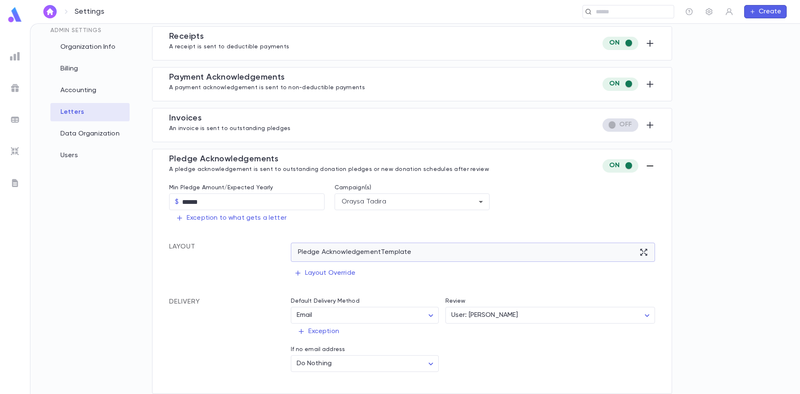
click at [646, 256] on div "Pledge Acknowledgement Template" at bounding box center [473, 252] width 365 height 19
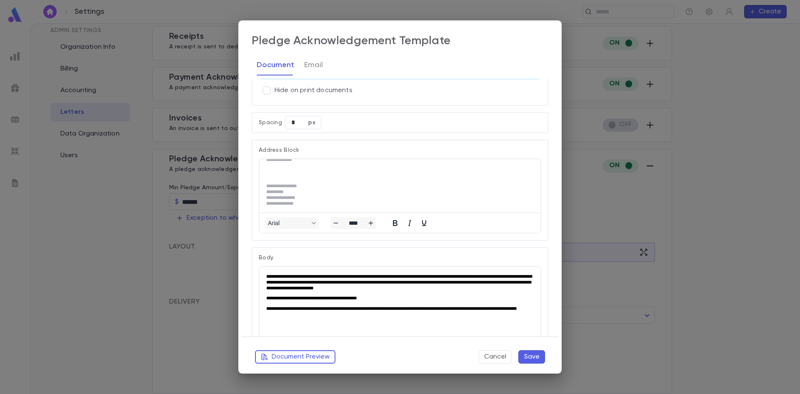
scroll to position [125, 0]
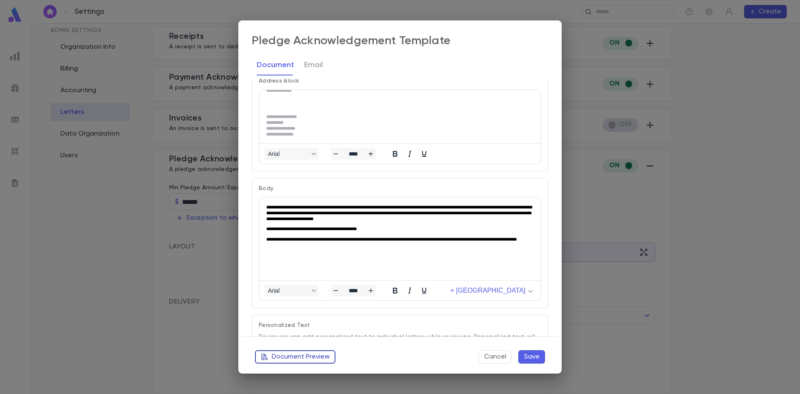
click at [294, 359] on button "Document Preview" at bounding box center [295, 356] width 80 height 13
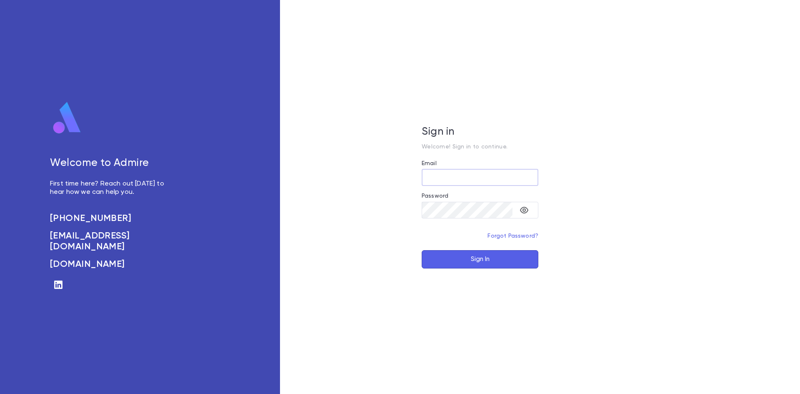
type input "**********"
click at [485, 261] on button "Sign In" at bounding box center [480, 259] width 117 height 18
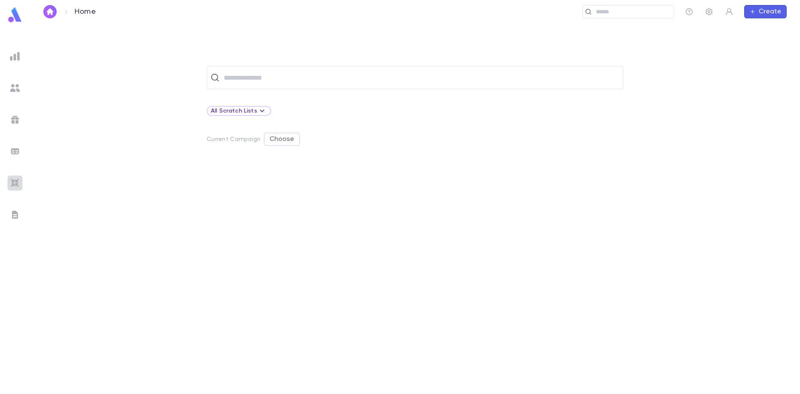
click at [13, 185] on img at bounding box center [15, 183] width 10 height 10
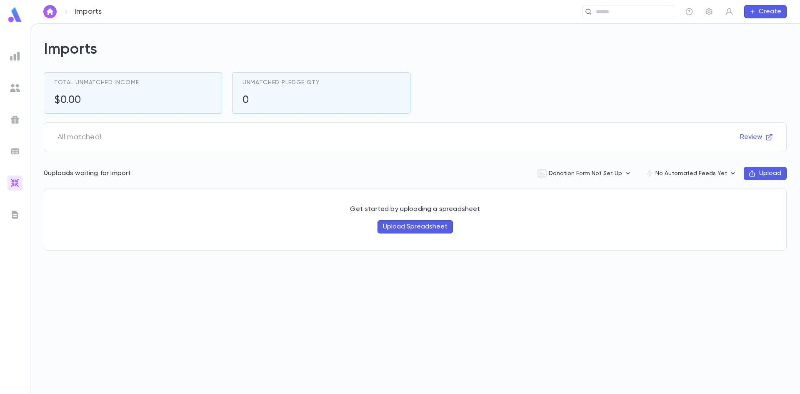
click at [767, 172] on button "Upload" at bounding box center [765, 173] width 43 height 13
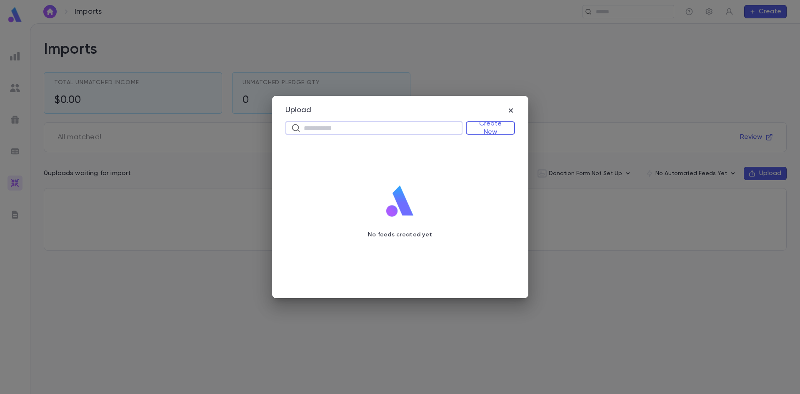
click at [399, 129] on input "text" at bounding box center [380, 128] width 153 height 13
click at [483, 127] on button "Create New" at bounding box center [490, 127] width 49 height 13
click at [480, 158] on li "Donations" at bounding box center [492, 157] width 48 height 13
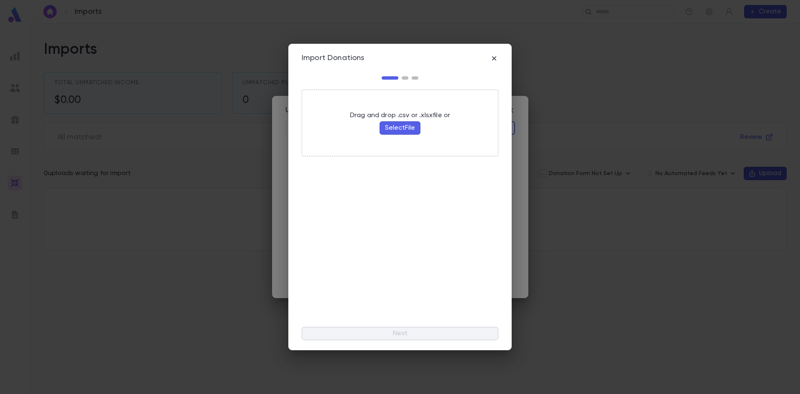
click at [671, 139] on div "Import Donations Drag and drop .csv or .xlsx file or Select File Next" at bounding box center [400, 197] width 800 height 394
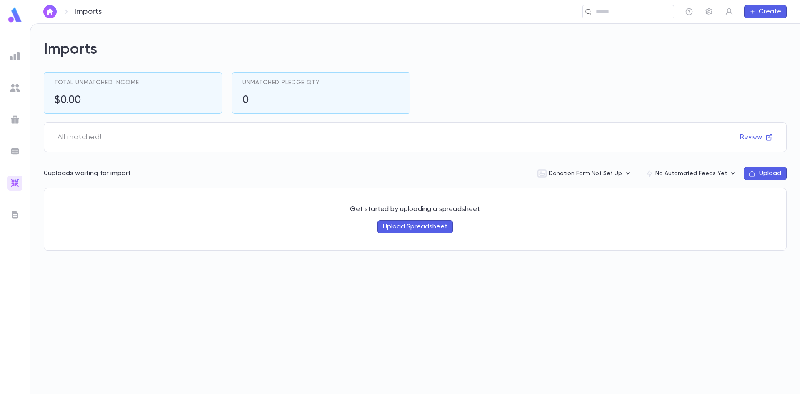
click at [773, 171] on button "Upload" at bounding box center [765, 173] width 43 height 13
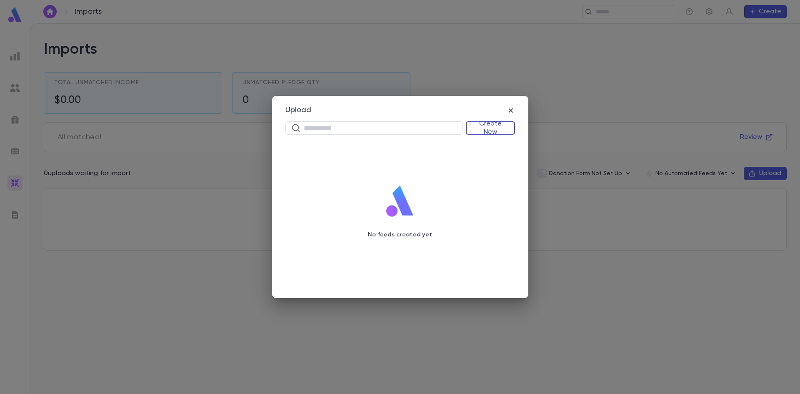
click at [491, 129] on button "Create New" at bounding box center [490, 127] width 49 height 13
click at [486, 160] on li "Donations" at bounding box center [492, 157] width 48 height 13
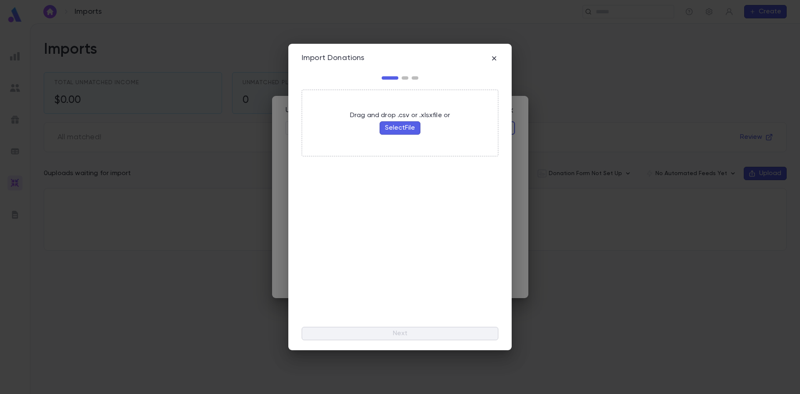
click at [393, 128] on button "Select File" at bounding box center [400, 127] width 41 height 13
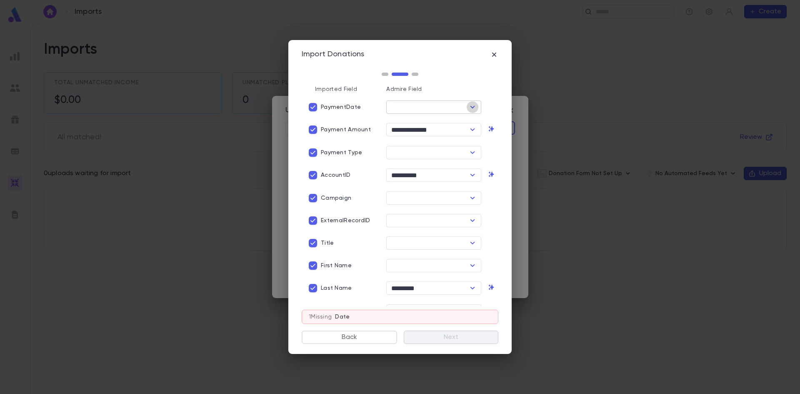
click at [469, 110] on icon "Open" at bounding box center [473, 107] width 10 height 10
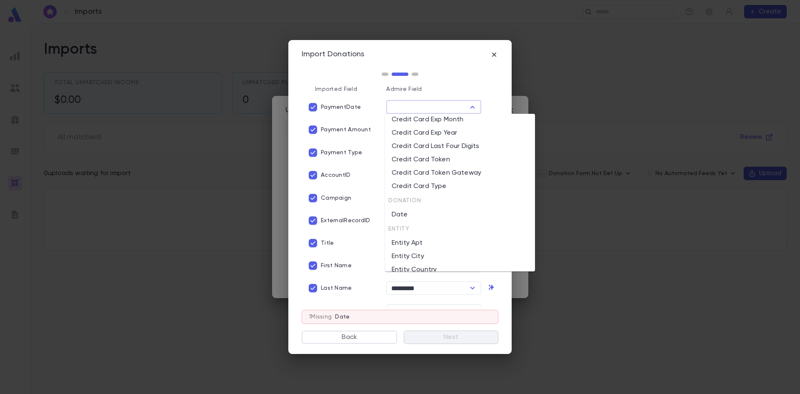
scroll to position [292, 0]
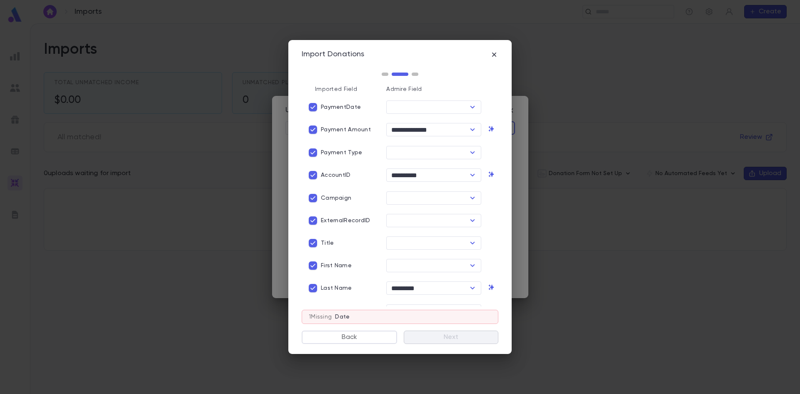
click at [413, 54] on div "Import Donations" at bounding box center [400, 54] width 197 height 9
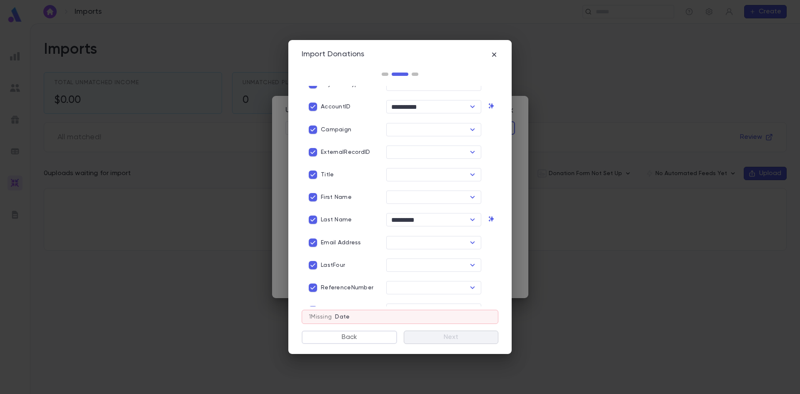
scroll to position [0, 0]
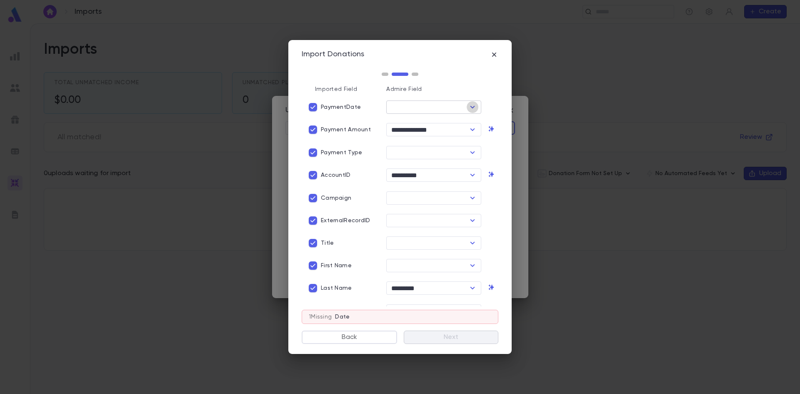
click at [468, 106] on icon "Open" at bounding box center [473, 107] width 10 height 10
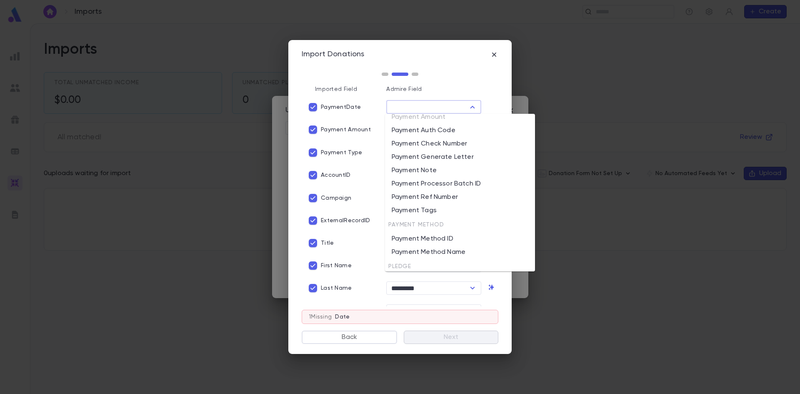
scroll to position [875, 0]
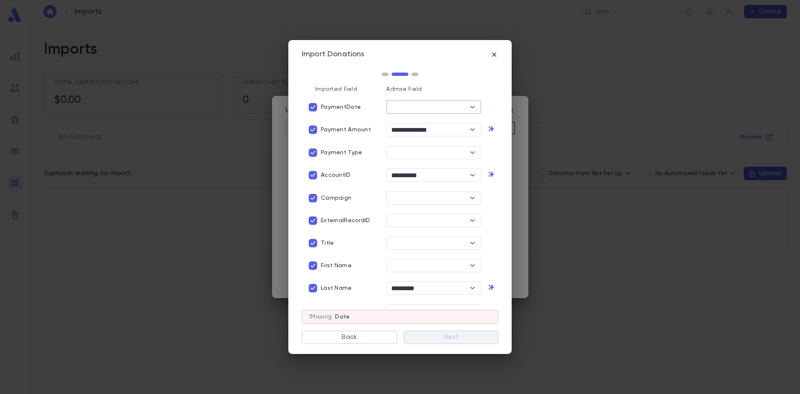
click at [404, 111] on input "text" at bounding box center [427, 107] width 76 height 12
click at [399, 138] on li "Date" at bounding box center [437, 138] width 105 height 13
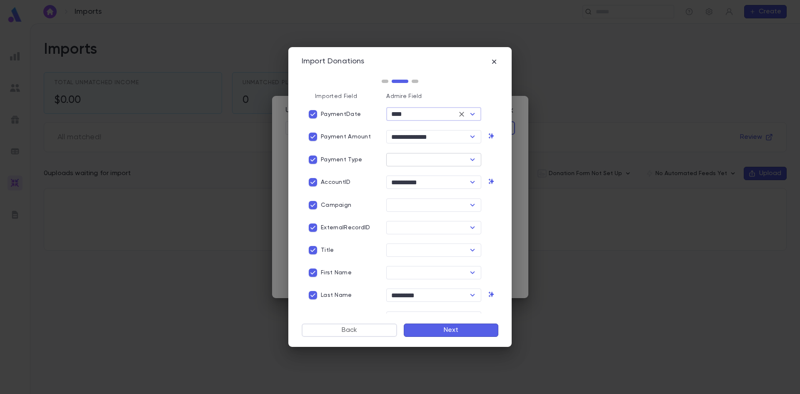
click at [468, 160] on icon "Open" at bounding box center [473, 160] width 10 height 10
type input "****"
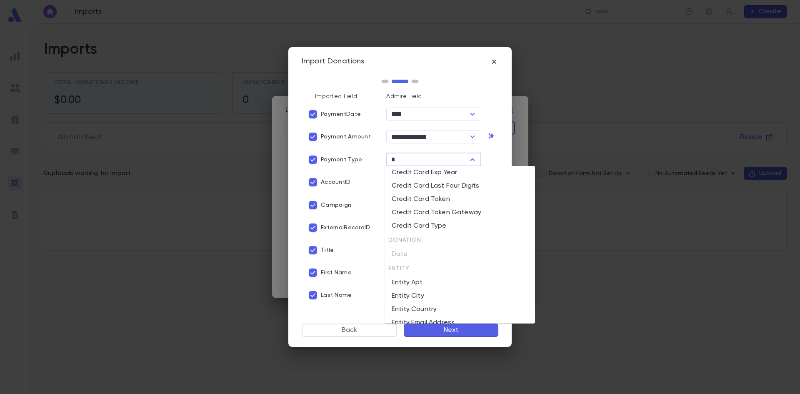
scroll to position [0, 0]
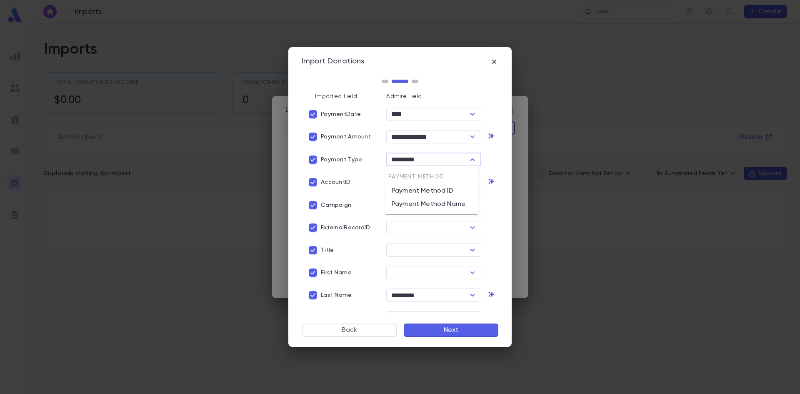
click at [443, 201] on li "Payment Method Name" at bounding box center [431, 204] width 93 height 13
type input "**********"
click at [323, 192] on div "Campaign" at bounding box center [337, 201] width 85 height 23
click at [322, 205] on p "Campaign" at bounding box center [336, 205] width 30 height 7
drag, startPoint x: 471, startPoint y: 205, endPoint x: 464, endPoint y: 209, distance: 8.0
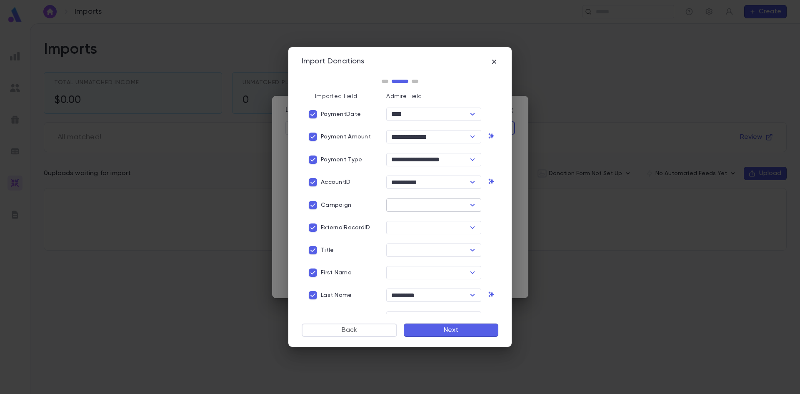
click at [471, 205] on icon "Open" at bounding box center [473, 205] width 10 height 10
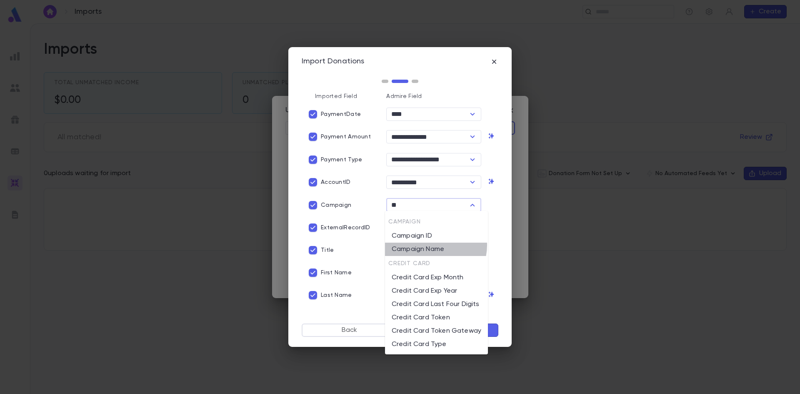
click at [430, 245] on li "Campaign Name" at bounding box center [436, 249] width 103 height 13
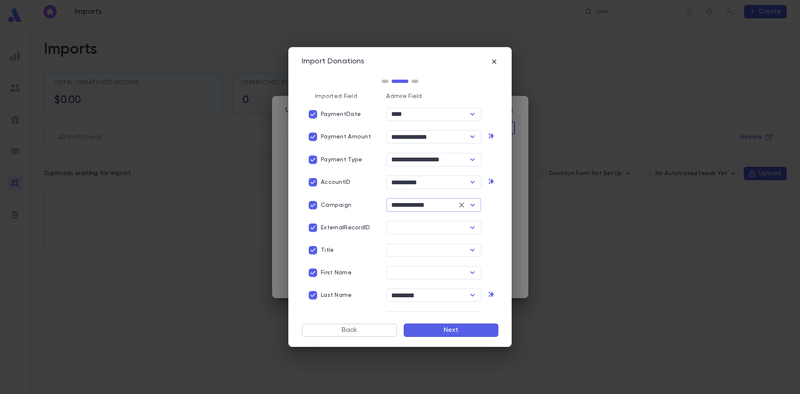
type input "**********"
click at [328, 226] on p "ExternalRecordID" at bounding box center [345, 227] width 49 height 7
click at [345, 223] on label "ExternalRecordID" at bounding box center [337, 228] width 65 height 16
click at [463, 223] on div "​" at bounding box center [433, 227] width 95 height 13
click at [468, 228] on icon "Open" at bounding box center [473, 228] width 10 height 10
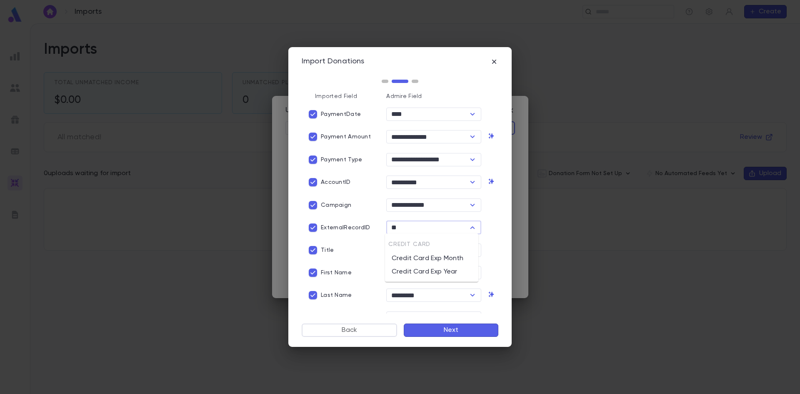
type input "*"
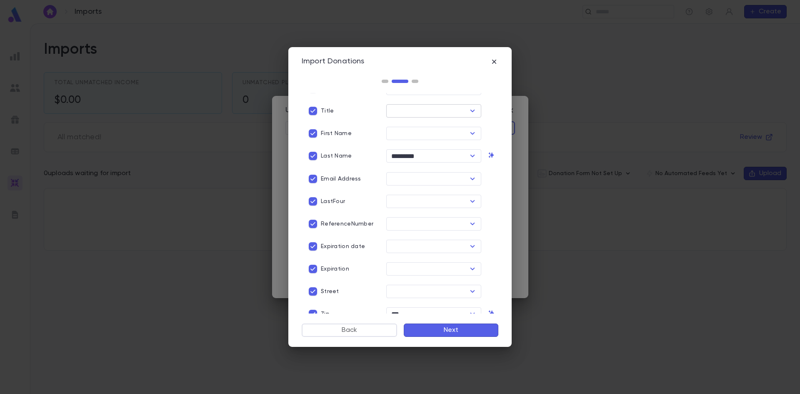
scroll to position [146, 0]
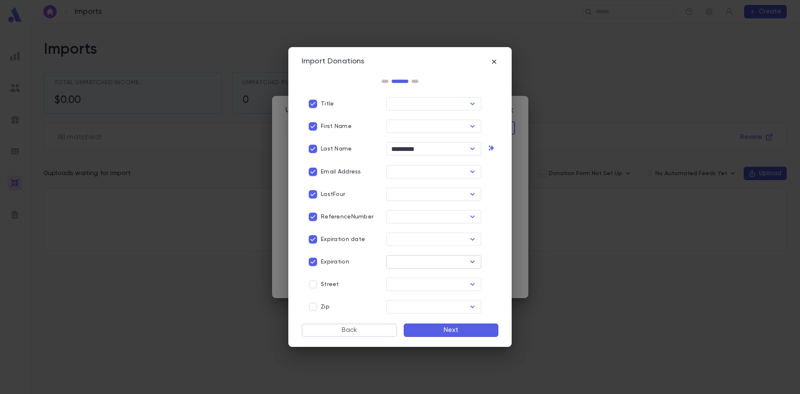
click at [470, 258] on icon "Open" at bounding box center [473, 262] width 10 height 10
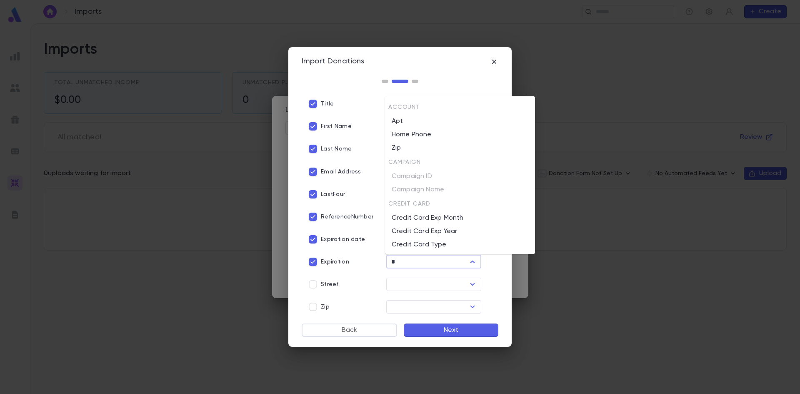
scroll to position [42, 0]
click at [441, 264] on input "*" at bounding box center [427, 262] width 76 height 12
type input "*"
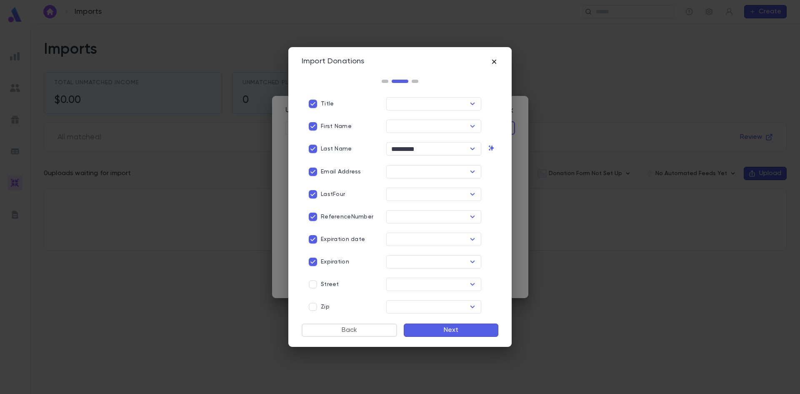
drag, startPoint x: 500, startPoint y: 58, endPoint x: 492, endPoint y: 62, distance: 8.9
click at [500, 58] on div "**********" at bounding box center [399, 197] width 223 height 300
click at [492, 62] on icon "button" at bounding box center [494, 62] width 8 height 8
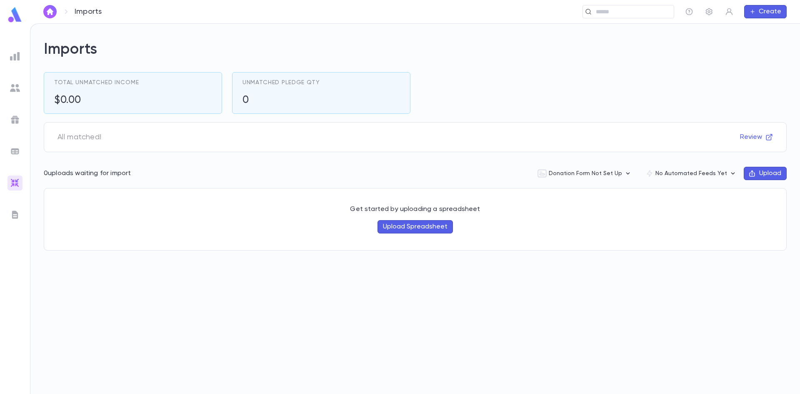
click at [577, 251] on div "Imports Total Unmatched Income $0.00 Unmatched Pledge Qty 0 All matched! Review…" at bounding box center [415, 209] width 770 height 370
click at [430, 223] on button "Upload Spreadsheet" at bounding box center [415, 226] width 75 height 13
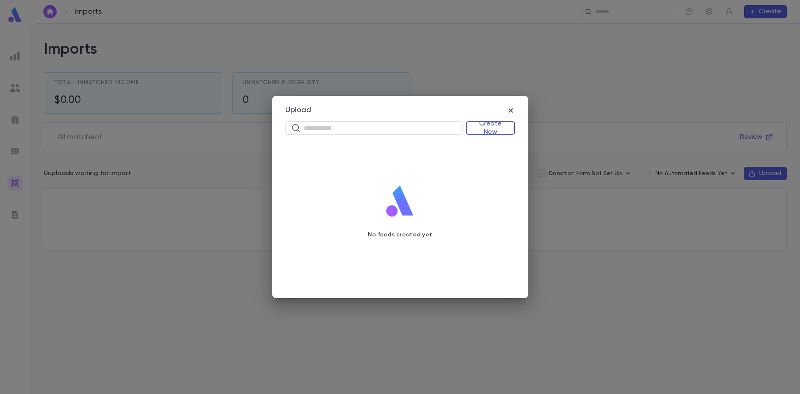
click at [503, 126] on button "Create New" at bounding box center [490, 127] width 49 height 13
click at [480, 158] on li "Donations" at bounding box center [492, 157] width 48 height 13
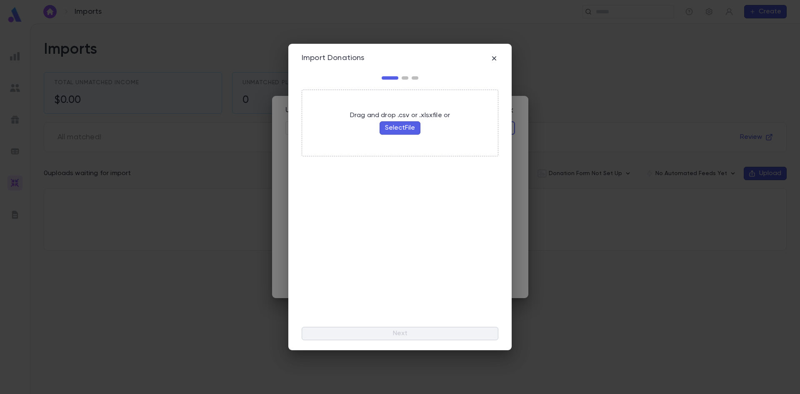
click at [394, 120] on div "Drag and drop .csv or .xlsx file or Select File" at bounding box center [400, 123] width 107 height 30
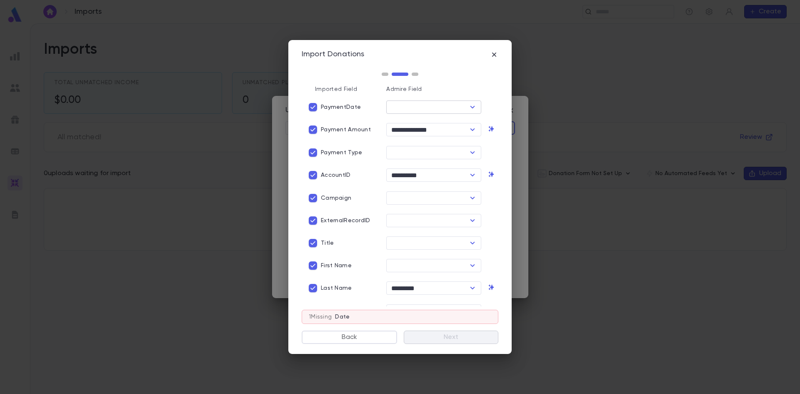
click at [475, 109] on button "Open" at bounding box center [473, 107] width 12 height 12
click at [436, 135] on li "Date" at bounding box center [437, 138] width 105 height 13
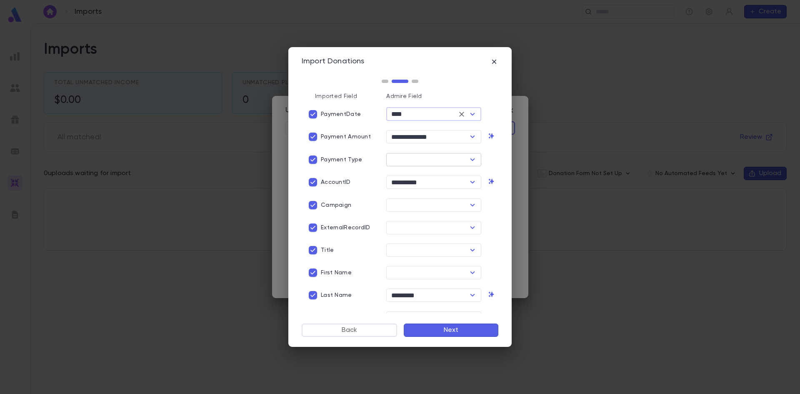
type input "****"
click at [428, 158] on input "text" at bounding box center [427, 160] width 76 height 12
click at [446, 206] on li "Payment Method Name" at bounding box center [431, 204] width 93 height 13
type input "**********"
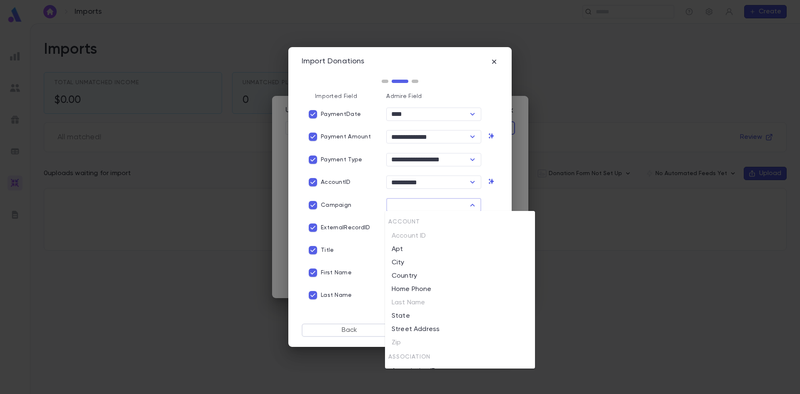
click at [458, 205] on input "text" at bounding box center [427, 205] width 76 height 12
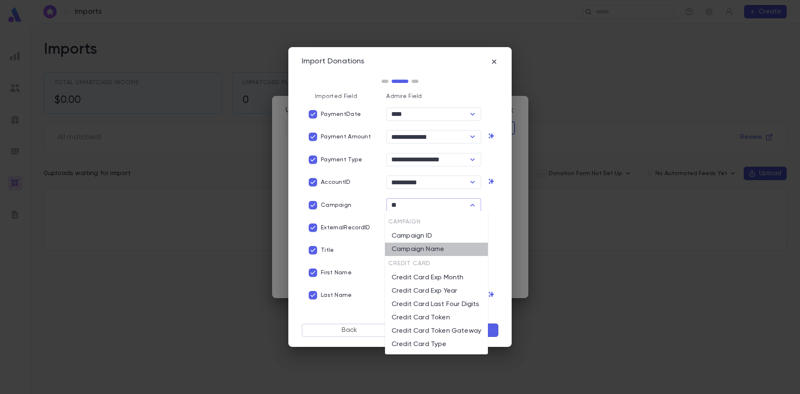
click at [445, 253] on li "Campaign Name" at bounding box center [436, 249] width 103 height 13
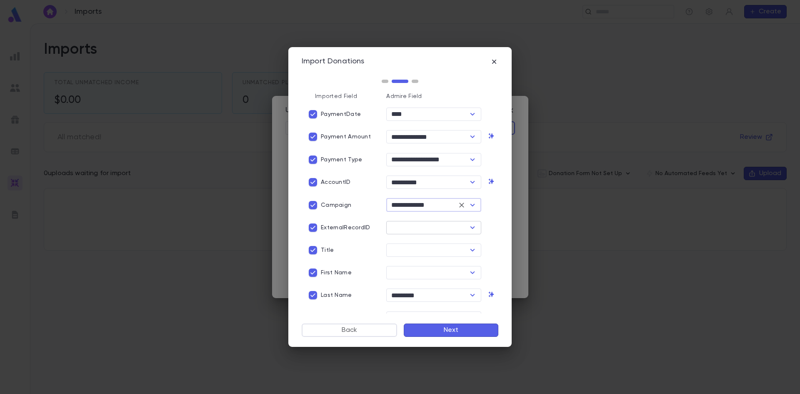
click at [463, 233] on div "​" at bounding box center [433, 227] width 95 height 13
type input "**********"
click at [470, 228] on icon "Open" at bounding box center [473, 228] width 10 height 10
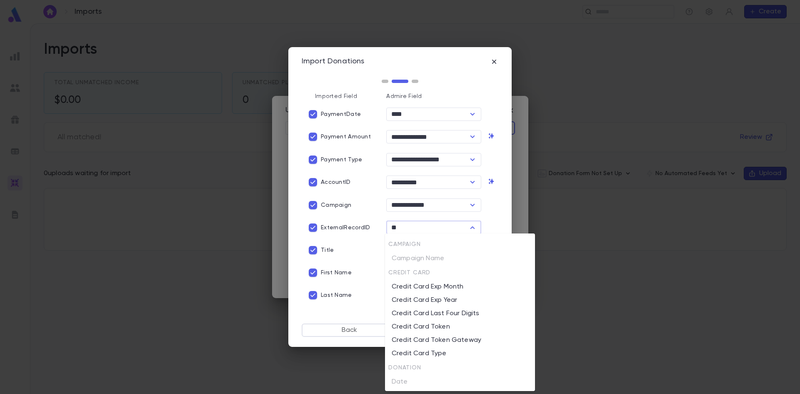
scroll to position [0, 0]
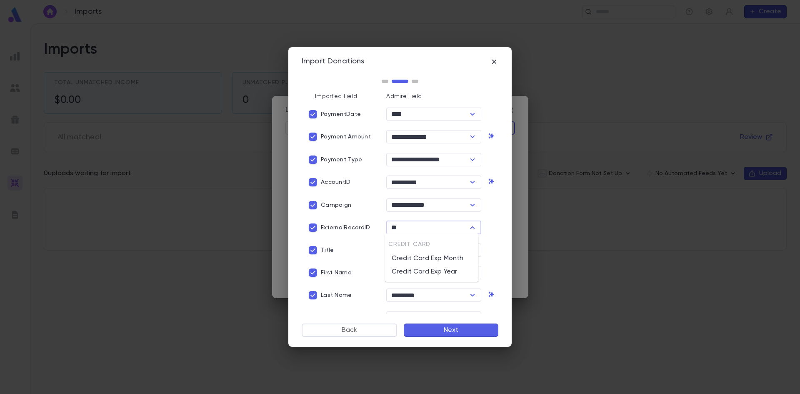
type input "*"
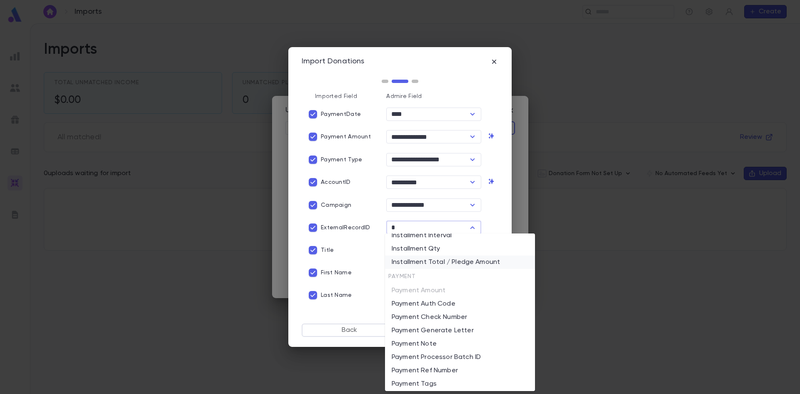
scroll to position [667, 0]
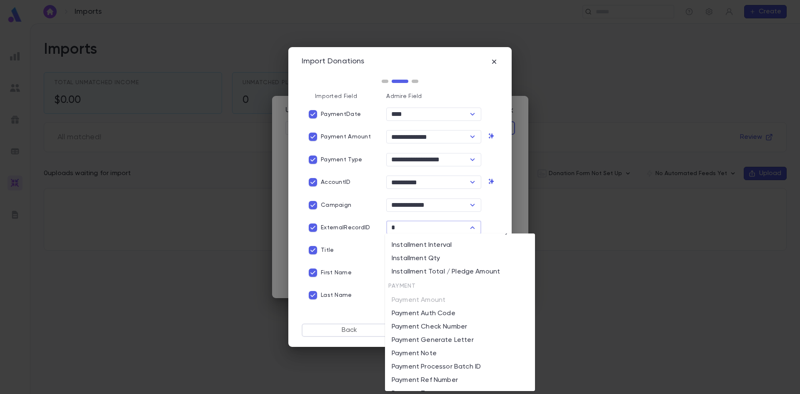
type input "*"
click at [376, 243] on div "Title" at bounding box center [342, 250] width 75 height 16
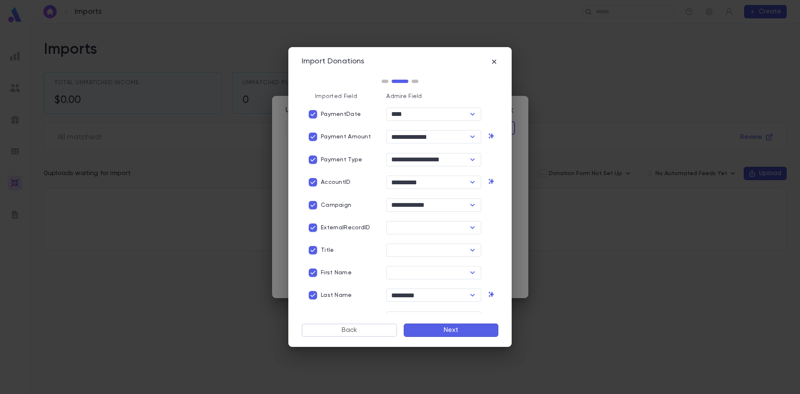
click at [321, 229] on p "ExternalRecordID" at bounding box center [345, 227] width 49 height 7
click at [331, 220] on label "ExternalRecordID" at bounding box center [337, 228] width 65 height 16
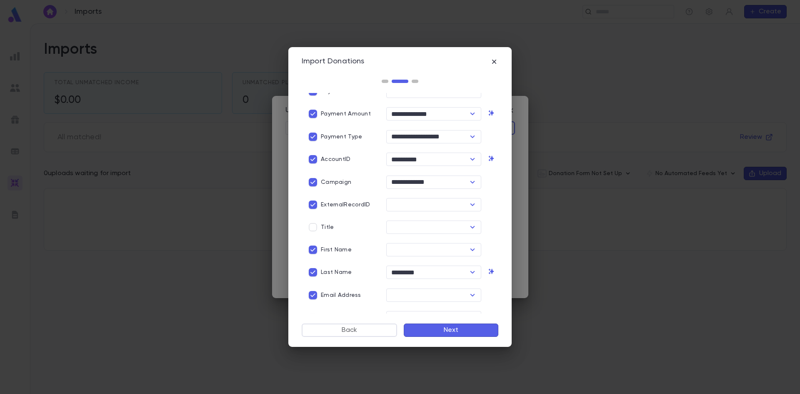
scroll to position [42, 0]
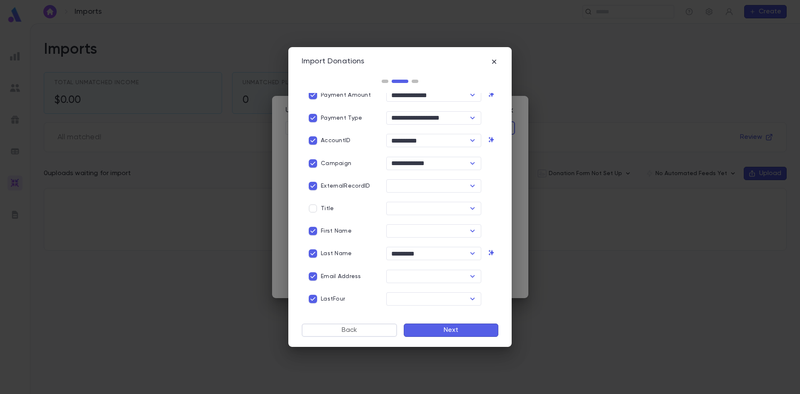
click at [345, 234] on label "First Name" at bounding box center [328, 231] width 47 height 16
click at [335, 251] on p "Last Name" at bounding box center [336, 253] width 31 height 7
click at [340, 273] on p "Email Address" at bounding box center [341, 276] width 40 height 7
click at [333, 297] on p "LastFour" at bounding box center [333, 298] width 24 height 7
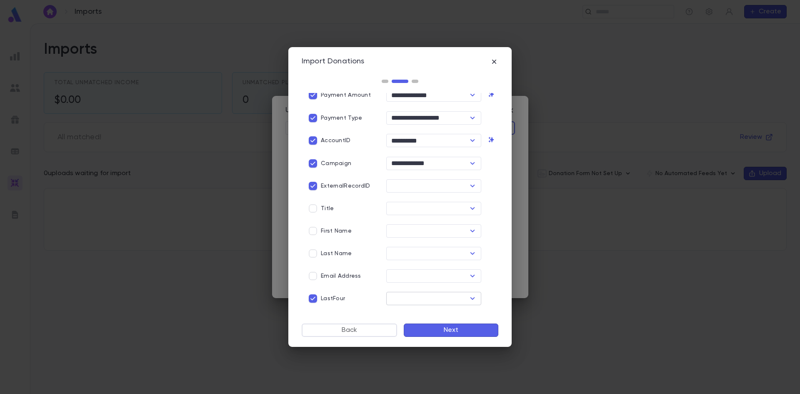
click at [439, 295] on input "text" at bounding box center [427, 299] width 76 height 12
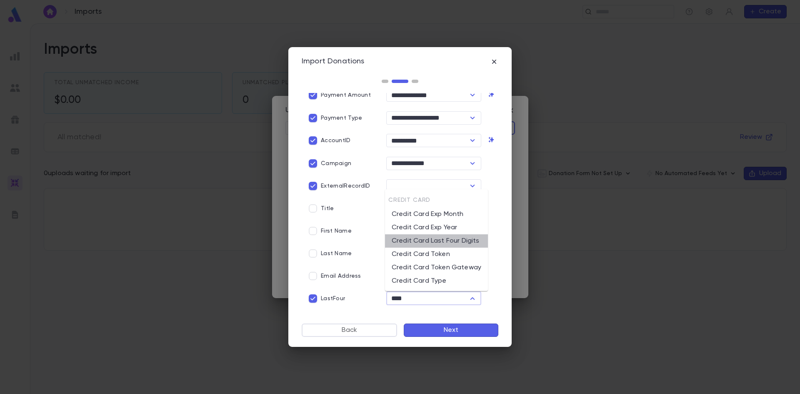
click at [461, 239] on li "Credit Card Last Four Digits" at bounding box center [436, 240] width 103 height 13
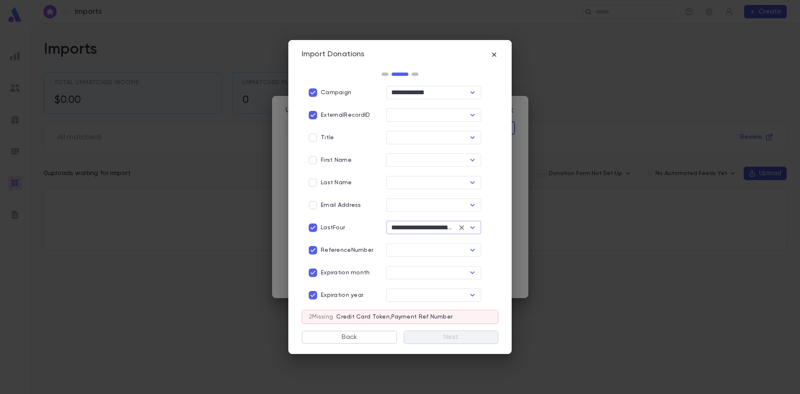
scroll to position [125, 0]
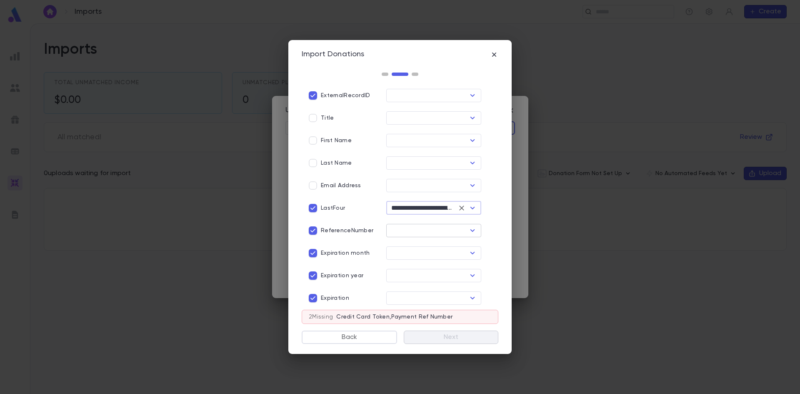
type input "**********"
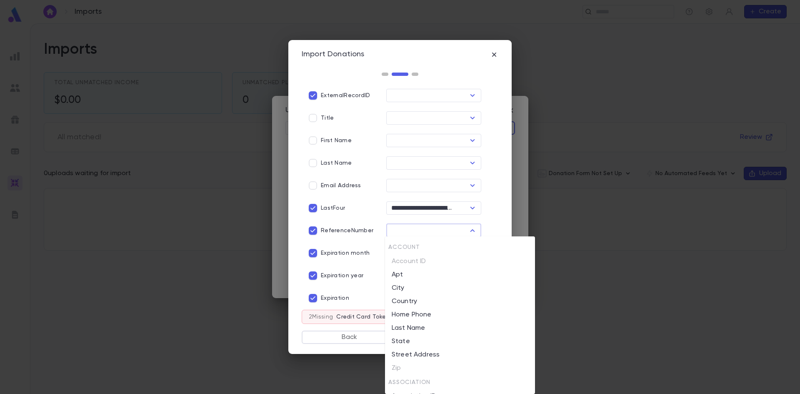
click at [456, 228] on input "text" at bounding box center [427, 231] width 76 height 12
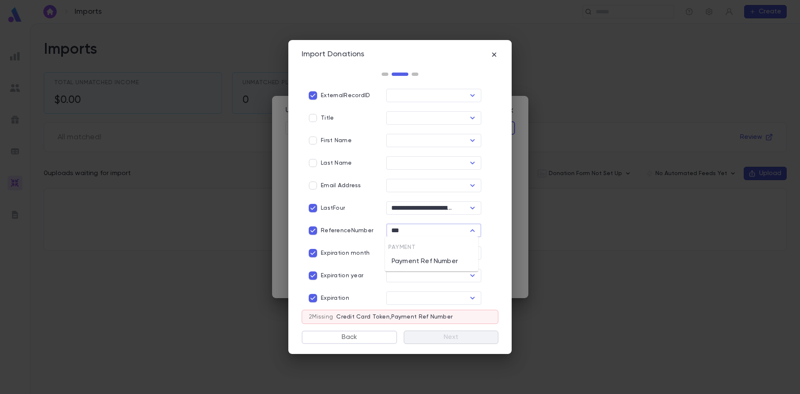
click at [449, 263] on li "Payment Ref Number" at bounding box center [431, 261] width 93 height 13
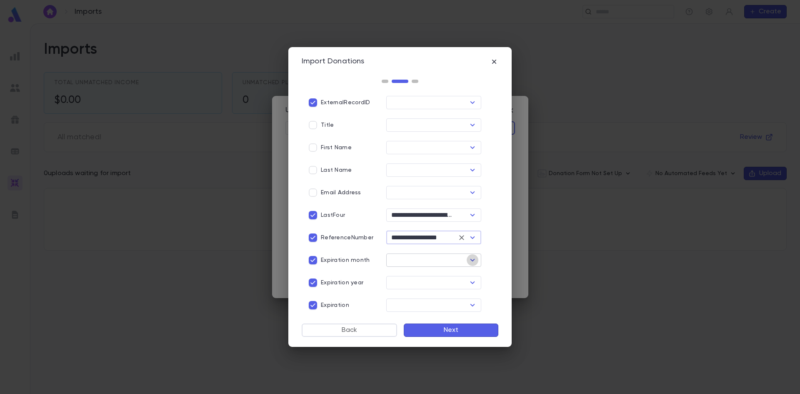
click at [468, 257] on icon "Open" at bounding box center [473, 260] width 10 height 10
type input "**********"
click at [445, 293] on li "Credit Card Exp Month" at bounding box center [431, 290] width 93 height 13
click at [467, 285] on button "Open" at bounding box center [473, 283] width 12 height 12
type input "**********"
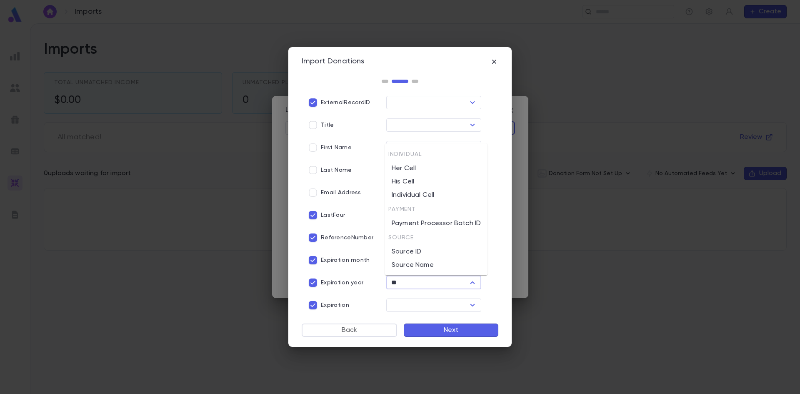
type input "*"
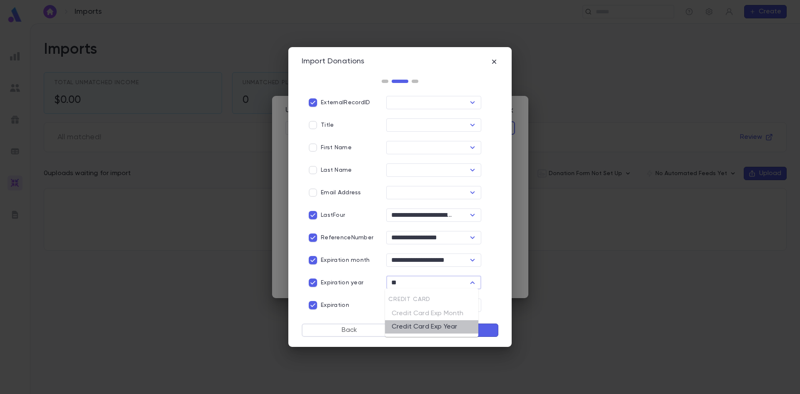
click at [460, 323] on li "Credit Card Exp Year" at bounding box center [431, 326] width 93 height 13
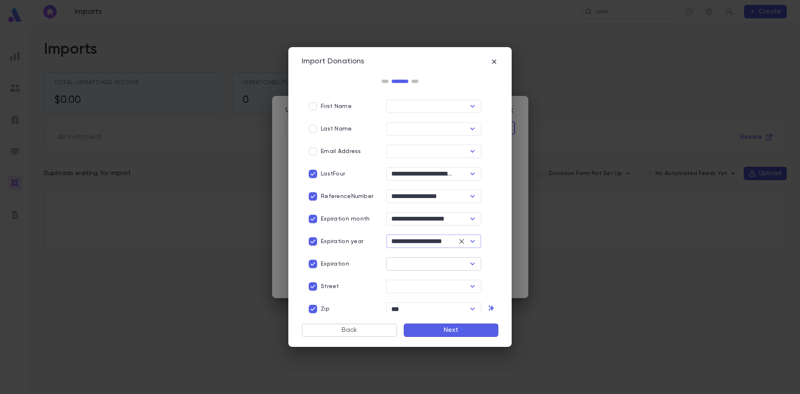
scroll to position [167, 0]
type input "**********"
click at [323, 265] on p "Expiration" at bounding box center [335, 263] width 28 height 7
drag, startPoint x: 323, startPoint y: 285, endPoint x: 324, endPoint y: 296, distance: 10.8
click at [323, 285] on p "Street" at bounding box center [330, 286] width 18 height 7
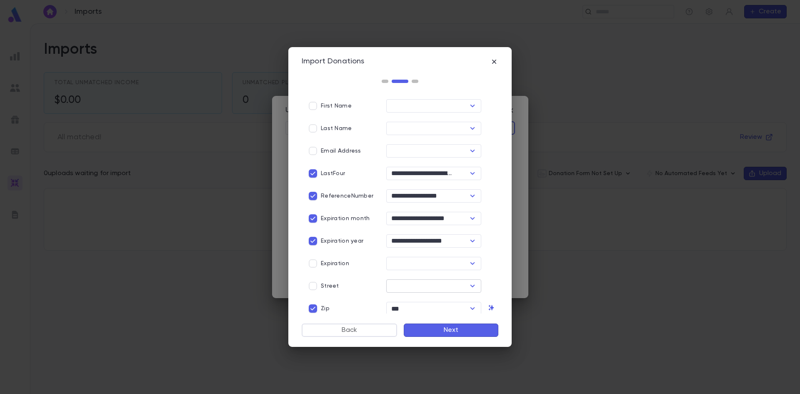
scroll to position [169, 0]
click at [468, 309] on icon "Open" at bounding box center [473, 306] width 10 height 10
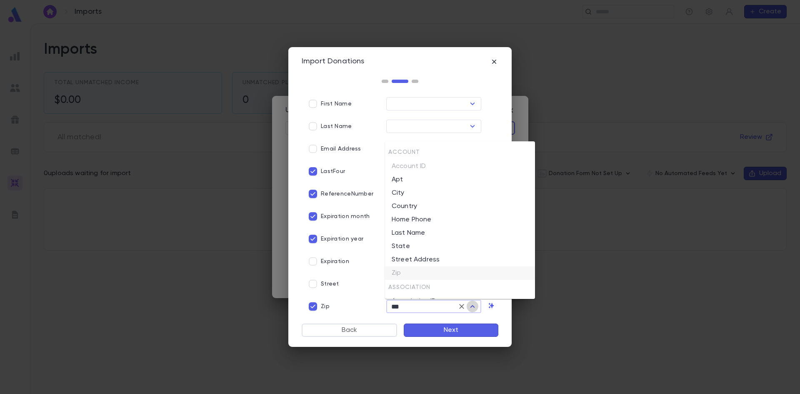
click at [468, 309] on icon "Close" at bounding box center [473, 306] width 10 height 10
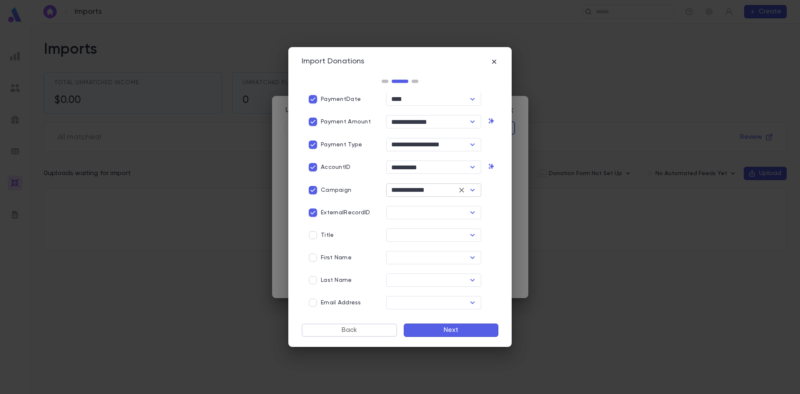
scroll to position [42, 0]
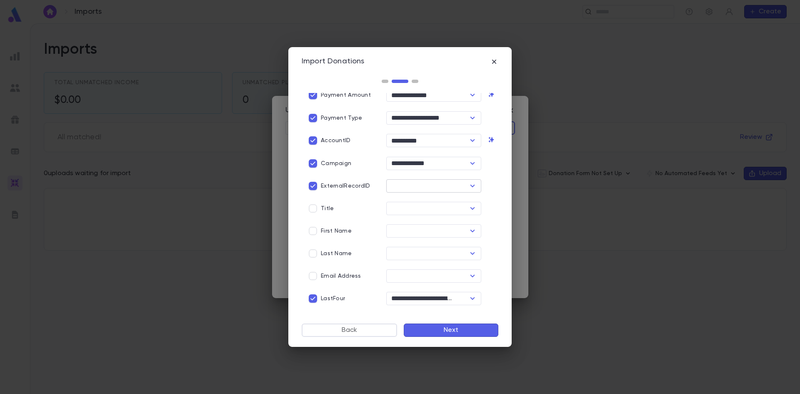
click at [425, 191] on div "​" at bounding box center [433, 185] width 95 height 13
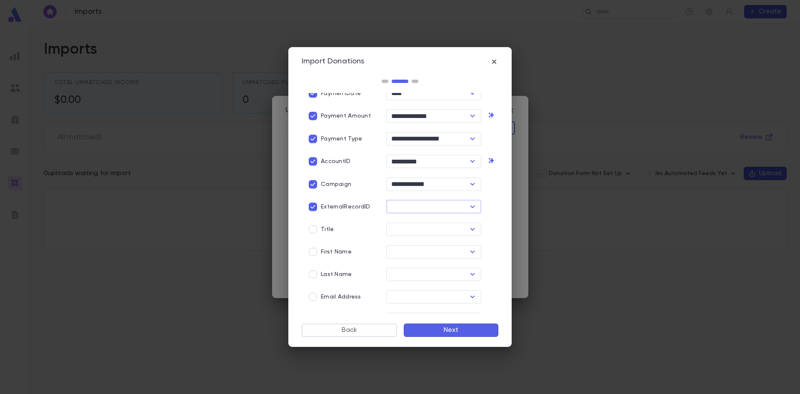
scroll to position [0, 0]
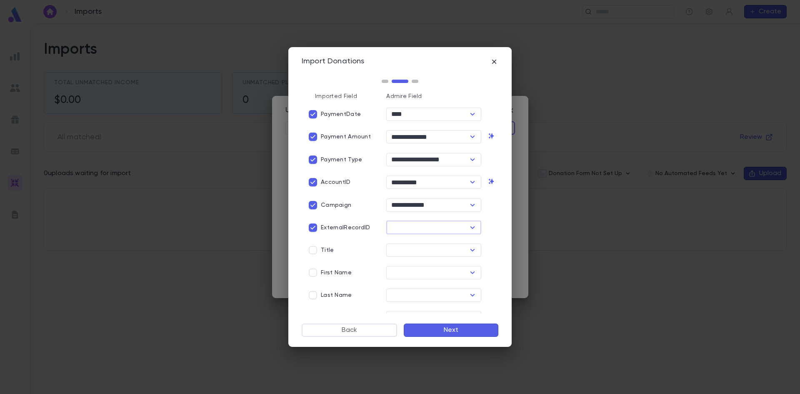
click at [470, 226] on icon "Open" at bounding box center [472, 227] width 5 height 3
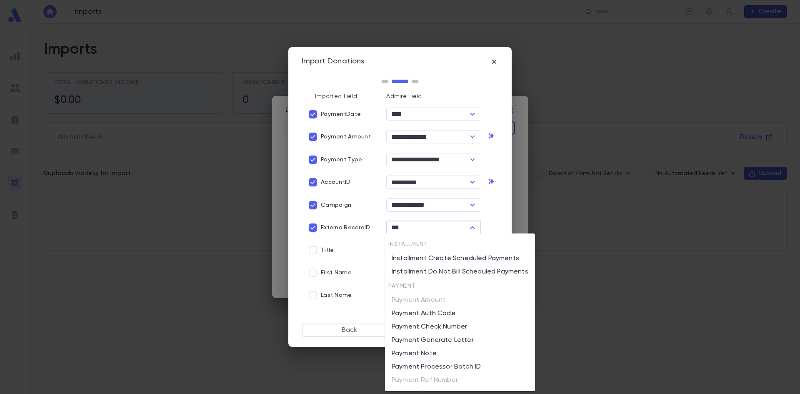
type input "***"
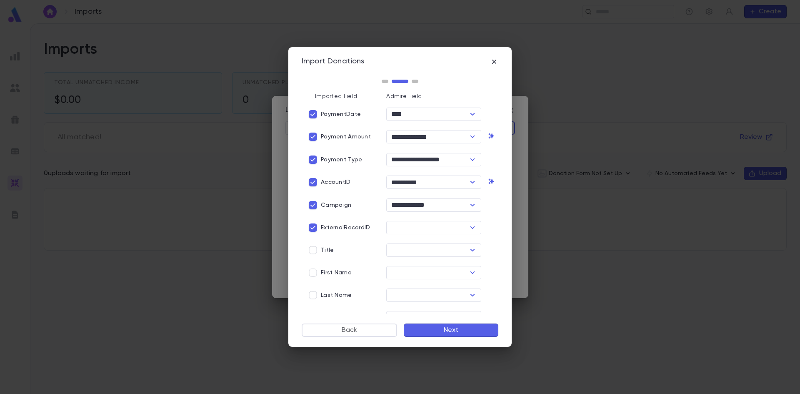
click at [338, 320] on div "Back Next" at bounding box center [400, 330] width 197 height 27
click at [475, 225] on button "Open" at bounding box center [473, 228] width 12 height 12
click at [386, 227] on div "** ​" at bounding box center [433, 227] width 95 height 13
click at [403, 226] on input "**" at bounding box center [427, 228] width 76 height 12
type input "*"
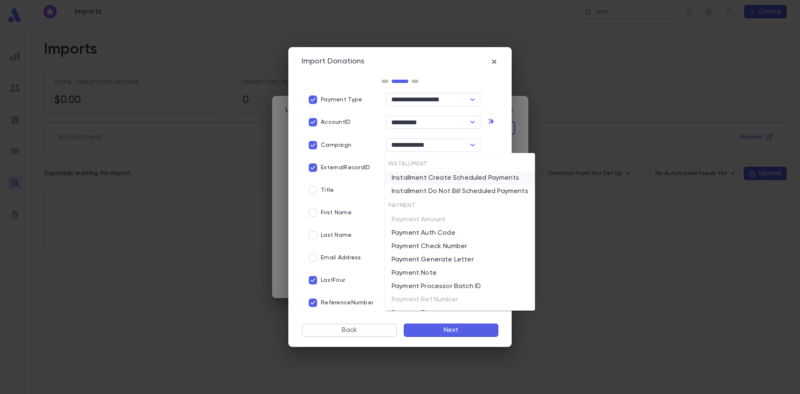
scroll to position [125, 0]
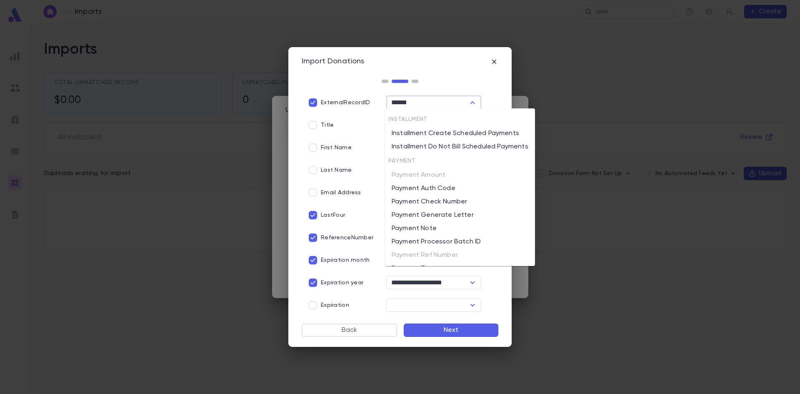
type input "******"
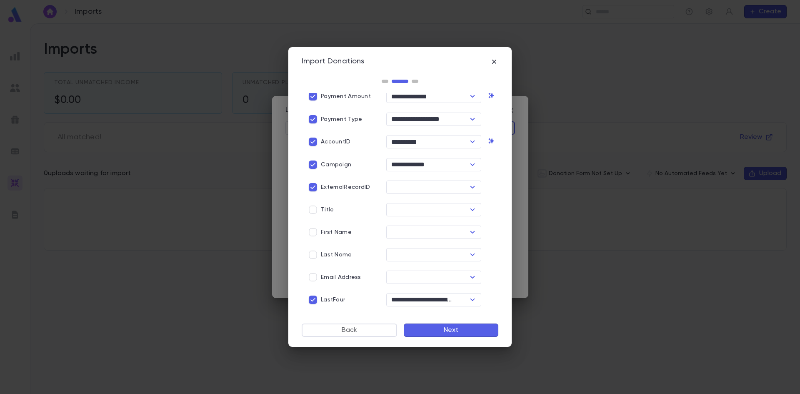
scroll to position [0, 0]
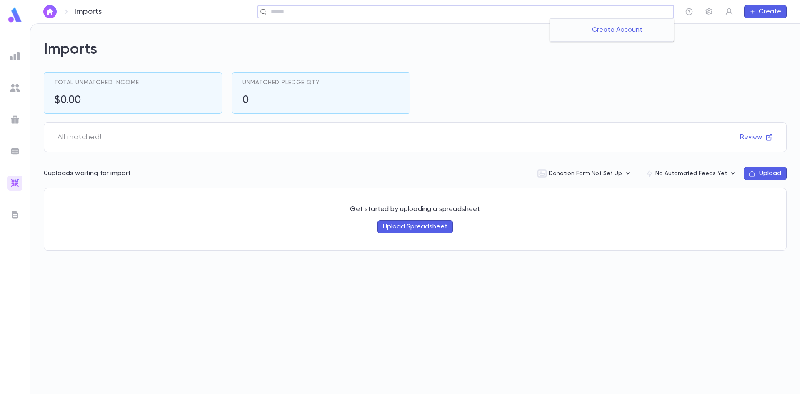
drag, startPoint x: 633, startPoint y: 8, endPoint x: 634, endPoint y: 12, distance: 4.2
click at [633, 8] on input "text" at bounding box center [469, 12] width 402 height 8
type input "***"
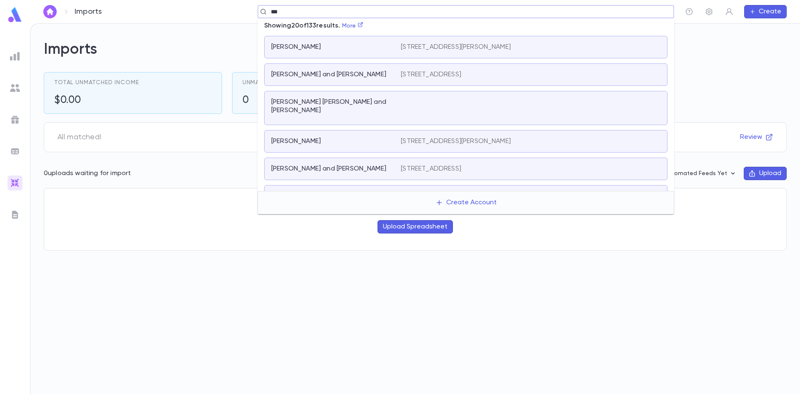
click at [380, 73] on div "[PERSON_NAME] and [PERSON_NAME]" at bounding box center [331, 74] width 120 height 8
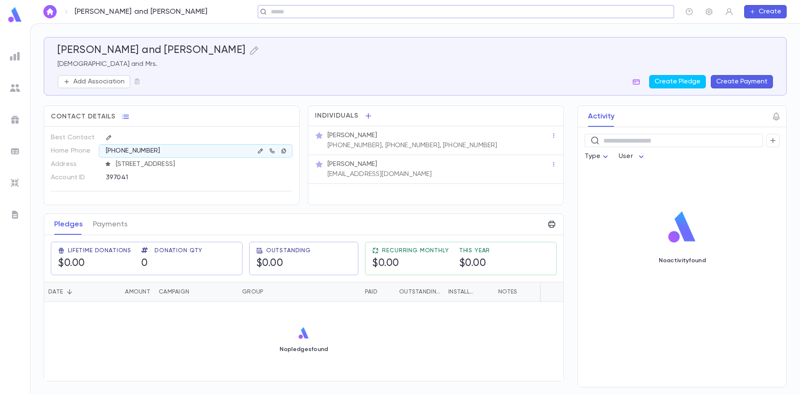
click at [90, 223] on div "Pledges Payments" at bounding box center [90, 224] width 83 height 21
click at [99, 230] on button "Payments" at bounding box center [110, 224] width 35 height 21
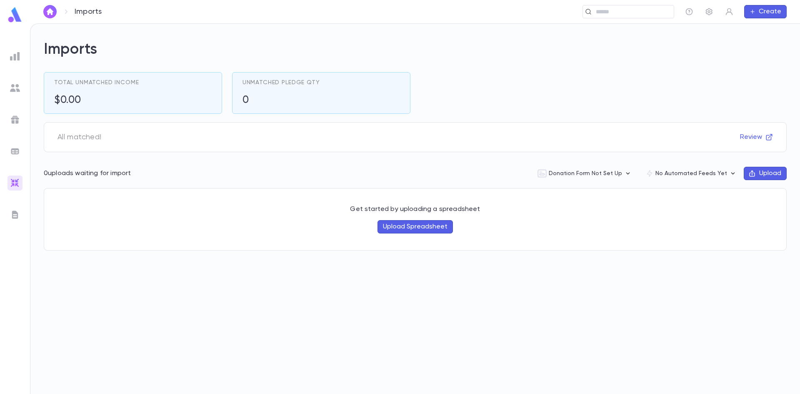
click at [707, 11] on icon "button" at bounding box center [709, 12] width 8 height 8
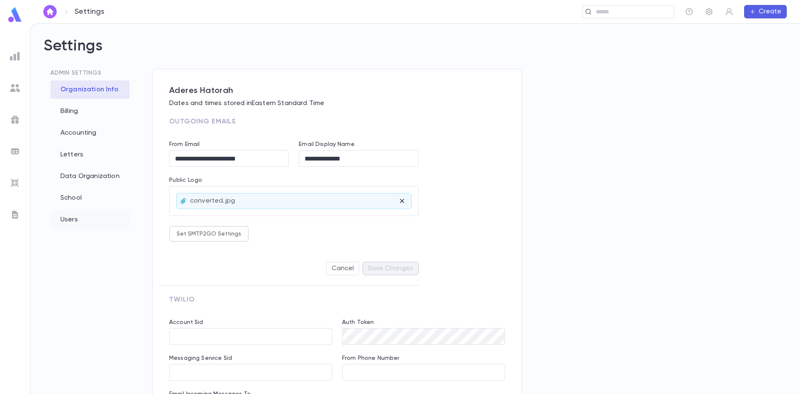
type input "**********"
click at [89, 173] on div "Data Organization" at bounding box center [89, 176] width 79 height 18
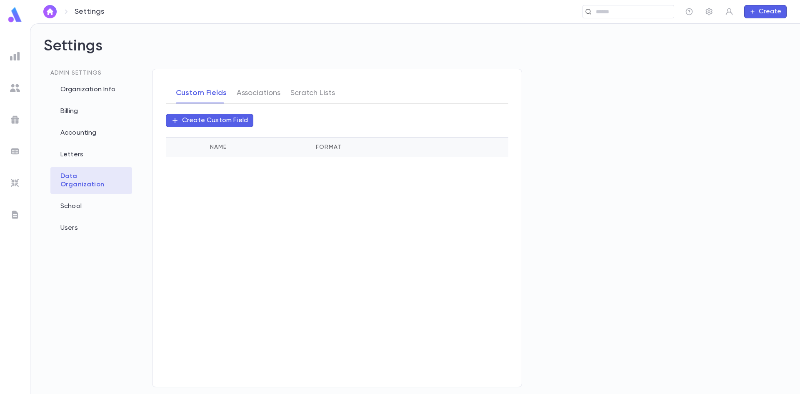
click at [223, 120] on p "Create Custom Field" at bounding box center [215, 120] width 66 height 8
click at [225, 177] on input "Name" at bounding box center [337, 177] width 315 height 16
type input "*****"
click at [276, 207] on body "Settings ​ Create Settings Admin Settings Organization Info Billing Accounting …" at bounding box center [400, 208] width 800 height 370
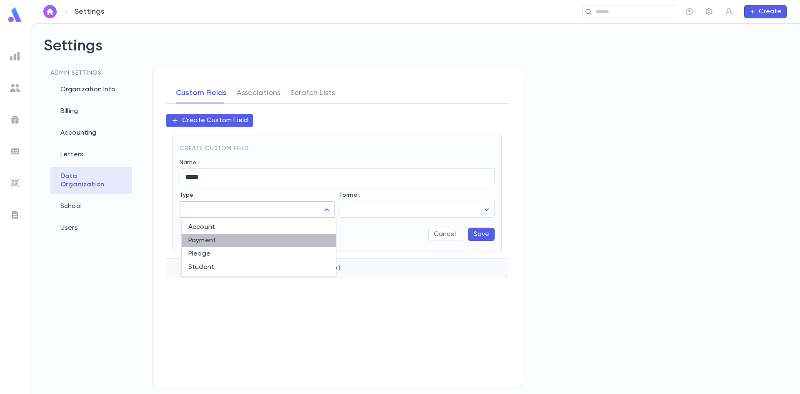
click at [238, 234] on li "Payment" at bounding box center [259, 240] width 154 height 13
type input "*******"
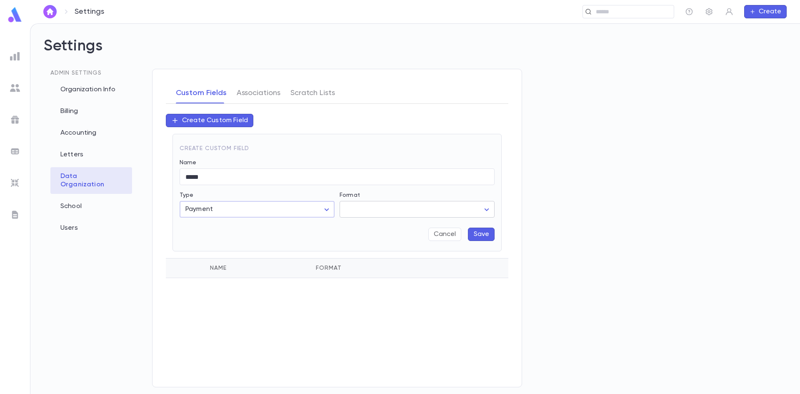
click at [390, 210] on body "Settings ​ Create Settings Admin Settings Organization Info Billing Accounting …" at bounding box center [400, 208] width 800 height 370
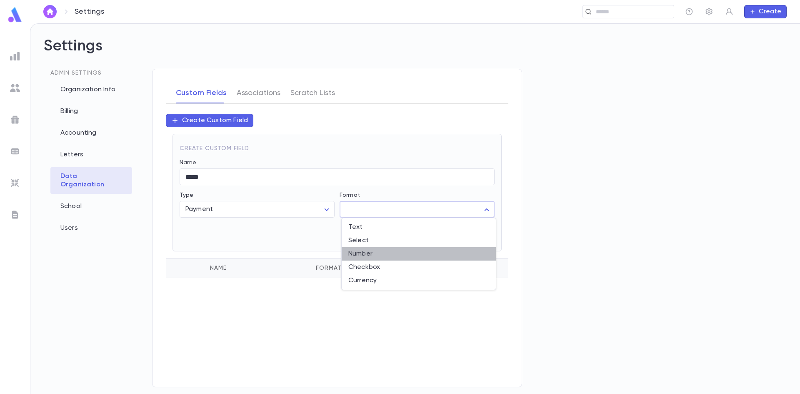
click at [383, 255] on span "Number" at bounding box center [418, 254] width 141 height 8
type input "******"
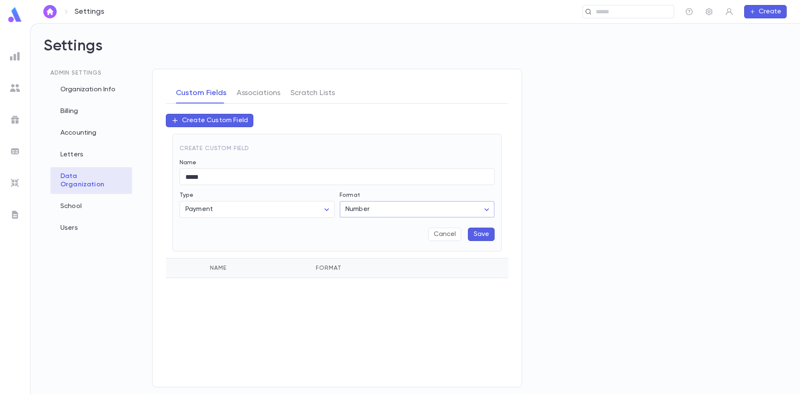
click at [483, 232] on button "Save" at bounding box center [481, 234] width 27 height 13
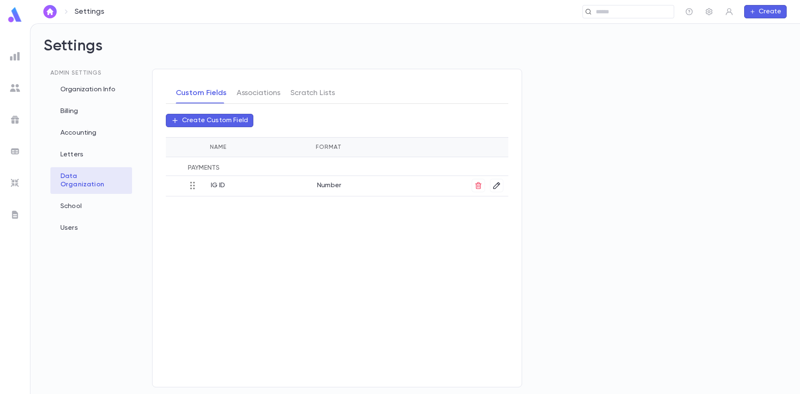
click at [13, 129] on ul at bounding box center [15, 219] width 30 height 348
drag, startPoint x: 12, startPoint y: 123, endPoint x: 34, endPoint y: 125, distance: 22.2
click at [13, 123] on img at bounding box center [15, 120] width 10 height 10
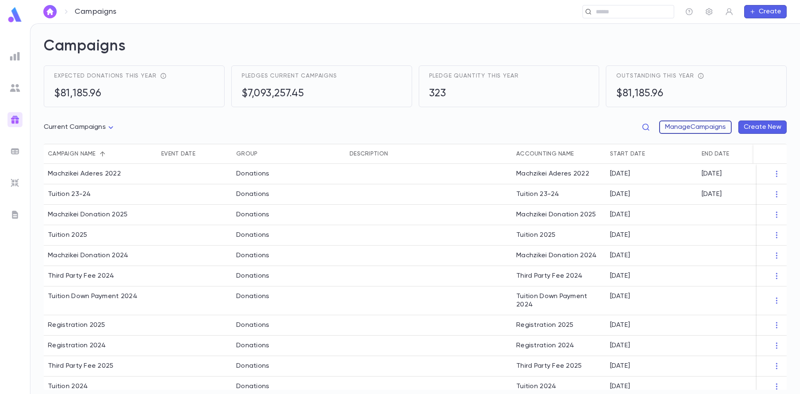
click at [698, 128] on button "Manage Campaigns" at bounding box center [695, 126] width 73 height 13
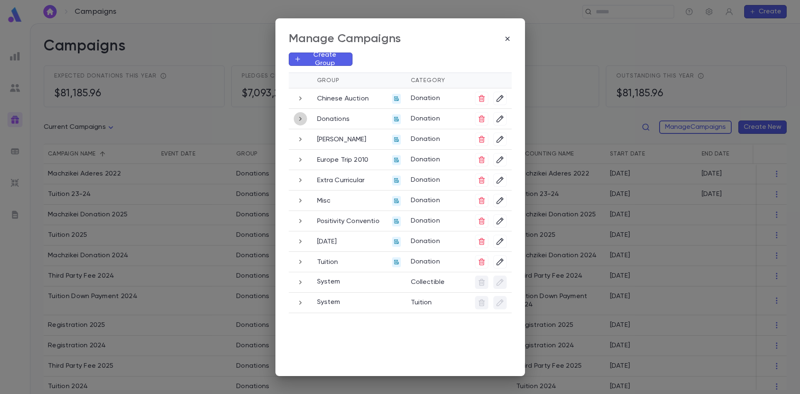
click at [298, 119] on icon "button" at bounding box center [300, 119] width 9 height 10
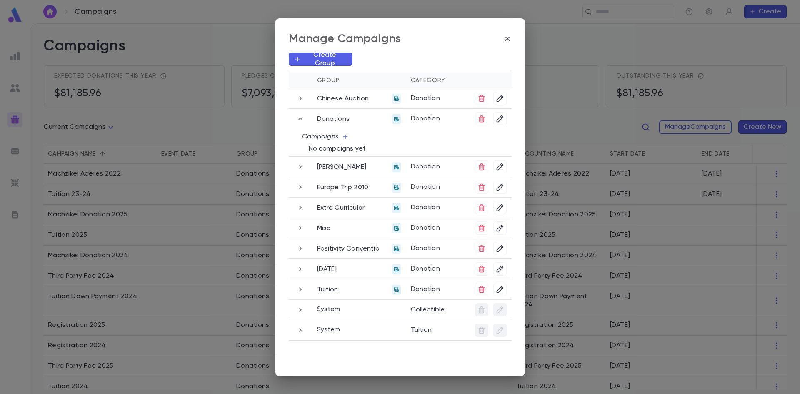
click at [298, 119] on icon "button" at bounding box center [300, 119] width 4 height 3
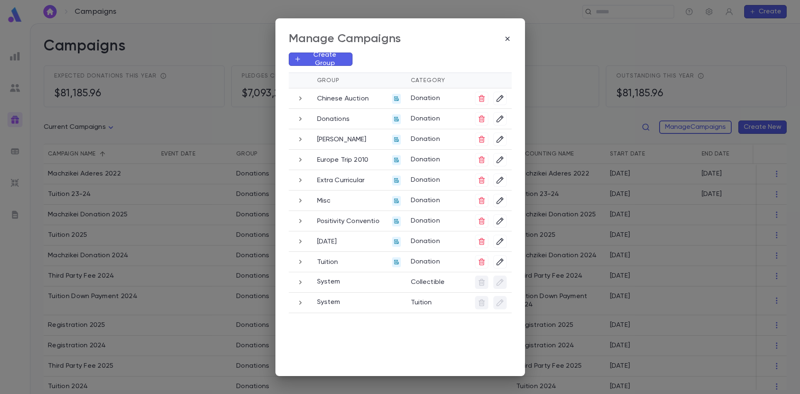
click at [299, 268] on td at bounding box center [300, 262] width 23 height 20
click at [301, 260] on icon "button" at bounding box center [300, 262] width 9 height 10
click at [344, 281] on icon "button" at bounding box center [345, 279] width 7 height 7
click at [323, 310] on li "Add New" at bounding box center [328, 310] width 60 height 13
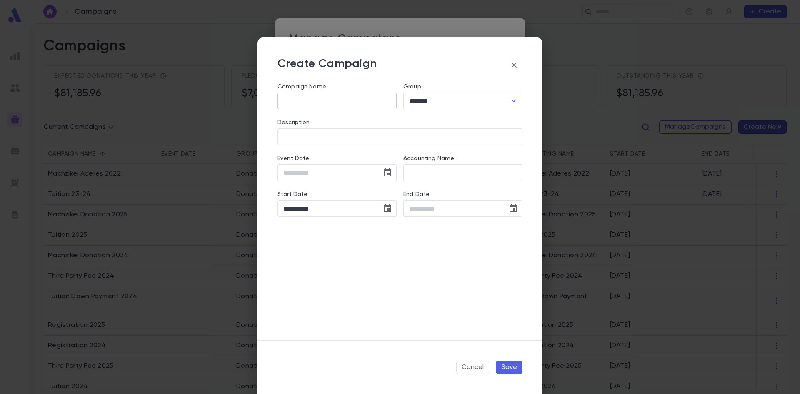
click at [320, 104] on input "Campaign Name" at bounding box center [337, 101] width 119 height 16
type input "*"
click at [514, 67] on icon "button" at bounding box center [514, 65] width 10 height 10
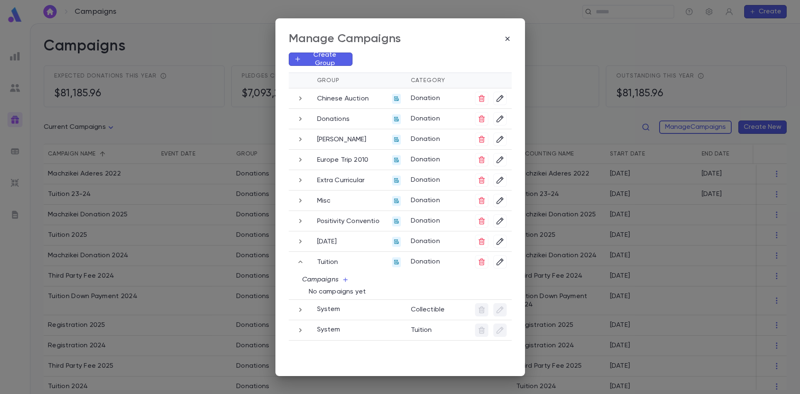
drag, startPoint x: 307, startPoint y: 196, endPoint x: 302, endPoint y: 210, distance: 15.4
click at [308, 197] on td at bounding box center [300, 200] width 23 height 20
click at [298, 203] on icon "button" at bounding box center [300, 200] width 9 height 10
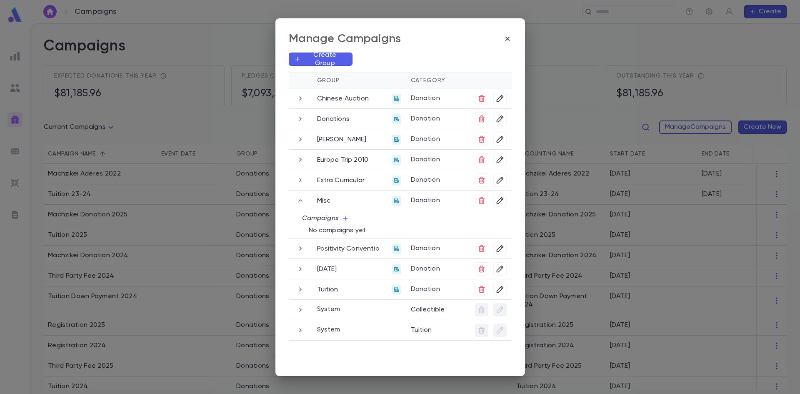
click at [346, 218] on icon "button" at bounding box center [345, 218] width 5 height 5
click at [335, 245] on li "Add New" at bounding box center [328, 249] width 60 height 13
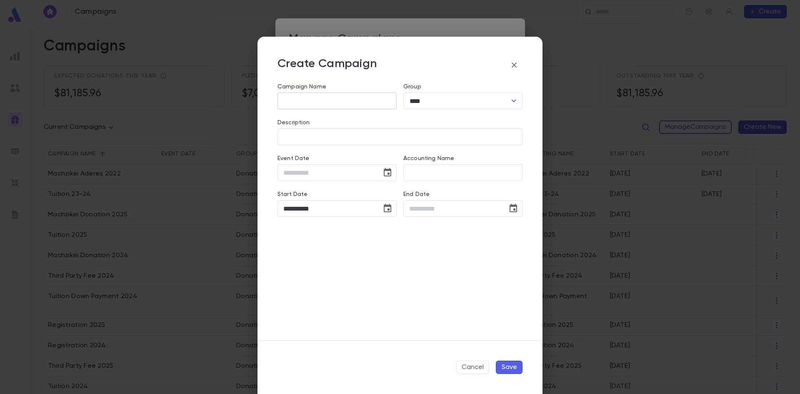
click at [329, 103] on input "Campaign Name" at bounding box center [337, 101] width 119 height 16
type input "**********"
click at [373, 143] on input "Description" at bounding box center [400, 137] width 245 height 16
click at [298, 209] on input "**********" at bounding box center [327, 208] width 98 height 16
type input "**********"
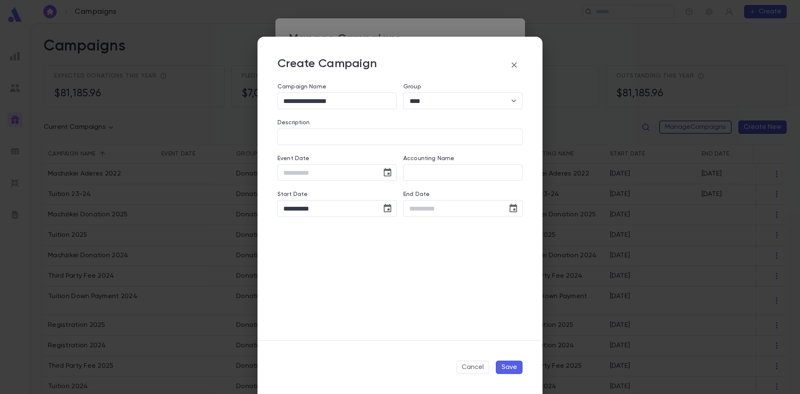
click at [505, 372] on button "Save" at bounding box center [509, 366] width 27 height 13
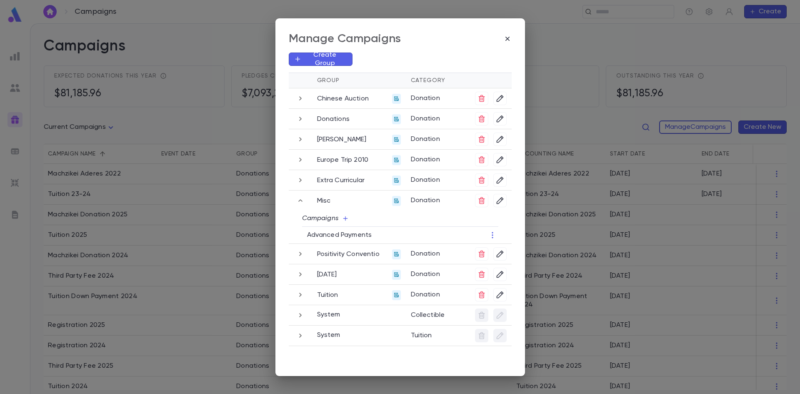
click at [621, 167] on div "Manage Campaigns Create Group Group Category Chinese Auction Donation Donations…" at bounding box center [400, 197] width 800 height 394
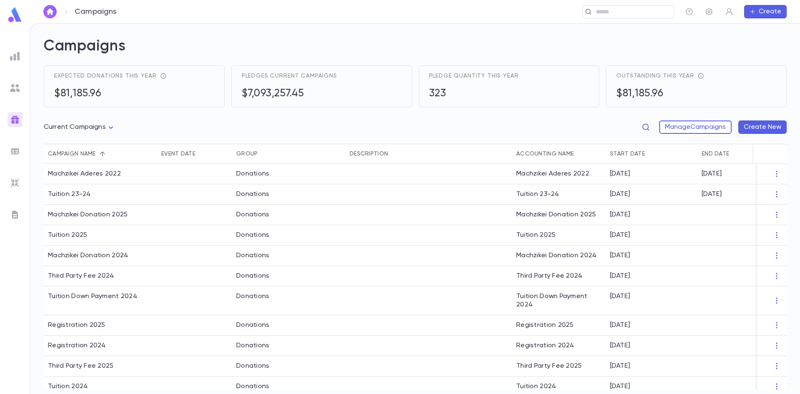
click at [588, 39] on h2 "Campaigns" at bounding box center [415, 51] width 743 height 28
click at [618, 14] on input "text" at bounding box center [631, 12] width 77 height 8
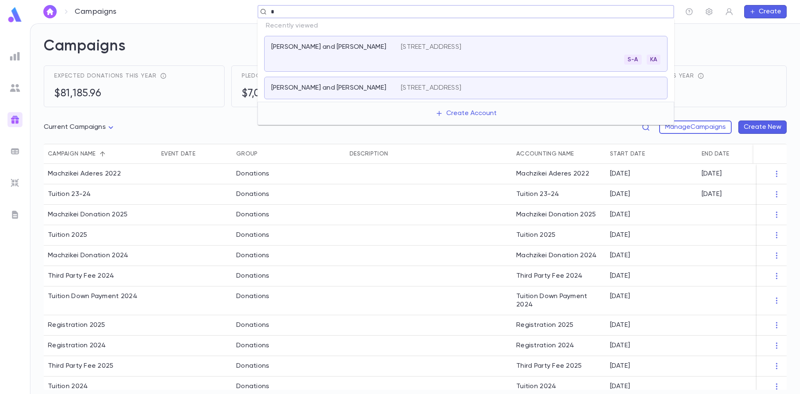
paste input "******"
type input "*******"
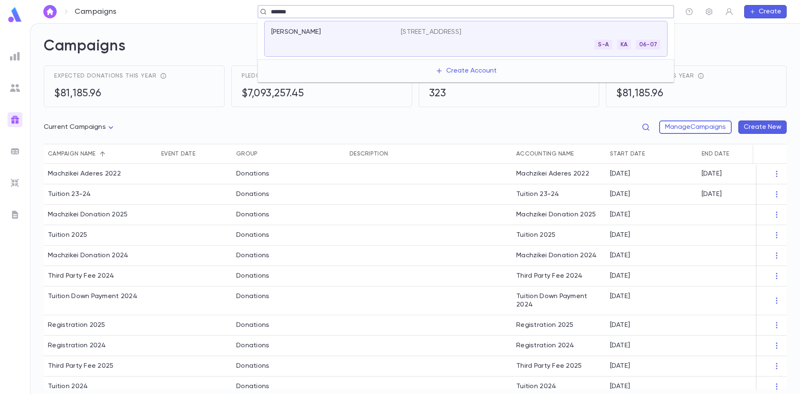
click at [410, 39] on div "915 East 17th Street #614, Brooklyn NY 11230 S-A KA 06-07" at bounding box center [531, 39] width 260 height 22
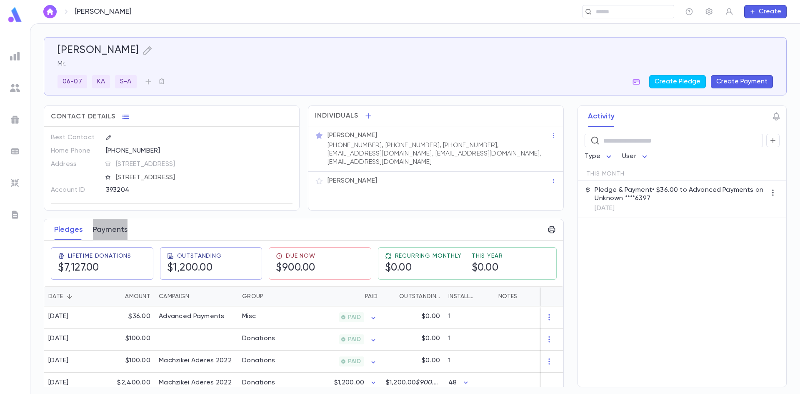
drag, startPoint x: 112, startPoint y: 231, endPoint x: 199, endPoint y: 225, distance: 87.7
click at [114, 231] on button "Payments" at bounding box center [110, 229] width 35 height 21
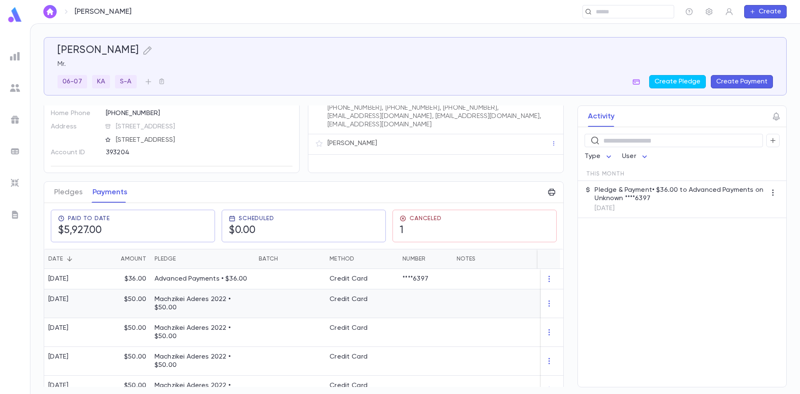
scroll to position [83, 0]
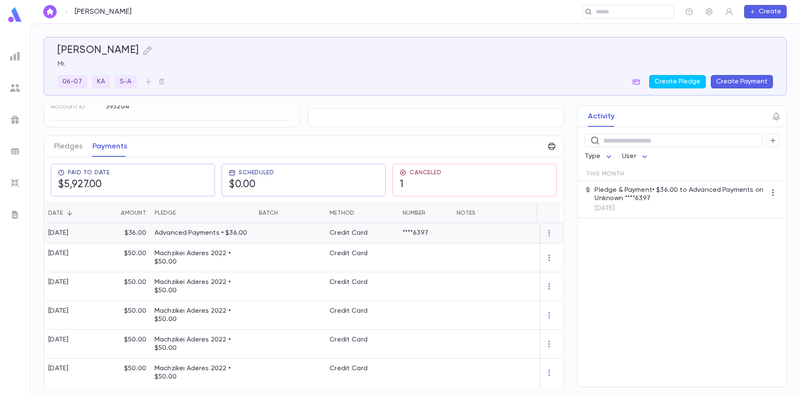
click at [205, 229] on p "Advanced Payments • $36.00" at bounding box center [203, 233] width 96 height 8
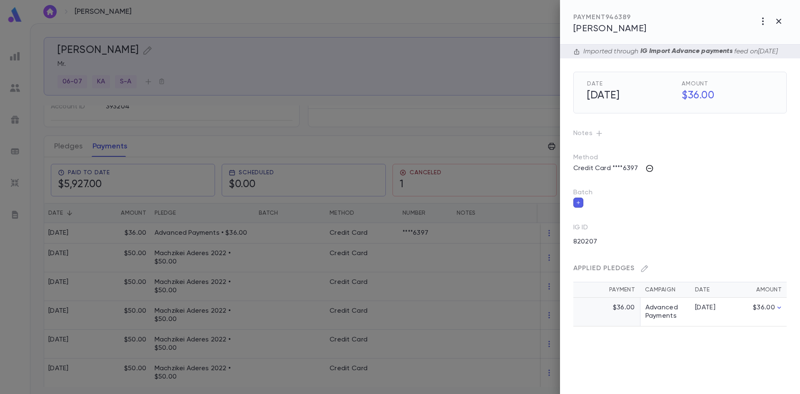
click at [648, 173] on icon "button" at bounding box center [649, 168] width 8 height 8
click at [648, 178] on div at bounding box center [400, 197] width 800 height 394
click at [690, 155] on div "Method Credit Card ****6397" at bounding box center [673, 157] width 227 height 35
click at [645, 175] on button "button" at bounding box center [649, 168] width 13 height 13
click at [679, 170] on div at bounding box center [400, 197] width 800 height 394
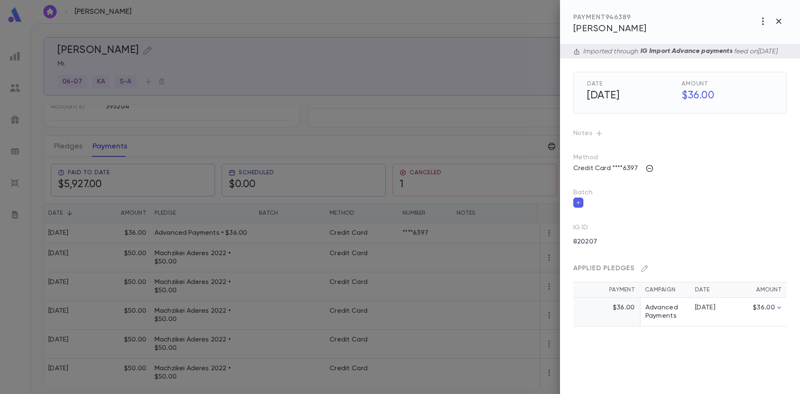
click at [434, 123] on div at bounding box center [400, 197] width 800 height 394
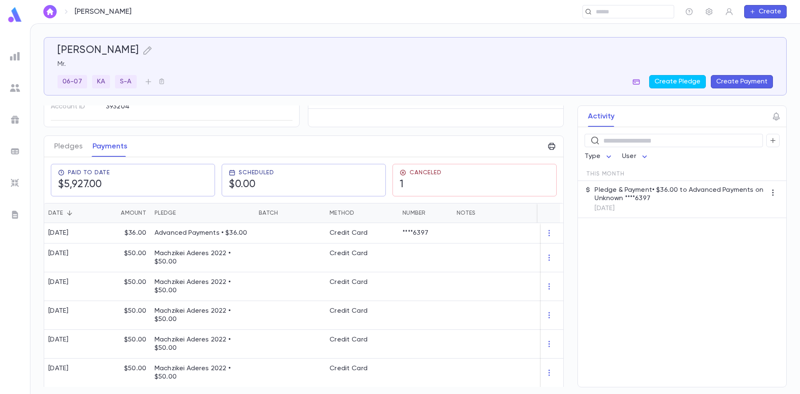
click at [640, 84] on icon "button" at bounding box center [636, 81] width 7 height 5
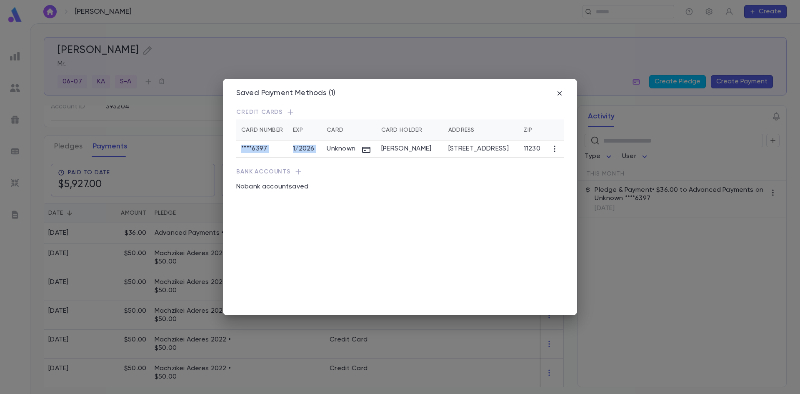
drag, startPoint x: 243, startPoint y: 150, endPoint x: 363, endPoint y: 134, distance: 121.9
click at [348, 138] on table "Card Number Exp Card Card Holder Address Zip **** 6397 1 / 2026 Unknown Shlomo …" at bounding box center [400, 139] width 328 height 38
click at [351, 151] on div "Unknown" at bounding box center [349, 149] width 44 height 8
click at [553, 155] on td at bounding box center [554, 148] width 18 height 17
click at [554, 150] on icon "button" at bounding box center [554, 149] width 8 height 8
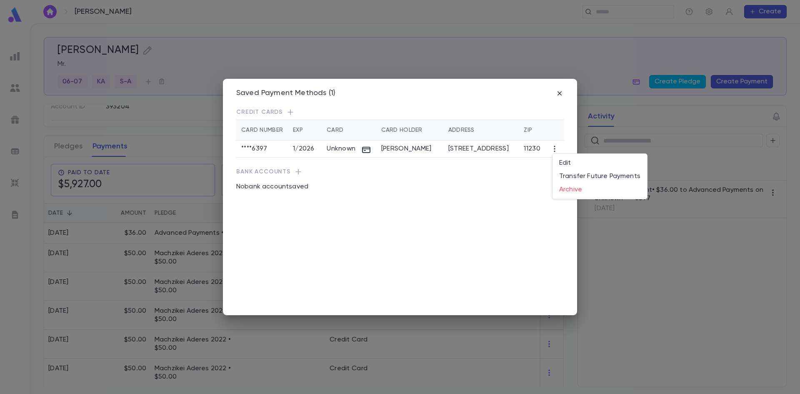
click at [585, 78] on div at bounding box center [400, 197] width 800 height 394
click at [558, 96] on icon "button" at bounding box center [559, 93] width 8 height 8
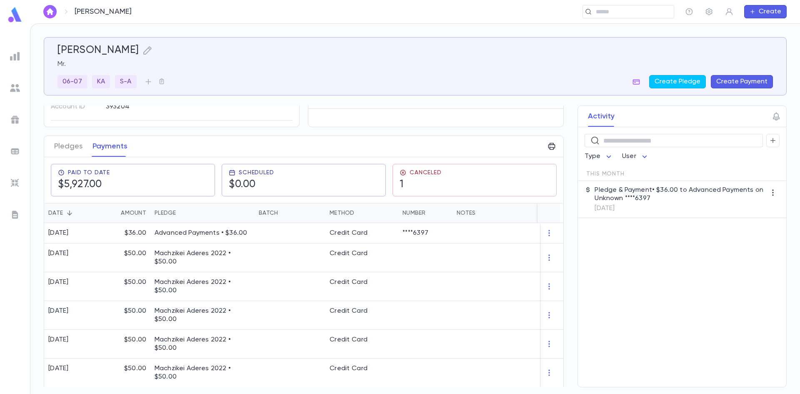
click at [673, 286] on div "​ Type User This Month Pledge & Payment • $36.00 to Advanced Payments on Unknow…" at bounding box center [682, 257] width 208 height 260
click at [535, 44] on div "Emanuel, Shlomo Mr. 06-07 KA S-A Create Pledge Create Payment" at bounding box center [412, 61] width 722 height 54
click at [292, 238] on div at bounding box center [290, 233] width 71 height 20
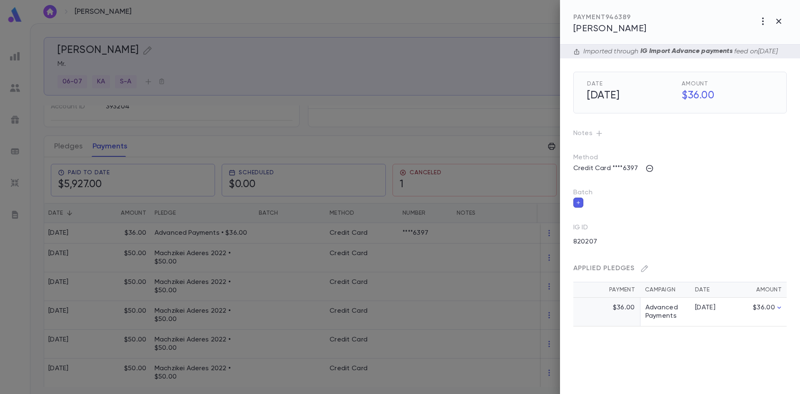
click at [722, 208] on div at bounding box center [679, 202] width 213 height 11
click at [648, 173] on icon "button" at bounding box center [649, 168] width 8 height 8
click at [696, 171] on div at bounding box center [400, 197] width 800 height 394
click at [629, 175] on p "Credit Card ****6397" at bounding box center [605, 168] width 75 height 13
click at [589, 175] on p "Credit Card ****6397" at bounding box center [605, 168] width 75 height 13
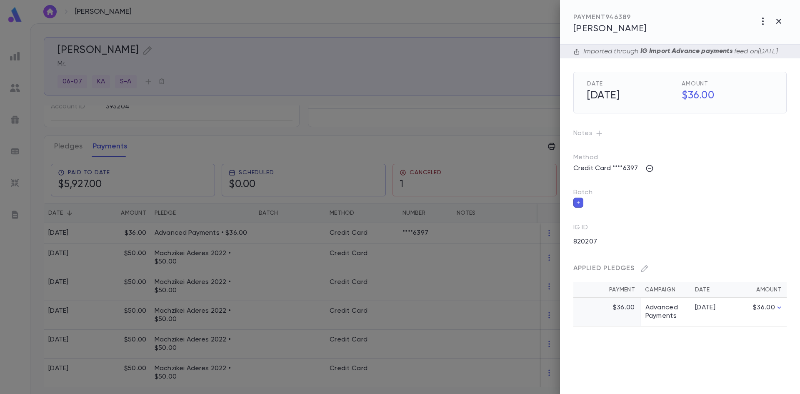
drag, startPoint x: 195, startPoint y: 224, endPoint x: 347, endPoint y: 211, distance: 152.2
click at [198, 223] on div at bounding box center [400, 197] width 800 height 394
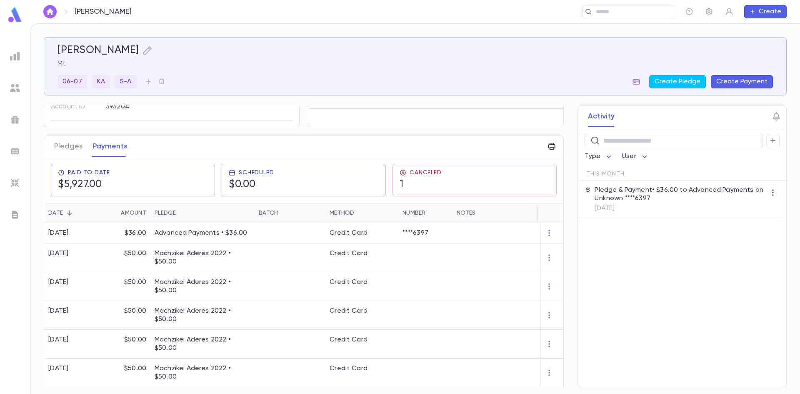
click at [640, 83] on icon "button" at bounding box center [636, 82] width 8 height 8
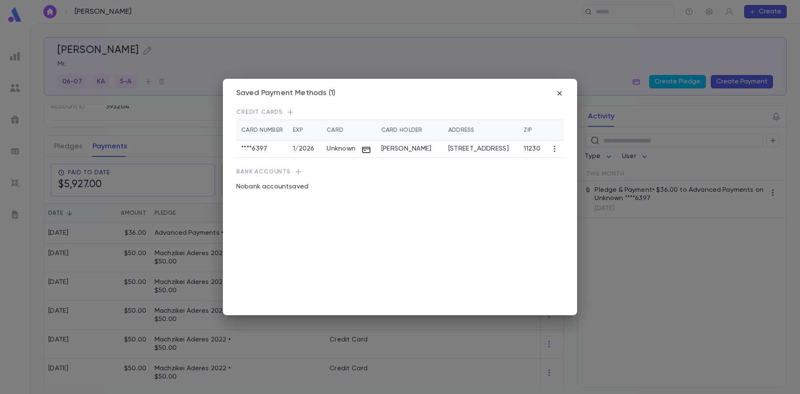
click at [555, 148] on icon "button" at bounding box center [554, 149] width 8 height 8
click at [560, 161] on li "Edit" at bounding box center [600, 162] width 95 height 13
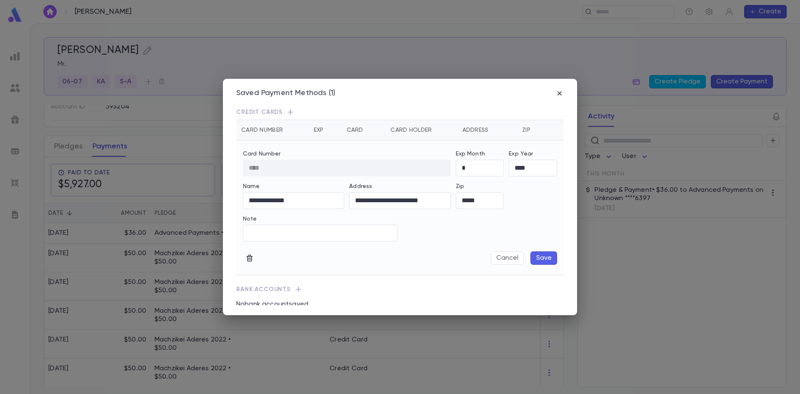
click at [208, 166] on div "**********" at bounding box center [400, 197] width 800 height 394
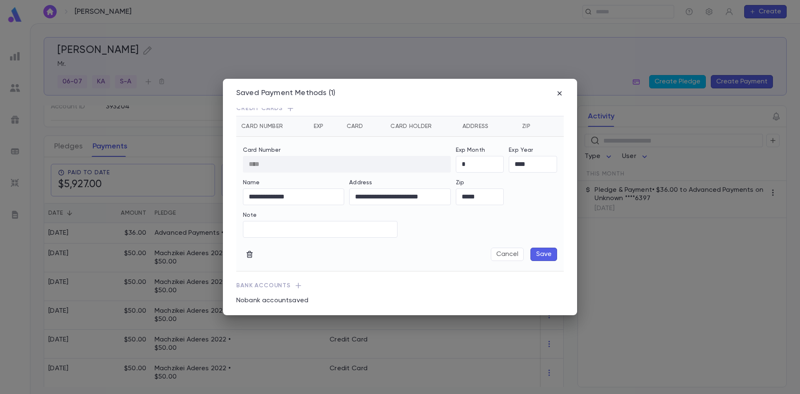
scroll to position [0, 0]
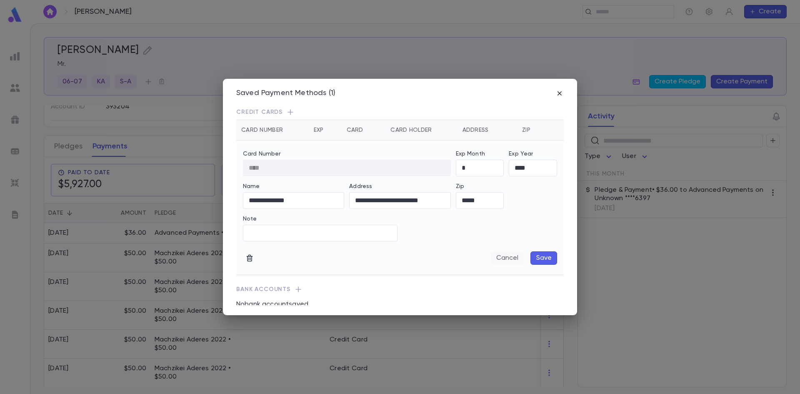
click at [506, 258] on button "Cancel" at bounding box center [507, 257] width 33 height 13
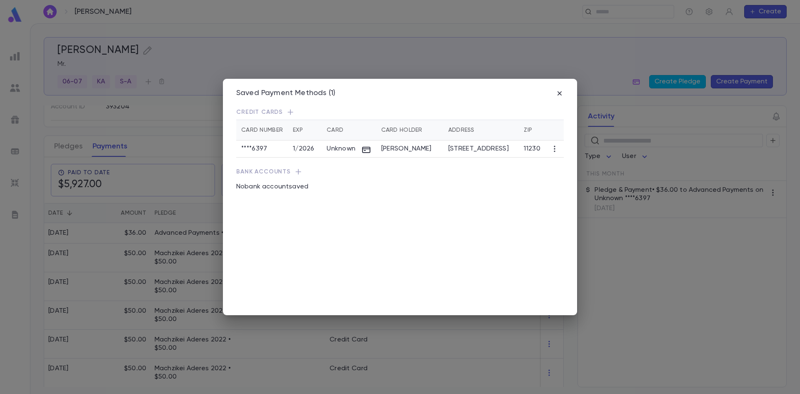
drag, startPoint x: 562, startPoint y: 95, endPoint x: 565, endPoint y: 101, distance: 6.7
click at [564, 95] on div "Saved Payment Methods (1) Credit Cards Card Number Exp Card Card Holder Address…" at bounding box center [400, 197] width 354 height 236
click at [556, 94] on icon "button" at bounding box center [559, 93] width 8 height 8
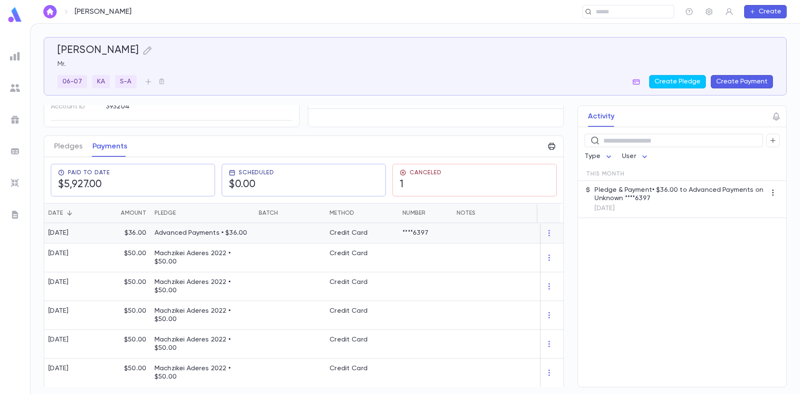
click at [169, 234] on p "Advanced Payments • $36.00" at bounding box center [203, 233] width 96 height 8
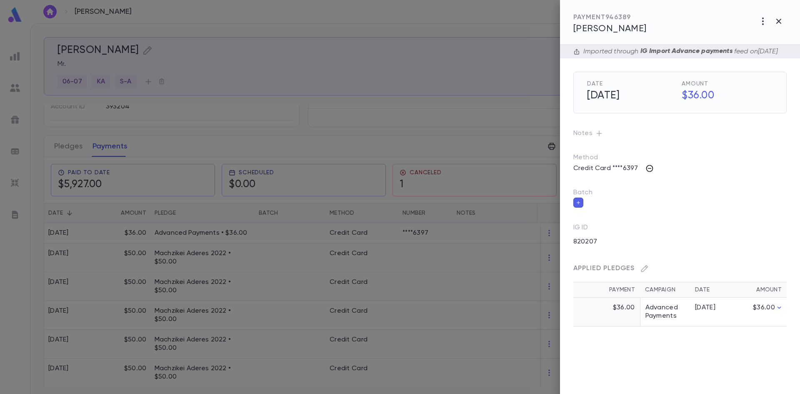
click at [648, 173] on icon "button" at bounding box center [649, 168] width 8 height 8
drag, startPoint x: 684, startPoint y: 224, endPoint x: 673, endPoint y: 175, distance: 49.5
click at [608, 230] on div "Enter Manual Billing Authorization Code ** ​ Cancel Save" at bounding box center [400, 197] width 800 height 394
click at [686, 157] on div at bounding box center [400, 197] width 800 height 394
click at [476, 96] on div at bounding box center [400, 197] width 800 height 394
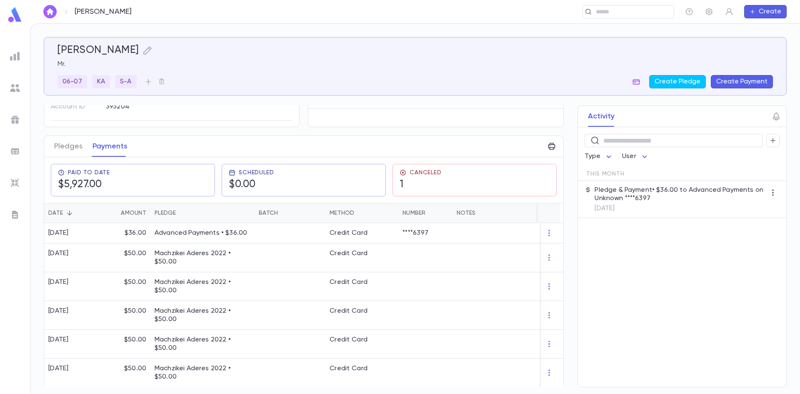
click at [639, 82] on icon "button" at bounding box center [636, 82] width 8 height 8
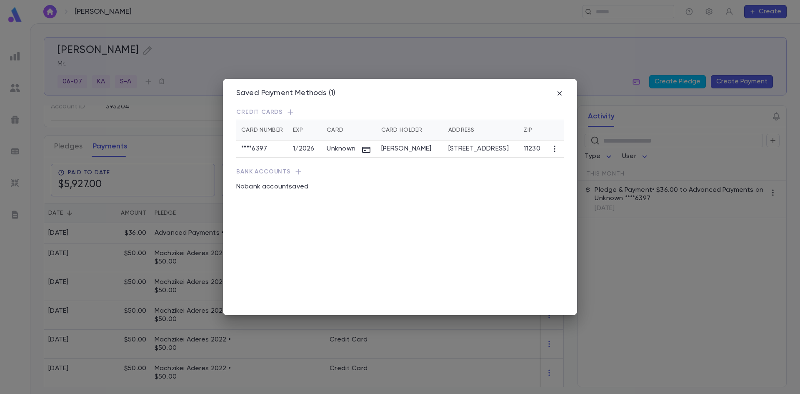
click at [365, 157] on td "Unknown" at bounding box center [349, 148] width 54 height 17
click at [333, 157] on td "Unknown" at bounding box center [349, 148] width 54 height 17
click at [333, 153] on td "Unknown" at bounding box center [349, 148] width 54 height 17
click at [557, 147] on icon "button" at bounding box center [554, 149] width 8 height 8
click at [559, 163] on li "Edit" at bounding box center [600, 162] width 95 height 13
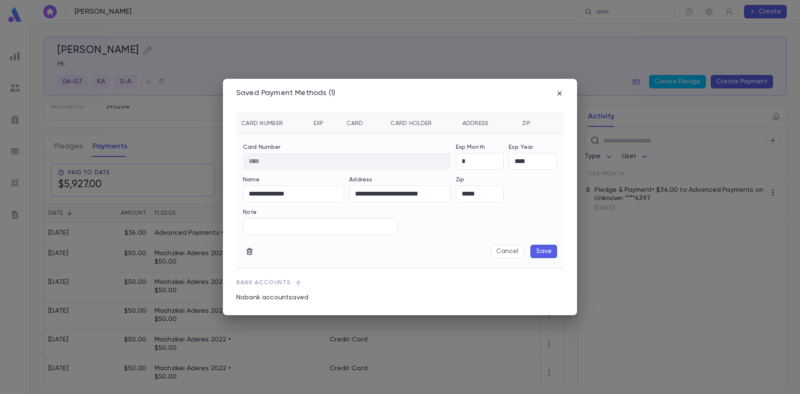
scroll to position [10, 0]
drag, startPoint x: 178, startPoint y: 226, endPoint x: 207, endPoint y: 234, distance: 30.1
click at [178, 226] on div "**********" at bounding box center [400, 197] width 800 height 394
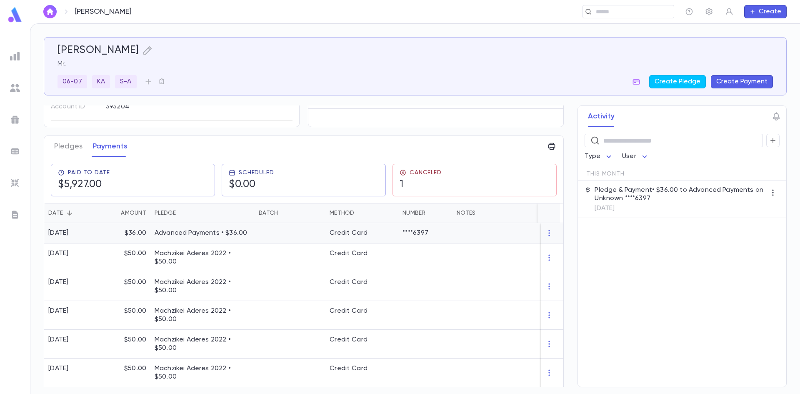
click at [364, 225] on div "Credit Card" at bounding box center [361, 233] width 73 height 20
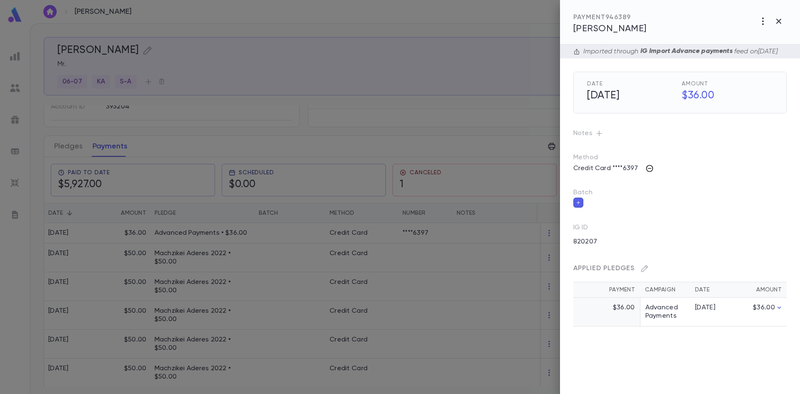
click at [647, 173] on icon "button" at bounding box center [649, 168] width 8 height 8
click at [217, 149] on div at bounding box center [400, 197] width 800 height 394
click at [648, 173] on icon "button" at bounding box center [649, 168] width 8 height 8
click at [676, 145] on div at bounding box center [400, 197] width 800 height 394
click at [461, 76] on div at bounding box center [400, 197] width 800 height 394
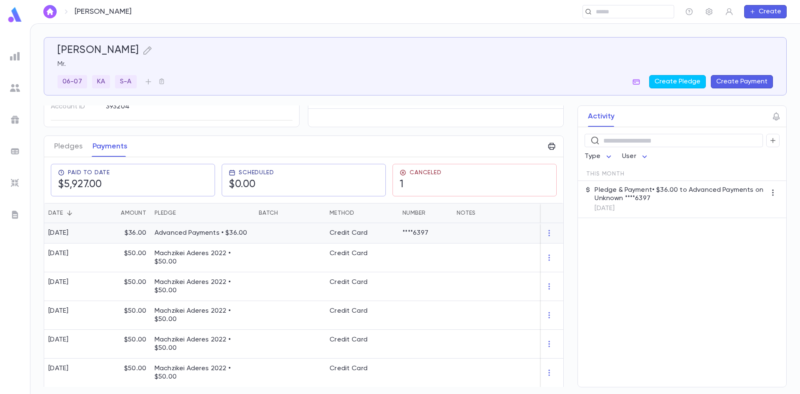
click at [113, 227] on div "$36.00" at bounding box center [125, 233] width 50 height 20
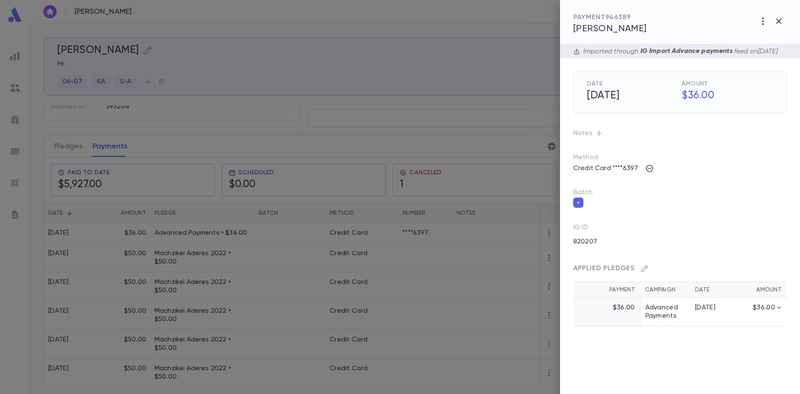
click at [724, 342] on div "Imported through IG Import Advance payments feed on 8/15/2025 Date 8/1/2025 Amo…" at bounding box center [680, 219] width 240 height 349
click at [139, 99] on div at bounding box center [400, 197] width 800 height 394
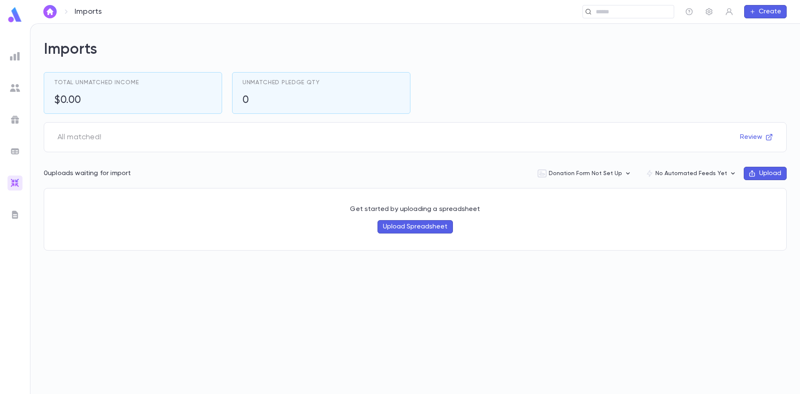
click at [766, 171] on button "Upload" at bounding box center [765, 173] width 43 height 13
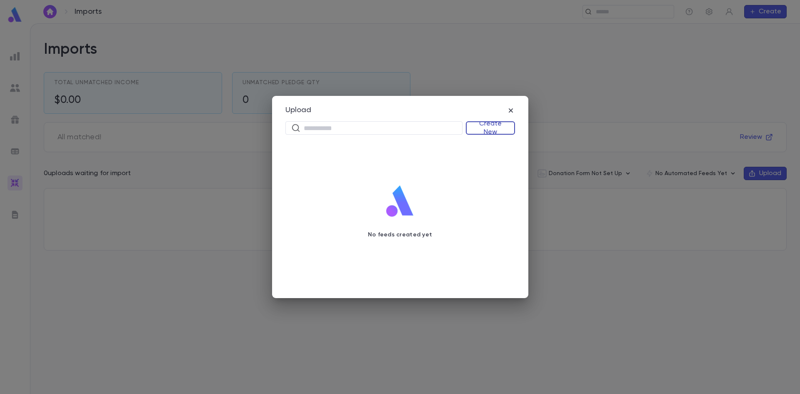
click at [479, 129] on button "Create New" at bounding box center [490, 127] width 49 height 13
click at [488, 154] on li "Donations" at bounding box center [492, 157] width 48 height 13
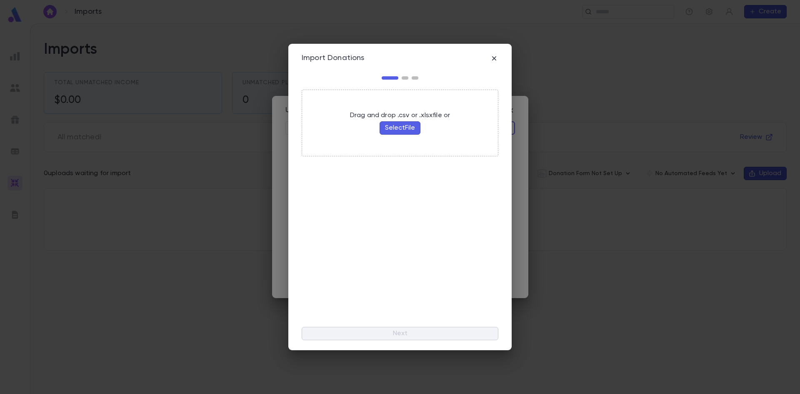
click at [382, 131] on button "Select File" at bounding box center [400, 127] width 41 height 13
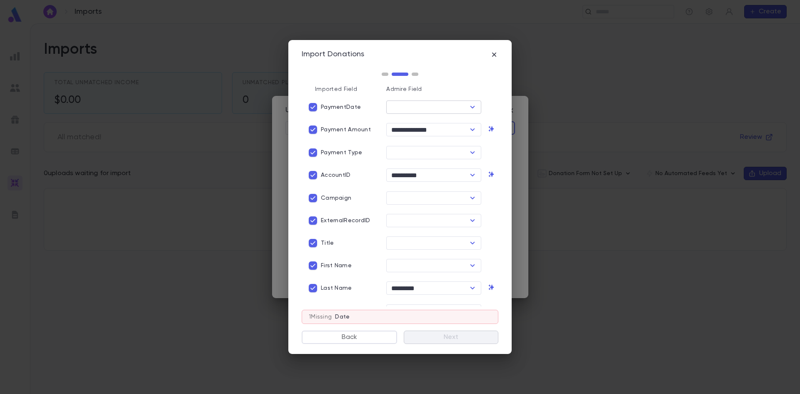
click at [418, 110] on input "text" at bounding box center [427, 107] width 76 height 12
click at [419, 140] on li "Date" at bounding box center [437, 138] width 105 height 13
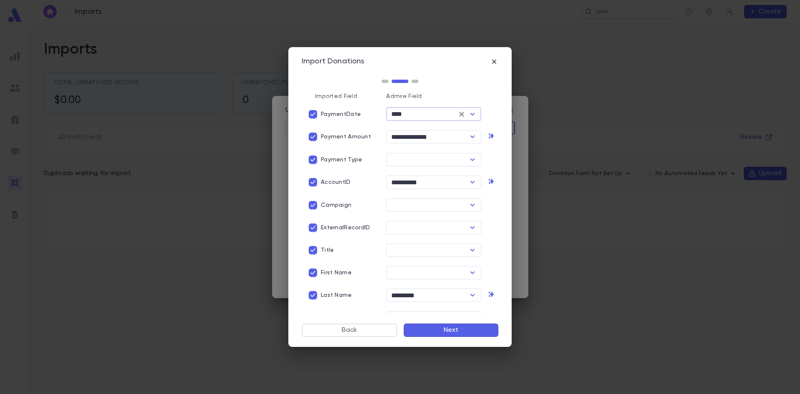
type input "****"
click at [393, 167] on div "**********" at bounding box center [396, 285] width 203 height 398
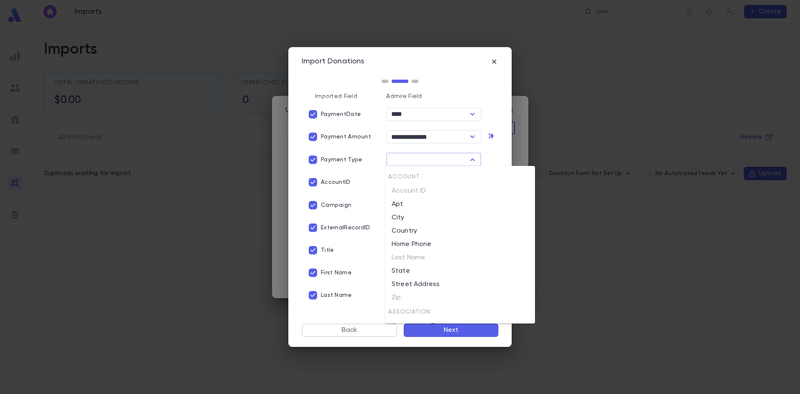
click at [413, 160] on input "text" at bounding box center [427, 160] width 76 height 12
click at [469, 162] on icon "Close" at bounding box center [473, 160] width 10 height 10
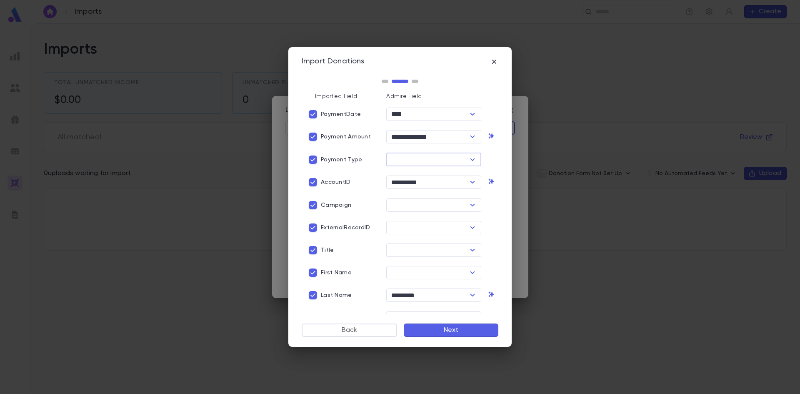
click at [468, 162] on icon "Open" at bounding box center [473, 160] width 10 height 10
click at [455, 200] on li "Payment Method Name" at bounding box center [431, 204] width 93 height 13
type input "**********"
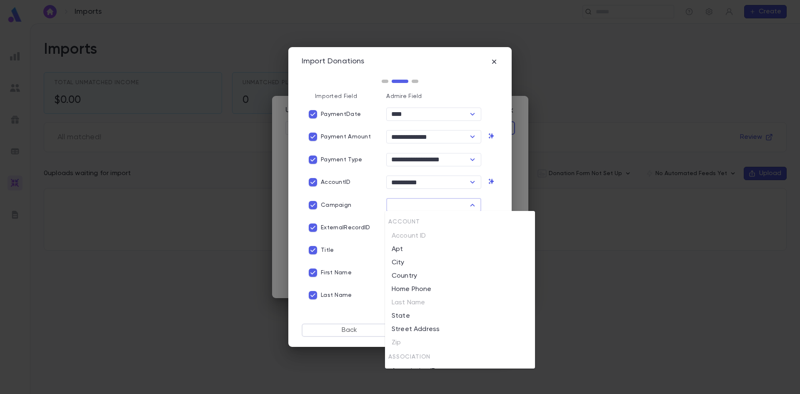
click at [454, 202] on input "text" at bounding box center [427, 205] width 76 height 12
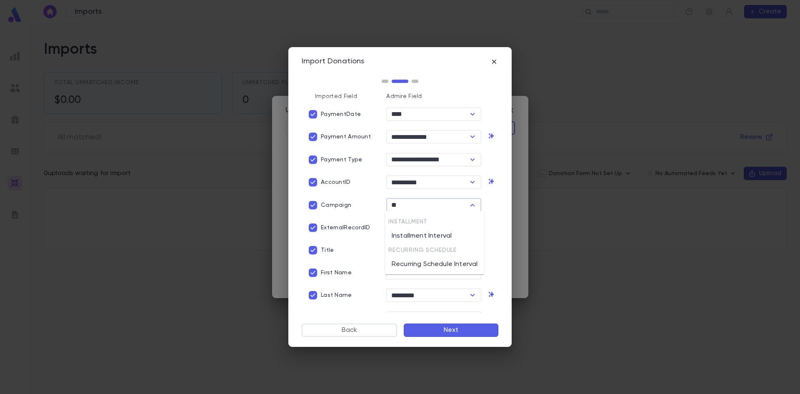
type input "*"
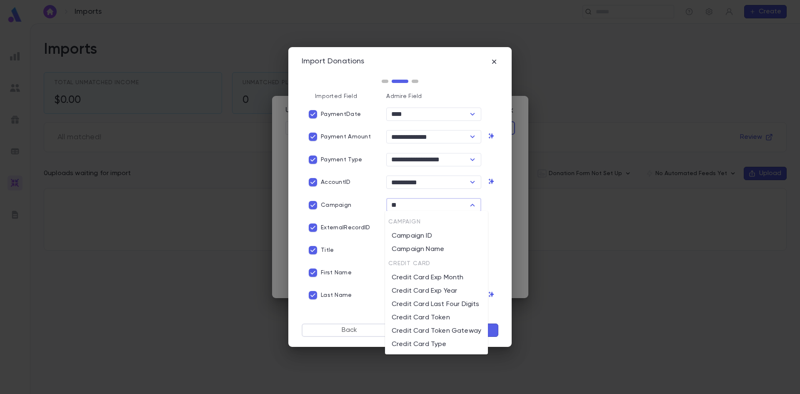
click at [453, 248] on li "Campaign Name" at bounding box center [436, 249] width 103 height 13
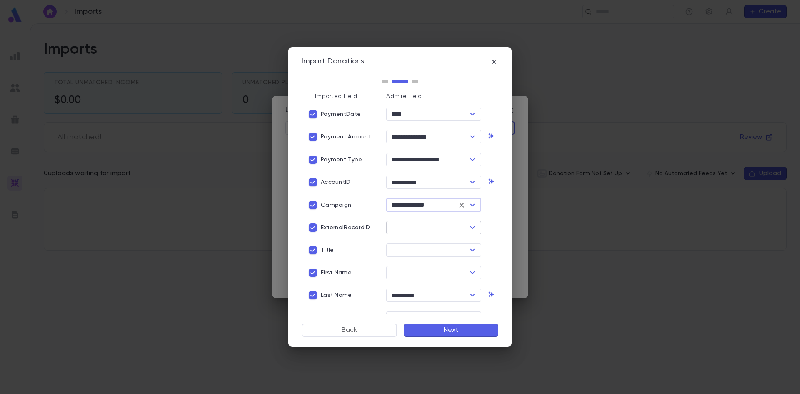
type input "**********"
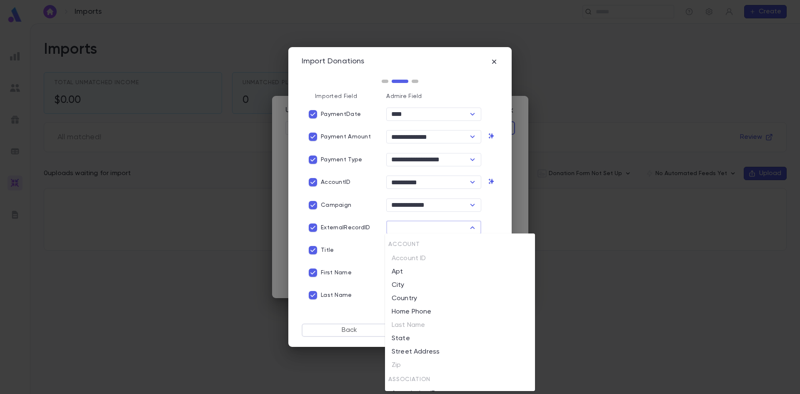
click at [432, 228] on input "text" at bounding box center [427, 228] width 76 height 12
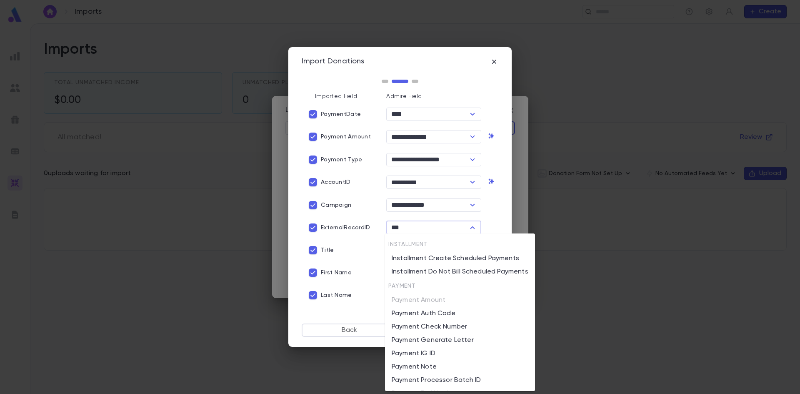
click at [447, 351] on li "Payment IG ID" at bounding box center [460, 353] width 150 height 13
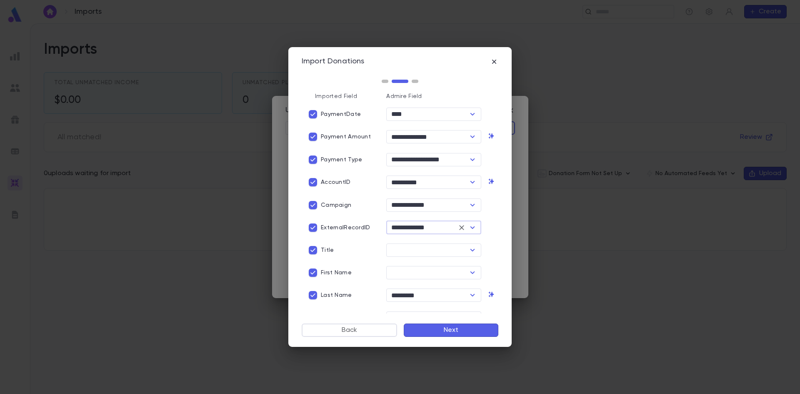
type input "**********"
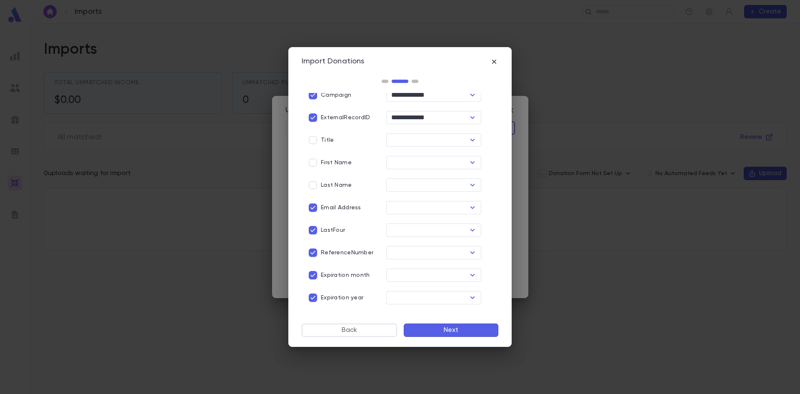
scroll to position [125, 0]
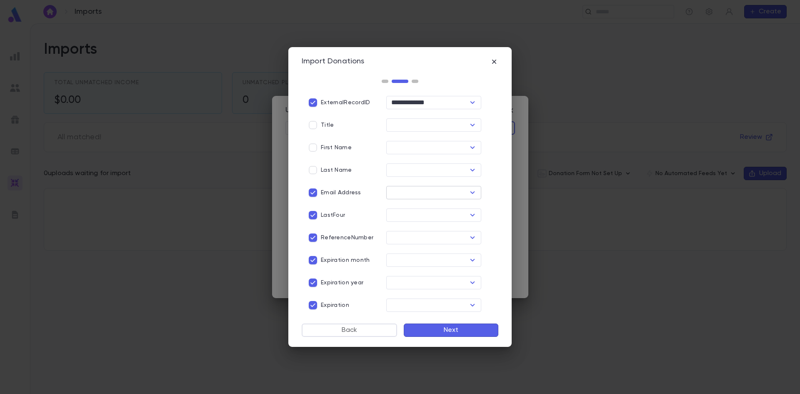
click at [435, 192] on input "text" at bounding box center [427, 193] width 76 height 12
click at [346, 187] on label "Email Address" at bounding box center [333, 193] width 56 height 16
click at [444, 215] on input "text" at bounding box center [427, 215] width 76 height 12
type input "*"
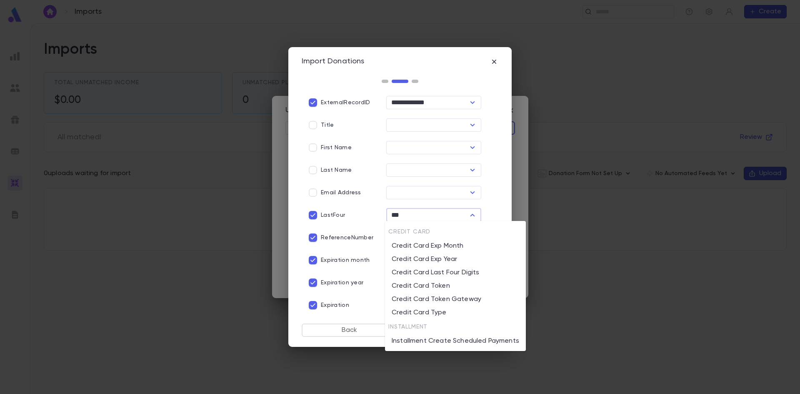
click at [445, 275] on li "Credit Card Last Four Digits" at bounding box center [455, 272] width 141 height 13
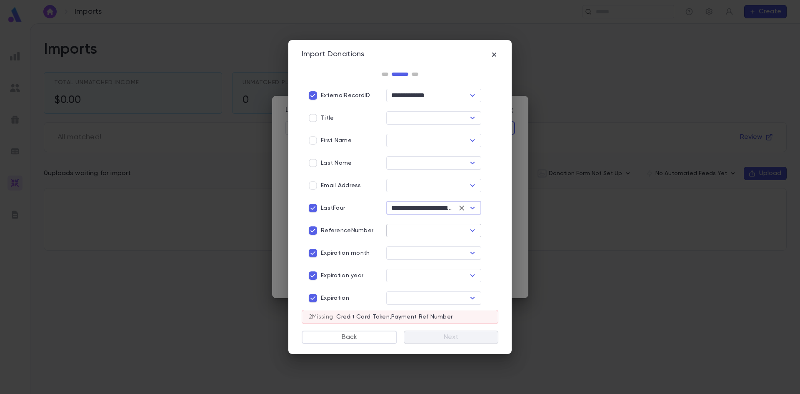
type input "**********"
click at [443, 235] on input "text" at bounding box center [427, 231] width 76 height 12
click at [443, 261] on li "Payment Ref Number" at bounding box center [431, 261] width 93 height 13
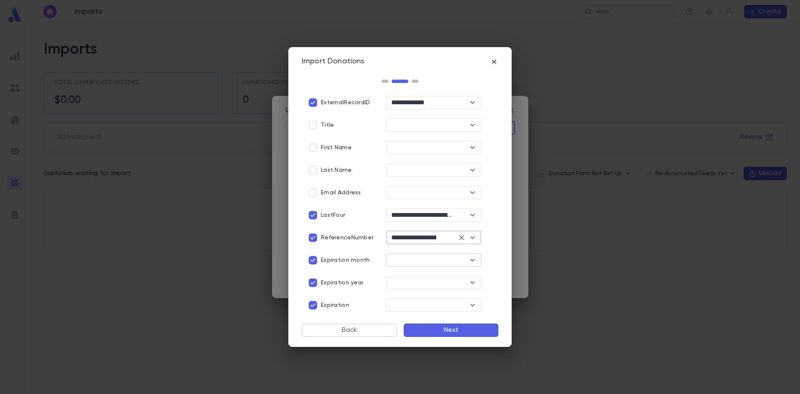
type input "**********"
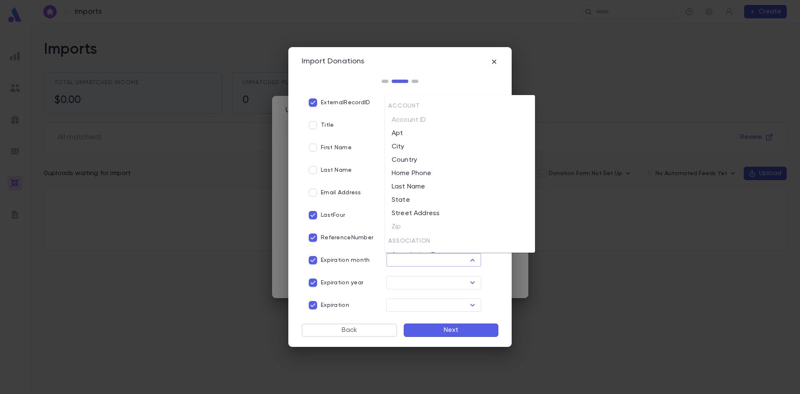
click at [425, 259] on input "text" at bounding box center [427, 260] width 76 height 12
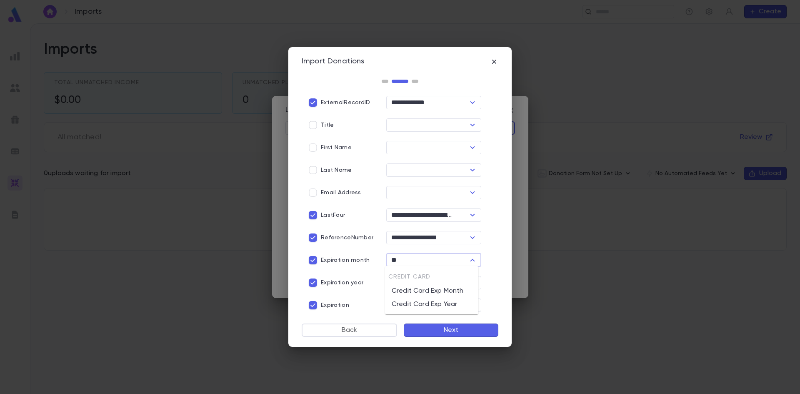
click at [428, 290] on li "Credit Card Exp Month" at bounding box center [431, 290] width 93 height 13
click at [463, 285] on div "​" at bounding box center [433, 282] width 95 height 13
type input "**********"
click at [471, 284] on icon "Open" at bounding box center [473, 283] width 10 height 10
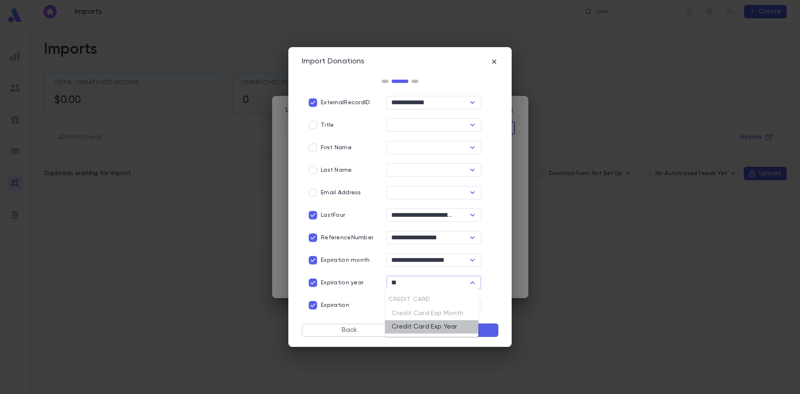
click at [444, 330] on li "Credit Card Exp Year" at bounding box center [431, 326] width 93 height 13
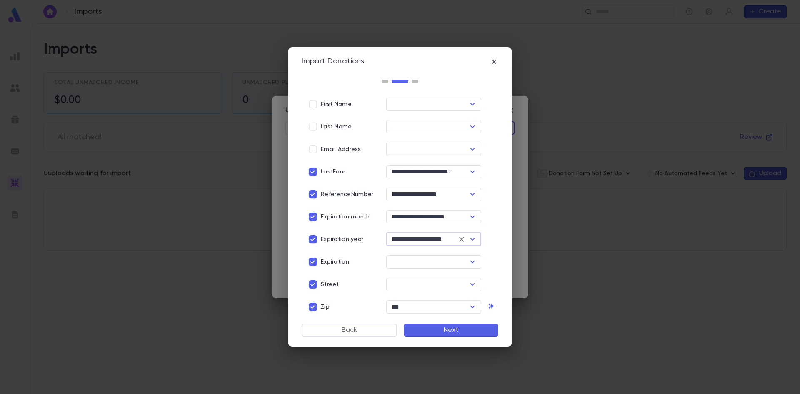
scroll to position [169, 0]
type input "**********"
click at [332, 258] on p "Expiration" at bounding box center [335, 261] width 28 height 7
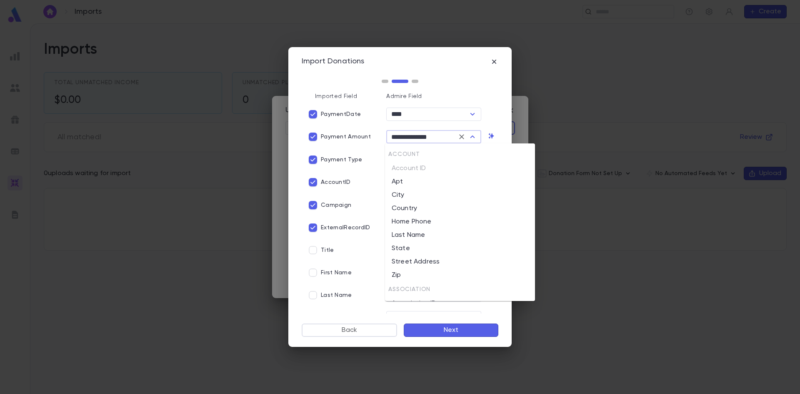
scroll to position [769, 0]
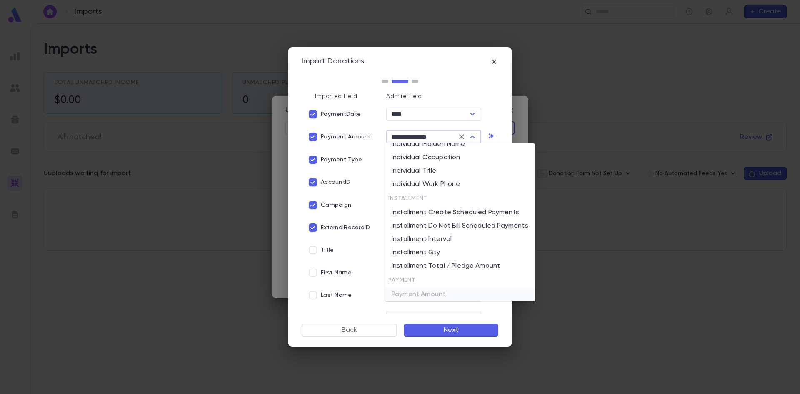
drag, startPoint x: 393, startPoint y: 140, endPoint x: 440, endPoint y: 145, distance: 48.2
click at [440, 145] on body "**********" at bounding box center [400, 208] width 800 height 370
click at [377, 136] on div "Payment Amount" at bounding box center [342, 137] width 75 height 16
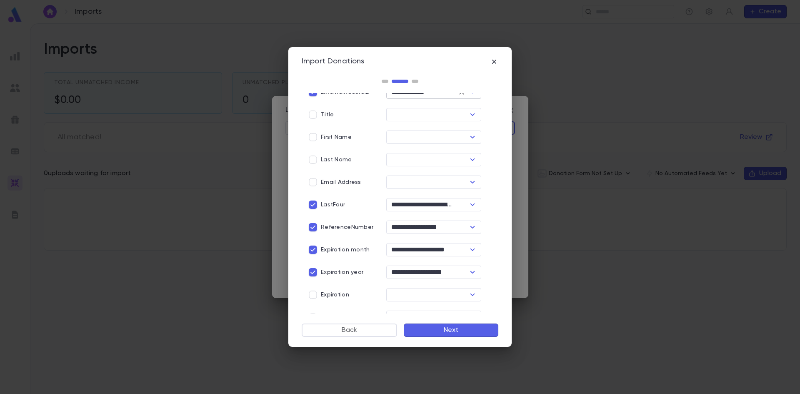
scroll to position [169, 0]
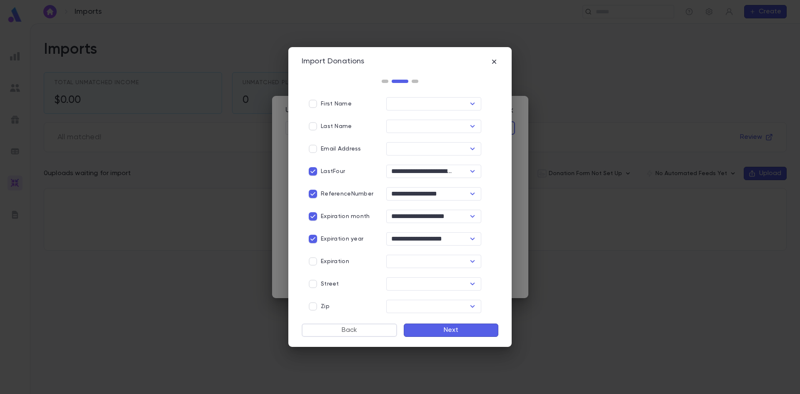
click at [425, 328] on button "Next" at bounding box center [451, 329] width 95 height 13
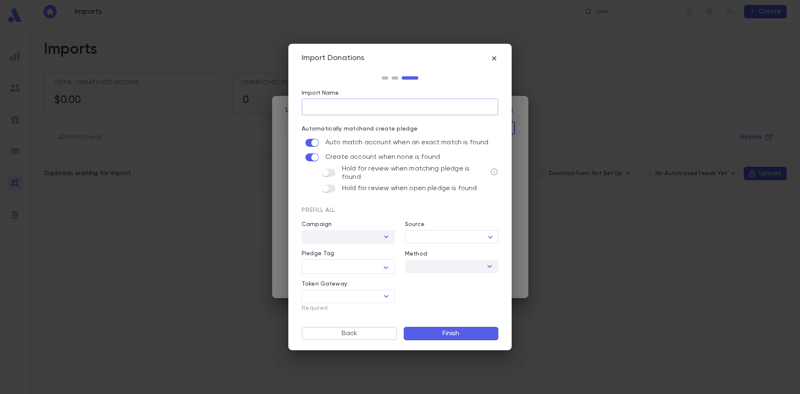
click at [323, 115] on input "Import Name" at bounding box center [400, 107] width 197 height 16
type input "**********"
click at [453, 238] on body "**********" at bounding box center [400, 208] width 800 height 370
click at [453, 238] on div at bounding box center [400, 197] width 800 height 394
click at [377, 256] on div "Pledge Tag" at bounding box center [348, 254] width 93 height 9
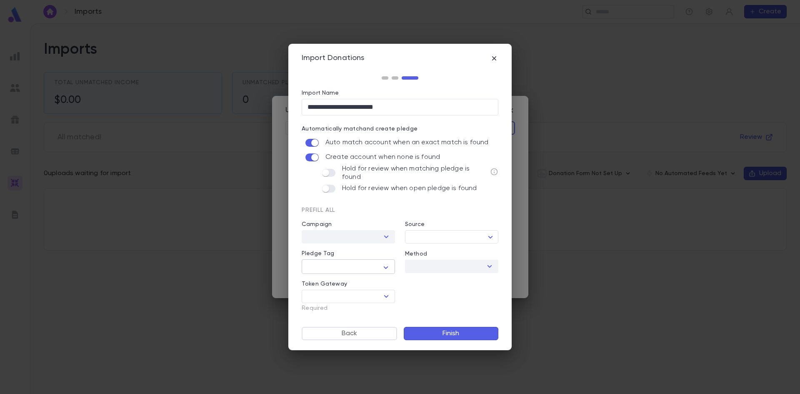
click at [380, 265] on div at bounding box center [349, 268] width 82 height 8
click at [374, 290] on input "Token Gateway" at bounding box center [341, 296] width 75 height 12
click at [363, 292] on input "Token Gateway" at bounding box center [341, 296] width 75 height 12
click at [329, 325] on li "Banquest" at bounding box center [348, 324] width 93 height 13
type input "********"
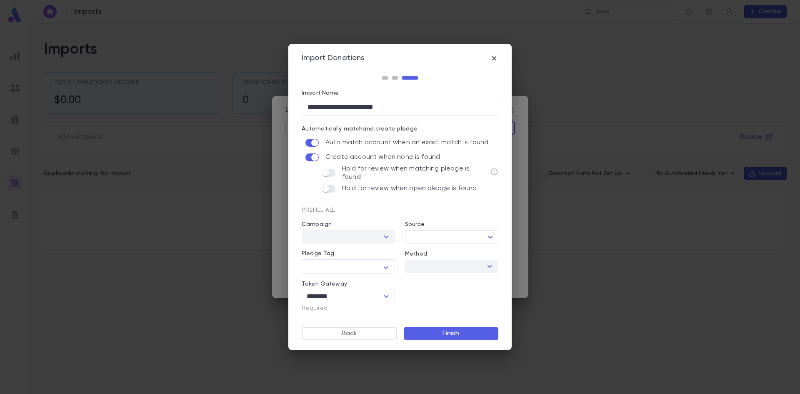
click at [438, 333] on button "Finish" at bounding box center [451, 333] width 95 height 13
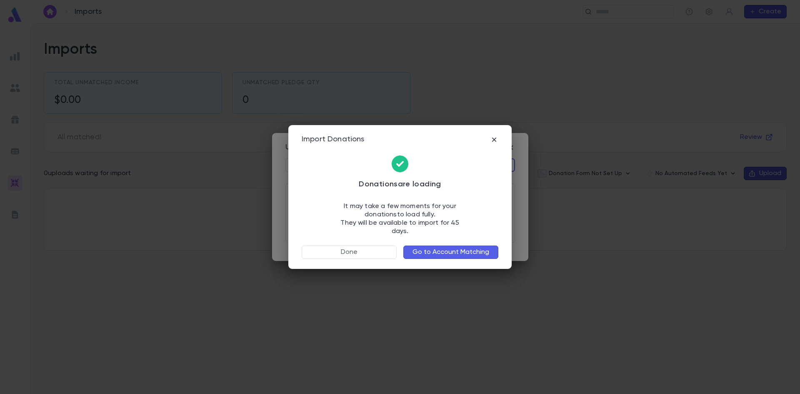
click at [463, 245] on button "Go to Account Matching" at bounding box center [450, 251] width 95 height 13
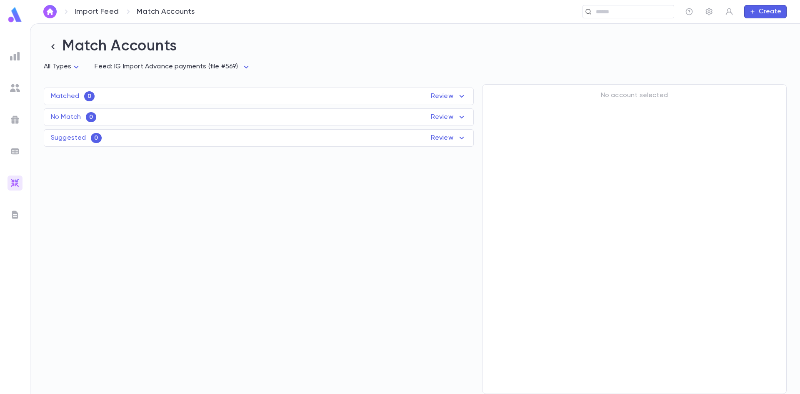
click at [94, 103] on div "Matched 0 Review Name Feed Uploaded Phone Email Address Amount No records found" at bounding box center [259, 97] width 430 height 18
click at [91, 96] on div "Matched 0 Review Name Feed Uploaded Phone Email Address Amount No records found" at bounding box center [259, 97] width 430 height 18
drag, startPoint x: 85, startPoint y: 118, endPoint x: 87, endPoint y: 124, distance: 6.5
click at [86, 118] on div "No Match 0 Review Name Feed Uploaded Phone Email Address Amount No records found" at bounding box center [259, 117] width 430 height 18
click at [93, 143] on div "Suggested 0 Review Name Feed Uploaded Phone Email Address Amount No records fou…" at bounding box center [259, 138] width 430 height 18
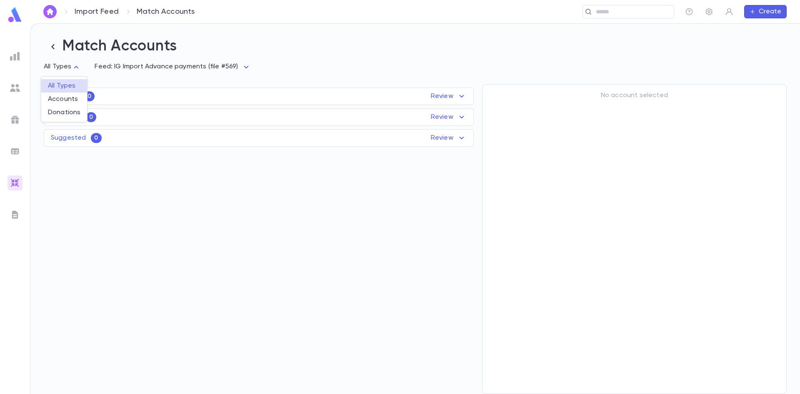
click at [72, 68] on body "Import Feed Match Accounts ​ Create Match Accounts All Types * Feed: IG Import …" at bounding box center [400, 208] width 800 height 370
click at [52, 51] on div at bounding box center [400, 197] width 800 height 394
click at [17, 183] on img at bounding box center [15, 183] width 10 height 10
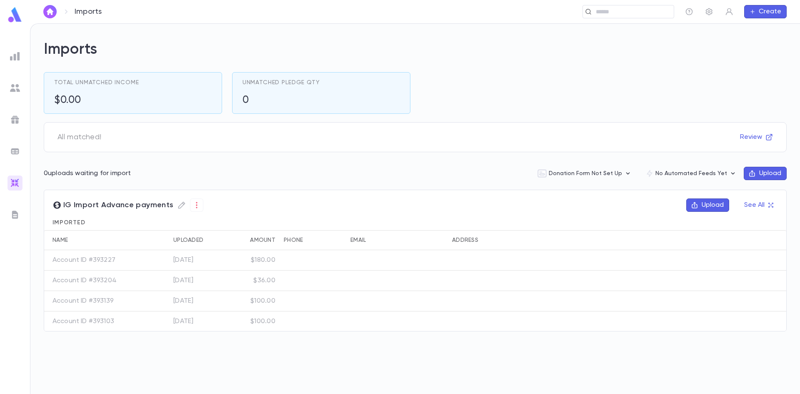
drag, startPoint x: 297, startPoint y: 263, endPoint x: 95, endPoint y: 262, distance: 202.1
click at [95, 262] on p "Account ID #393227" at bounding box center [84, 260] width 63 height 8
click at [109, 260] on p "Account ID #393227" at bounding box center [84, 260] width 63 height 8
drag, startPoint x: 65, startPoint y: 260, endPoint x: 117, endPoint y: 258, distance: 52.5
click at [117, 258] on div "Account ID #393227" at bounding box center [96, 260] width 104 height 20
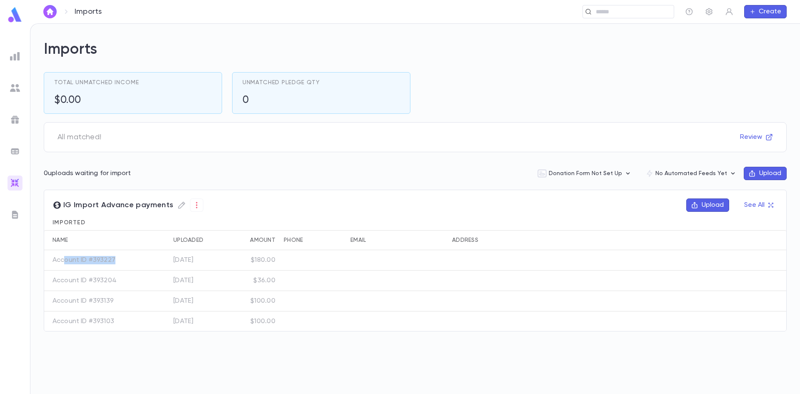
click at [106, 268] on div "Account ID #393227" at bounding box center [96, 260] width 104 height 20
drag, startPoint x: 109, startPoint y: 263, endPoint x: 119, endPoint y: 269, distance: 11.7
click at [98, 263] on p "Account ID #393227" at bounding box center [84, 260] width 63 height 8
drag, startPoint x: 119, startPoint y: 269, endPoint x: 76, endPoint y: 263, distance: 43.0
click at [108, 270] on div "Account ID #393227 [DATE] $180.00 Account ID #393204 [DATE] $36.00 Account ID #…" at bounding box center [415, 291] width 742 height 82
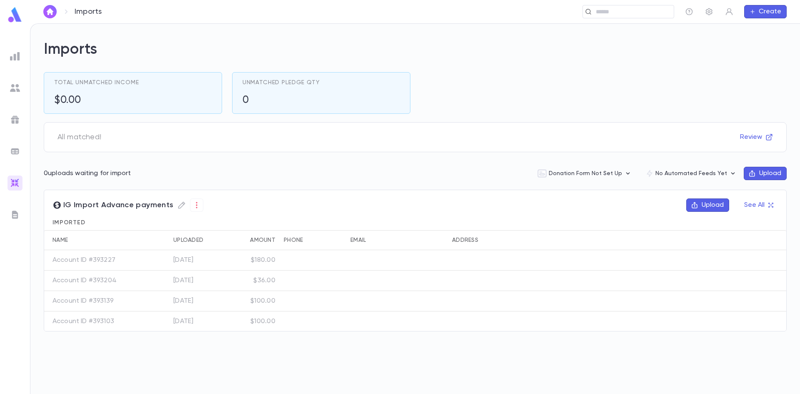
click at [87, 259] on p "Account ID #393227" at bounding box center [84, 260] width 63 height 8
drag, startPoint x: 91, startPoint y: 260, endPoint x: 116, endPoint y: 261, distance: 25.4
click at [116, 261] on div "Account ID #393227" at bounding box center [96, 260] width 104 height 20
drag, startPoint x: 120, startPoint y: 261, endPoint x: 89, endPoint y: 260, distance: 31.7
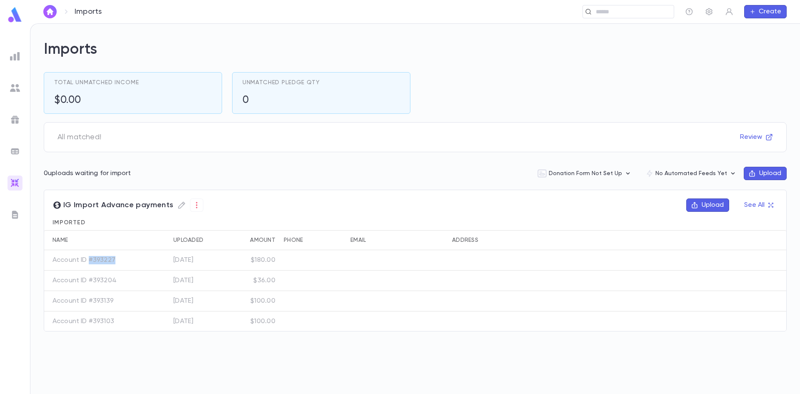
click at [89, 260] on div "Account ID #393227" at bounding box center [96, 260] width 104 height 20
copy p "#393227"
click at [608, 17] on div "​" at bounding box center [629, 11] width 92 height 13
paste input "*******"
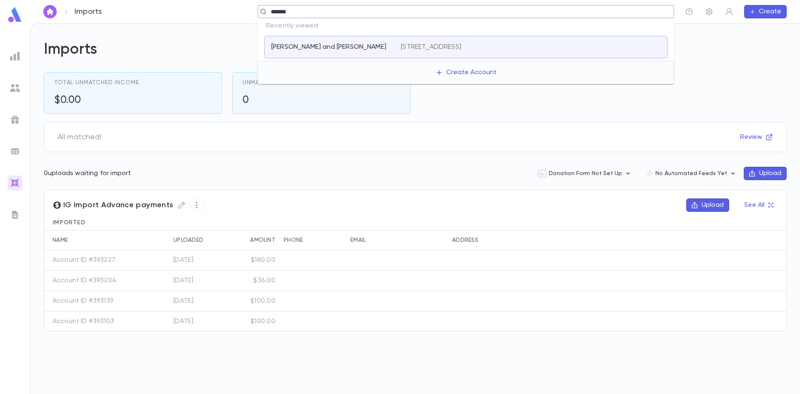
type input "*******"
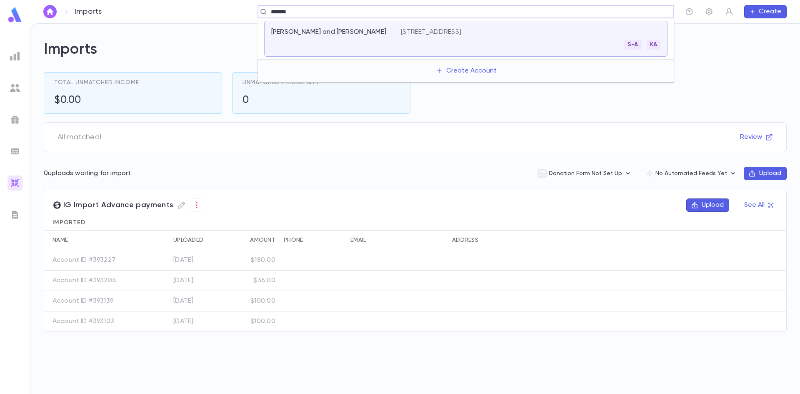
click at [422, 45] on div "S-A KA" at bounding box center [531, 45] width 260 height 10
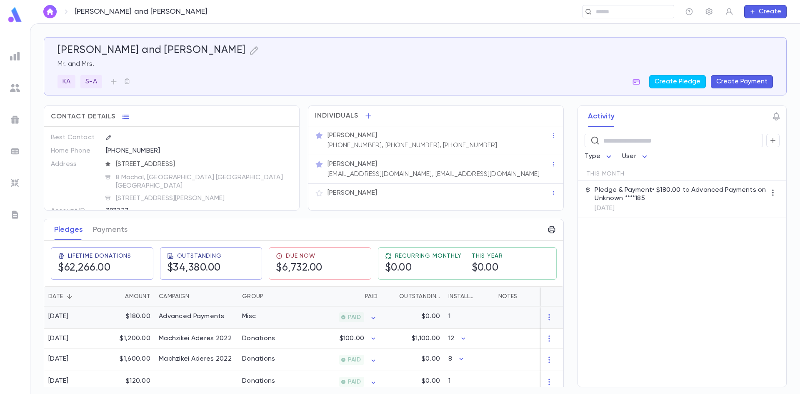
click at [351, 319] on span "PAID" at bounding box center [355, 317] width 20 height 7
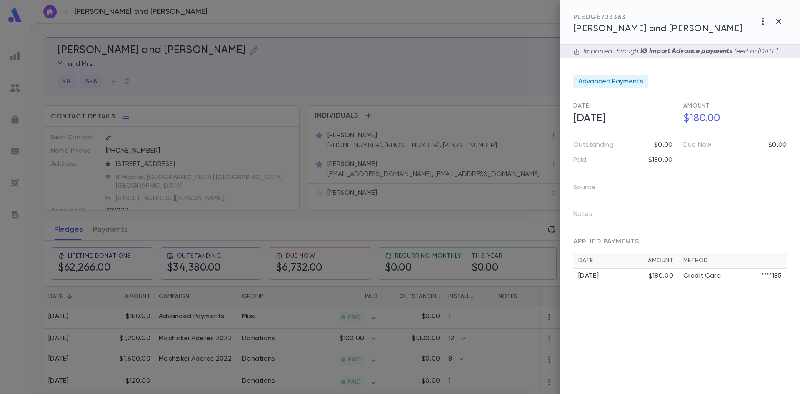
click at [100, 229] on div at bounding box center [400, 197] width 800 height 394
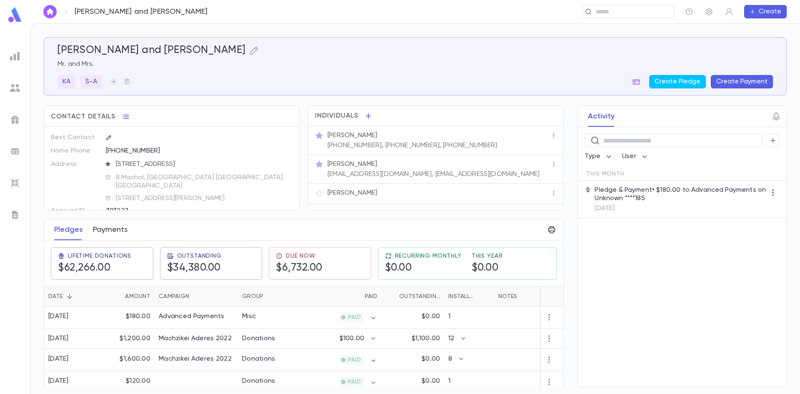
click at [117, 233] on button "Payments" at bounding box center [110, 229] width 35 height 21
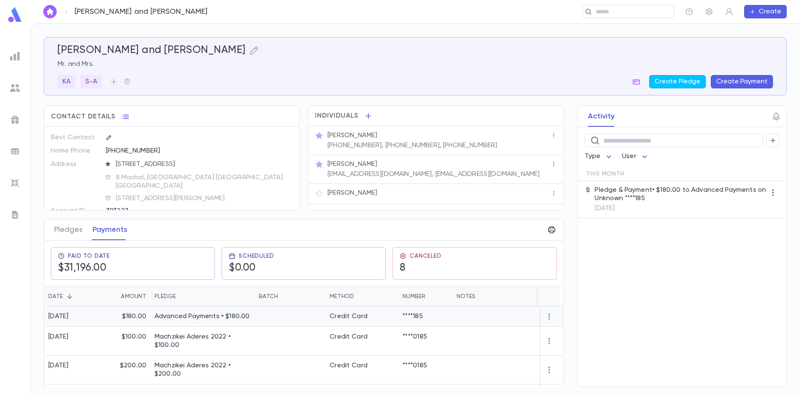
click at [203, 318] on p "Advanced Payments • $180.00" at bounding box center [203, 316] width 96 height 8
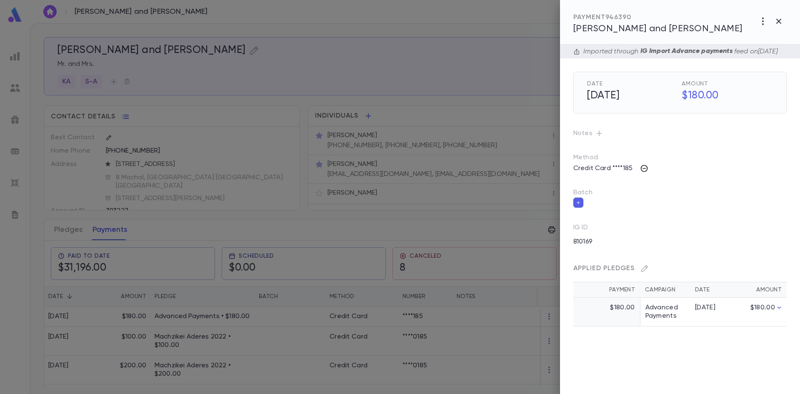
click at [644, 173] on icon "button" at bounding box center [644, 168] width 8 height 8
click at [670, 171] on div at bounding box center [400, 197] width 800 height 394
click at [282, 311] on div at bounding box center [400, 197] width 800 height 394
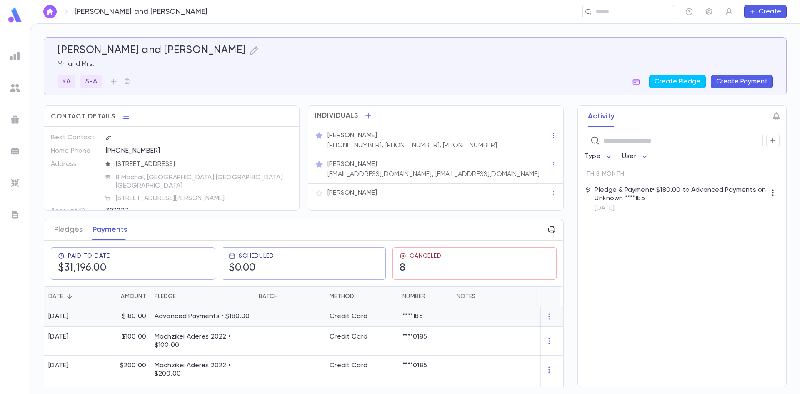
click at [319, 316] on div at bounding box center [290, 316] width 71 height 20
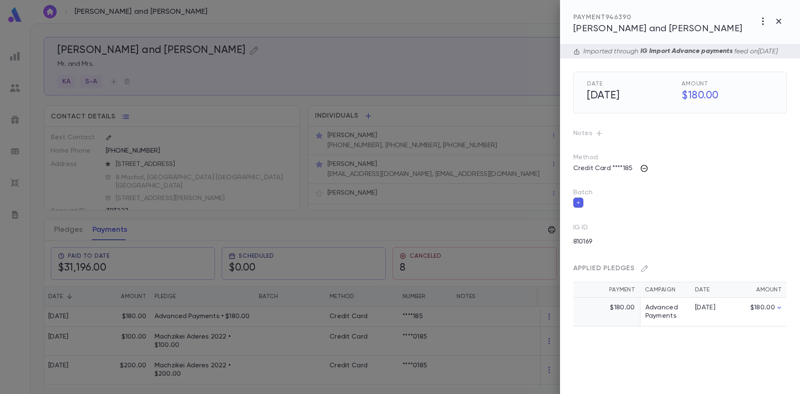
click at [642, 173] on icon "button" at bounding box center [644, 168] width 8 height 8
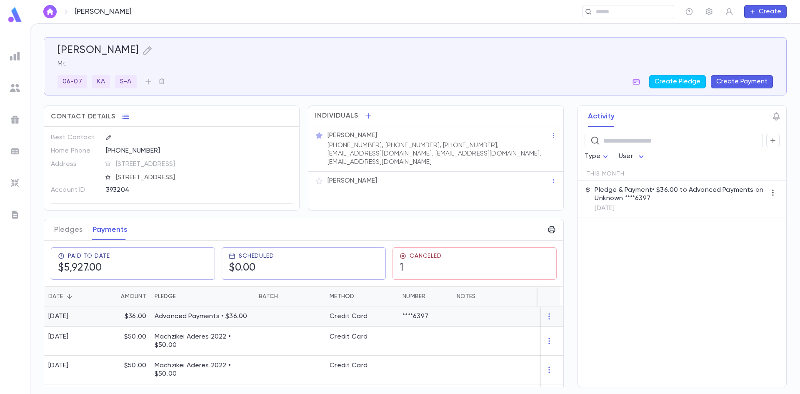
click at [289, 315] on div at bounding box center [290, 316] width 71 height 20
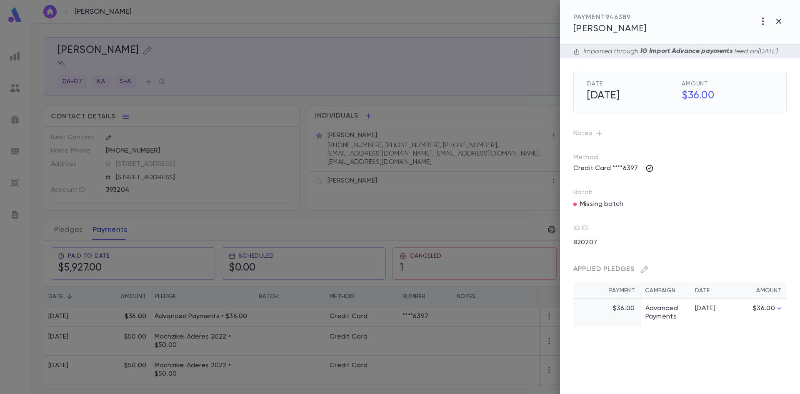
click at [648, 173] on icon "button" at bounding box center [649, 168] width 8 height 8
click at [477, 185] on div at bounding box center [400, 197] width 800 height 394
click at [481, 225] on div at bounding box center [400, 197] width 800 height 394
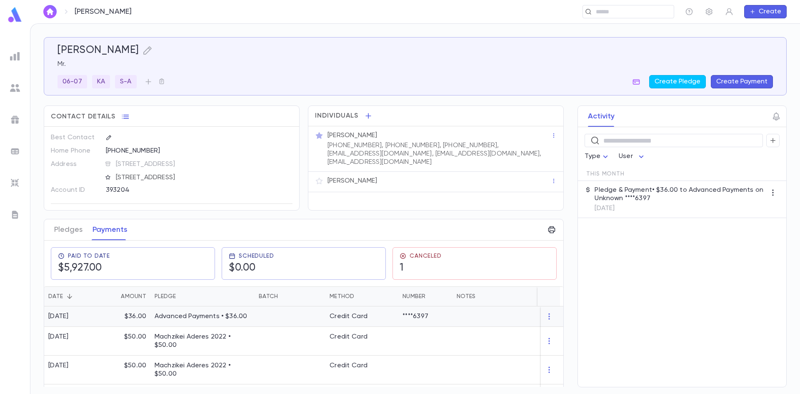
click at [262, 321] on div at bounding box center [290, 316] width 71 height 20
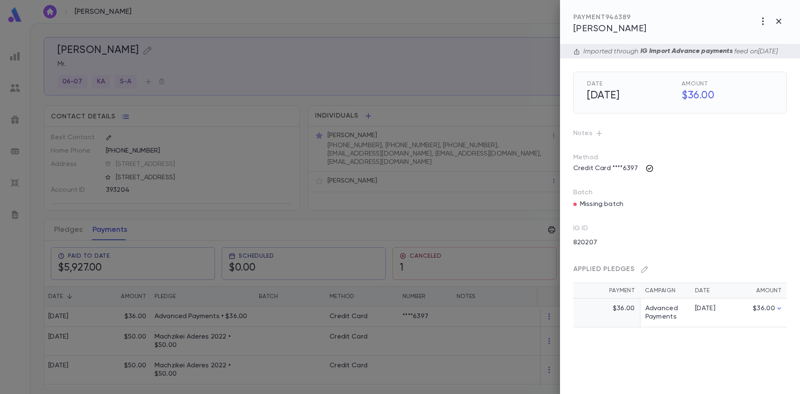
click at [648, 173] on icon "button" at bounding box center [649, 168] width 8 height 8
click at [717, 218] on icon at bounding box center [715, 217] width 8 height 8
drag, startPoint x: 701, startPoint y: 200, endPoint x: 638, endPoint y: 200, distance: 62.5
click at [638, 200] on div "Transactions 8/1/25 12:00 AM" at bounding box center [400, 197] width 800 height 394
click at [693, 198] on span "Transactions" at bounding box center [674, 196] width 48 height 6
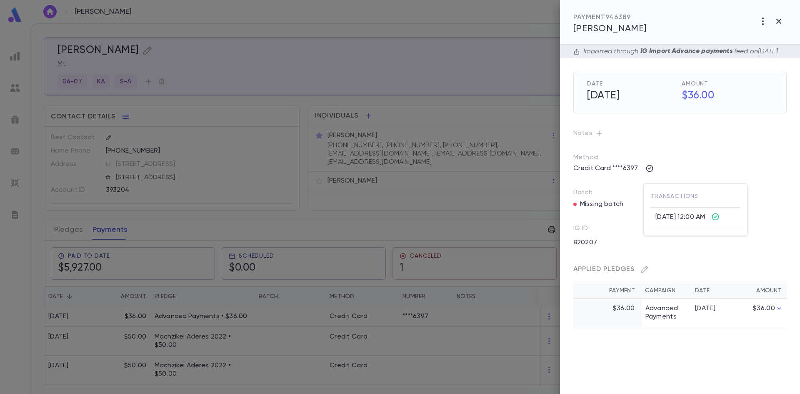
click at [260, 84] on div at bounding box center [400, 197] width 800 height 394
click at [652, 175] on button "button" at bounding box center [649, 168] width 13 height 13
drag, startPoint x: 699, startPoint y: 163, endPoint x: 708, endPoint y: 173, distance: 13.3
click at [701, 163] on div at bounding box center [400, 197] width 800 height 394
click at [399, 225] on div at bounding box center [400, 197] width 800 height 394
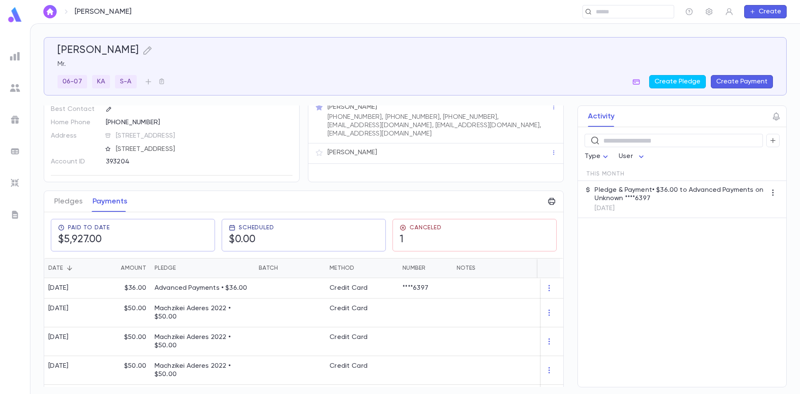
scroll to position [42, 0]
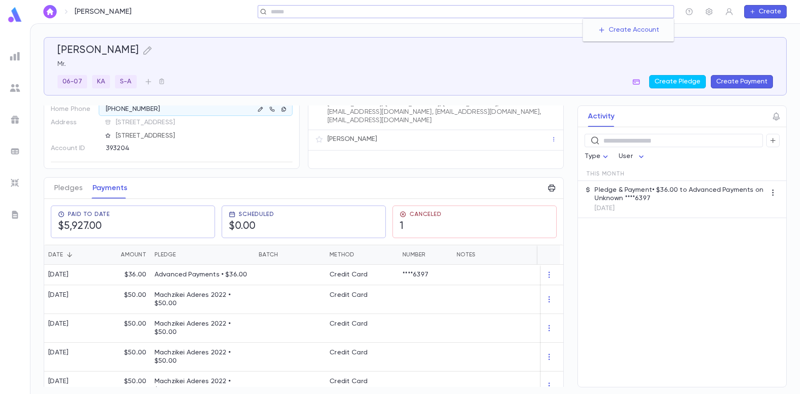
click at [609, 9] on input "text" at bounding box center [469, 12] width 402 height 8
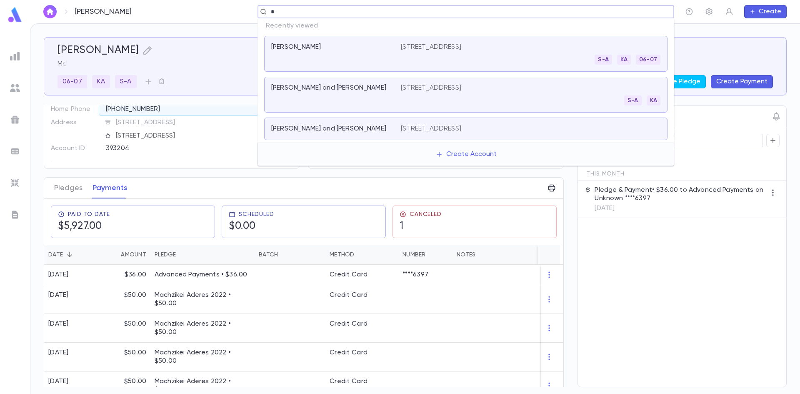
paste input "******"
type input "*******"
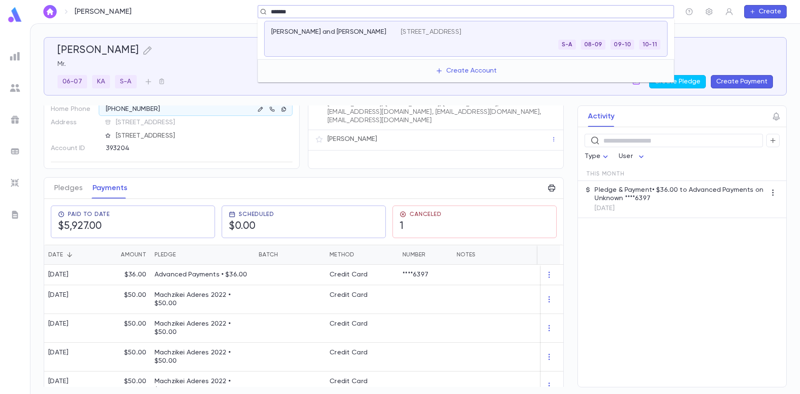
click at [427, 31] on p "39 Valley Lane West, Valley Stream NY 11581" at bounding box center [431, 32] width 60 height 8
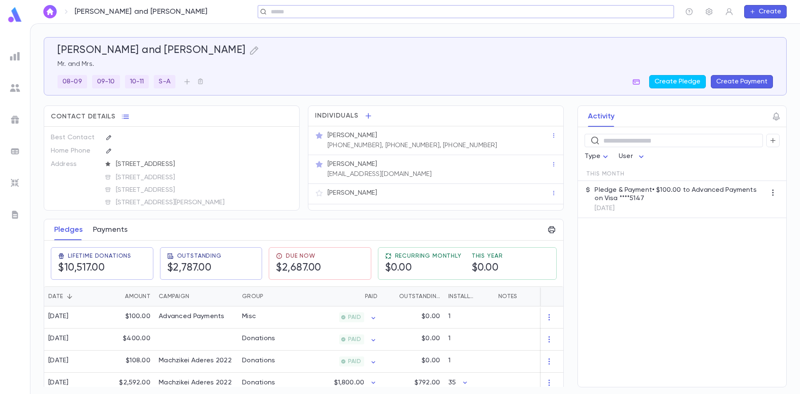
click at [124, 231] on button "Payments" at bounding box center [110, 229] width 35 height 21
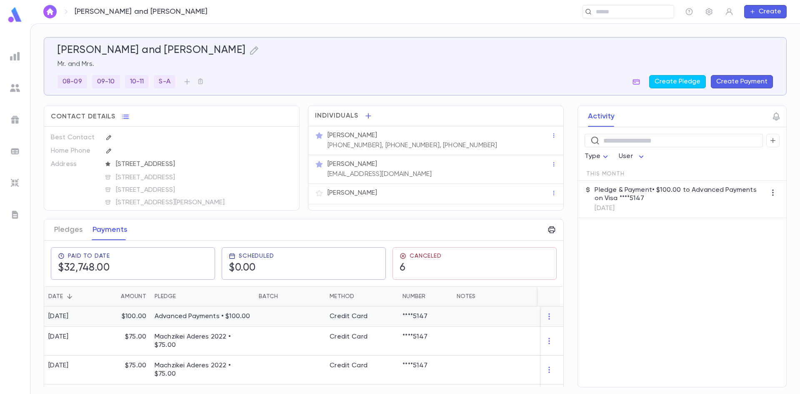
click at [220, 313] on p "Advanced Payments • $100.00" at bounding box center [203, 316] width 96 height 8
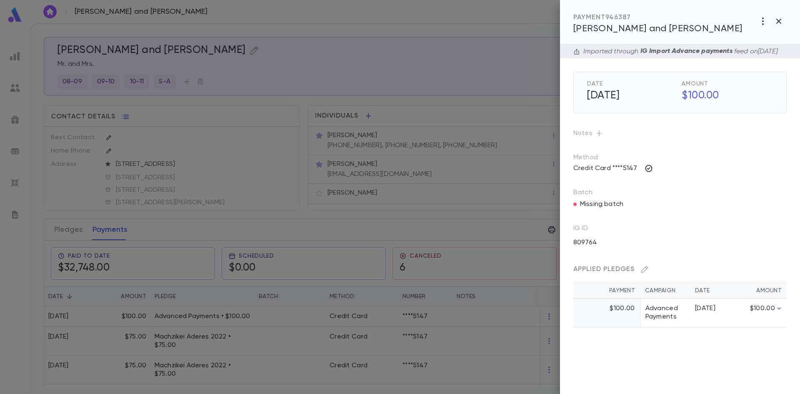
click at [645, 173] on icon "button" at bounding box center [649, 168] width 8 height 8
click at [428, 83] on div at bounding box center [400, 197] width 800 height 394
click at [449, 230] on div at bounding box center [400, 197] width 800 height 394
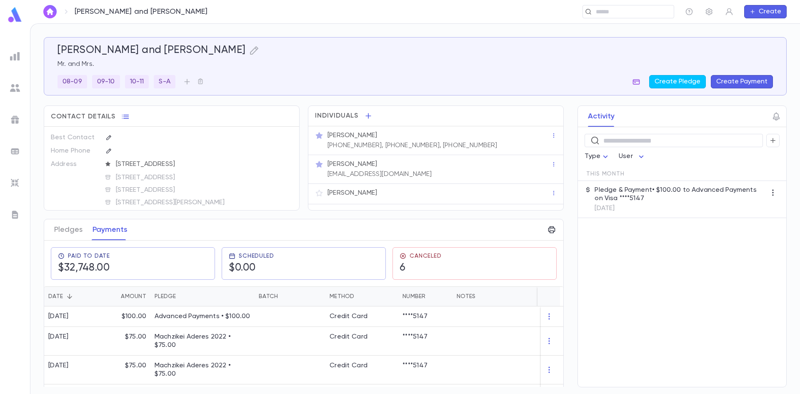
click at [636, 78] on icon "button" at bounding box center [636, 82] width 8 height 8
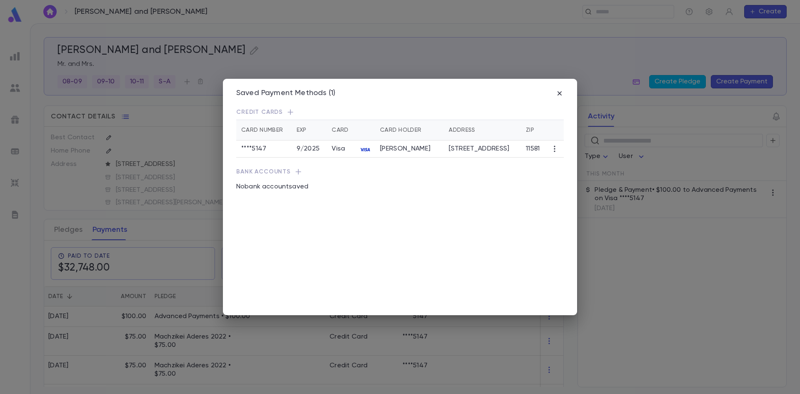
click at [640, 190] on div "Saved Payment Methods (1) Credit Cards Card Number Exp Card Card Holder Address…" at bounding box center [400, 197] width 800 height 394
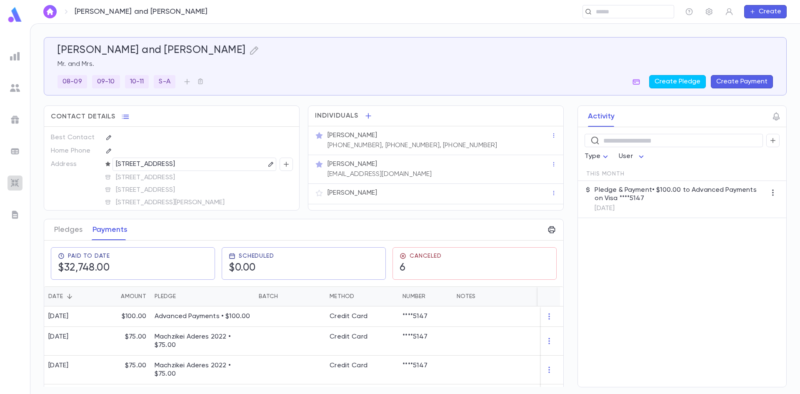
click at [16, 188] on div at bounding box center [15, 182] width 15 height 15
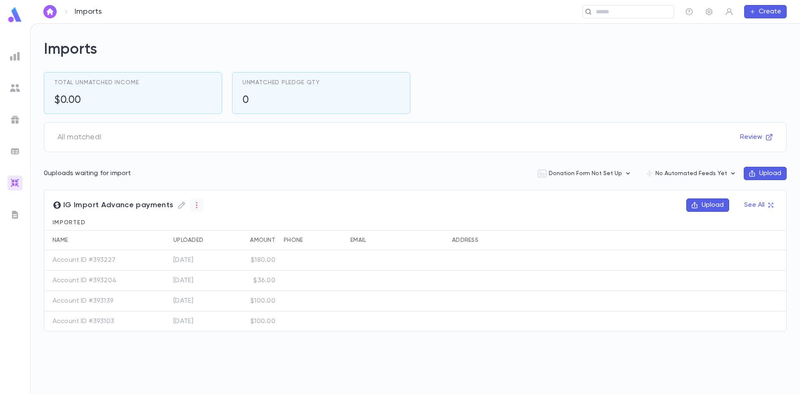
click at [193, 206] on icon "button" at bounding box center [197, 205] width 8 height 8
click at [314, 206] on div at bounding box center [400, 197] width 800 height 394
drag, startPoint x: 168, startPoint y: 205, endPoint x: 175, endPoint y: 208, distance: 8.0
click at [170, 205] on span "IG Import Advance payments" at bounding box center [128, 204] width 151 height 13
click at [178, 208] on icon "button" at bounding box center [181, 205] width 7 height 7
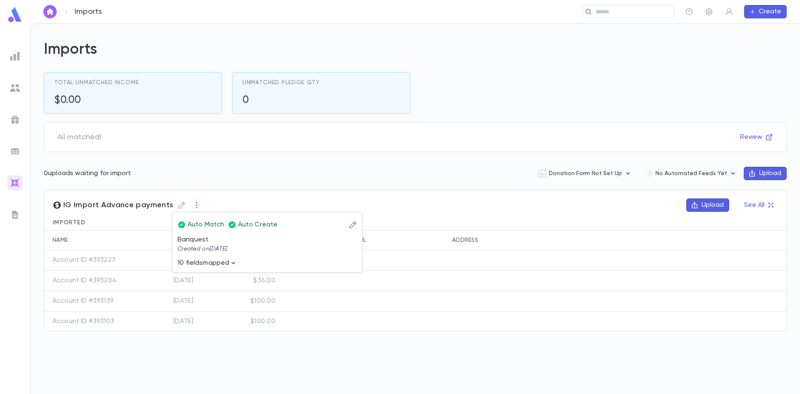
click at [354, 226] on icon "button" at bounding box center [353, 224] width 8 height 8
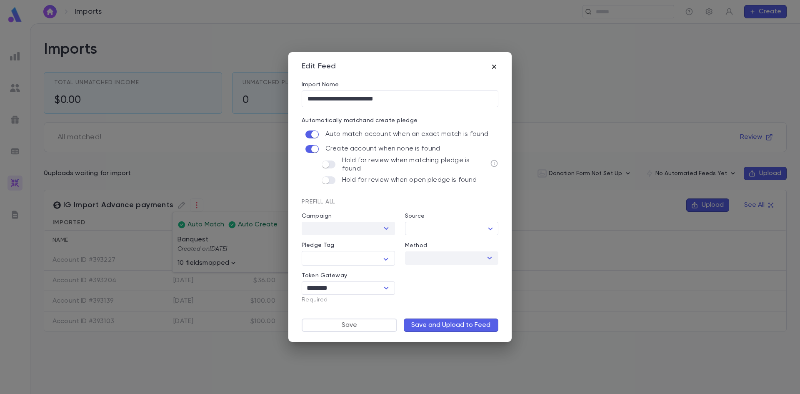
click at [492, 68] on icon "button" at bounding box center [494, 67] width 8 height 8
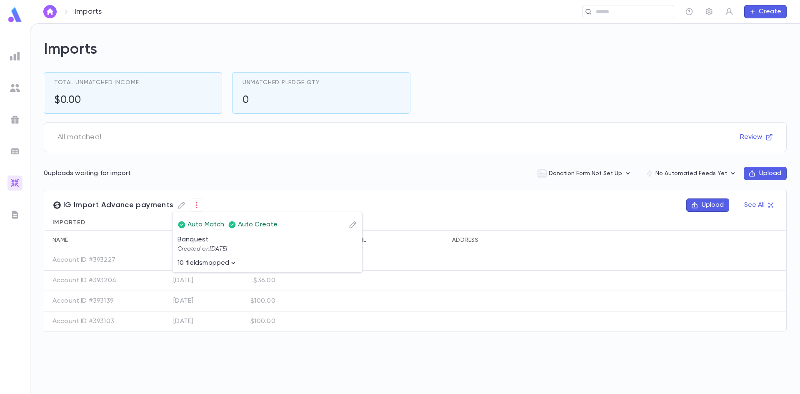
click at [500, 198] on div at bounding box center [400, 197] width 800 height 394
click at [701, 206] on button "Upload" at bounding box center [707, 204] width 43 height 13
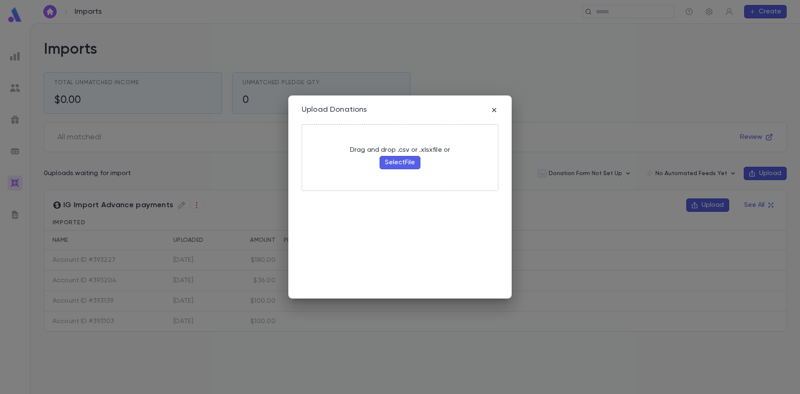
click at [409, 160] on button "Select File" at bounding box center [400, 162] width 41 height 13
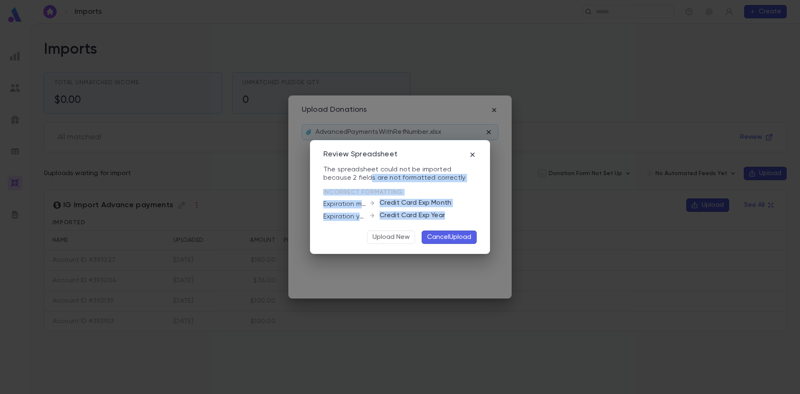
drag, startPoint x: 340, startPoint y: 180, endPoint x: 453, endPoint y: 221, distance: 120.4
click at [453, 221] on div "The spreadsheet could not be imported because 2 fields are not formatted correc…" at bounding box center [399, 204] width 153 height 78
click at [453, 195] on div "The spreadsheet could not be imported because 2 fields are not formatted correc…" at bounding box center [399, 204] width 153 height 78
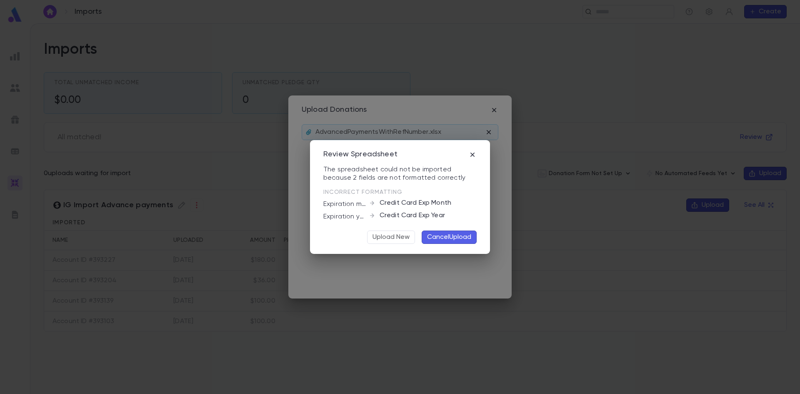
click at [450, 239] on button "Cancel Upload" at bounding box center [449, 236] width 55 height 13
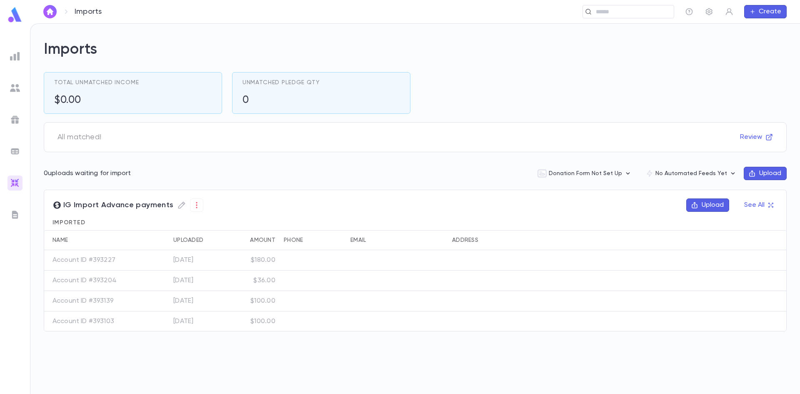
click at [705, 207] on button "Upload" at bounding box center [707, 204] width 43 height 13
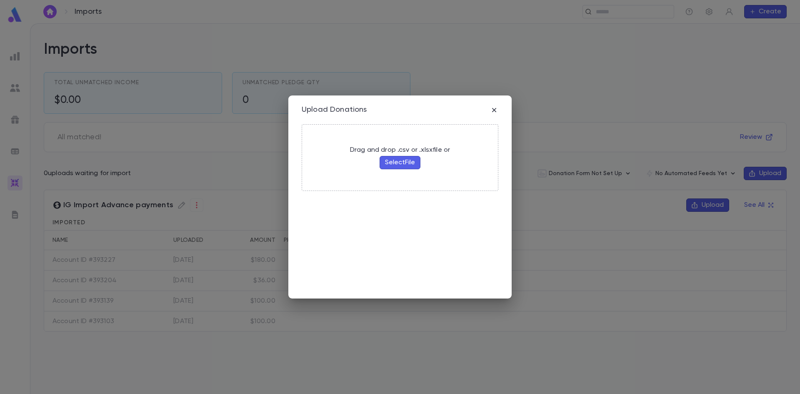
click at [404, 161] on button "Select File" at bounding box center [400, 162] width 41 height 13
click at [404, 166] on button "Select File" at bounding box center [400, 162] width 41 height 13
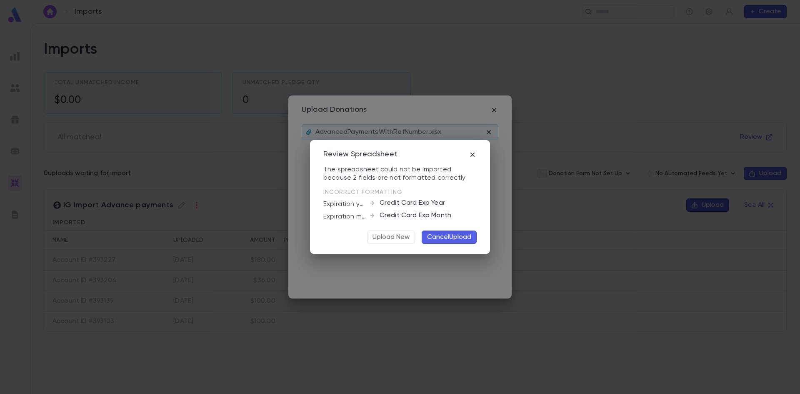
drag, startPoint x: 472, startPoint y: 153, endPoint x: 476, endPoint y: 159, distance: 7.4
click at [472, 153] on icon "button" at bounding box center [472, 154] width 8 height 8
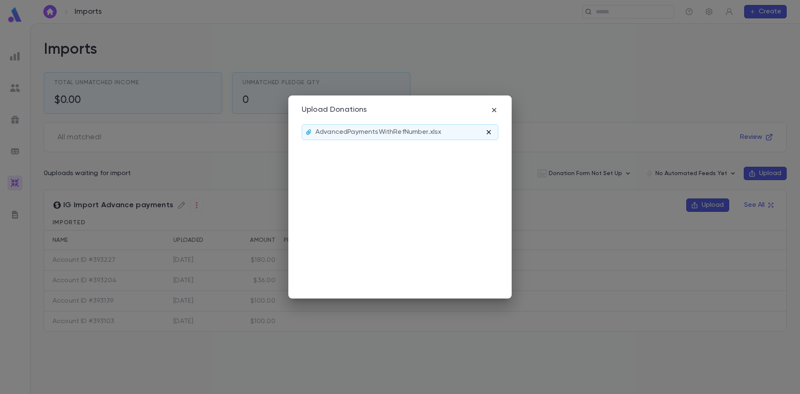
click at [490, 133] on icon "button" at bounding box center [489, 132] width 8 height 8
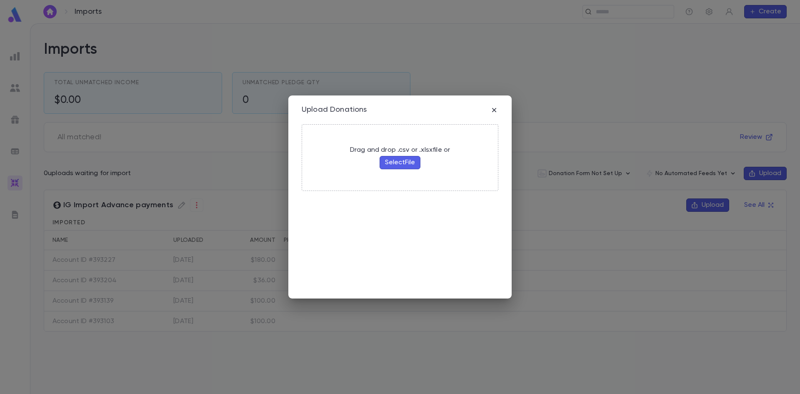
click at [410, 159] on button "Select File" at bounding box center [400, 162] width 41 height 13
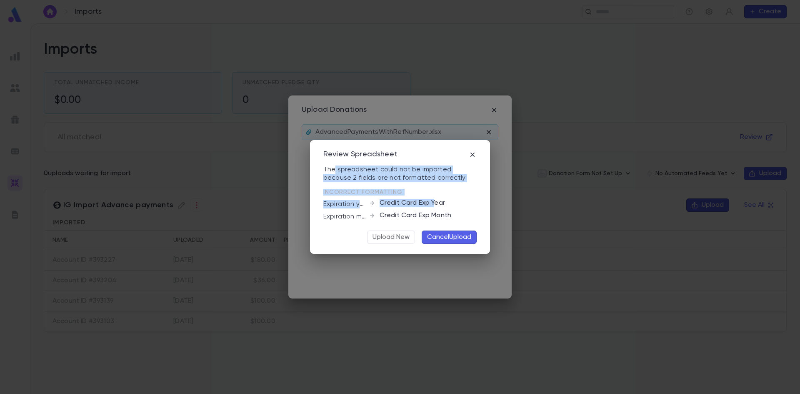
drag, startPoint x: 335, startPoint y: 173, endPoint x: 451, endPoint y: 205, distance: 119.9
click at [445, 188] on div "The spreadsheet could not be imported because 2 fields are not formatted correc…" at bounding box center [399, 204] width 153 height 78
click at [448, 236] on button "Cancel Upload" at bounding box center [449, 236] width 55 height 13
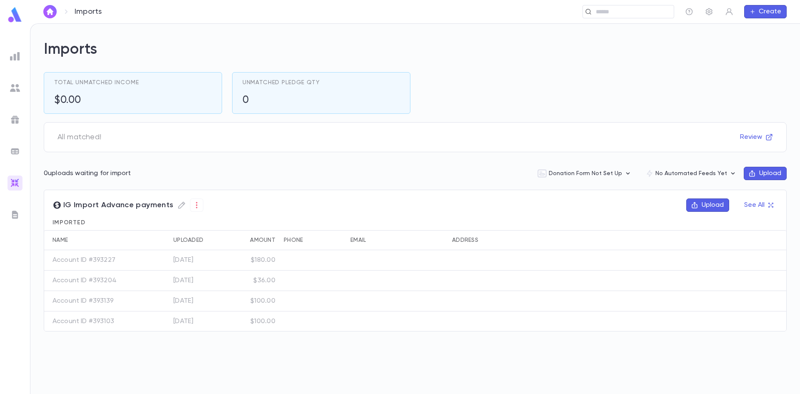
click at [701, 203] on button "Upload" at bounding box center [707, 204] width 43 height 13
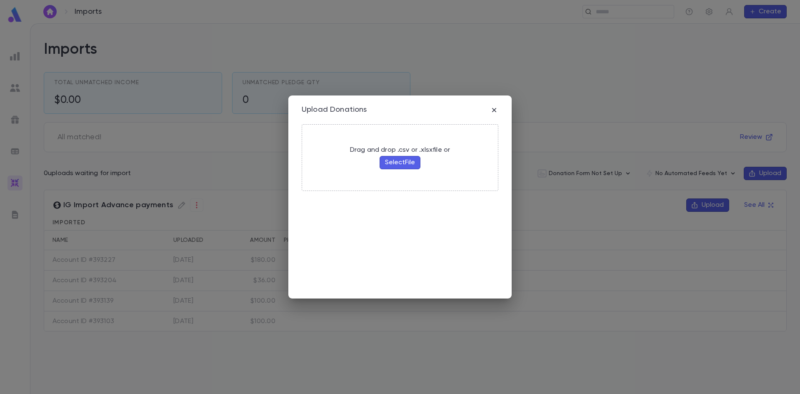
click at [389, 158] on button "Select File" at bounding box center [400, 162] width 41 height 13
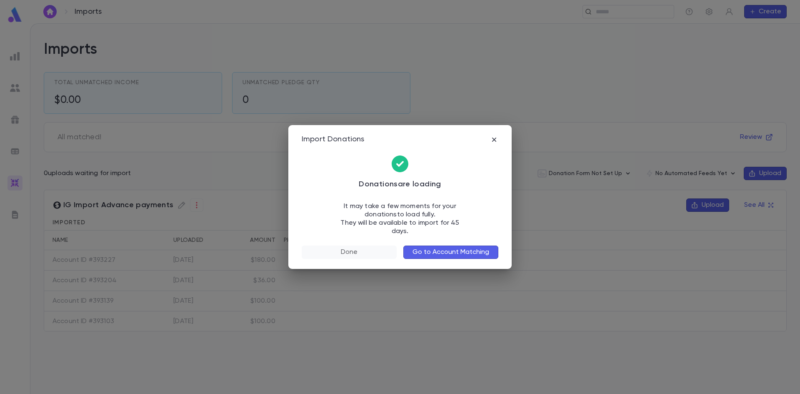
click at [353, 245] on button "Done" at bounding box center [349, 251] width 95 height 13
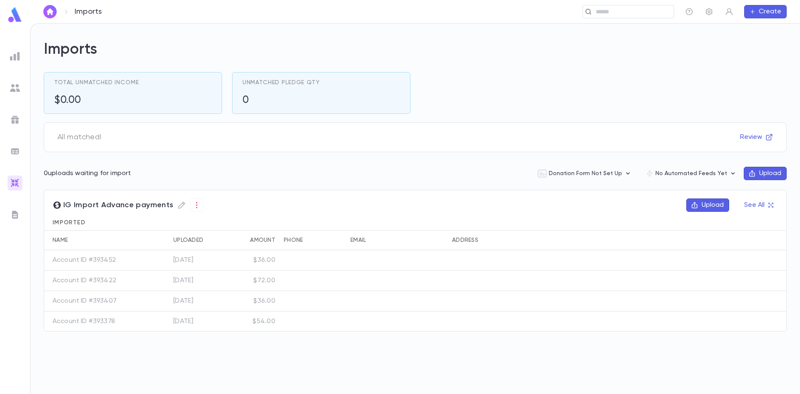
drag, startPoint x: 638, startPoint y: 89, endPoint x: 625, endPoint y: 101, distance: 17.4
click at [638, 88] on div "Total Unmatched Income $0.00 Unmatched Pledge Qty 0" at bounding box center [410, 88] width 753 height 52
click at [757, 203] on button "See All" at bounding box center [758, 204] width 39 height 13
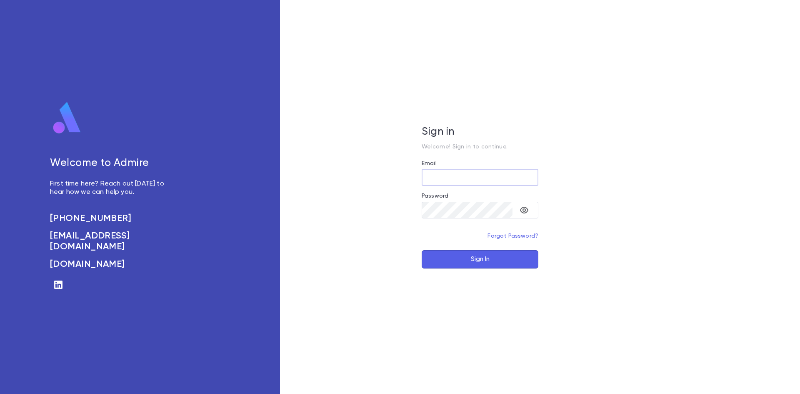
type input "**********"
click at [472, 264] on button "Sign In" at bounding box center [480, 259] width 117 height 18
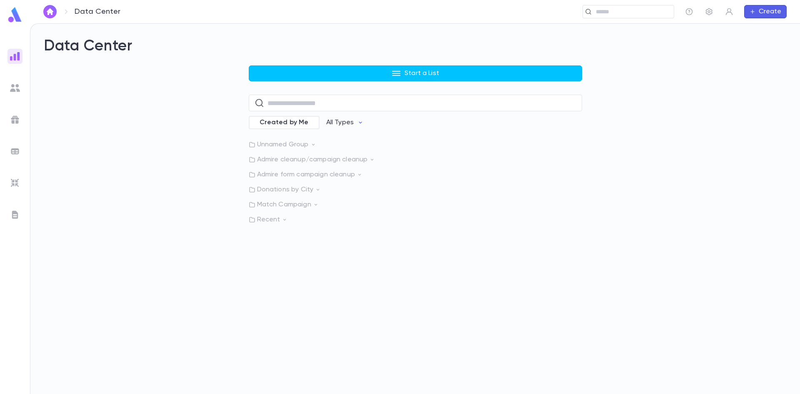
click at [17, 181] on img at bounding box center [15, 183] width 10 height 10
